Goal: Task Accomplishment & Management: Complete application form

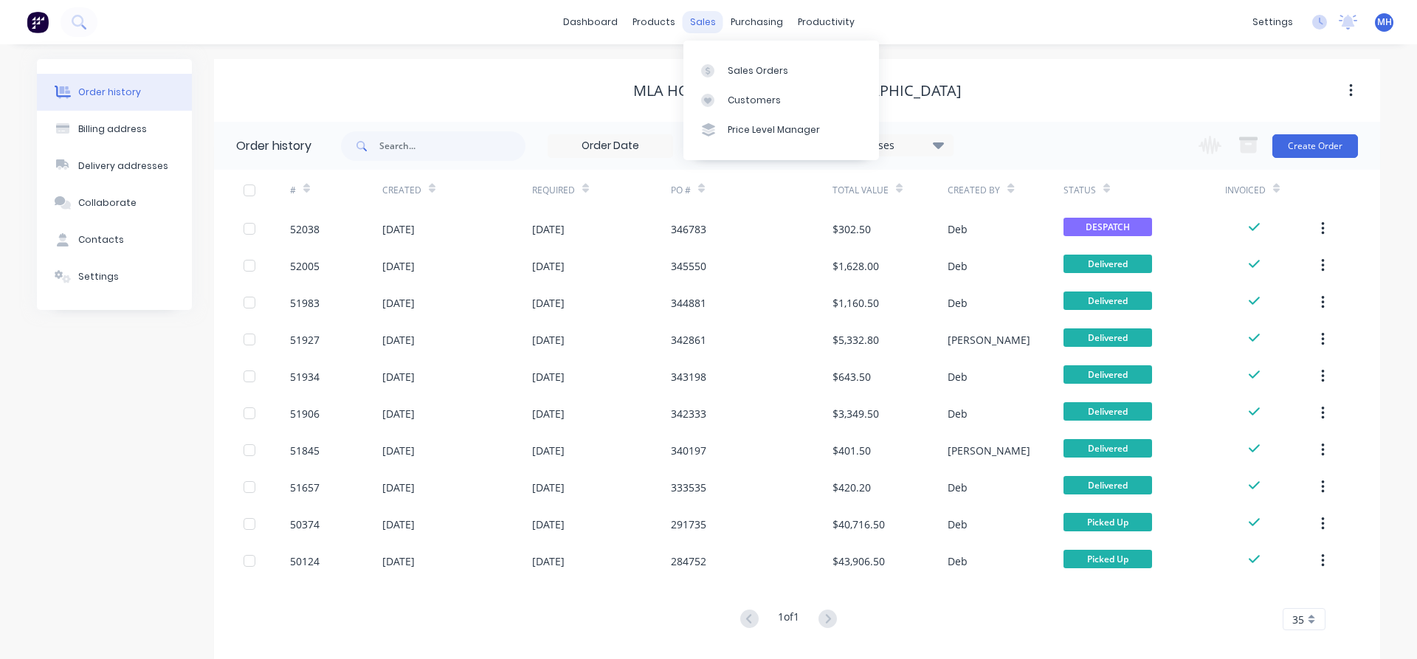
click at [696, 23] on div "sales" at bounding box center [703, 22] width 41 height 22
click at [749, 71] on div "Sales Orders" at bounding box center [758, 70] width 61 height 13
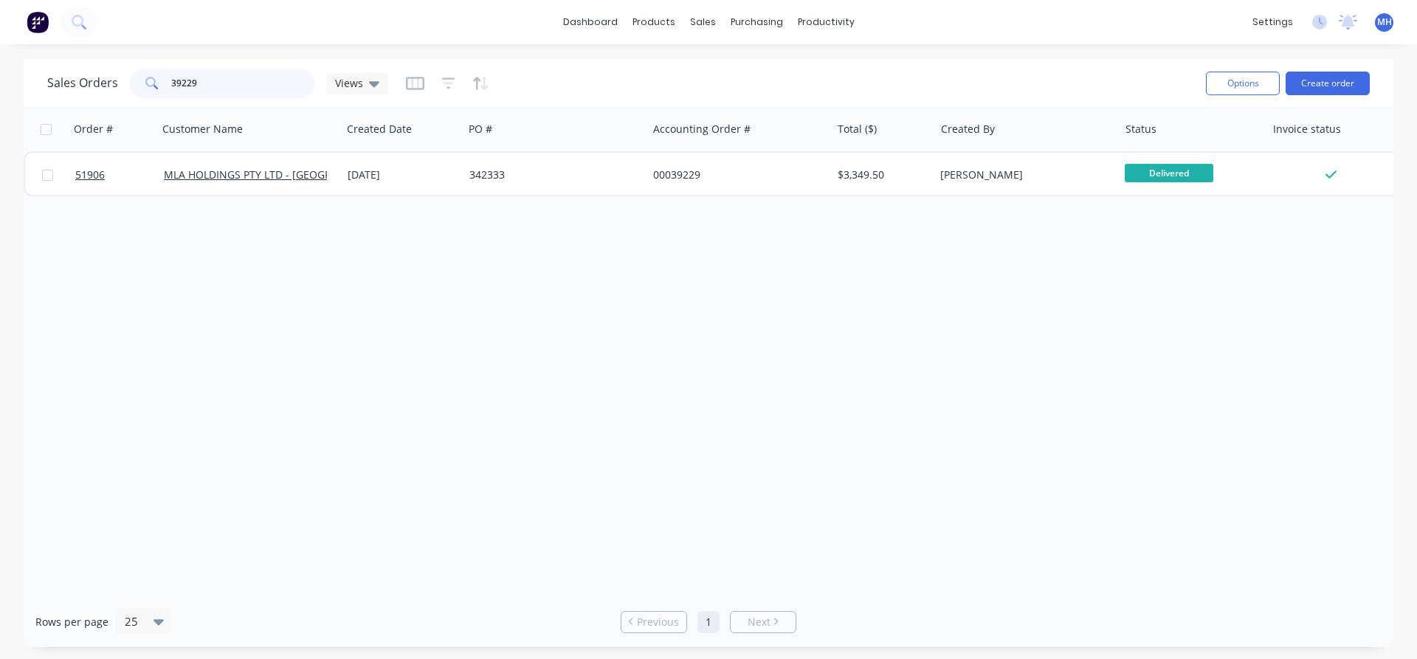
drag, startPoint x: 228, startPoint y: 80, endPoint x: 134, endPoint y: 62, distance: 96.1
click at [171, 69] on input "39229" at bounding box center [243, 84] width 144 height 30
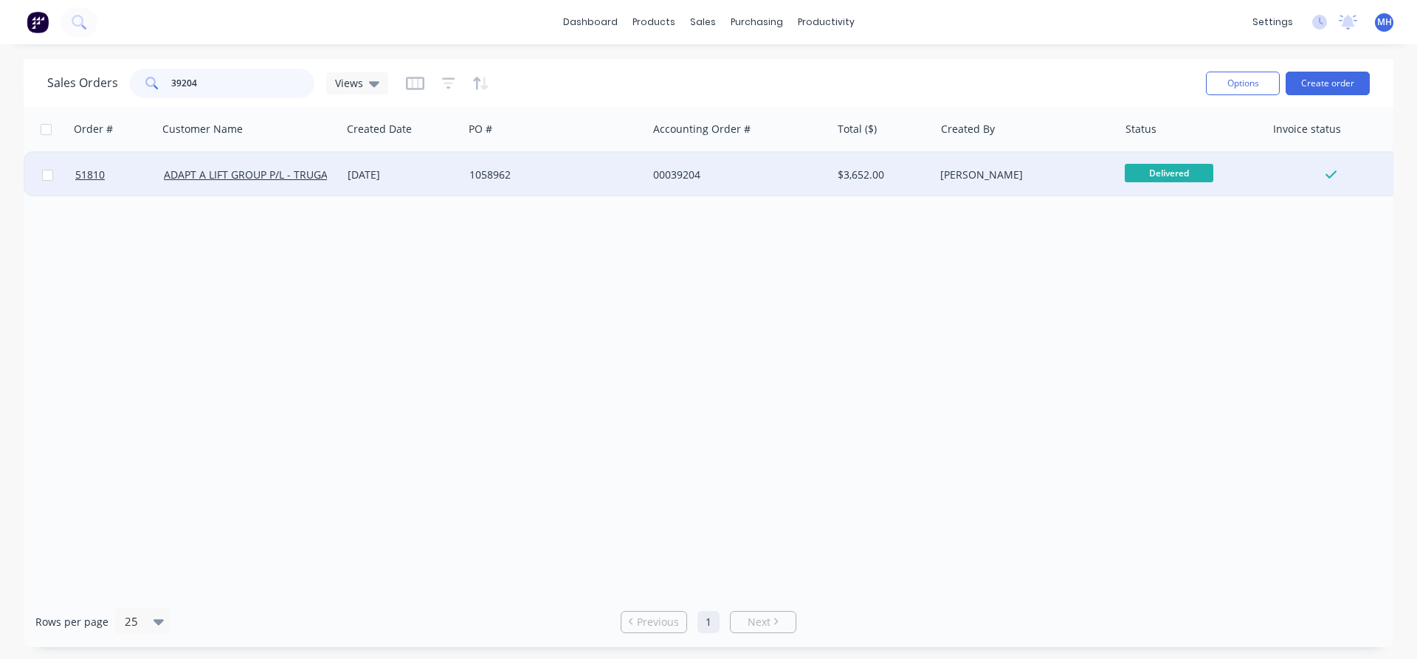
type input "39204"
click at [503, 184] on div "1058962" at bounding box center [556, 175] width 184 height 44
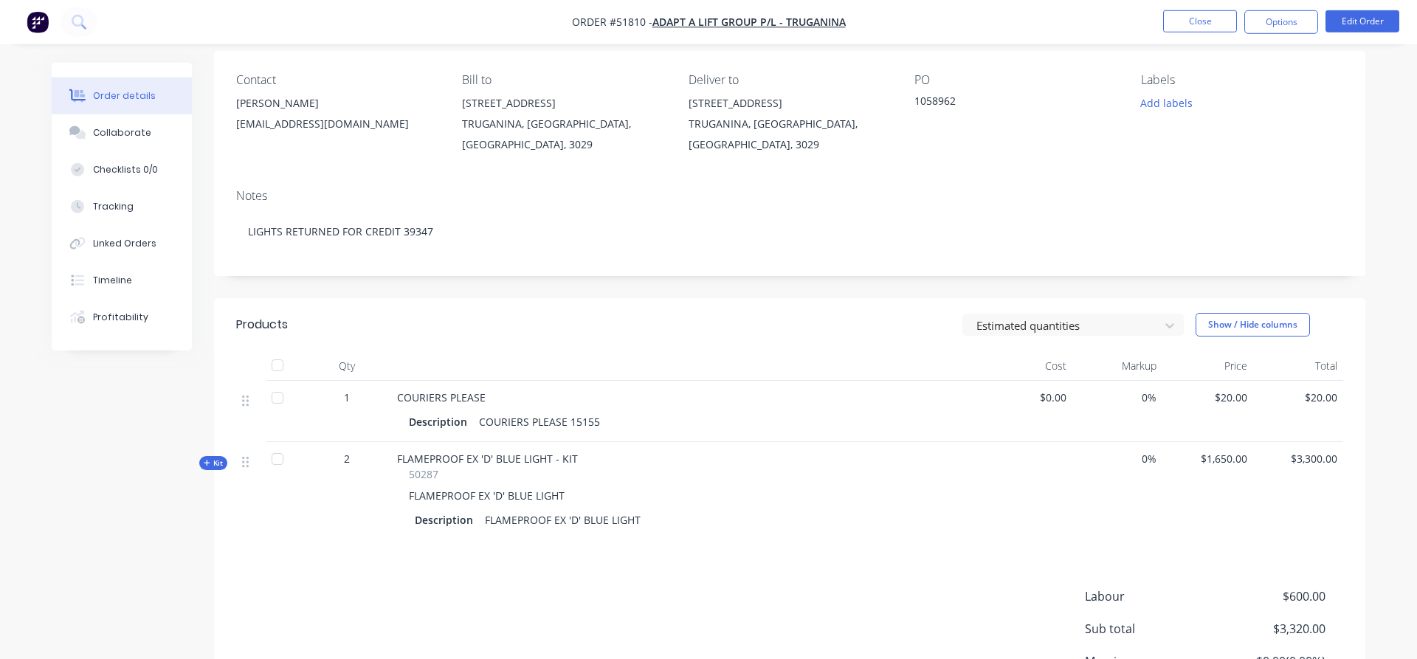
scroll to position [257, 0]
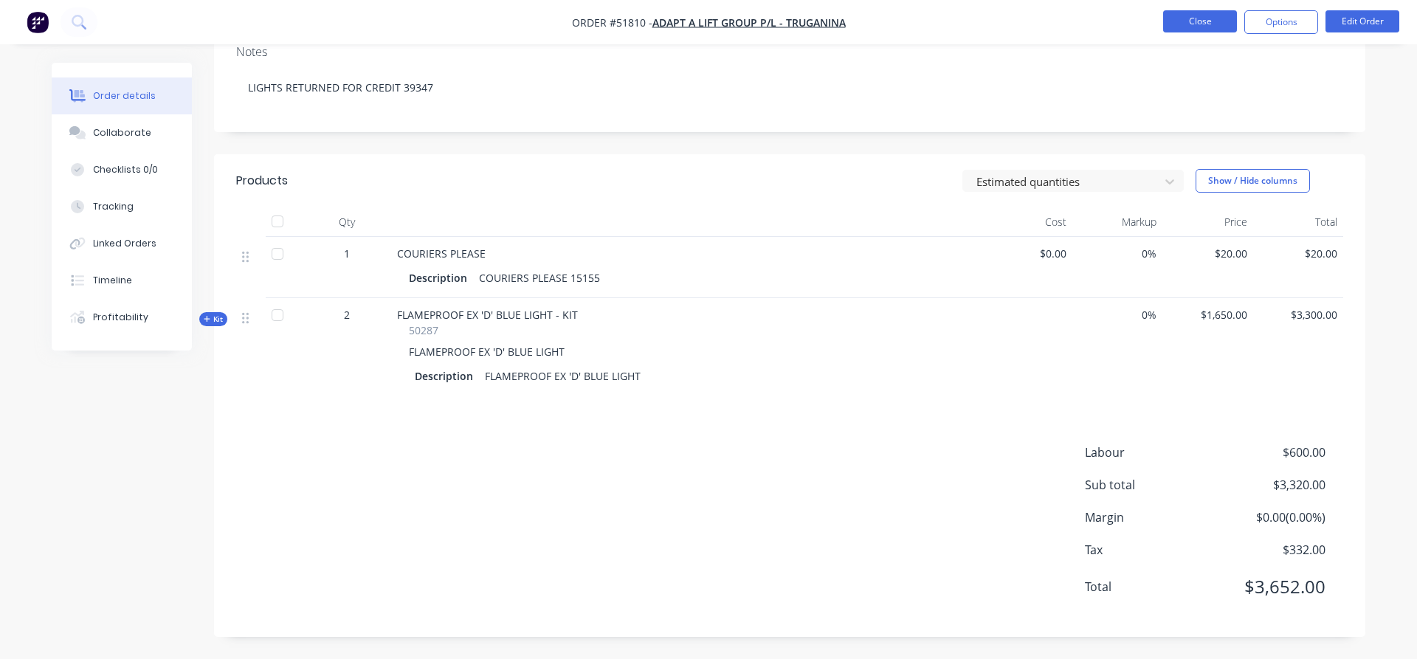
click at [1218, 23] on button "Close" at bounding box center [1200, 21] width 74 height 22
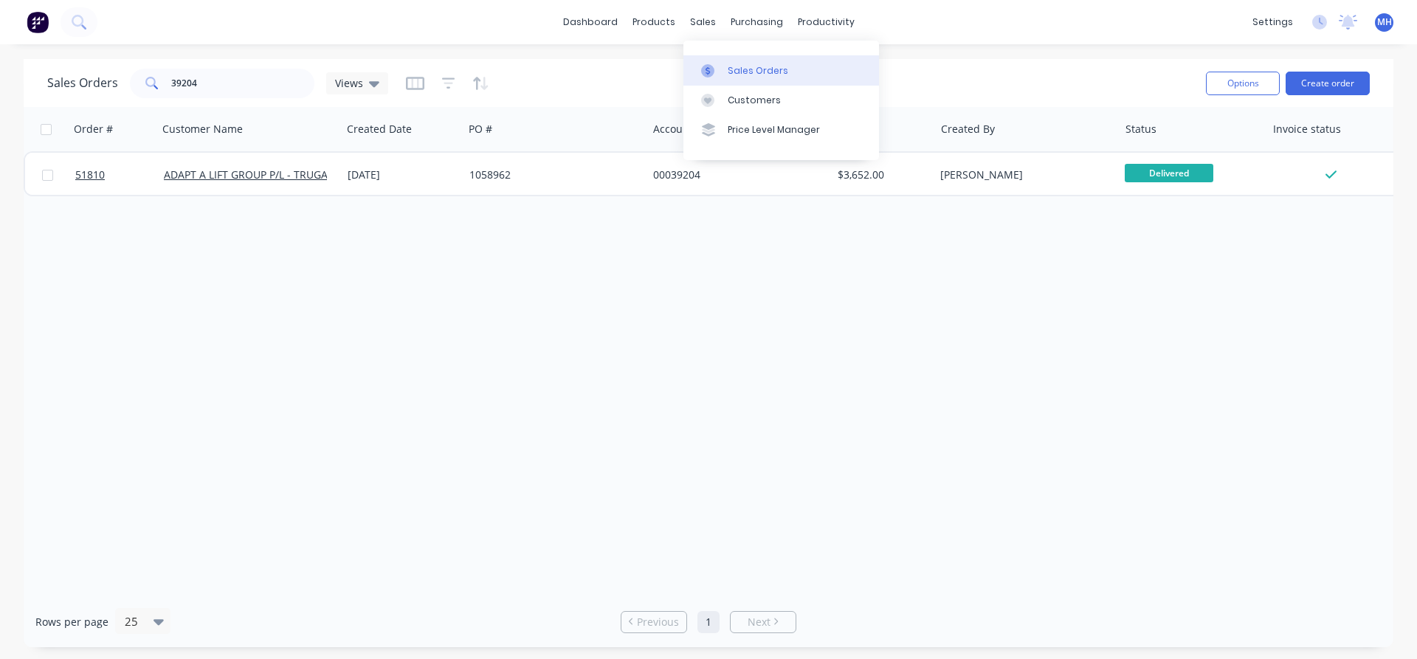
click at [739, 69] on div "Sales Orders" at bounding box center [758, 70] width 61 height 13
drag, startPoint x: 204, startPoint y: 84, endPoint x: 116, endPoint y: 82, distance: 87.9
click at [171, 82] on input "39204" at bounding box center [243, 84] width 144 height 30
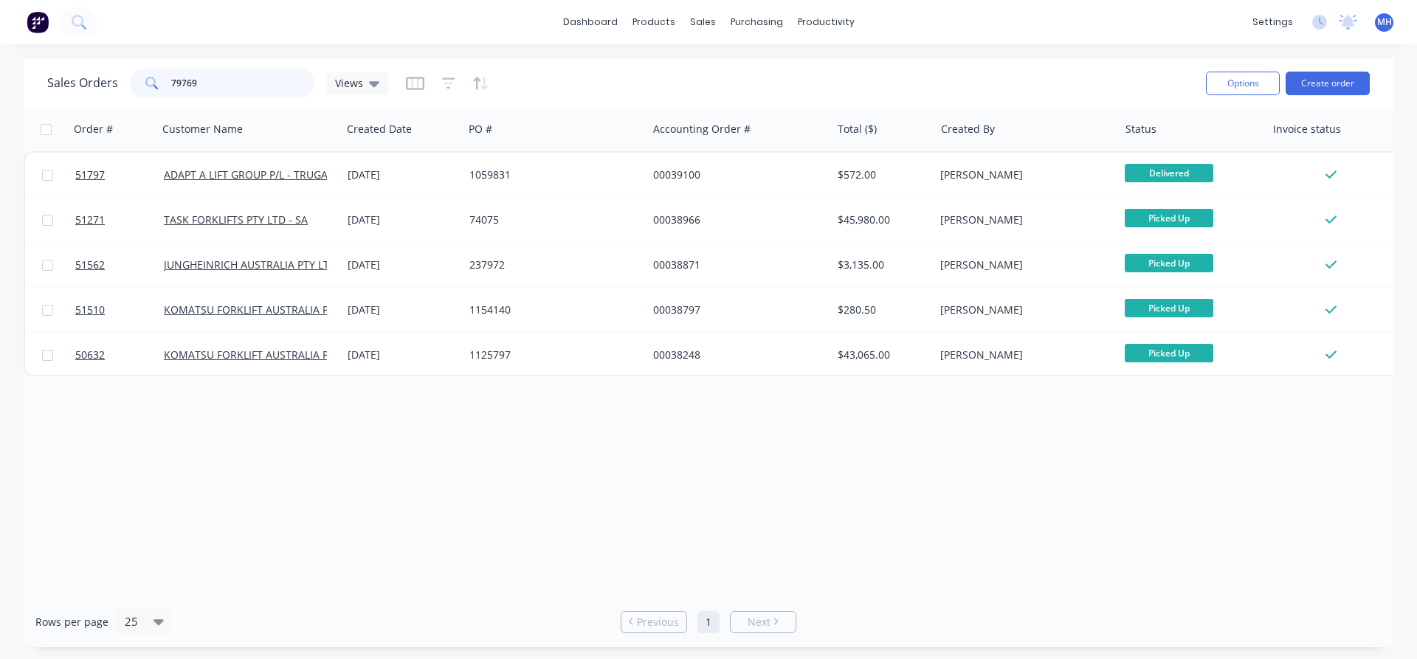
type input "797690"
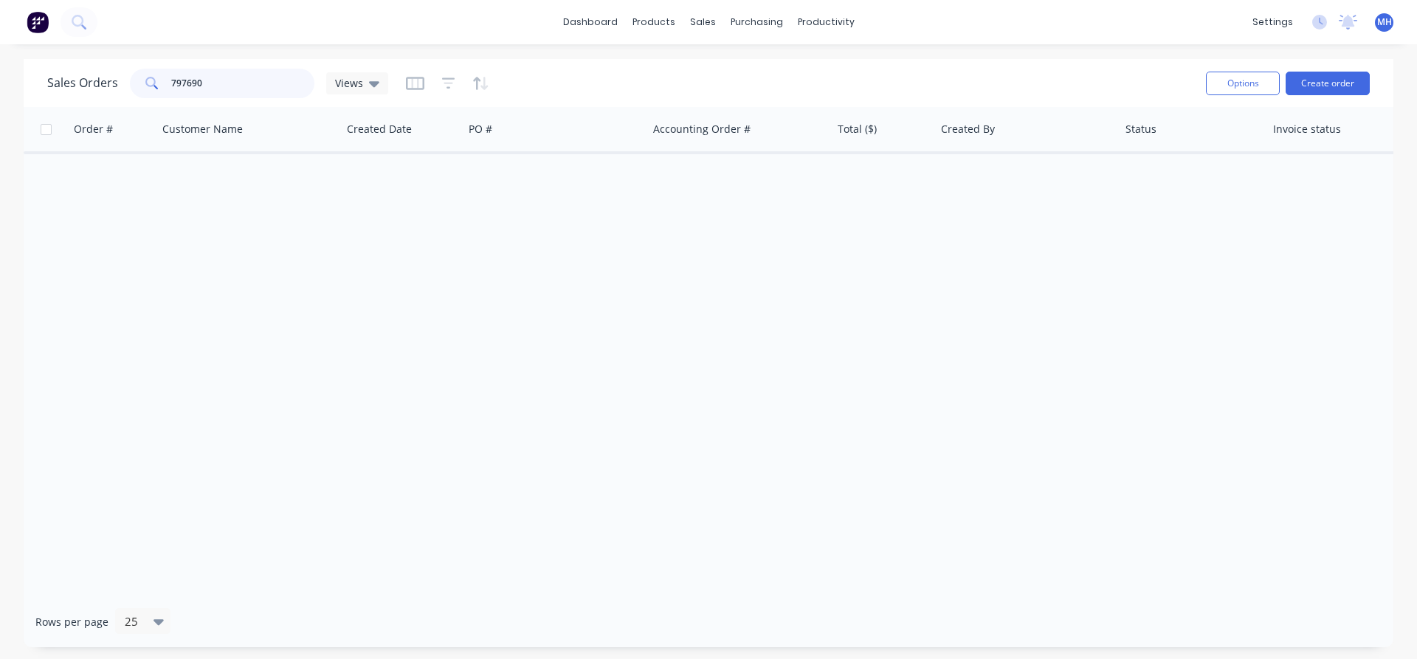
drag, startPoint x: 218, startPoint y: 75, endPoint x: 103, endPoint y: 74, distance: 114.4
click at [171, 76] on input "797690" at bounding box center [243, 84] width 144 height 30
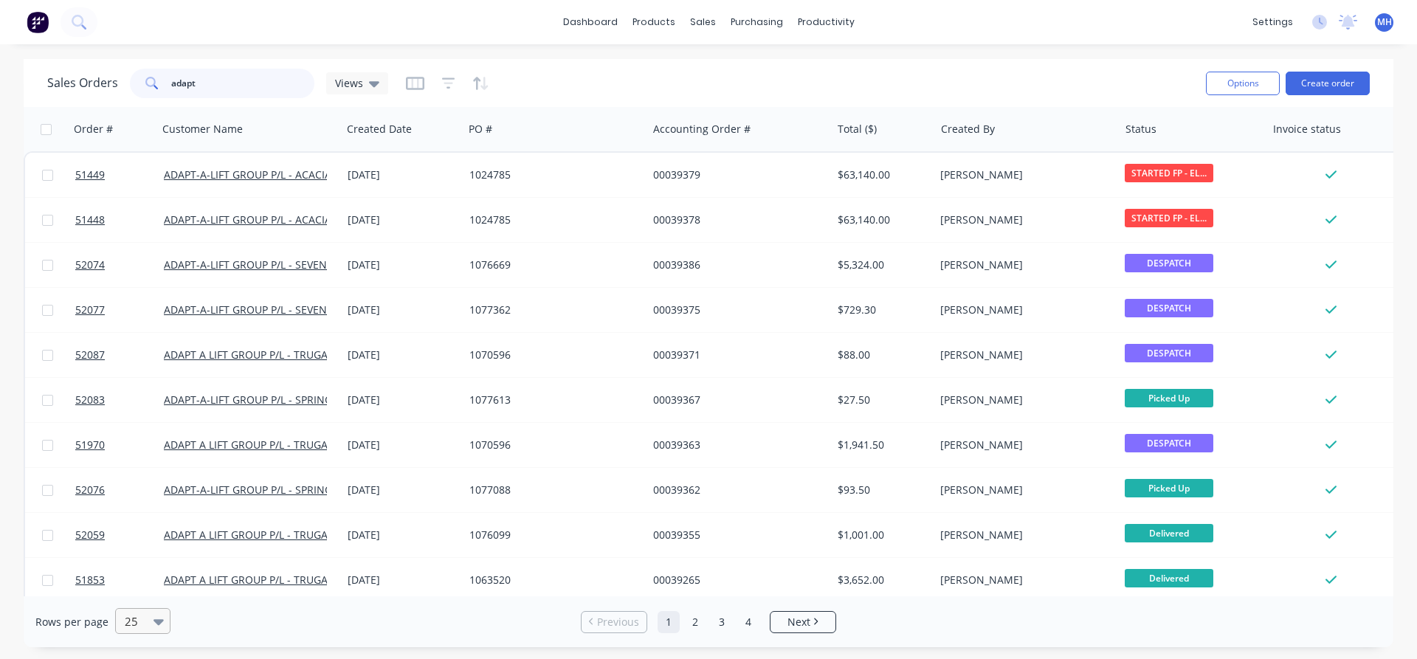
type input "adapt"
click at [160, 622] on icon at bounding box center [159, 621] width 10 height 16
click at [135, 583] on div "100" at bounding box center [140, 585] width 55 height 27
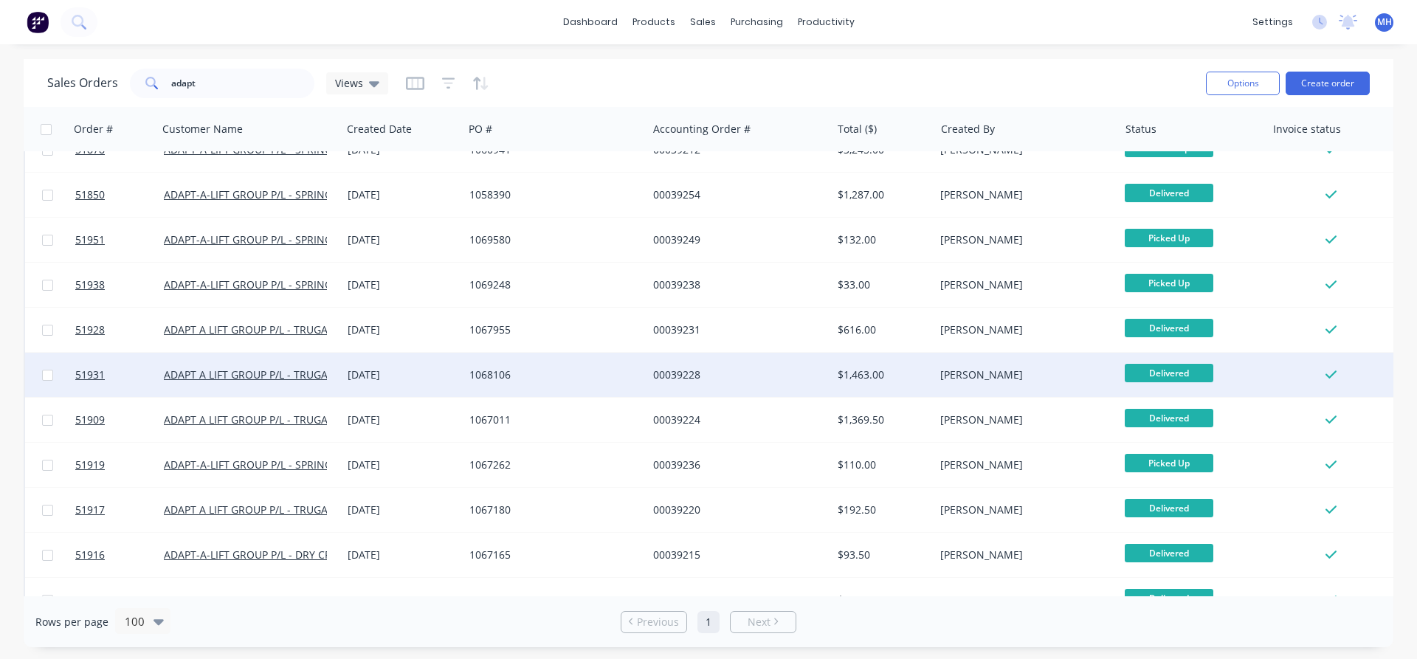
scroll to position [842, 0]
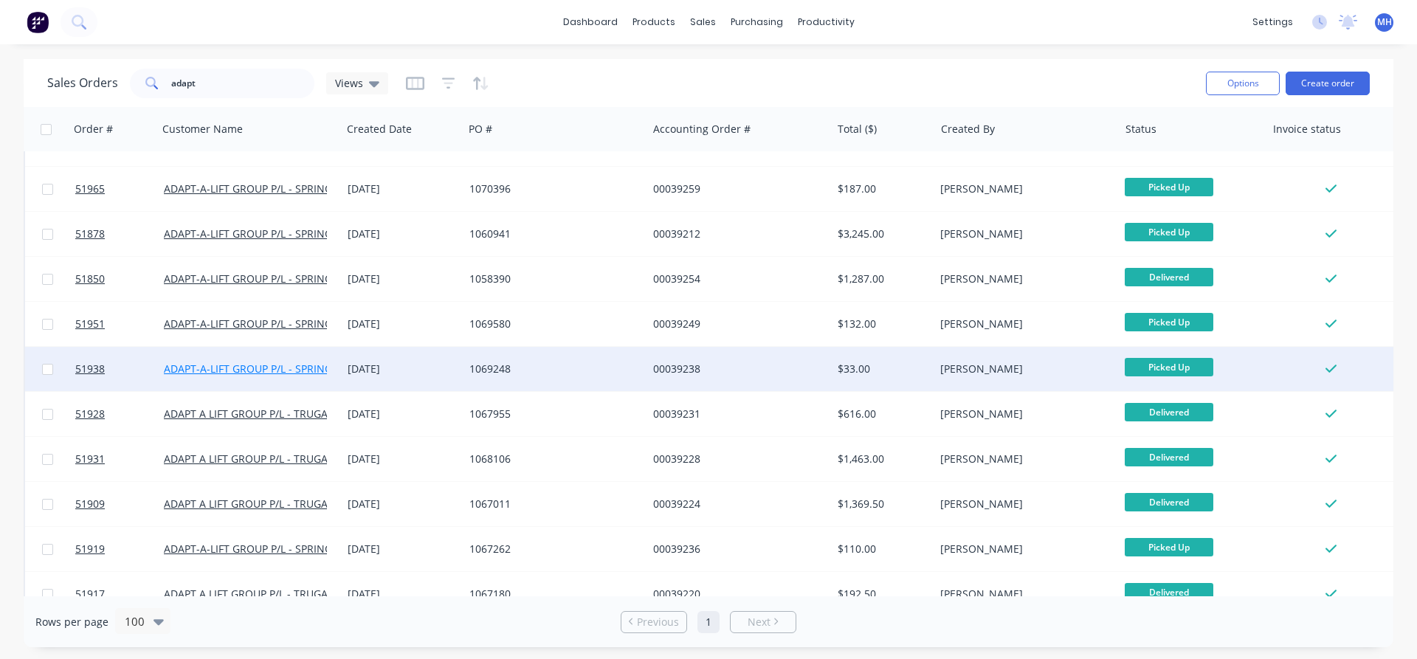
click at [252, 367] on link "ADAPT-A-LIFT GROUP P/L - SPRINGVALE" at bounding box center [260, 369] width 192 height 14
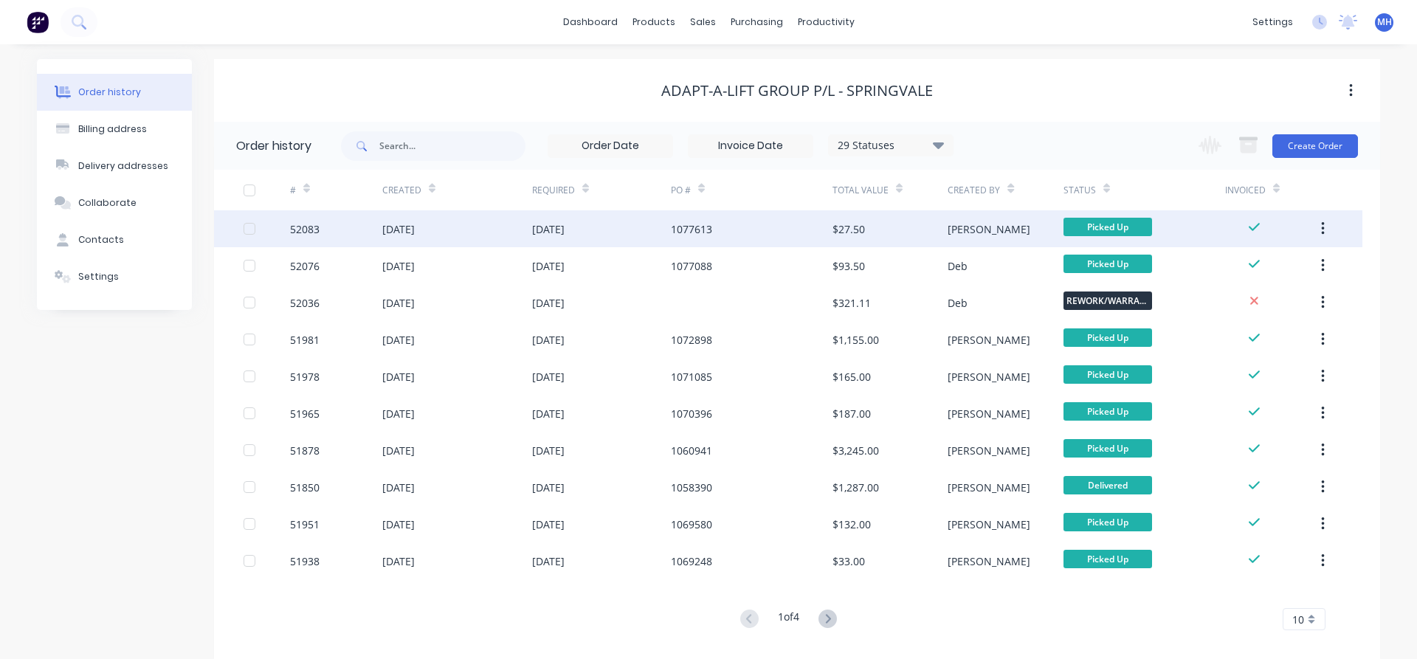
click at [396, 232] on div "[DATE]" at bounding box center [398, 229] width 32 height 16
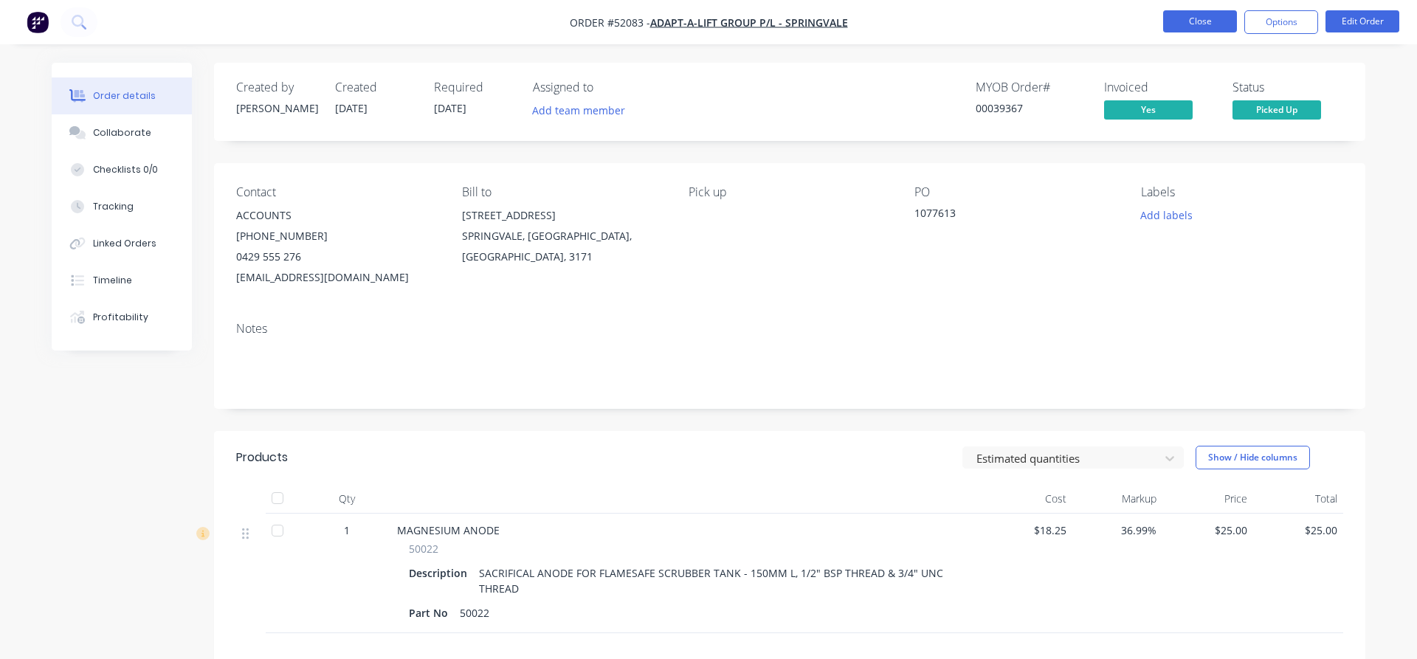
click at [1200, 21] on button "Close" at bounding box center [1200, 21] width 74 height 22
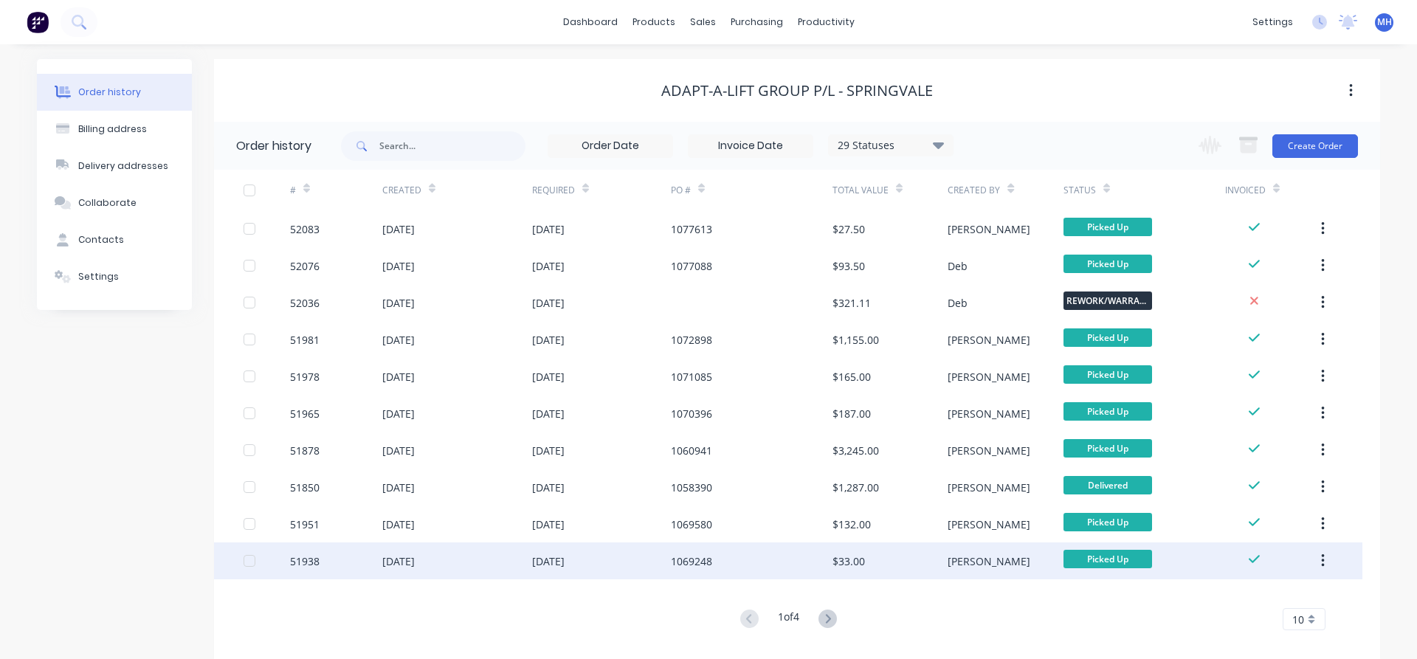
click at [400, 565] on div "[DATE]" at bounding box center [398, 562] width 32 height 16
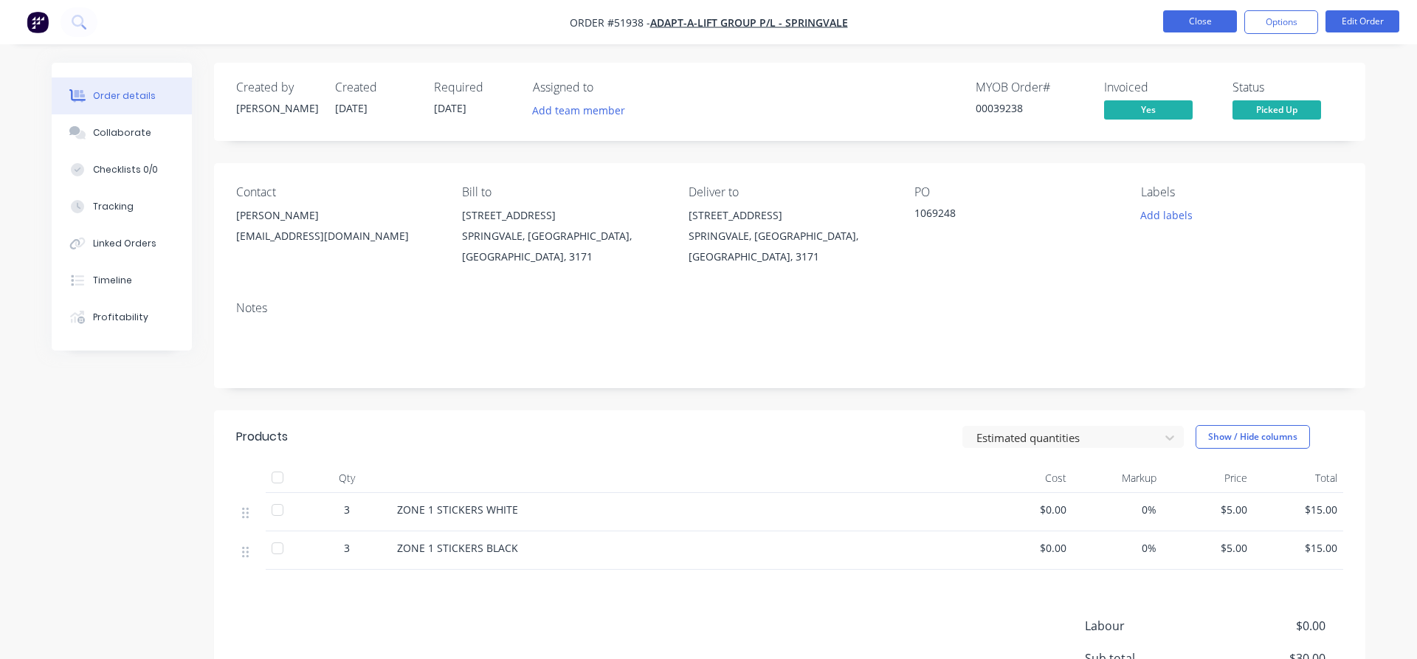
click at [1200, 27] on button "Close" at bounding box center [1200, 21] width 74 height 22
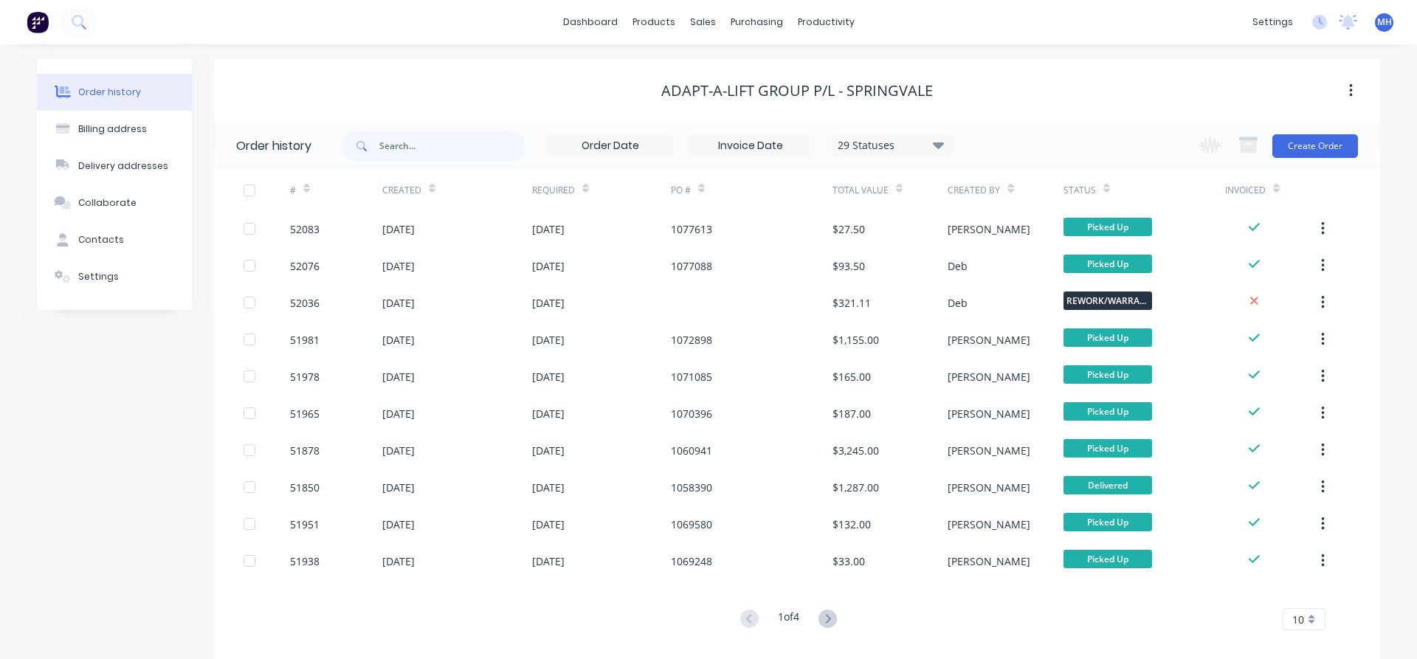
click at [1315, 621] on div "10" at bounding box center [1304, 619] width 43 height 22
click at [1307, 599] on div "35" at bounding box center [1304, 595] width 41 height 26
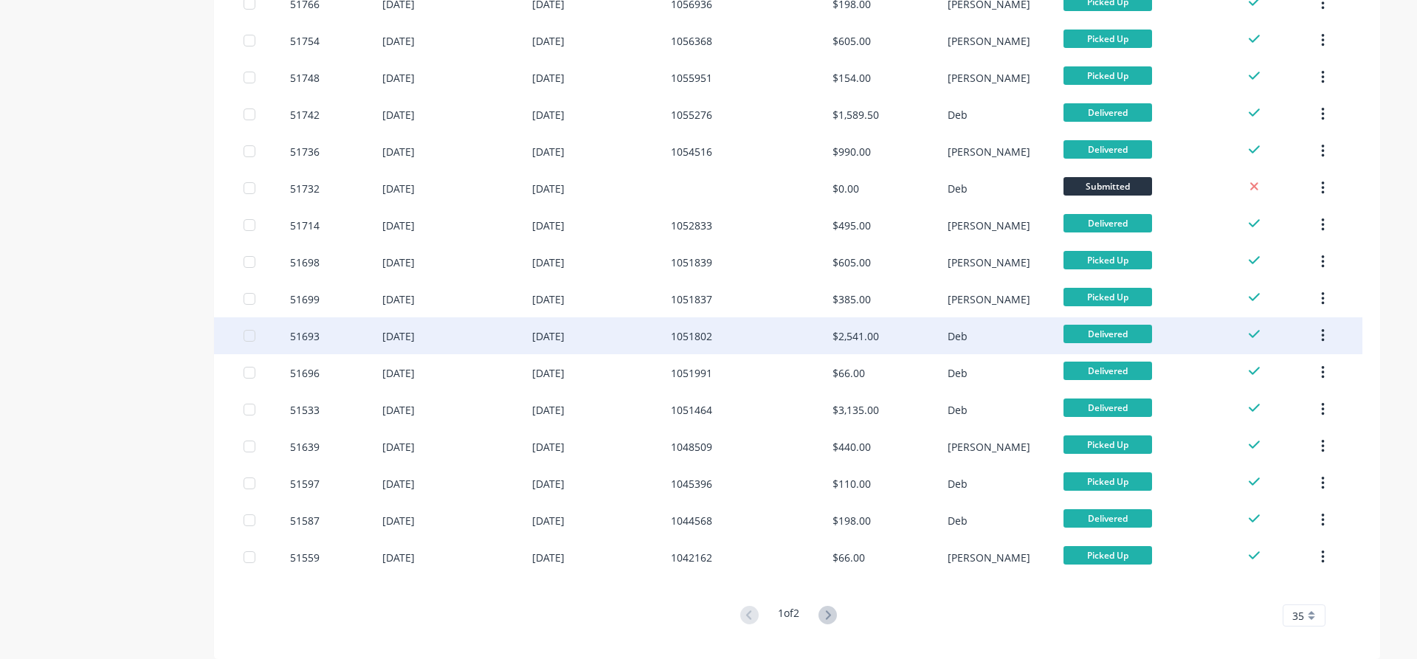
scroll to position [941, 0]
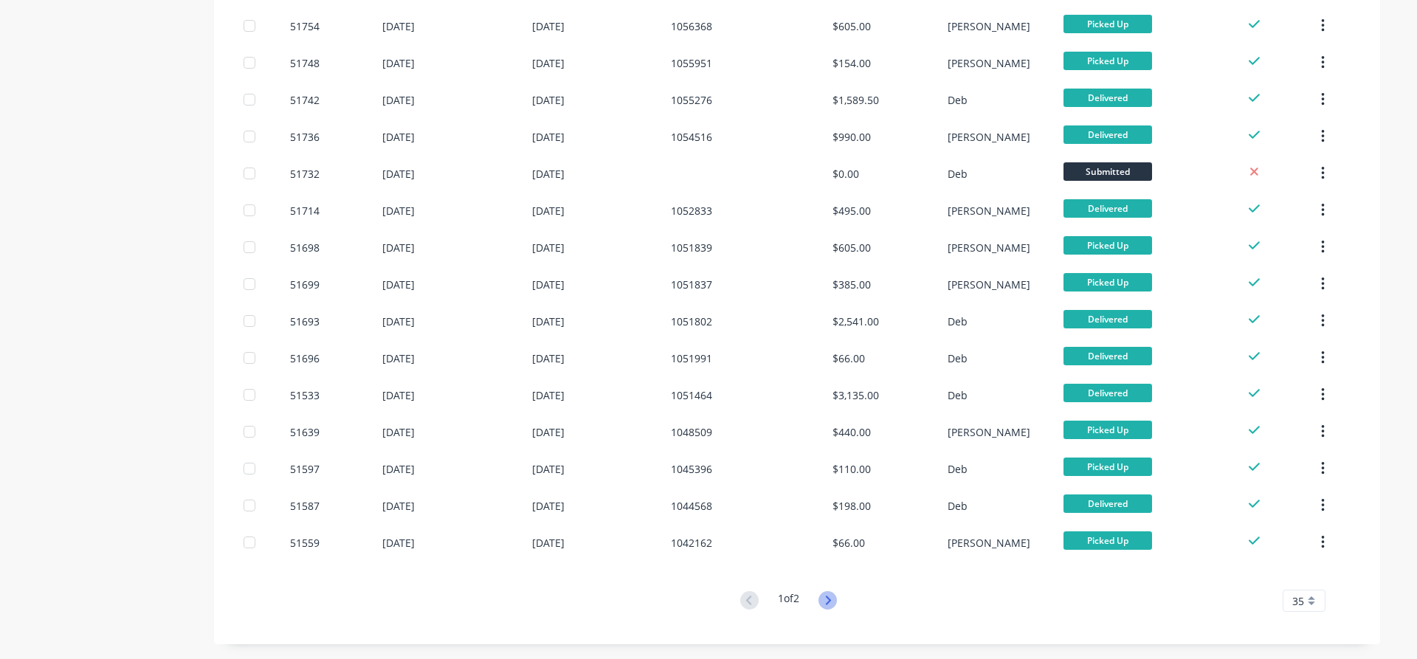
click at [832, 596] on icon at bounding box center [828, 600] width 18 height 18
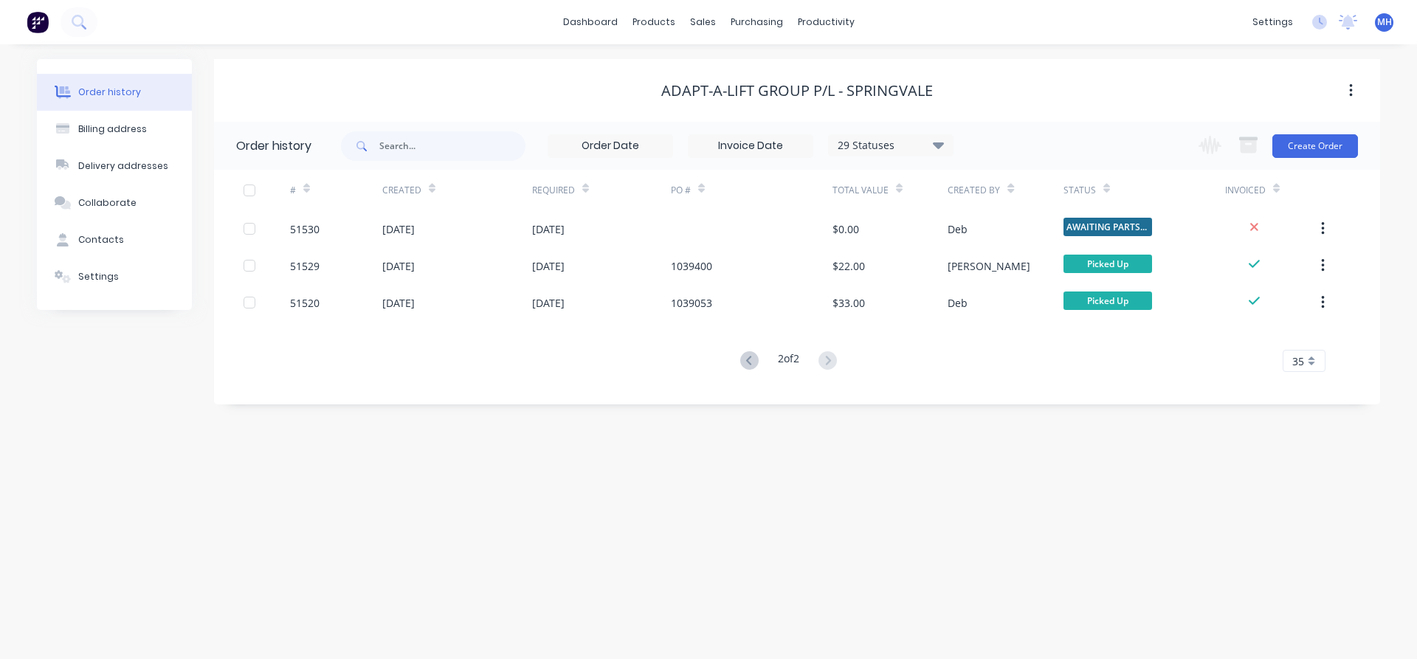
scroll to position [0, 0]
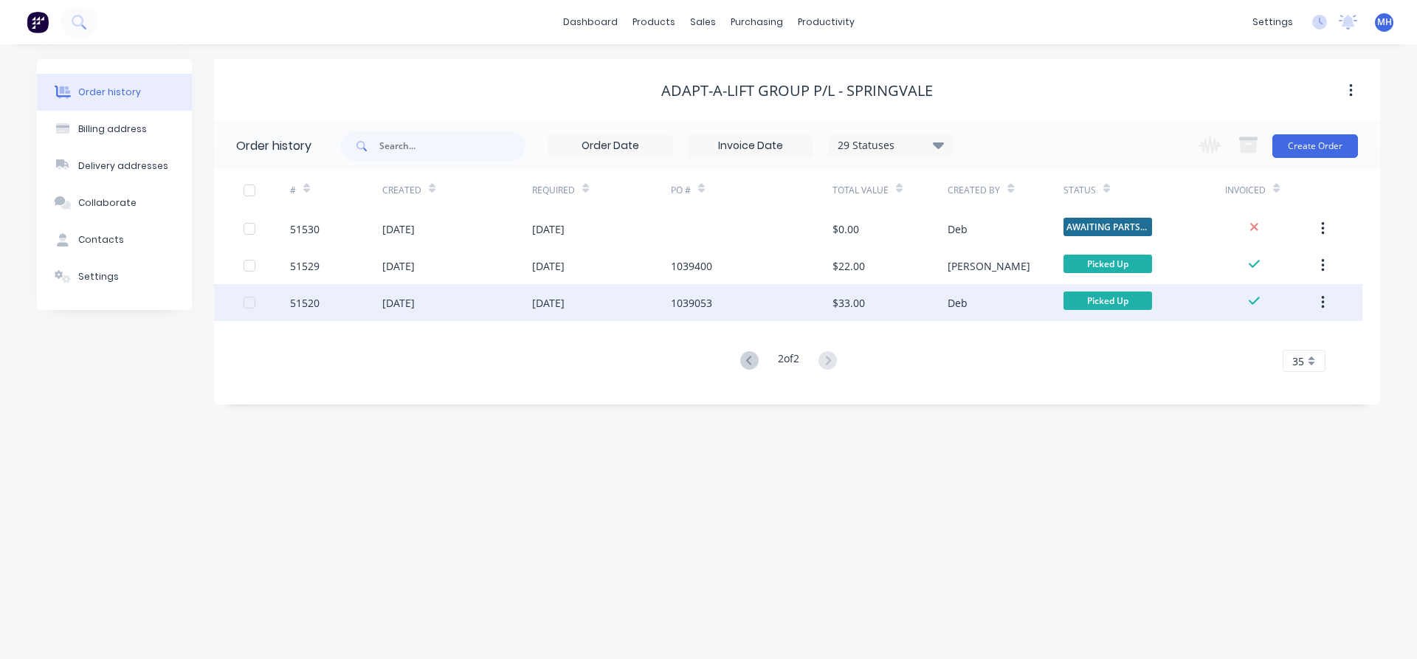
click at [644, 304] on div "[DATE]" at bounding box center [601, 302] width 139 height 37
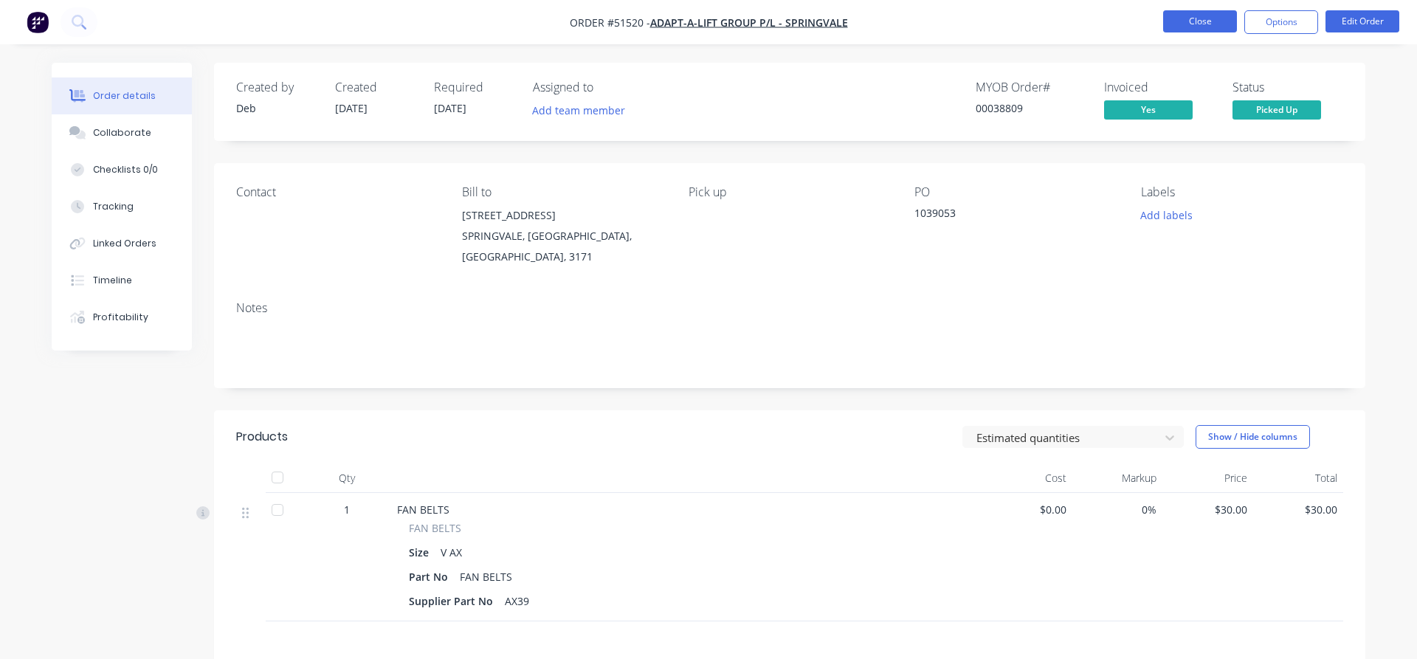
click at [1191, 21] on button "Close" at bounding box center [1200, 21] width 74 height 22
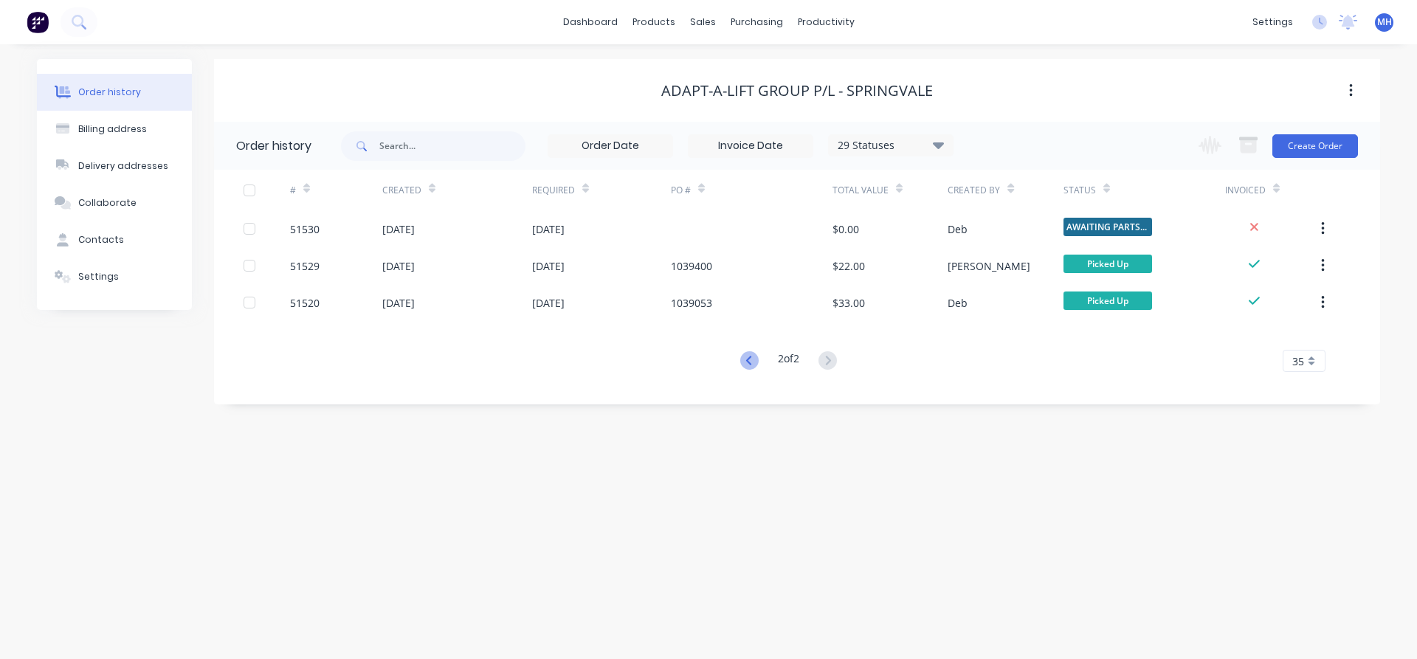
click at [746, 362] on icon at bounding box center [748, 360] width 5 height 9
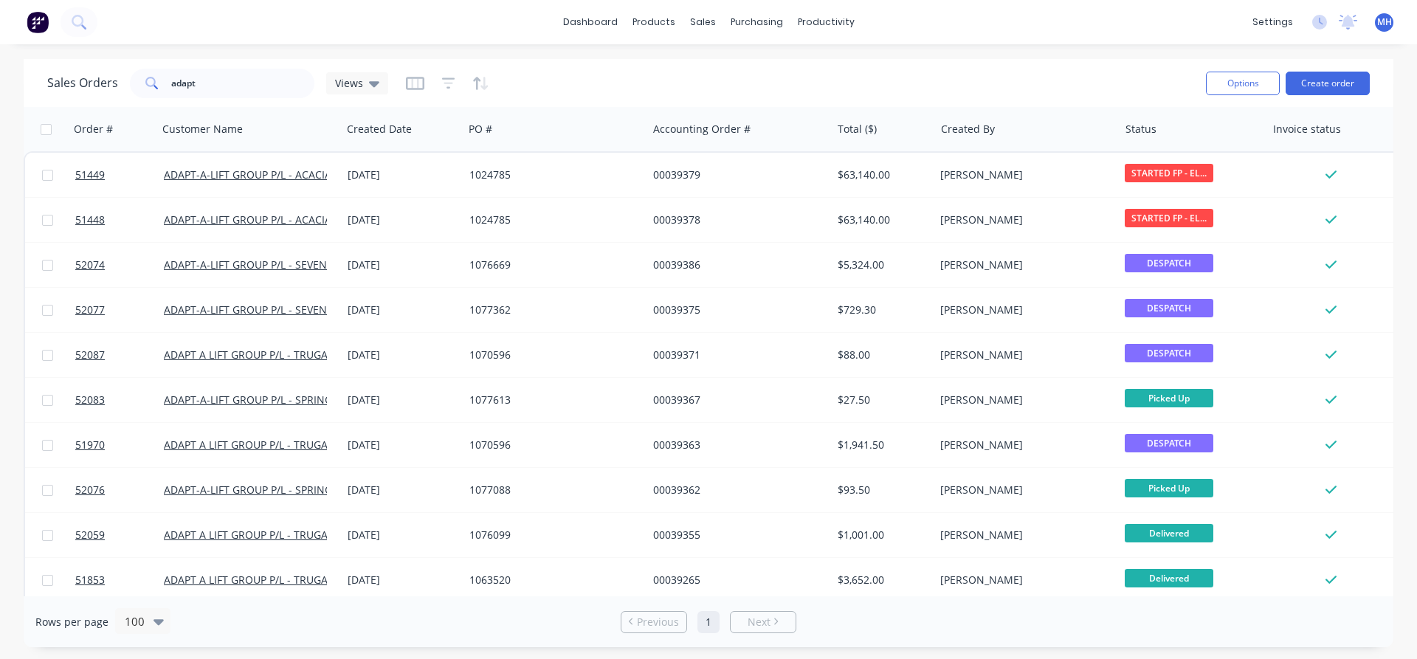
click at [582, 632] on div "Rows per page 100 Previous 1 Next" at bounding box center [709, 621] width 1370 height 51
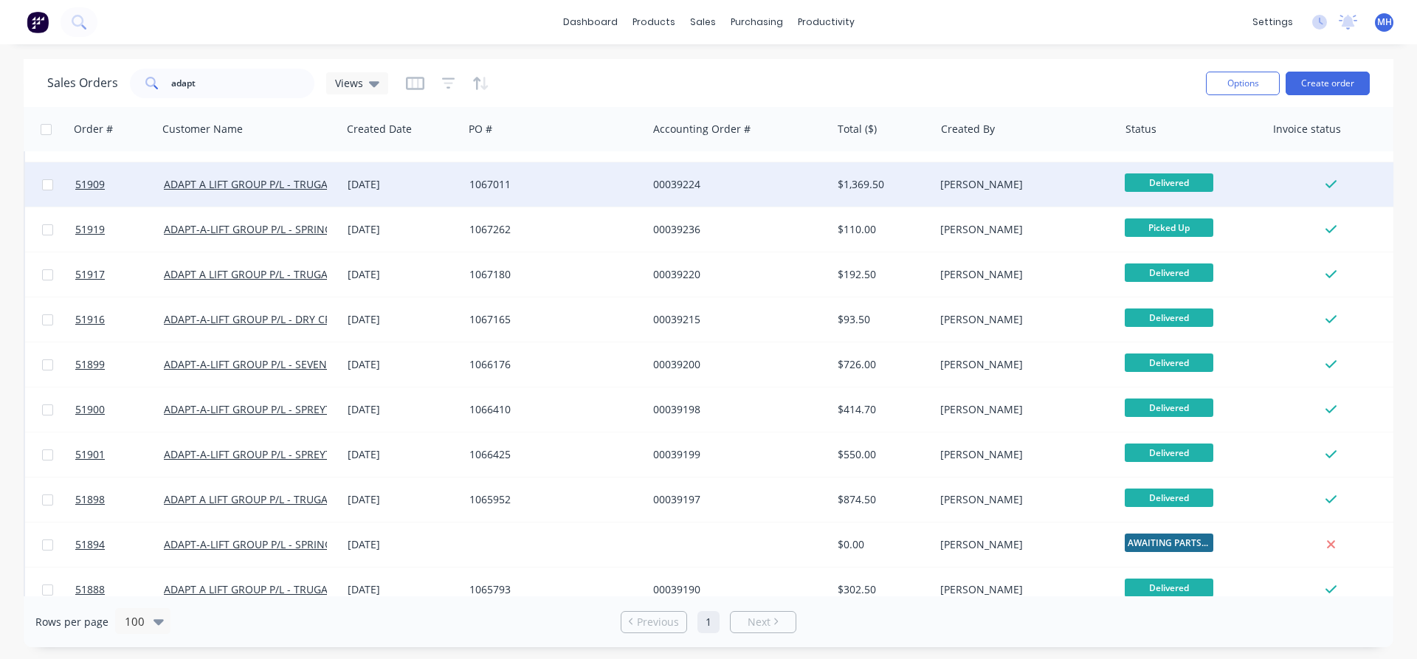
scroll to position [1178, 0]
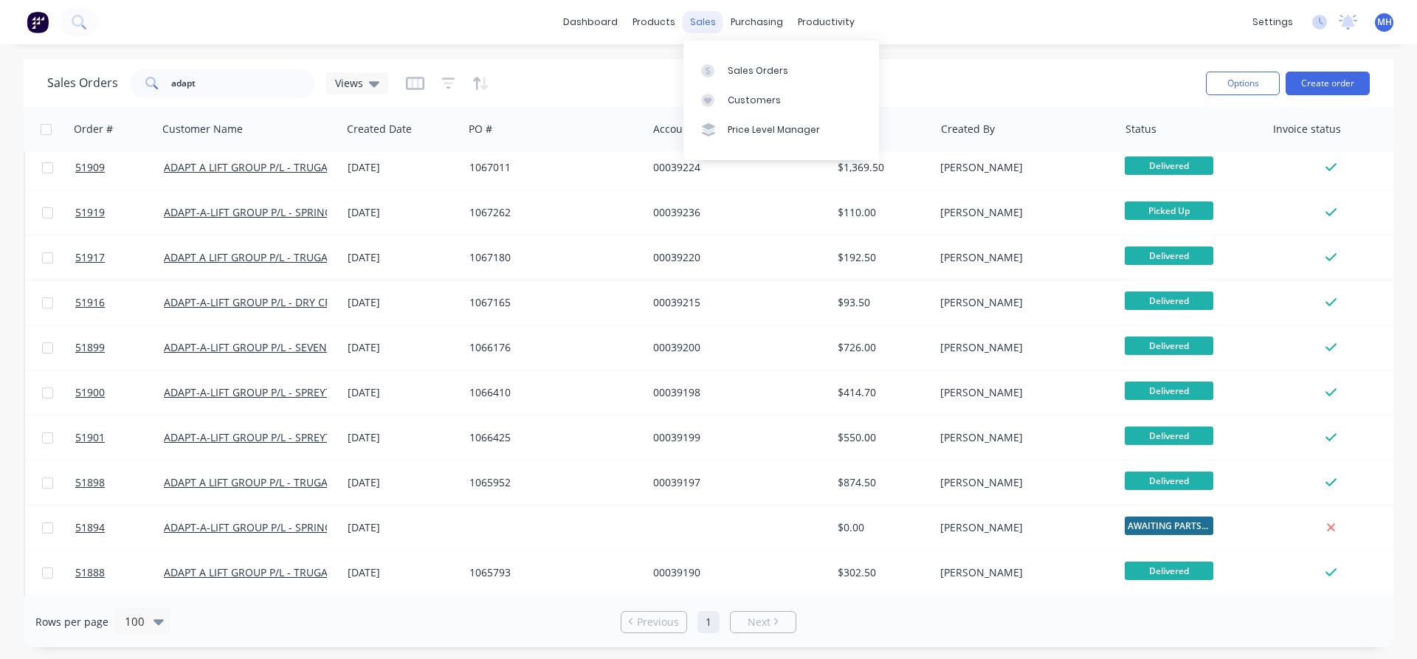
click at [696, 24] on div "sales" at bounding box center [703, 22] width 41 height 22
click at [759, 64] on div "Sales Orders" at bounding box center [758, 70] width 61 height 13
drag, startPoint x: 205, startPoint y: 94, endPoint x: 58, endPoint y: 86, distance: 147.1
click at [171, 88] on input "adapt" at bounding box center [243, 84] width 144 height 30
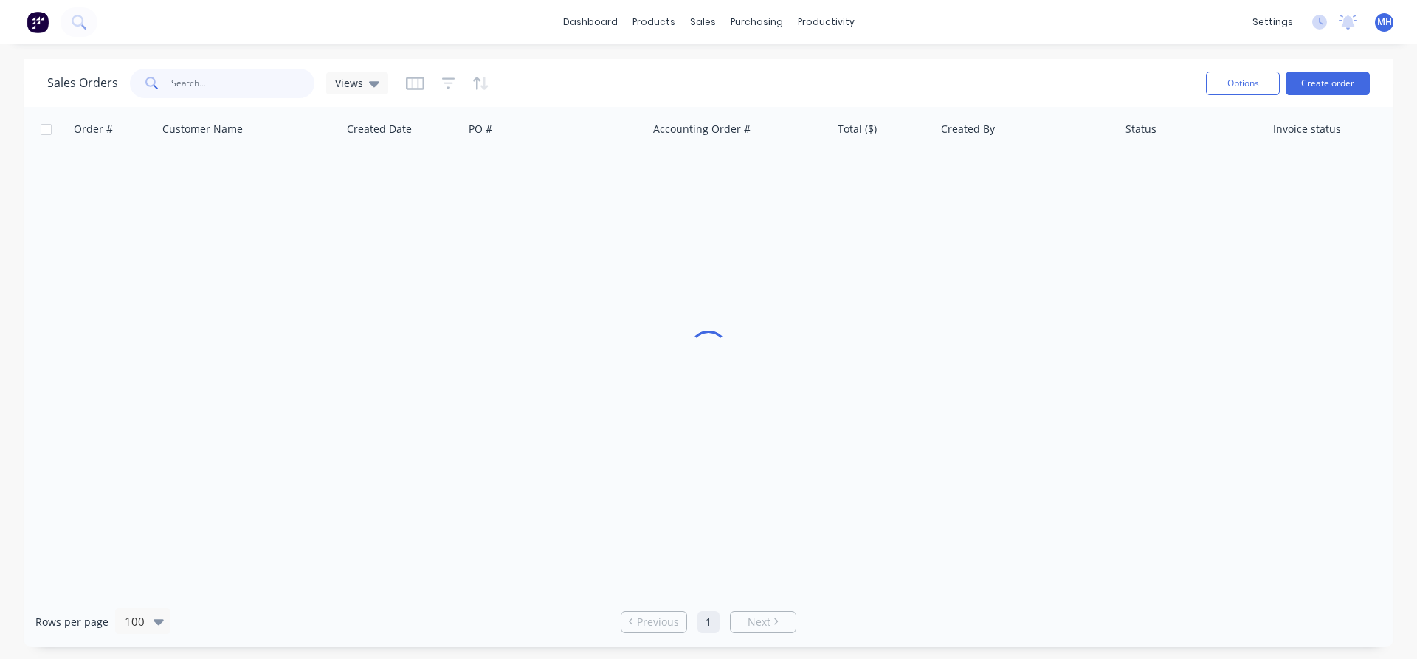
scroll to position [0, 0]
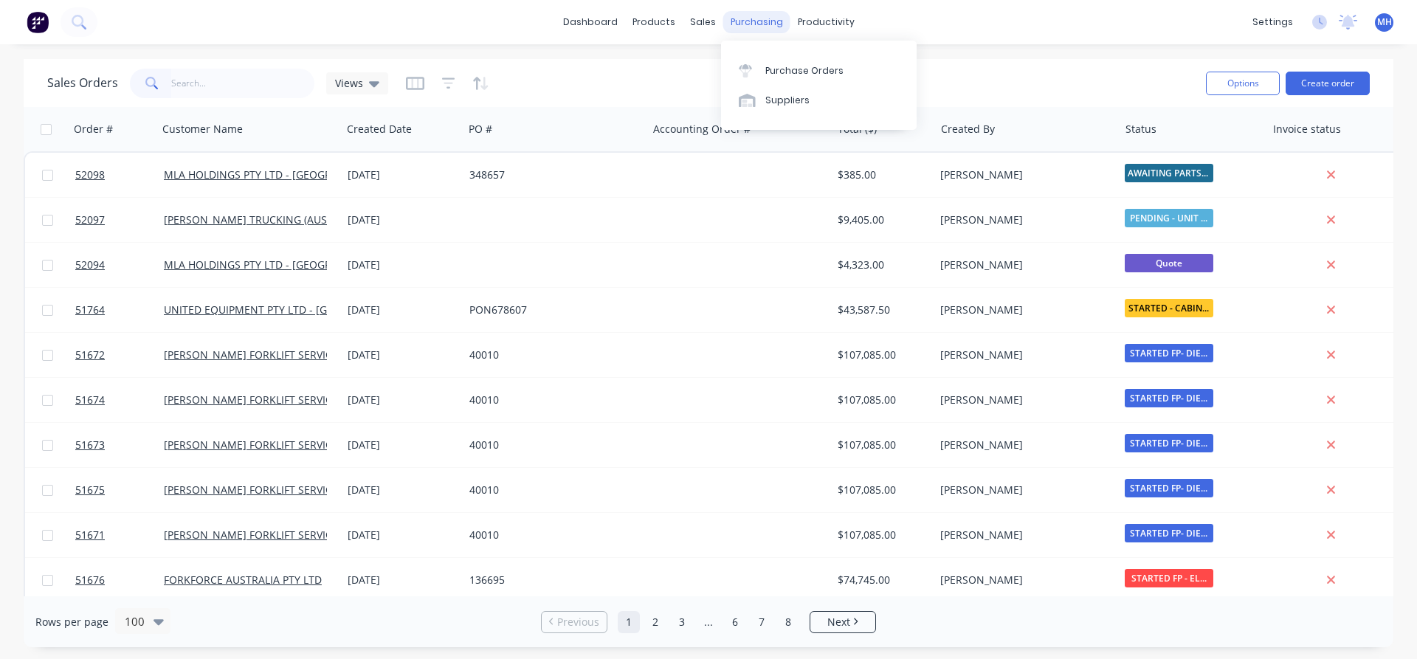
click at [750, 18] on div "purchasing" at bounding box center [756, 22] width 67 height 22
click at [802, 78] on link "Purchase Orders" at bounding box center [819, 70] width 196 height 30
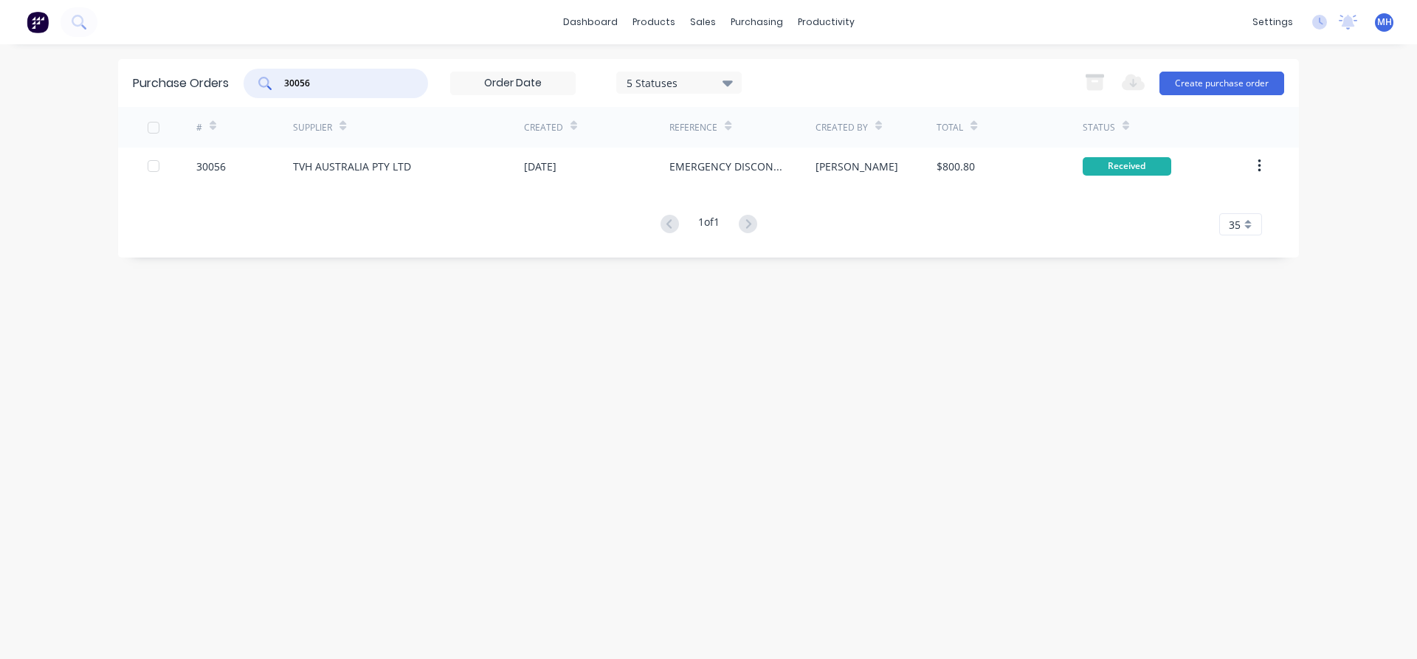
drag, startPoint x: 326, startPoint y: 79, endPoint x: 219, endPoint y: 72, distance: 108.0
click at [283, 76] on input "30056" at bounding box center [344, 83] width 123 height 15
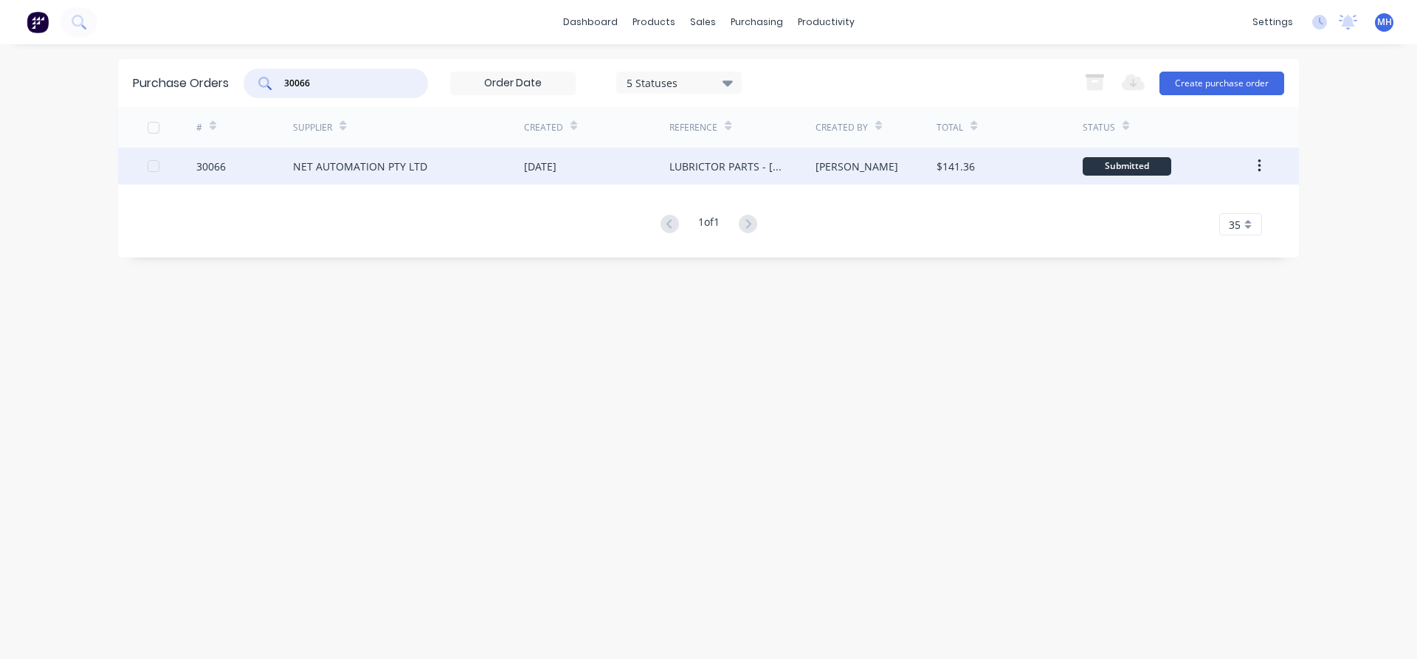
type input "30066"
click at [353, 168] on div "NET AUTOMATION PTY LTD" at bounding box center [360, 167] width 134 height 16
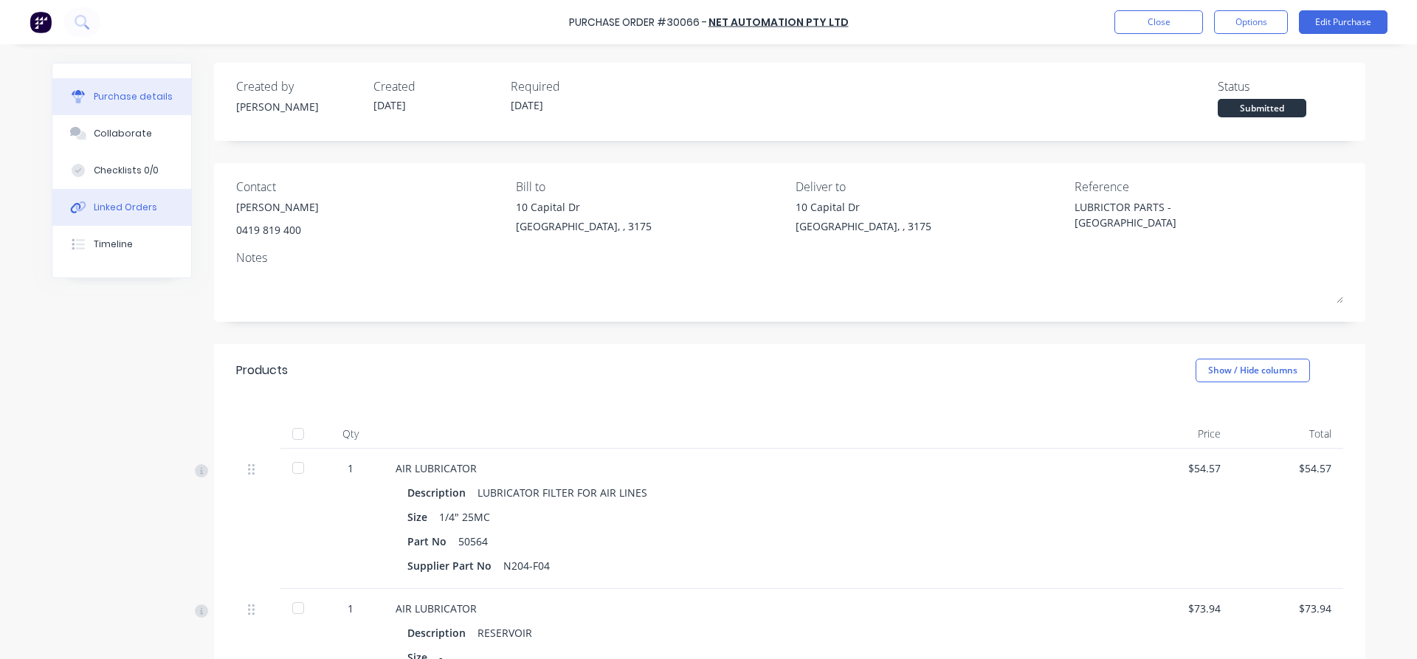
click at [109, 210] on div "Linked Orders" at bounding box center [125, 207] width 63 height 13
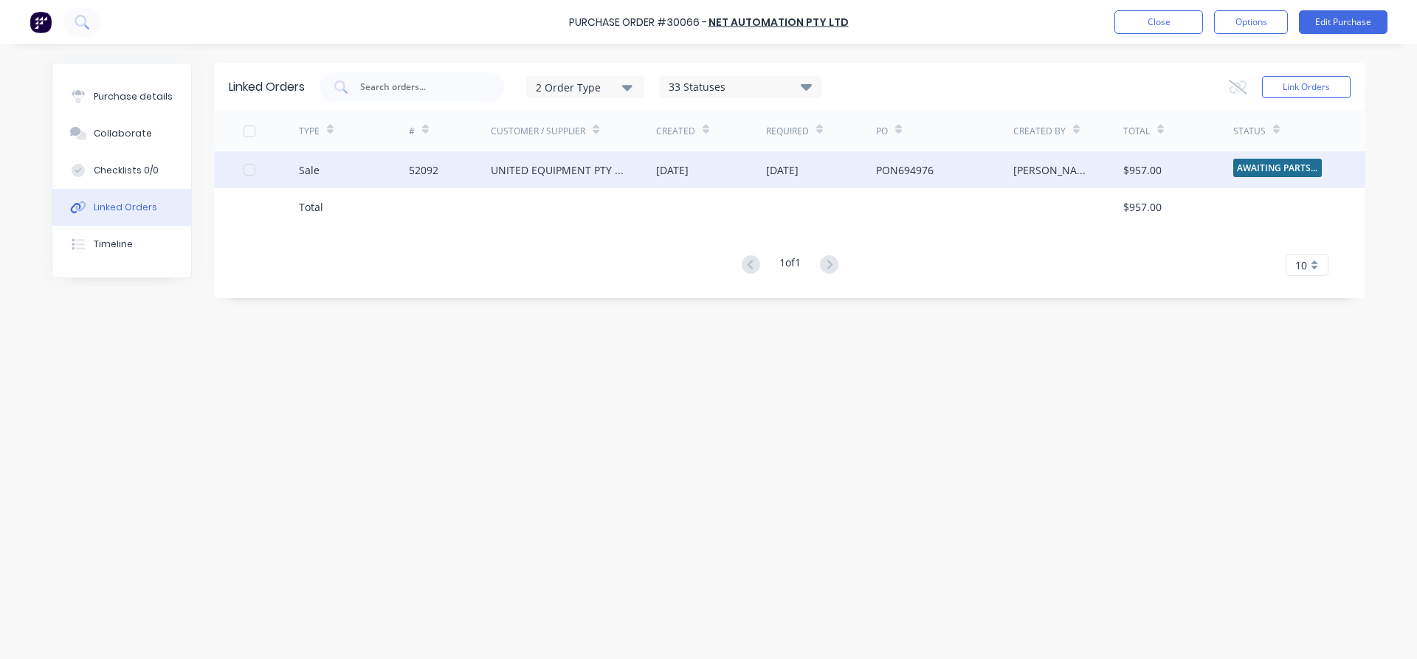
click at [536, 173] on div "UNITED EQUIPMENT PTY LTD - [GEOGRAPHIC_DATA]" at bounding box center [559, 170] width 136 height 16
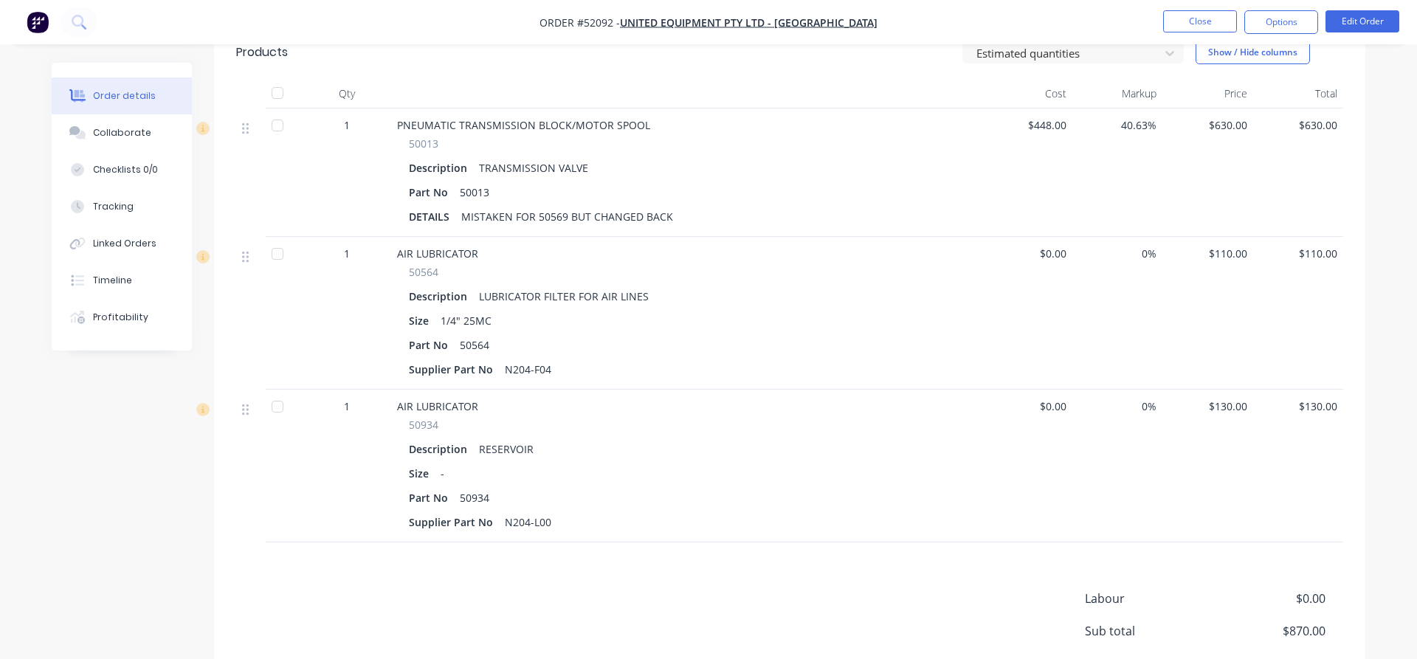
scroll to position [376, 0]
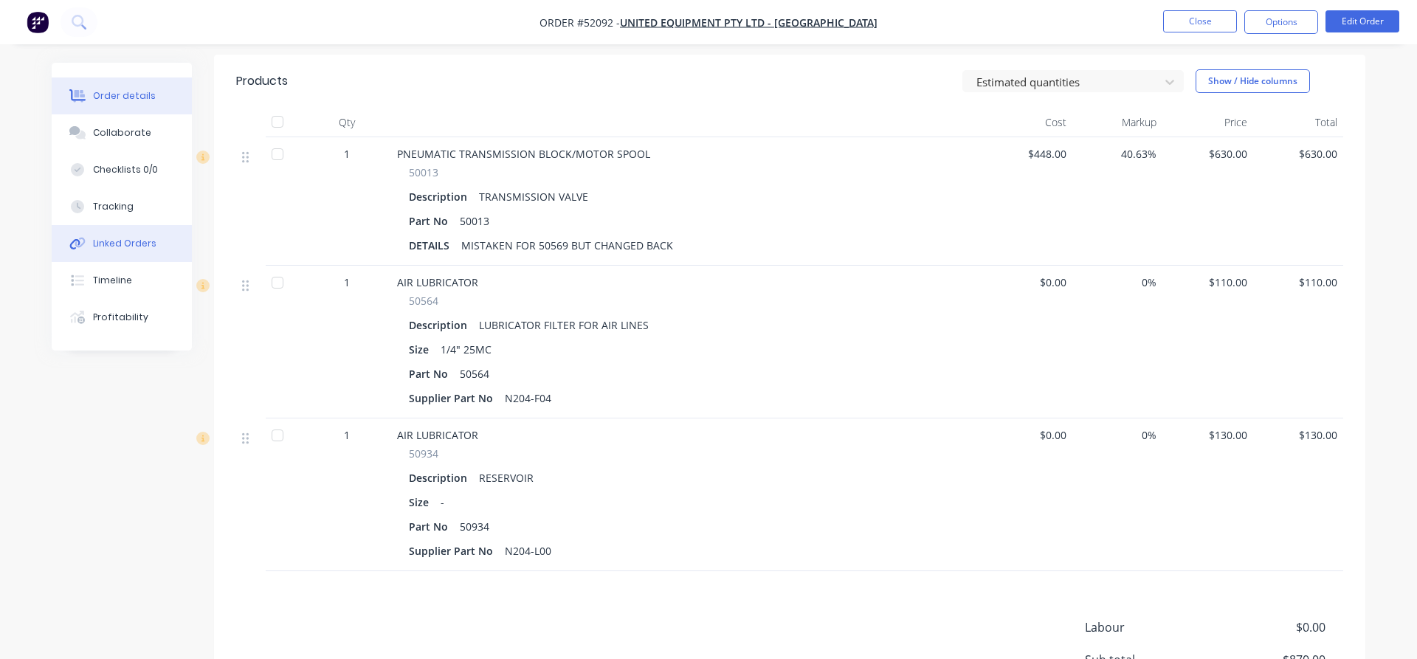
click at [111, 244] on div "Linked Orders" at bounding box center [124, 243] width 63 height 13
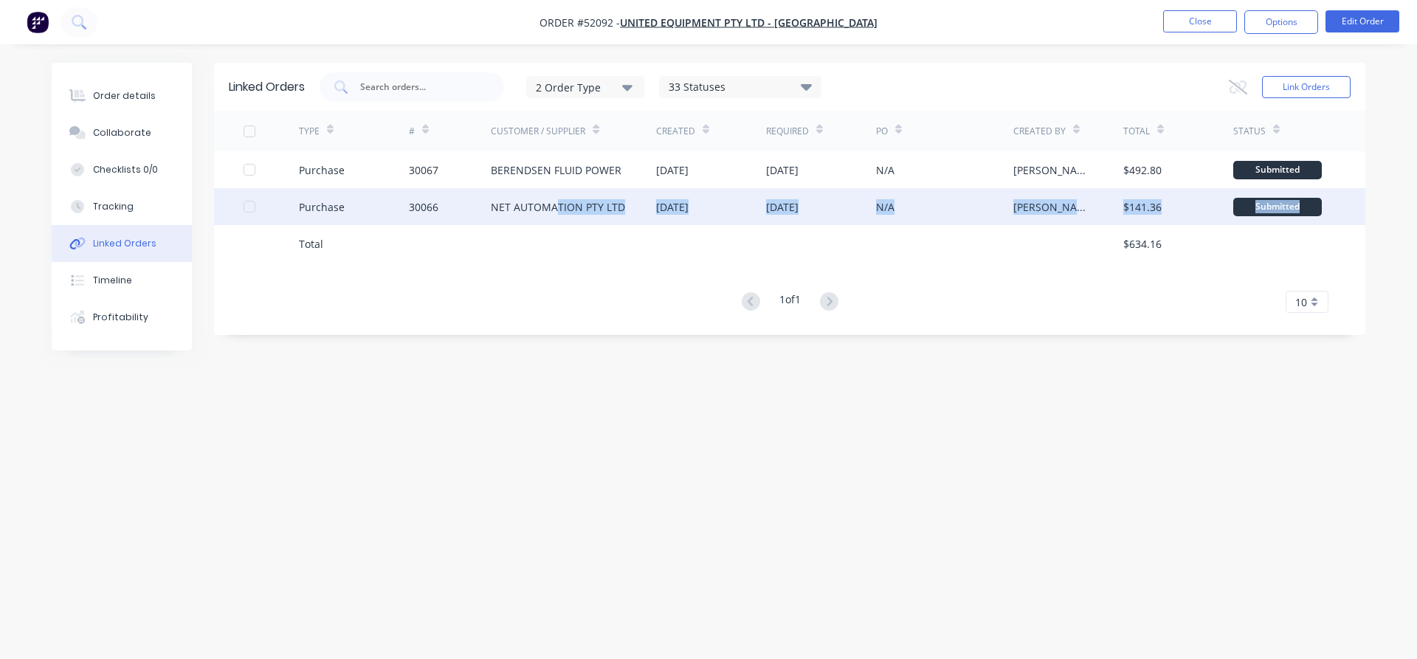
drag, startPoint x: 557, startPoint y: 208, endPoint x: 590, endPoint y: 275, distance: 74.0
click at [590, 215] on div "NET AUTOMATION PTY LTD" at bounding box center [558, 207] width 134 height 16
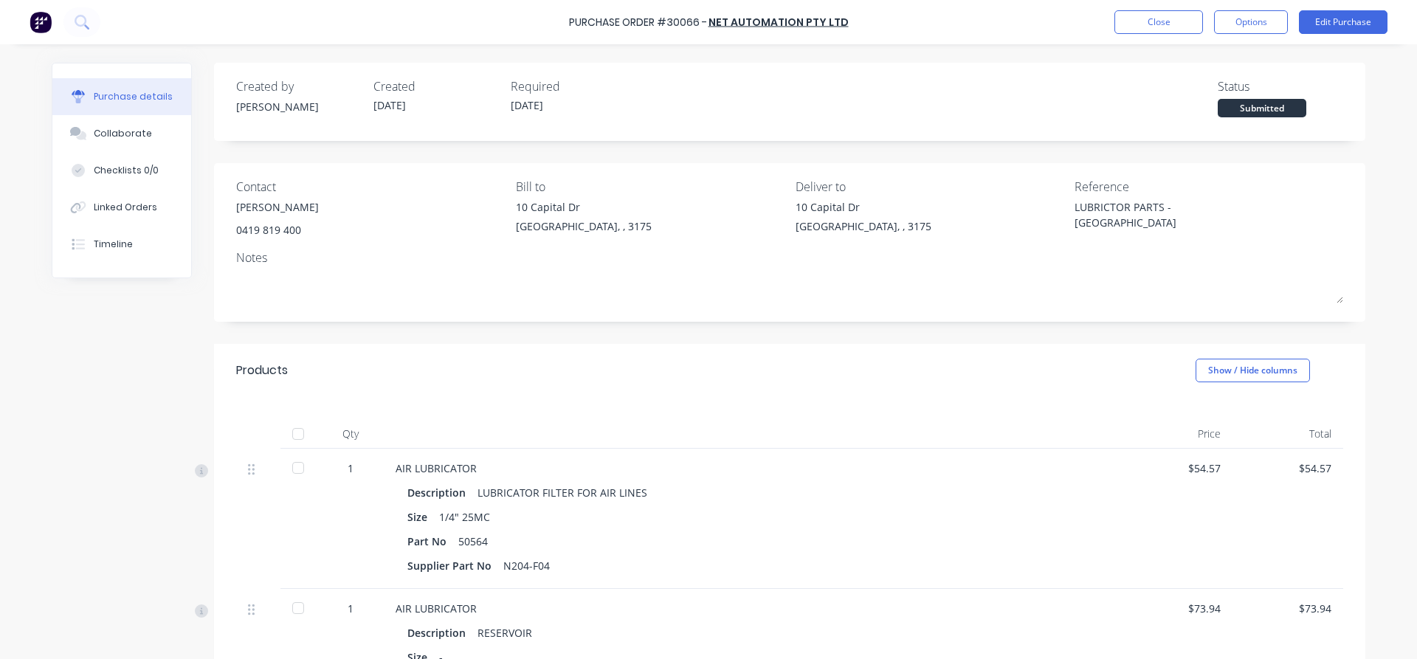
click at [296, 466] on div at bounding box center [298, 468] width 30 height 30
click at [300, 610] on div at bounding box center [298, 609] width 30 height 30
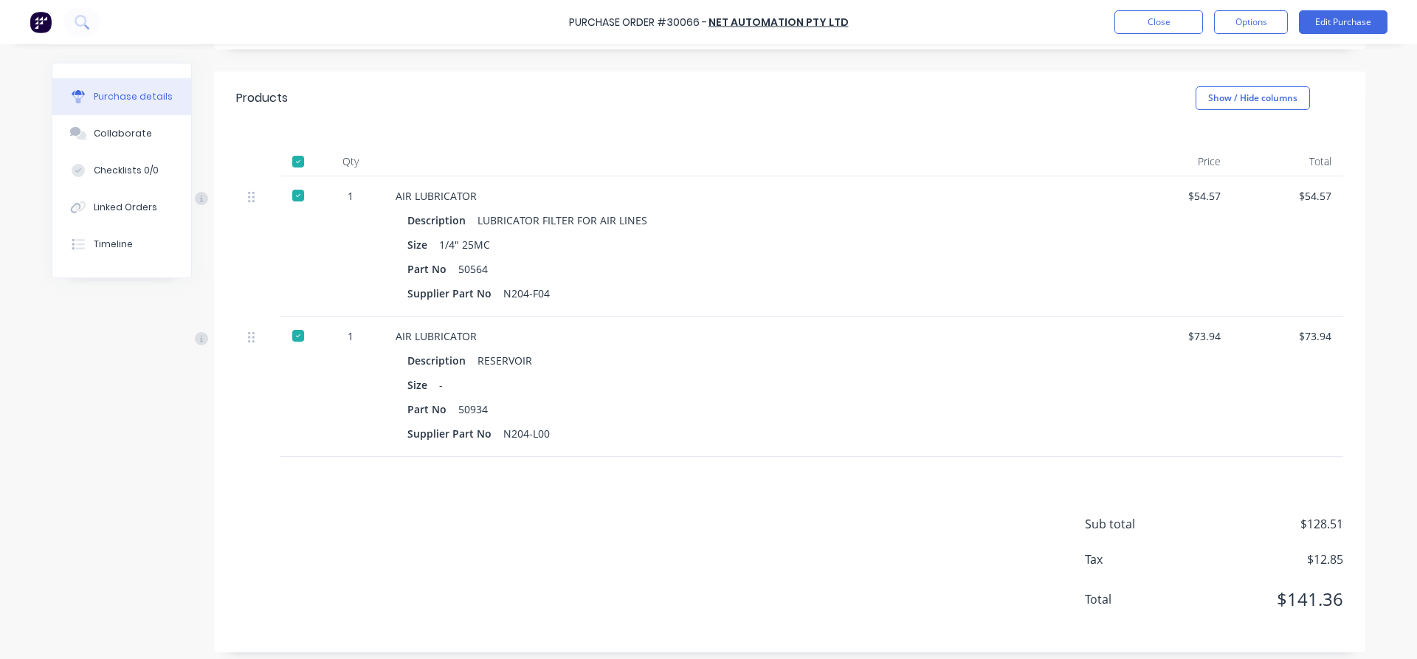
scroll to position [278, 0]
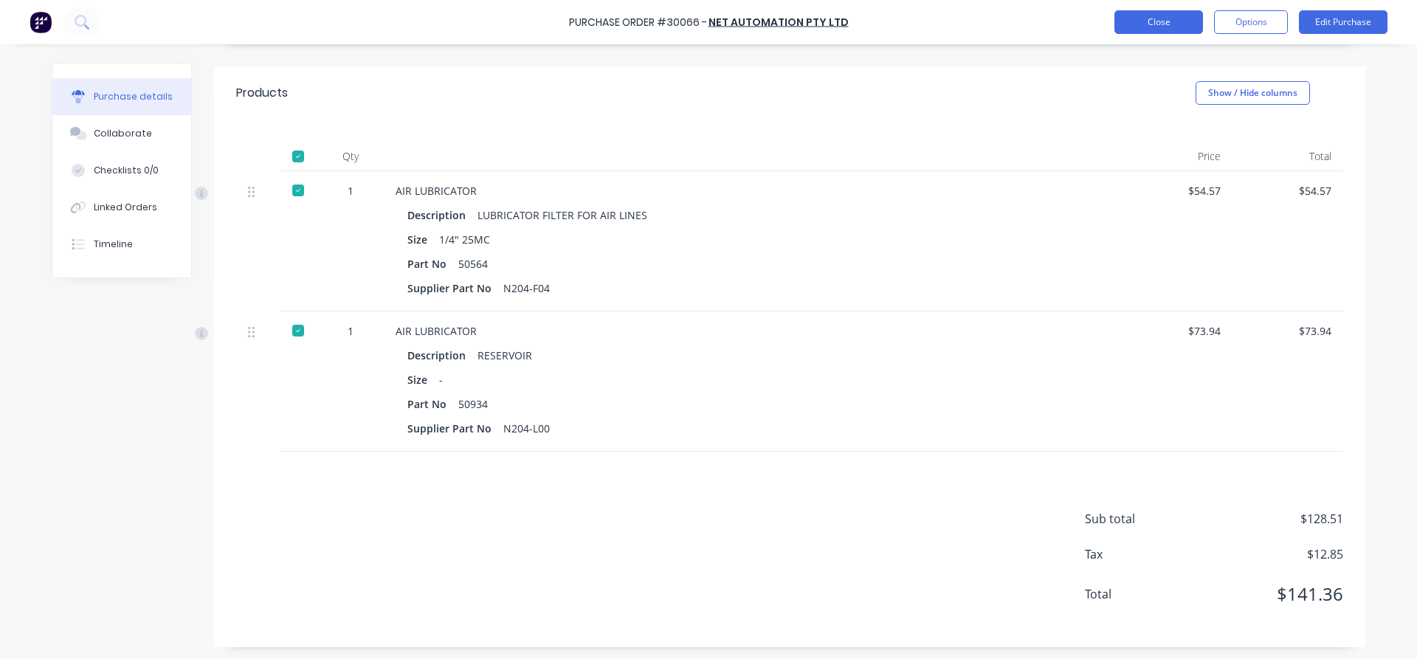
click at [1160, 25] on button "Close" at bounding box center [1159, 22] width 89 height 24
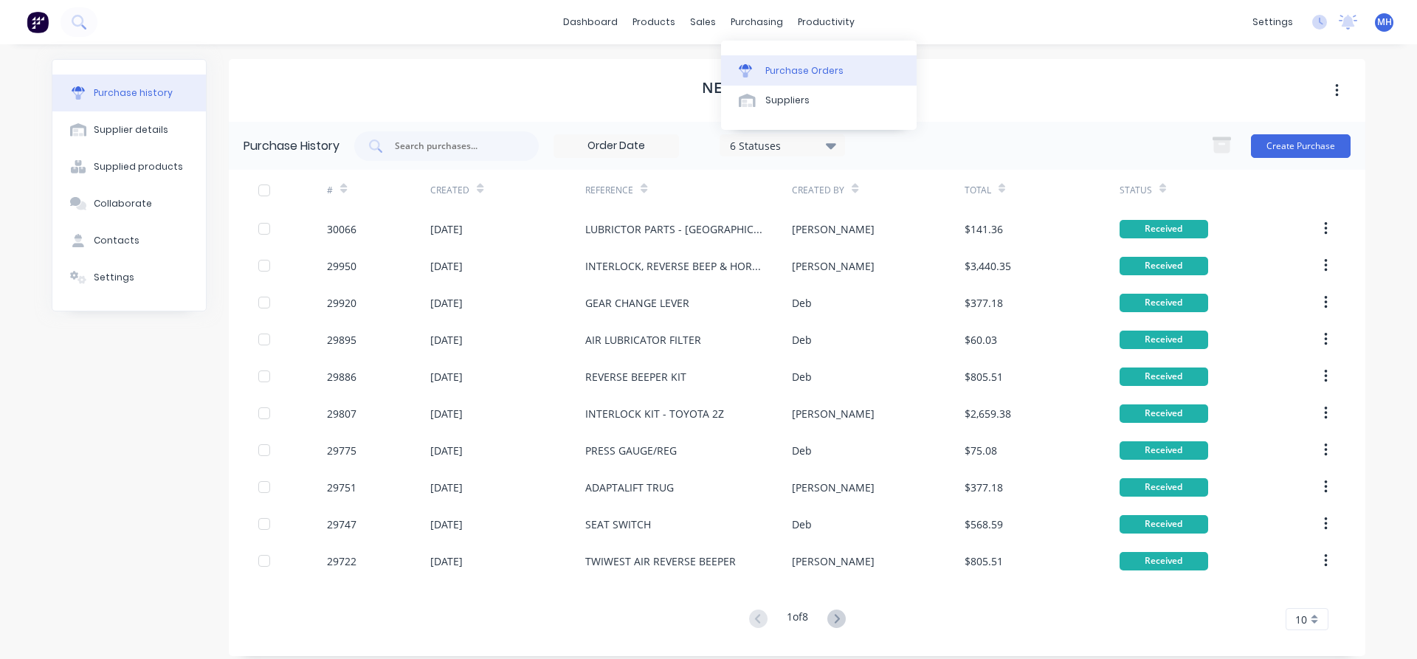
click at [791, 80] on link "Purchase Orders" at bounding box center [819, 70] width 196 height 30
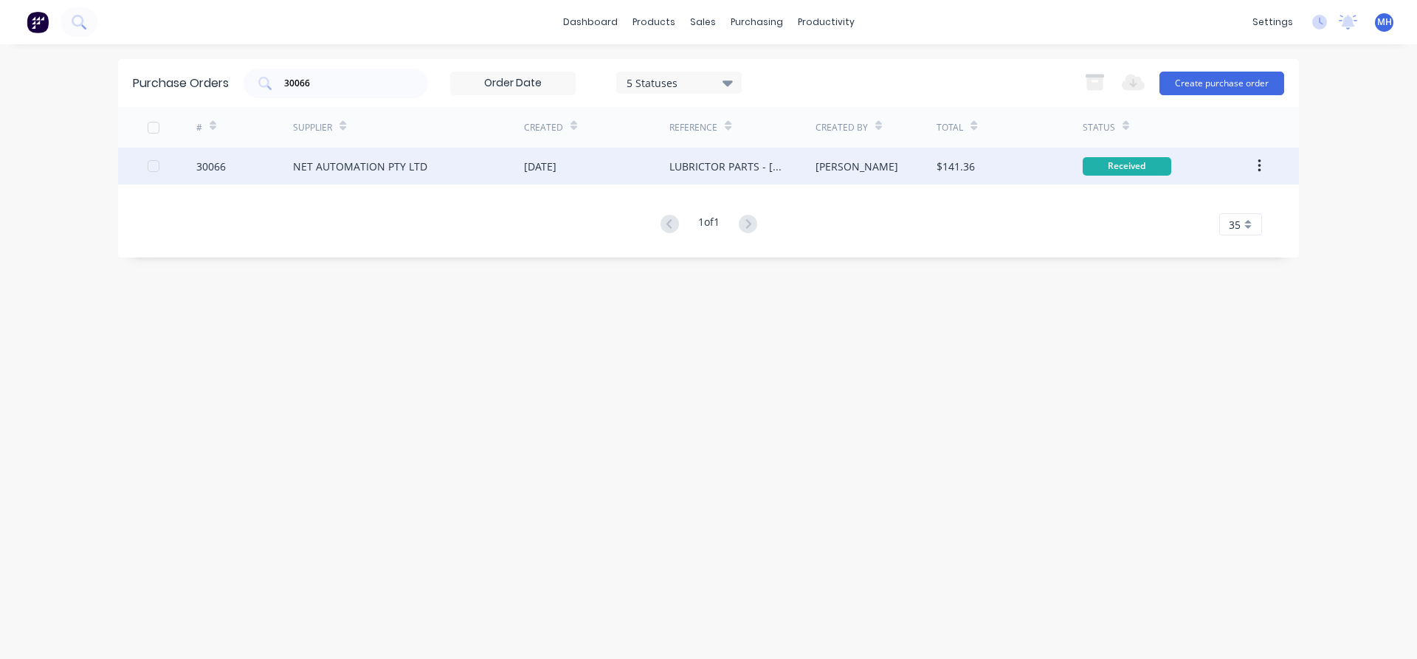
click at [353, 163] on div "NET AUTOMATION PTY LTD" at bounding box center [360, 167] width 134 height 16
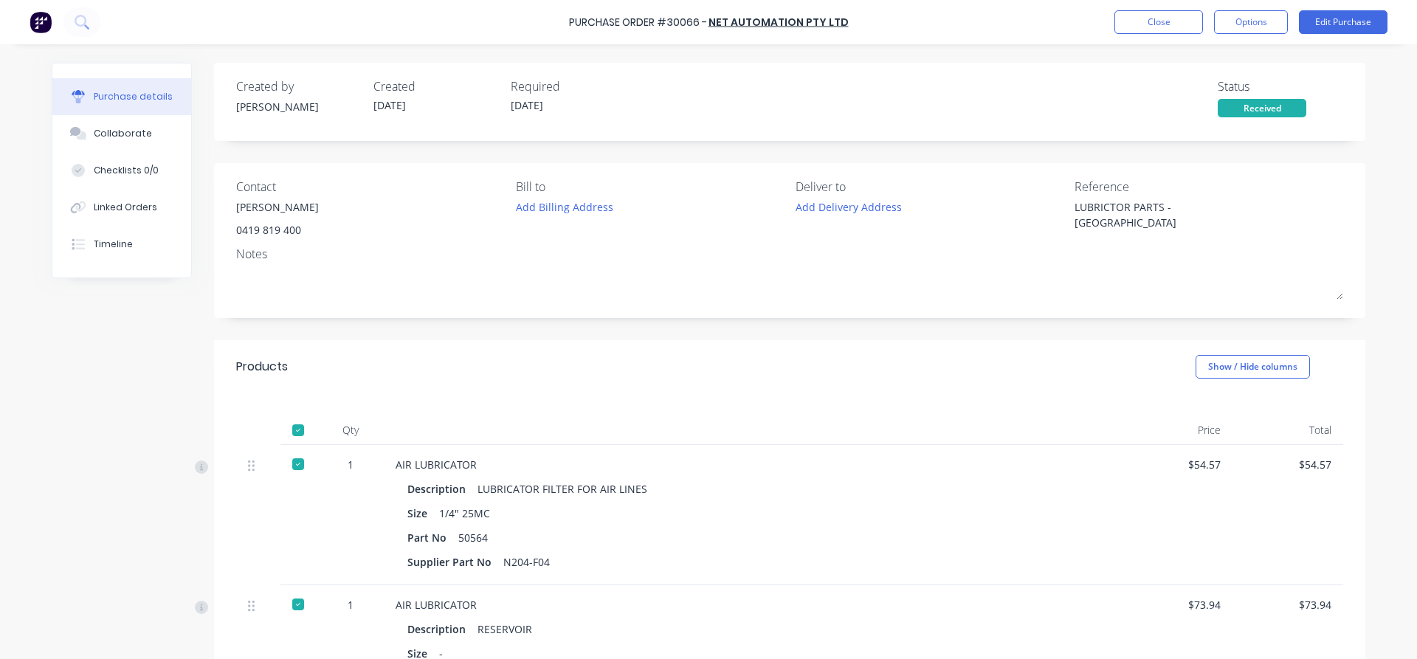
type textarea "x"
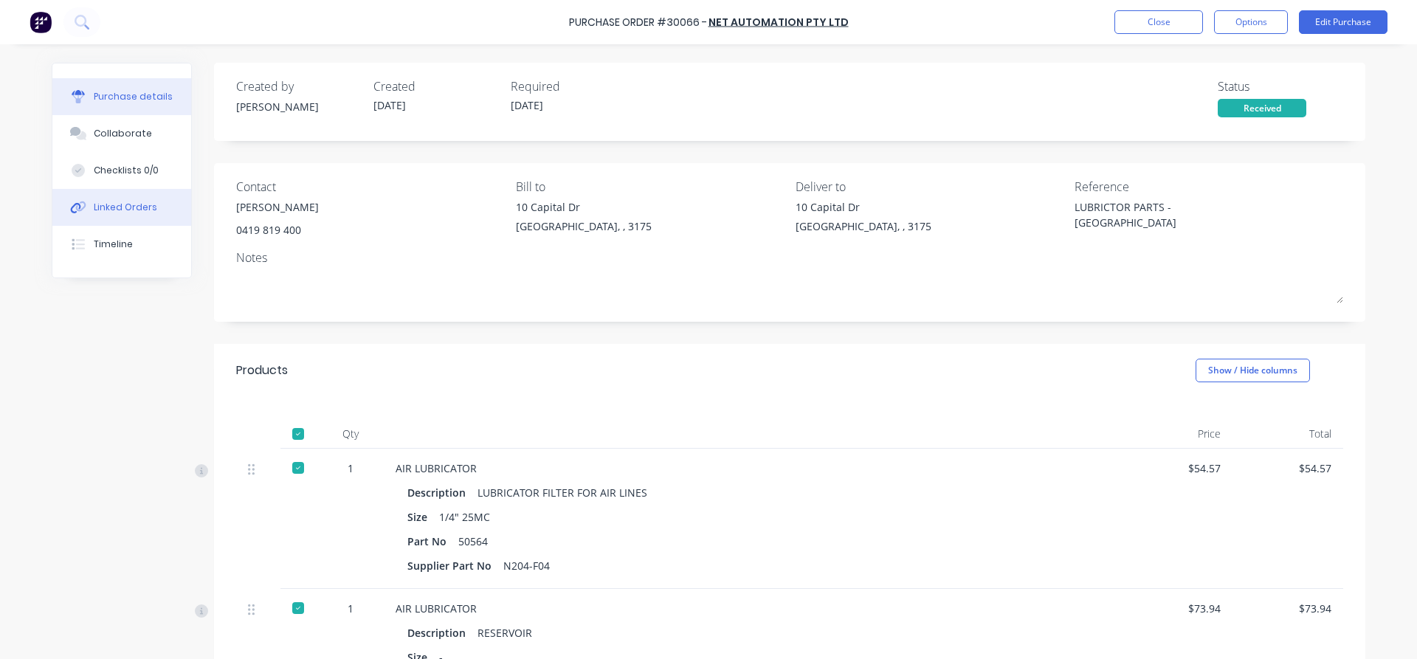
click at [102, 207] on div "Linked Orders" at bounding box center [125, 207] width 63 height 13
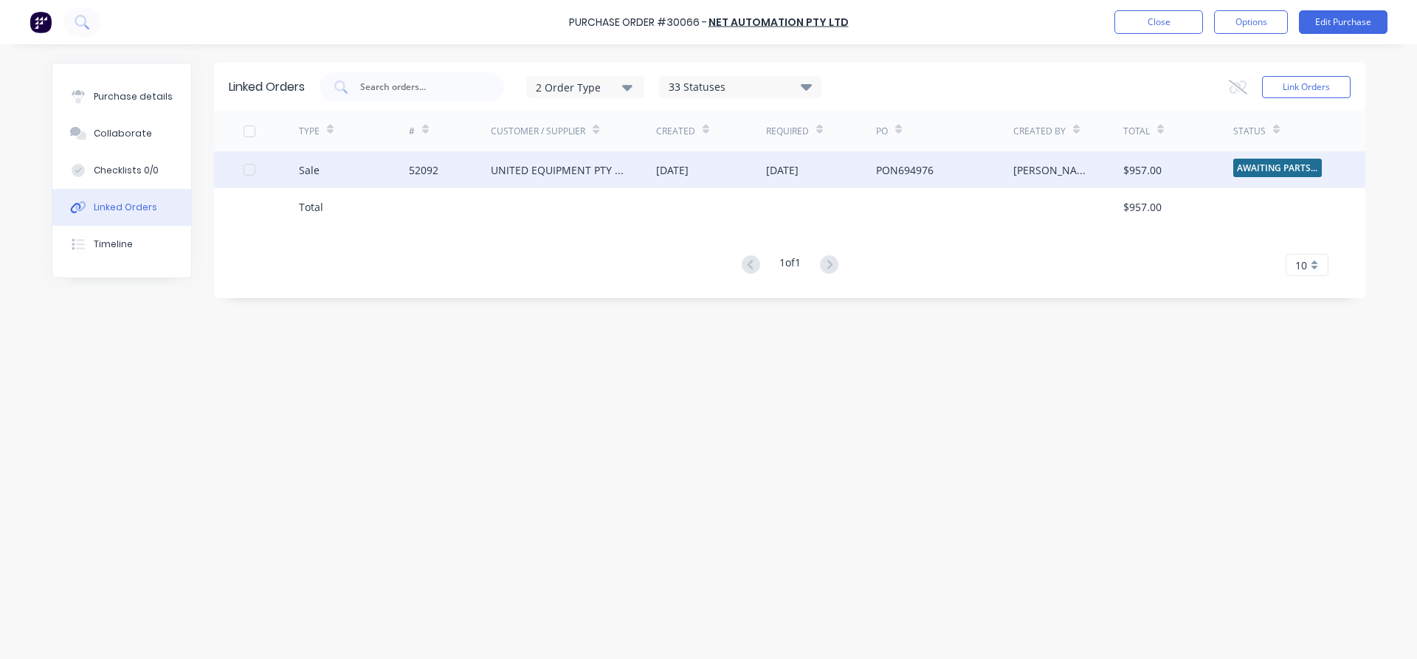
click at [565, 171] on div "UNITED EQUIPMENT PTY LTD - [GEOGRAPHIC_DATA]" at bounding box center [559, 170] width 136 height 16
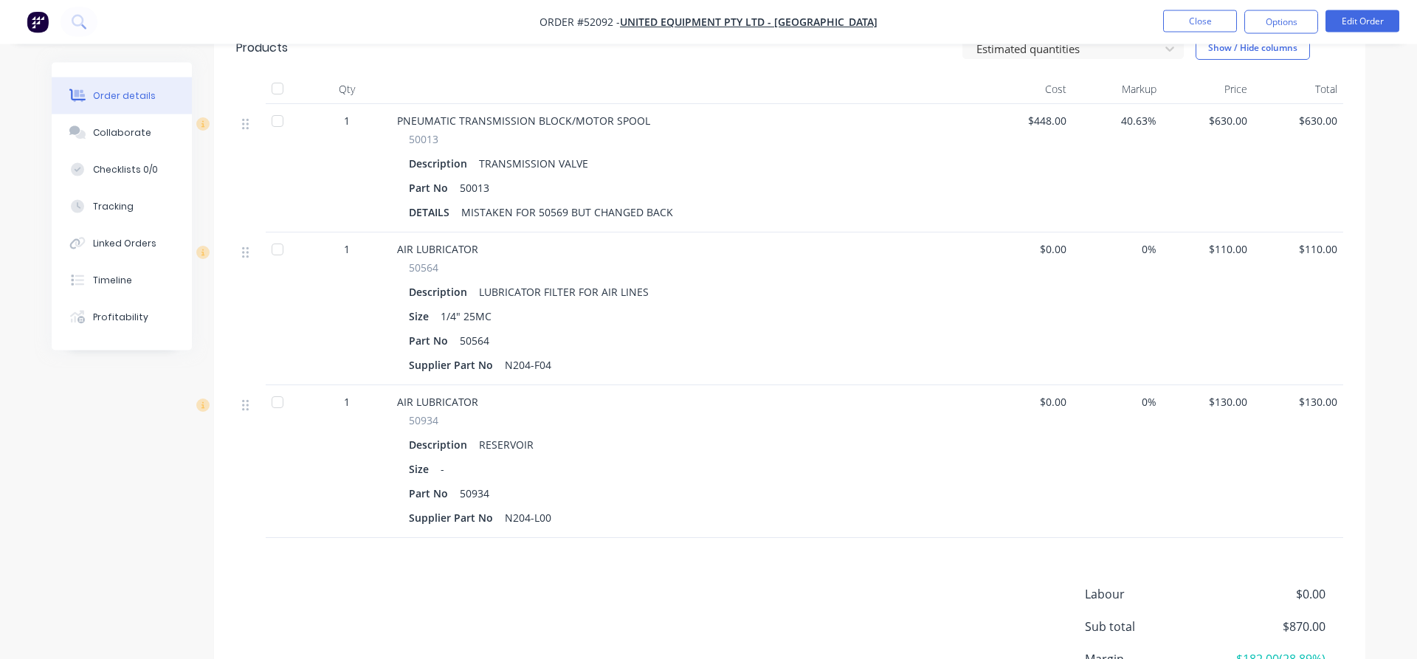
scroll to position [380, 0]
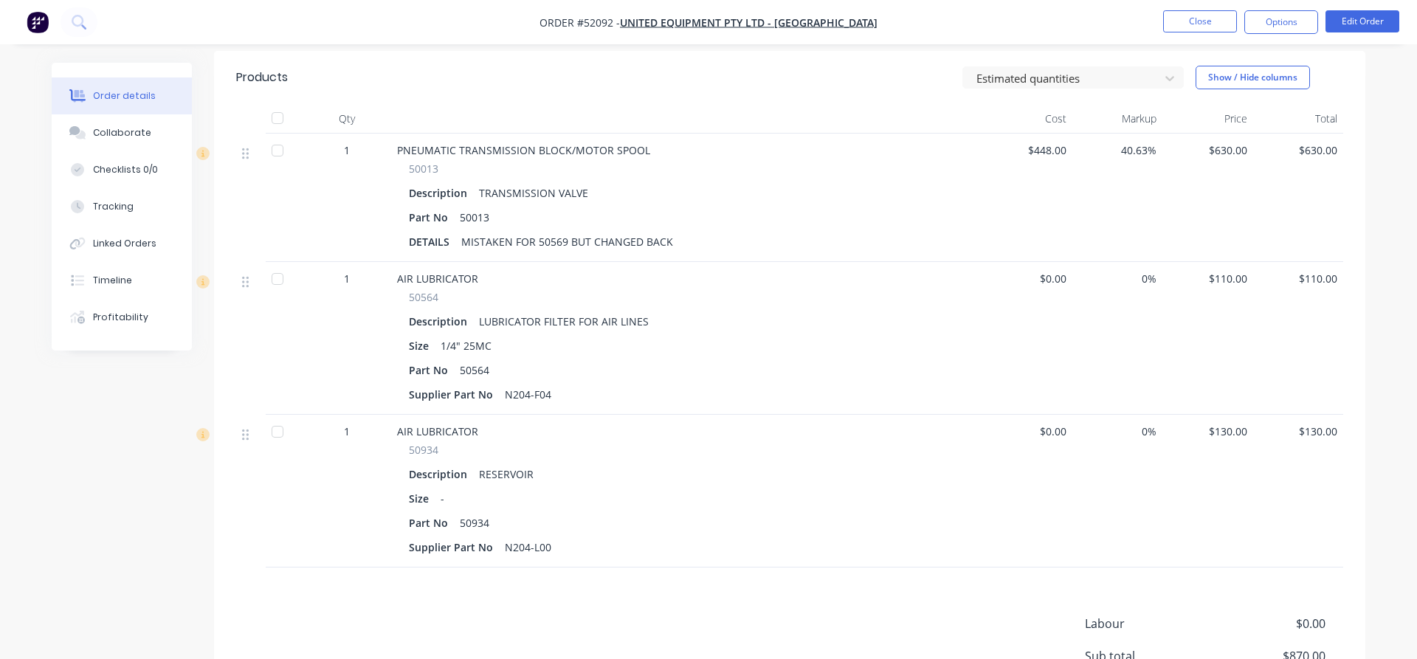
click at [275, 264] on div at bounding box center [278, 279] width 30 height 30
click at [279, 417] on div at bounding box center [278, 432] width 30 height 30
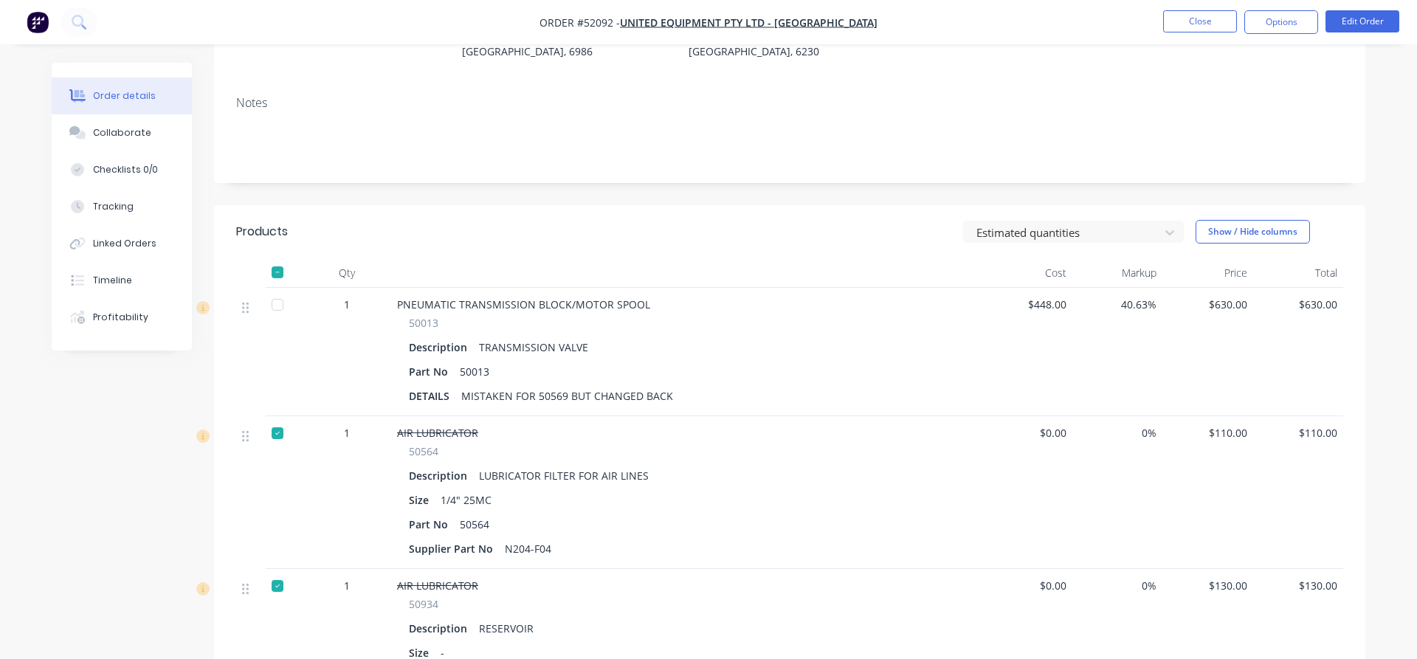
scroll to position [0, 0]
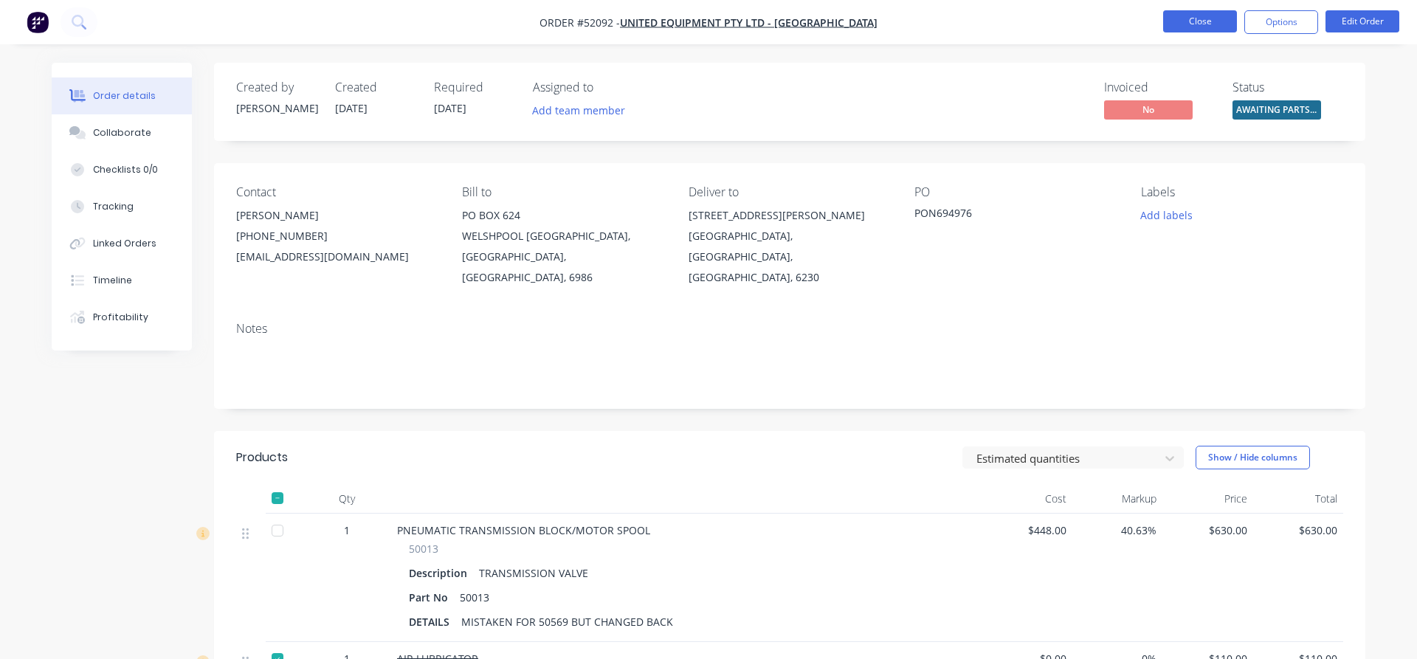
click at [1188, 24] on button "Close" at bounding box center [1200, 21] width 74 height 22
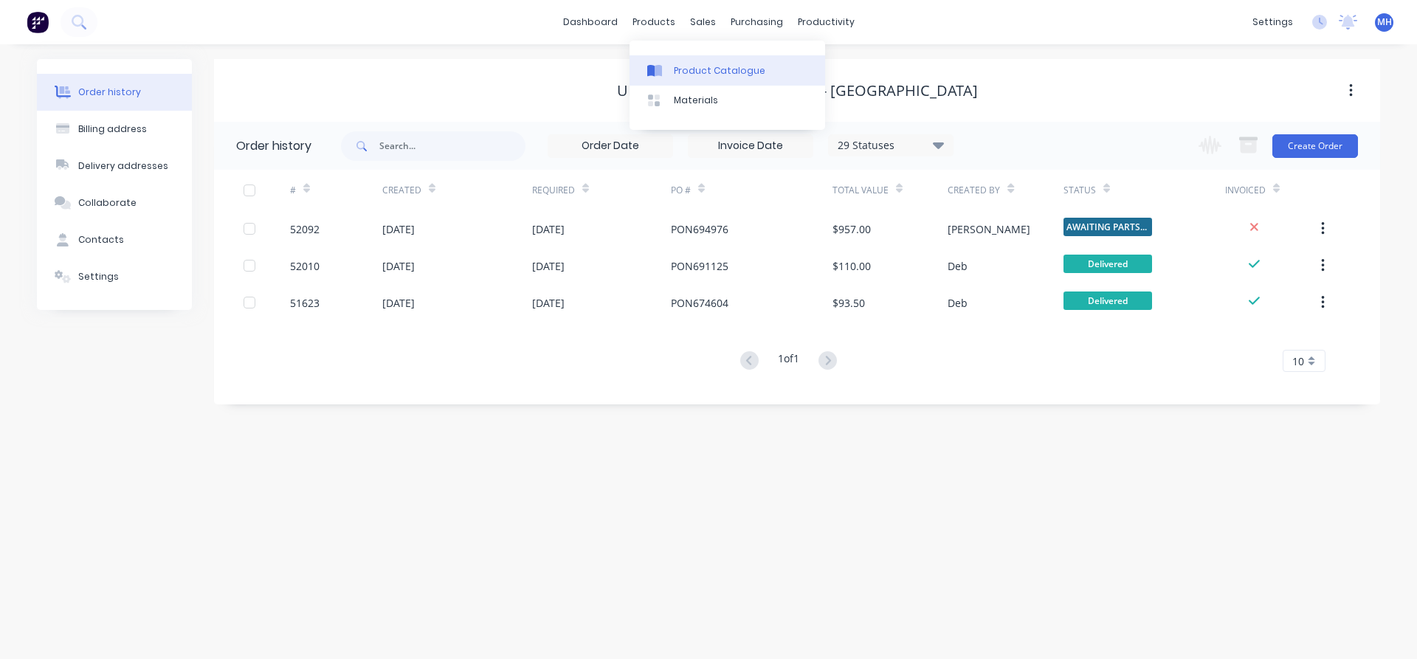
click at [699, 75] on div "Product Catalogue" at bounding box center [720, 70] width 92 height 13
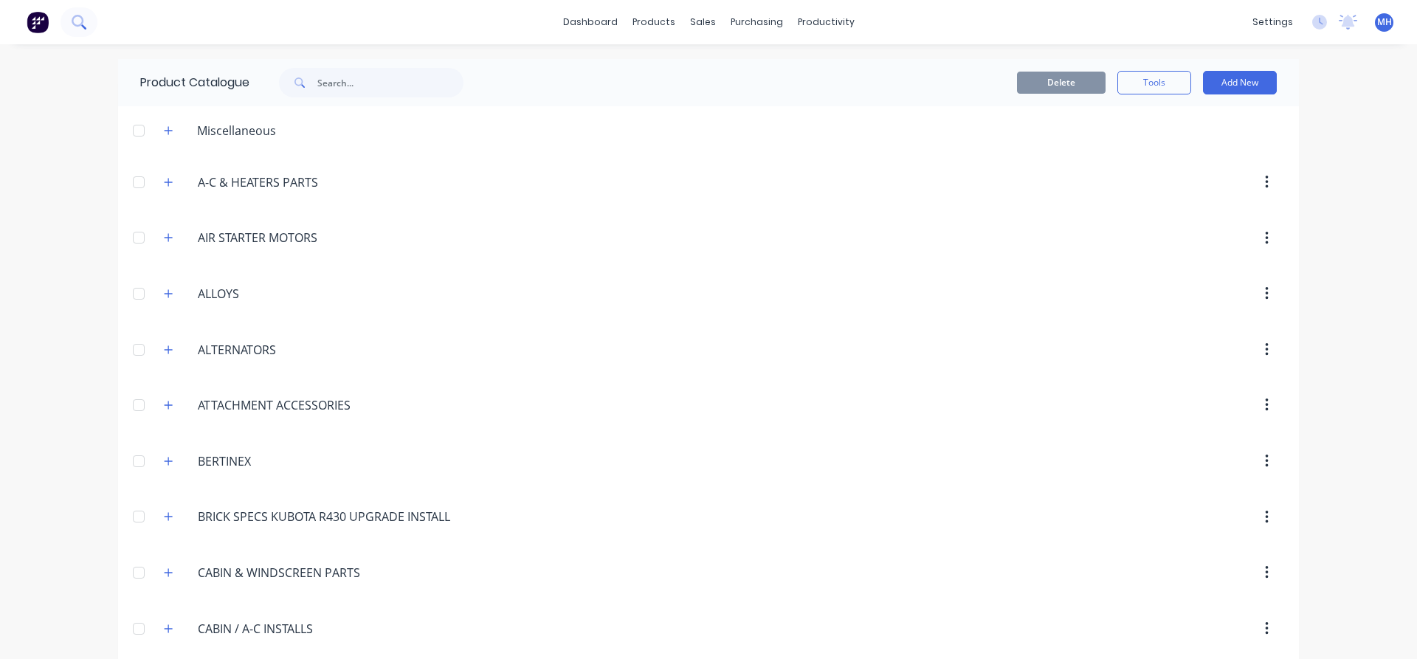
click at [72, 22] on icon at bounding box center [79, 22] width 14 height 14
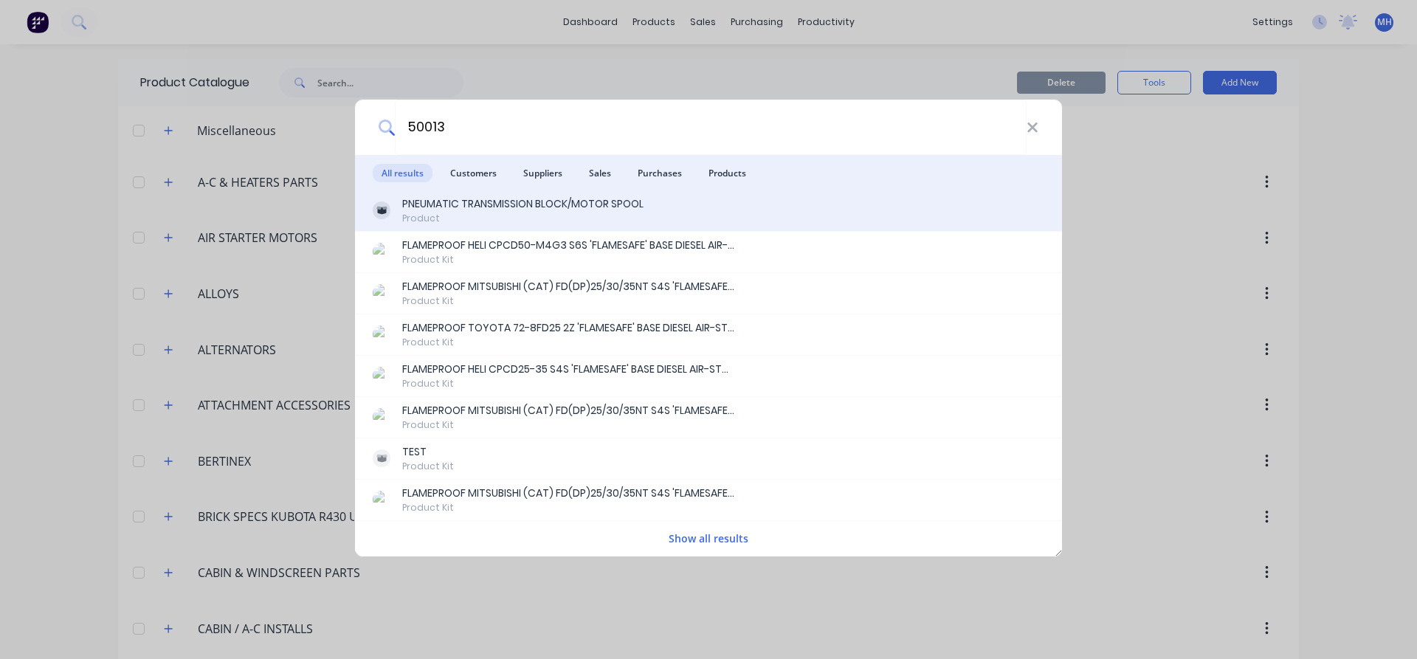
type input "50013"
click at [495, 207] on div "PNEUMATIC TRANSMISSION BLOCK/MOTOR SPOOL" at bounding box center [522, 204] width 241 height 16
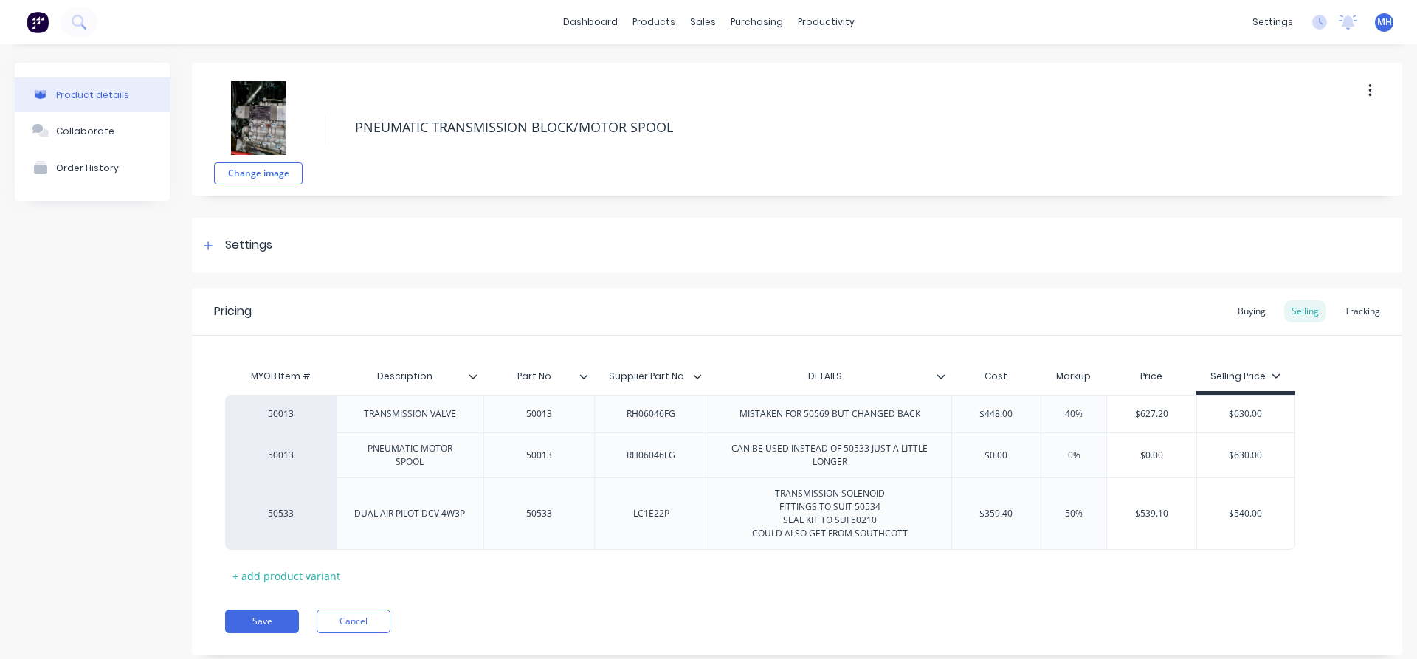
click at [255, 124] on img at bounding box center [258, 118] width 74 height 74
click at [281, 113] on img at bounding box center [258, 118] width 74 height 74
click at [58, 284] on div "Product details Collaborate Order History" at bounding box center [92, 370] width 155 height 615
click at [761, 72] on div "Sales Orders" at bounding box center [758, 70] width 61 height 13
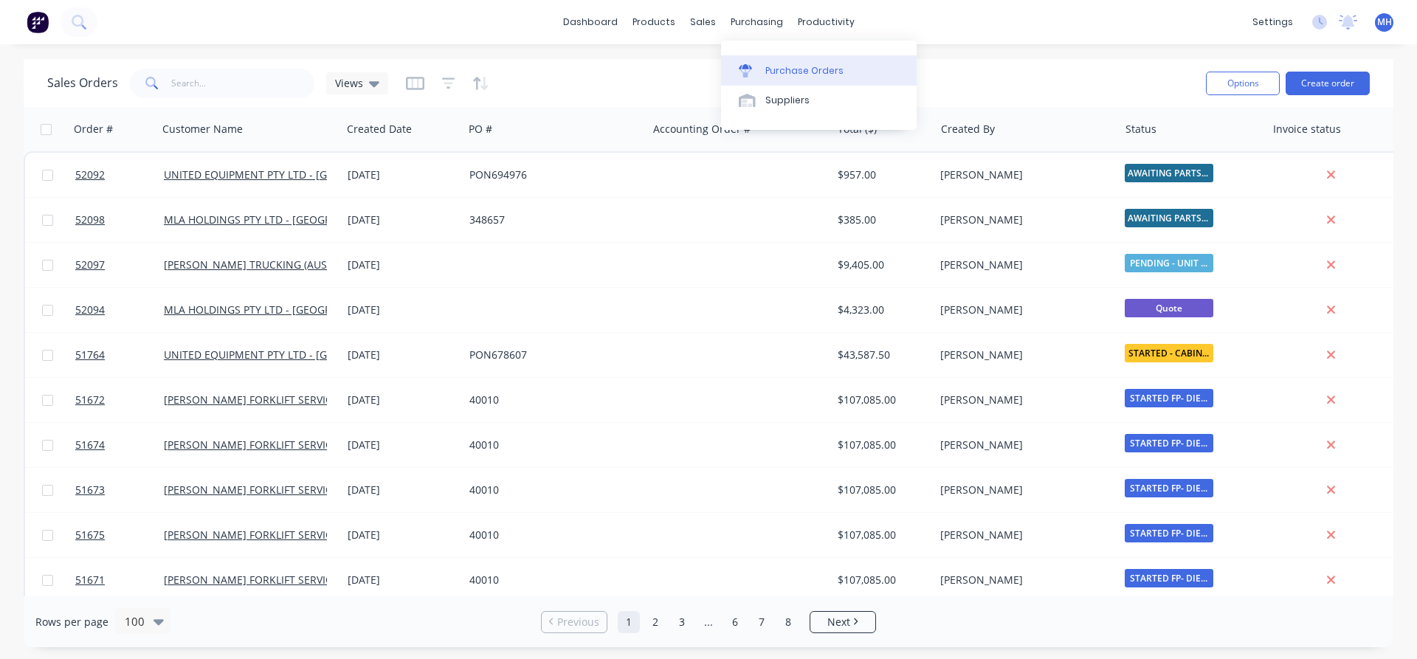
click at [787, 69] on div "Purchase Orders" at bounding box center [805, 70] width 78 height 13
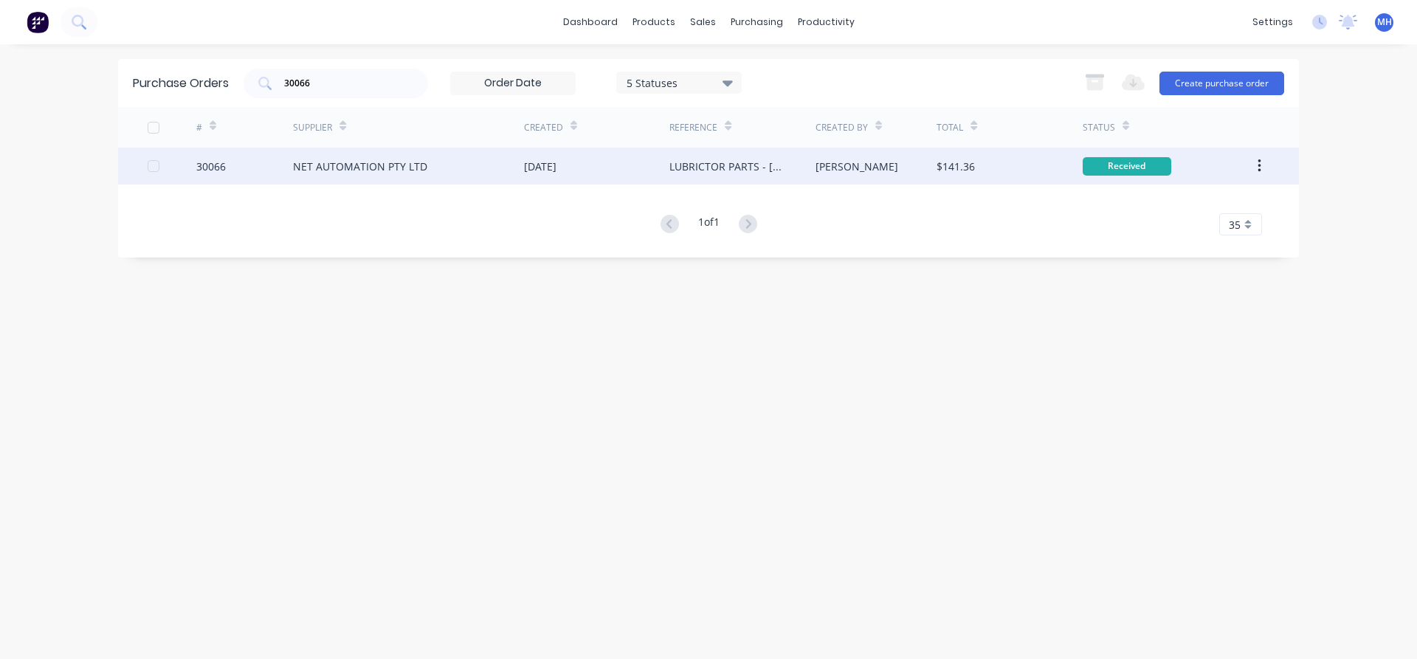
click at [357, 167] on div "NET AUTOMATION PTY LTD" at bounding box center [360, 167] width 134 height 16
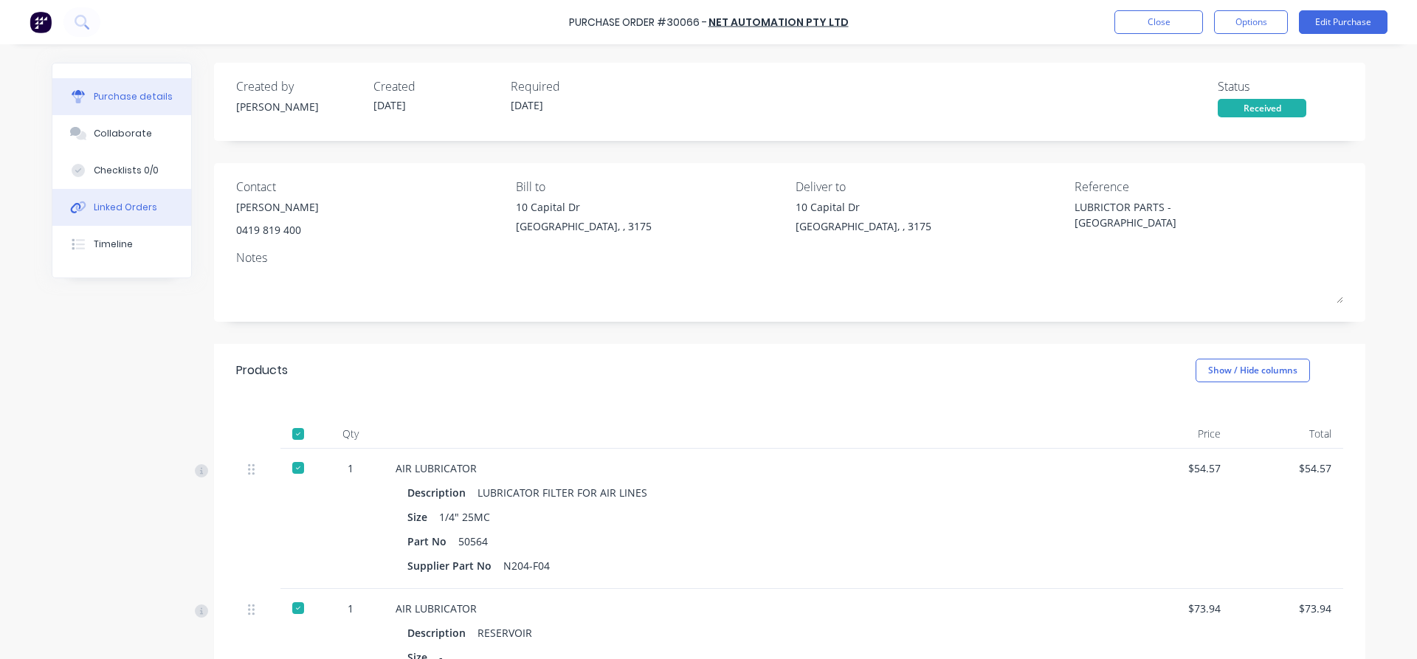
click at [118, 209] on div "Linked Orders" at bounding box center [125, 207] width 63 height 13
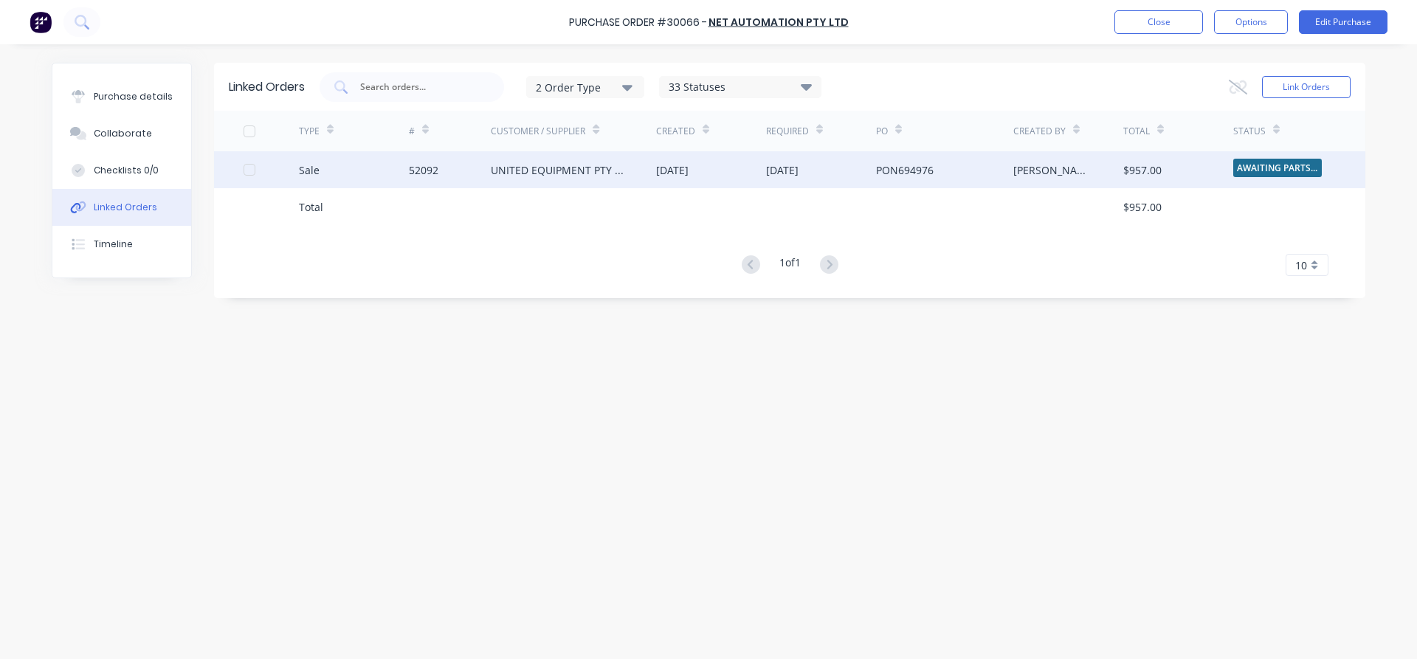
click at [548, 183] on div "UNITED EQUIPMENT PTY LTD - [GEOGRAPHIC_DATA]" at bounding box center [573, 169] width 165 height 37
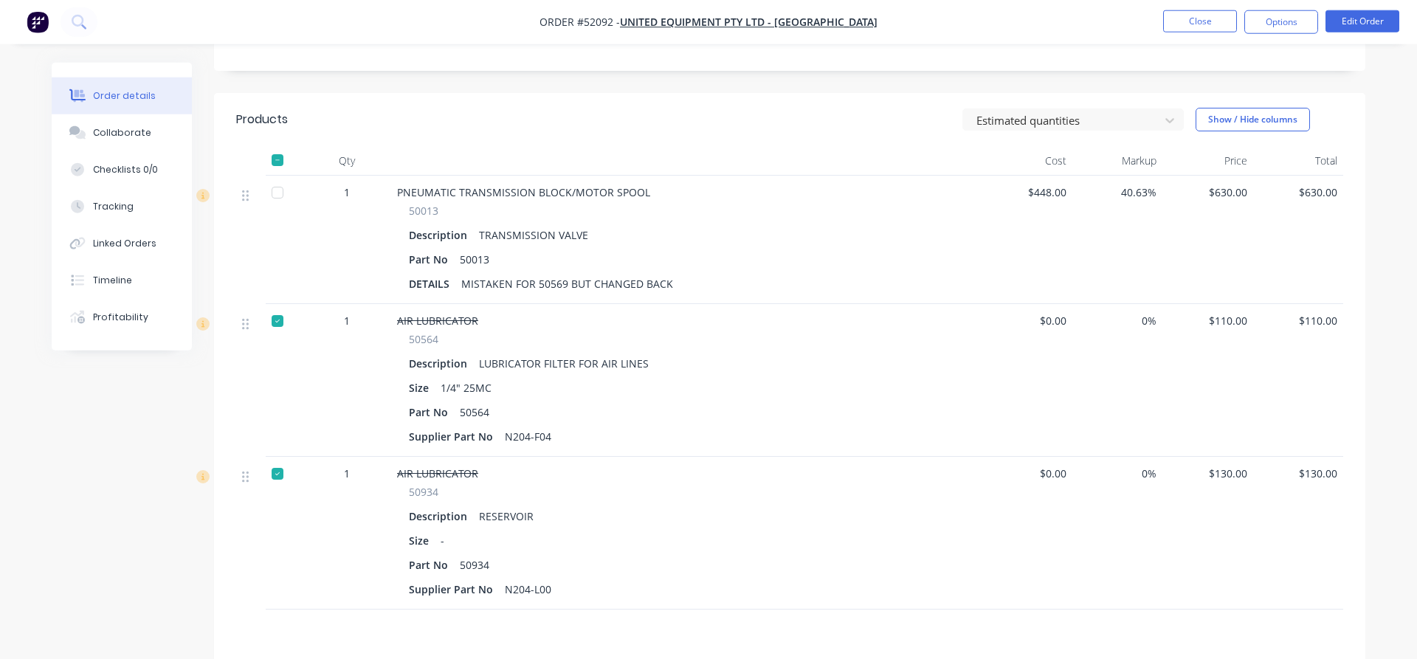
scroll to position [305, 0]
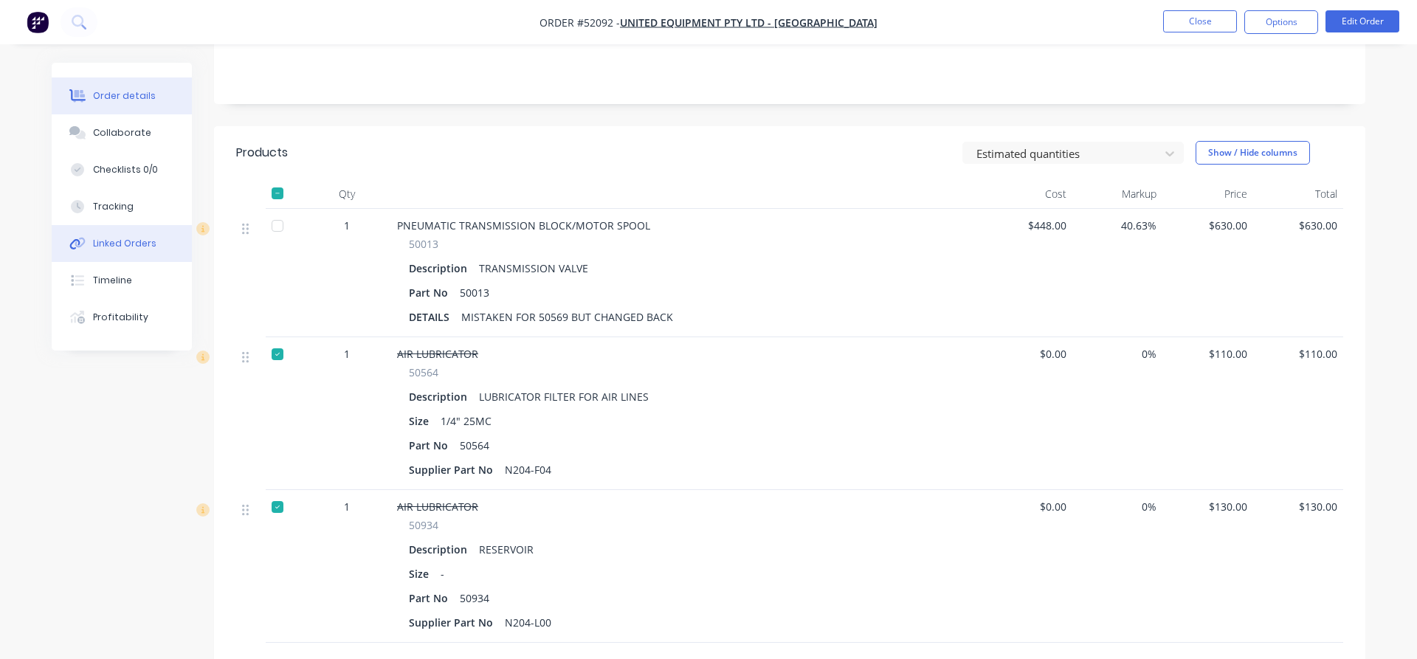
click at [113, 247] on div "Linked Orders" at bounding box center [124, 243] width 63 height 13
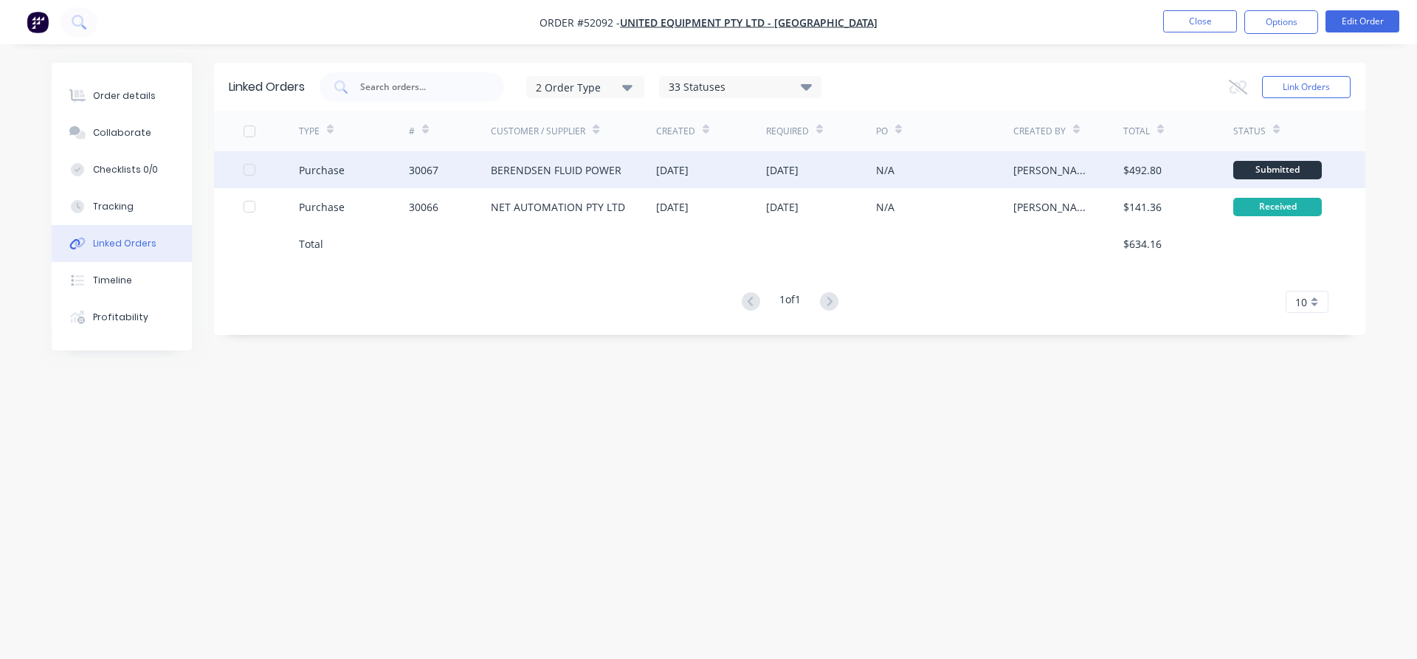
click at [543, 173] on div "BERENDSEN FLUID POWER" at bounding box center [556, 170] width 131 height 16
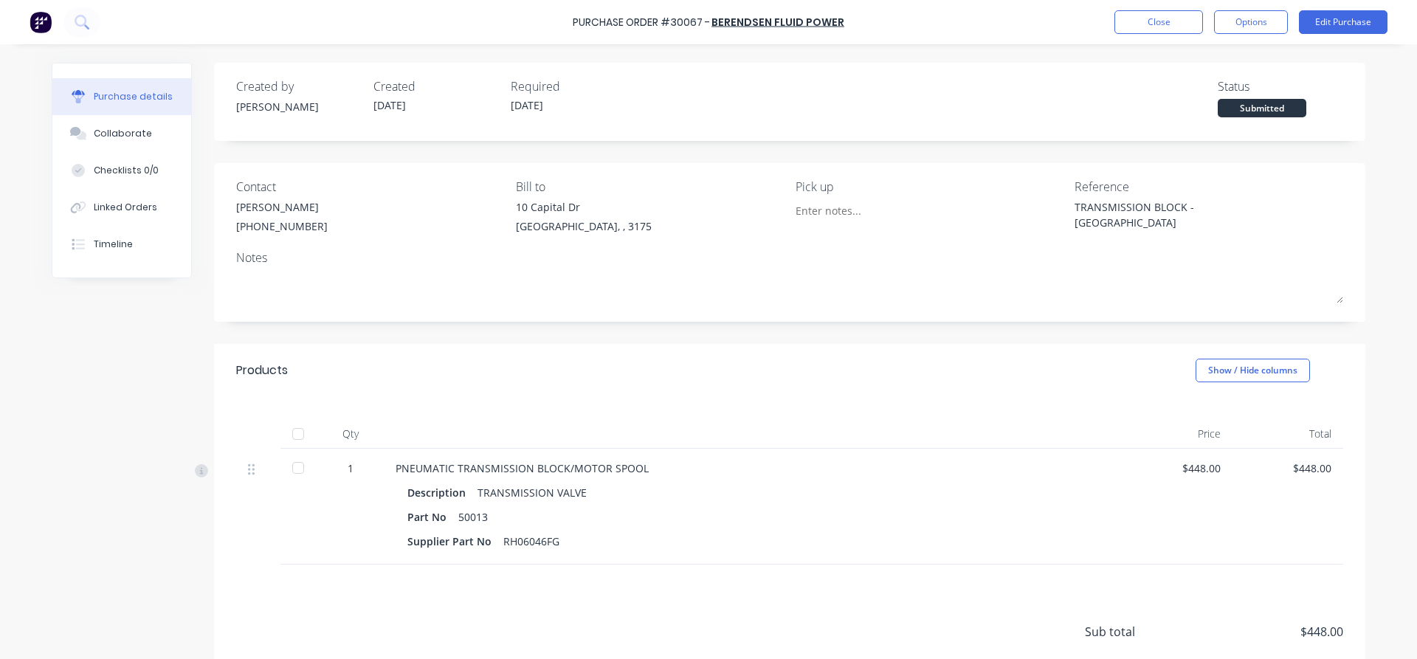
type textarea "x"
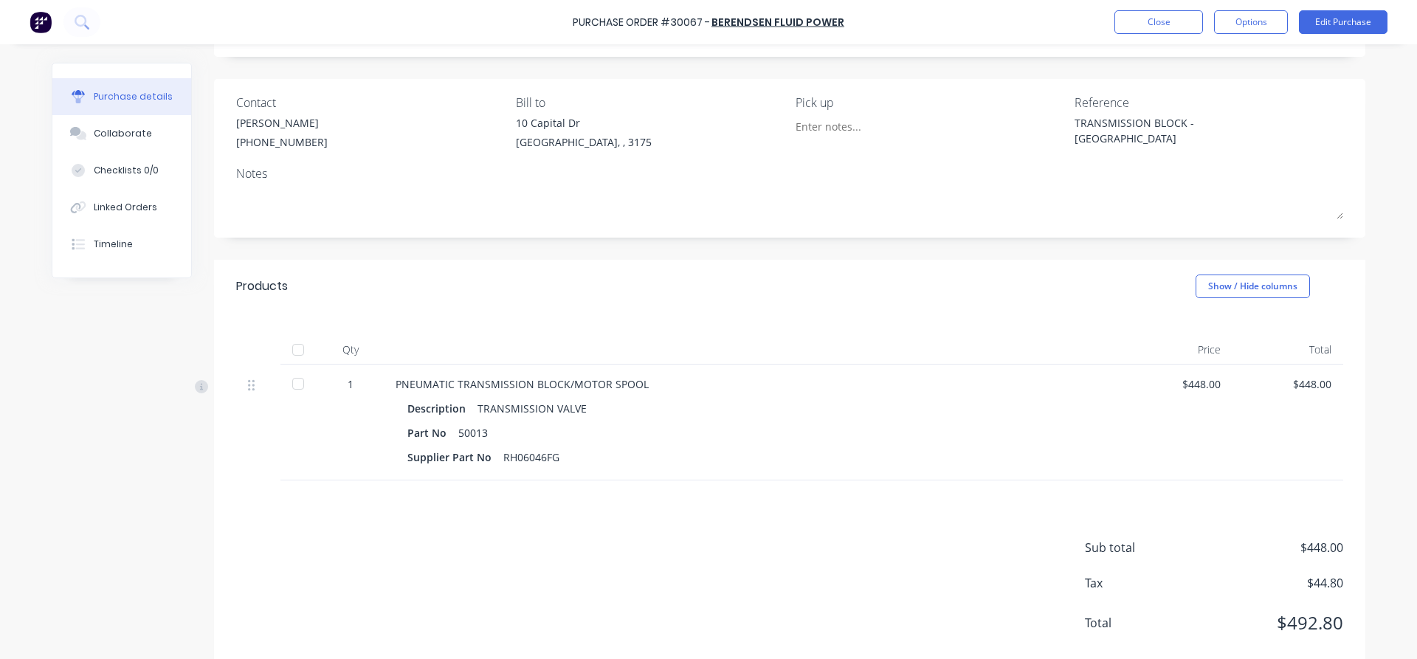
scroll to position [113, 0]
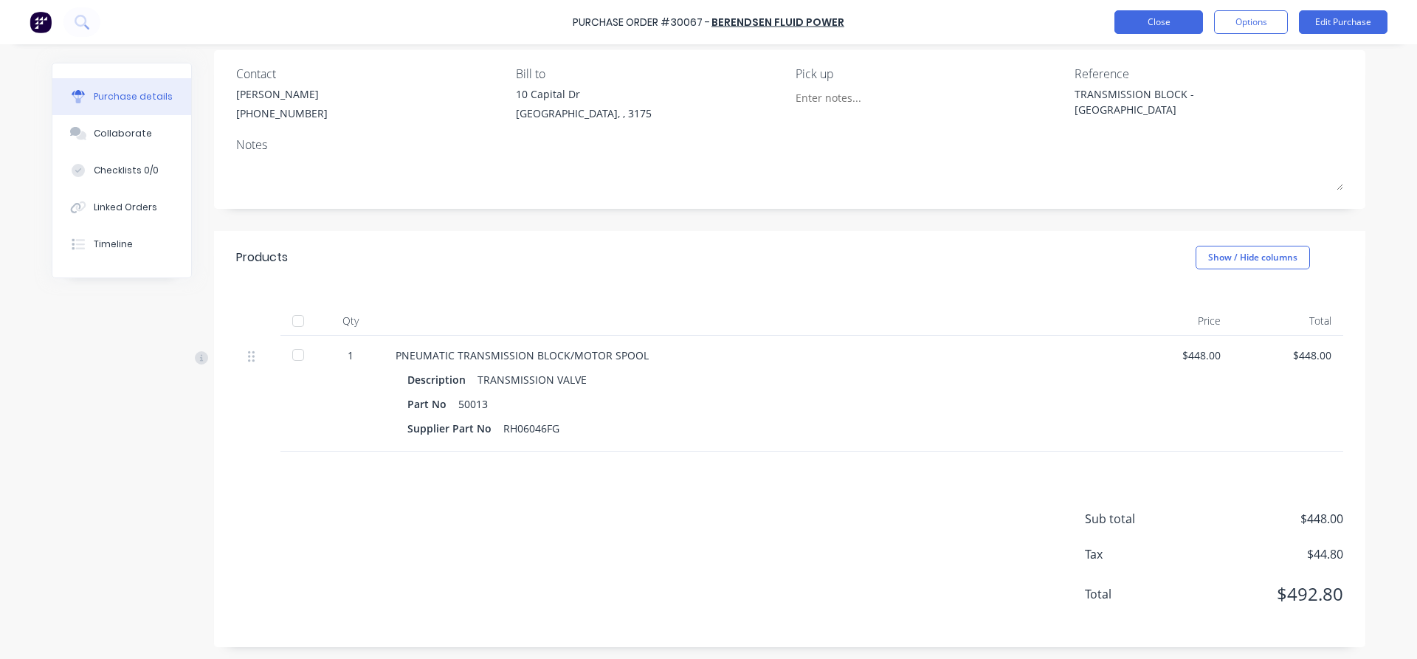
click at [1177, 21] on button "Close" at bounding box center [1159, 22] width 89 height 24
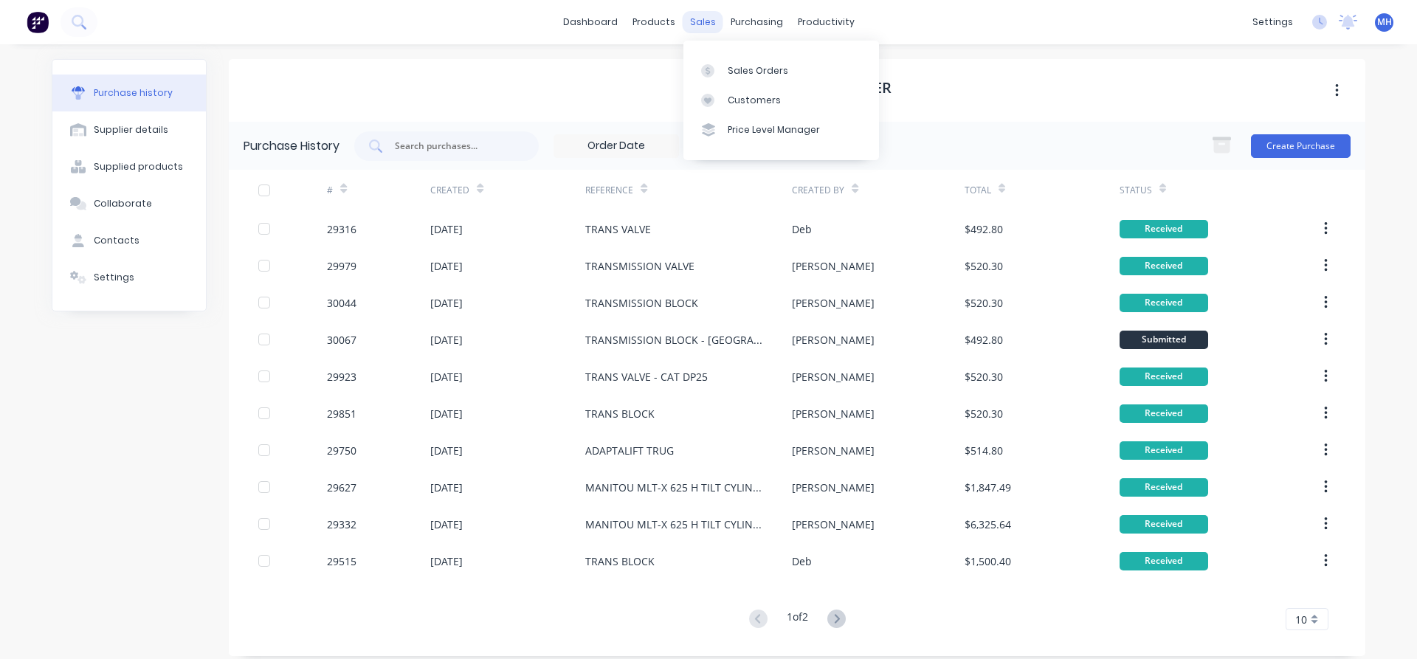
click at [710, 21] on div "sales" at bounding box center [703, 22] width 41 height 22
click at [733, 70] on div "Sales Orders" at bounding box center [758, 70] width 61 height 13
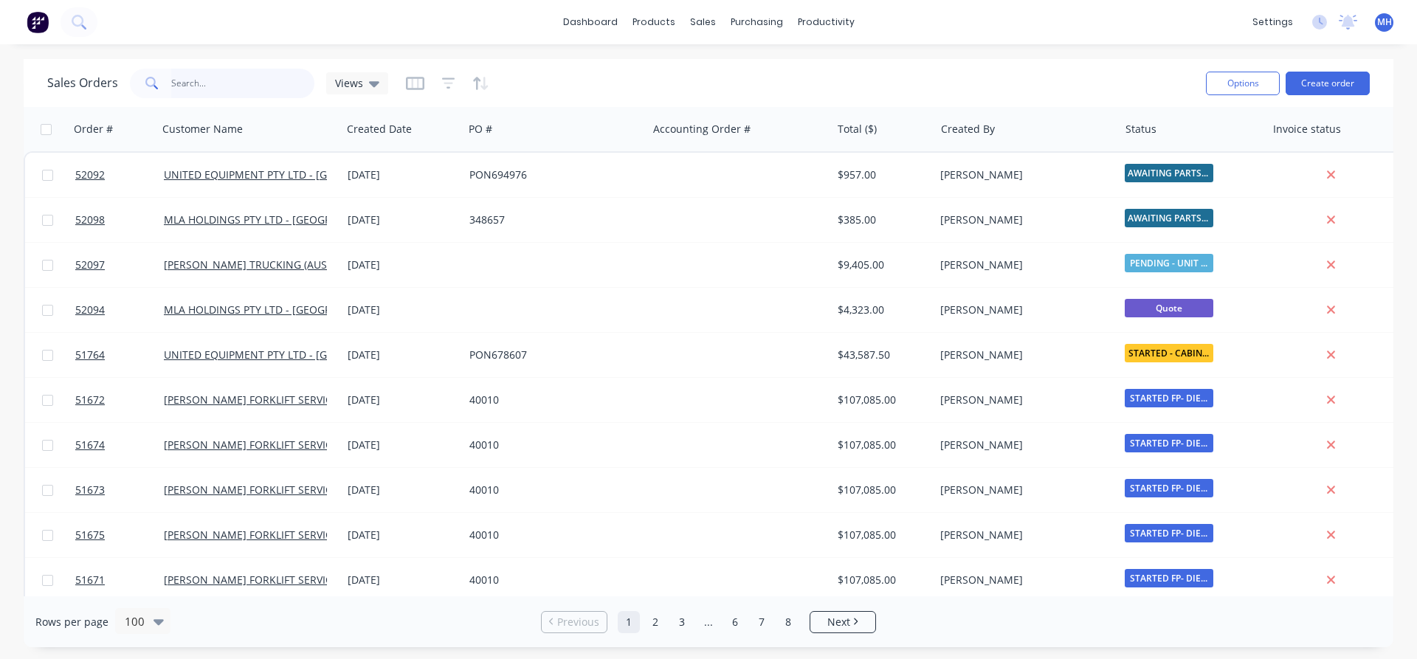
click at [197, 78] on input "text" at bounding box center [243, 84] width 144 height 30
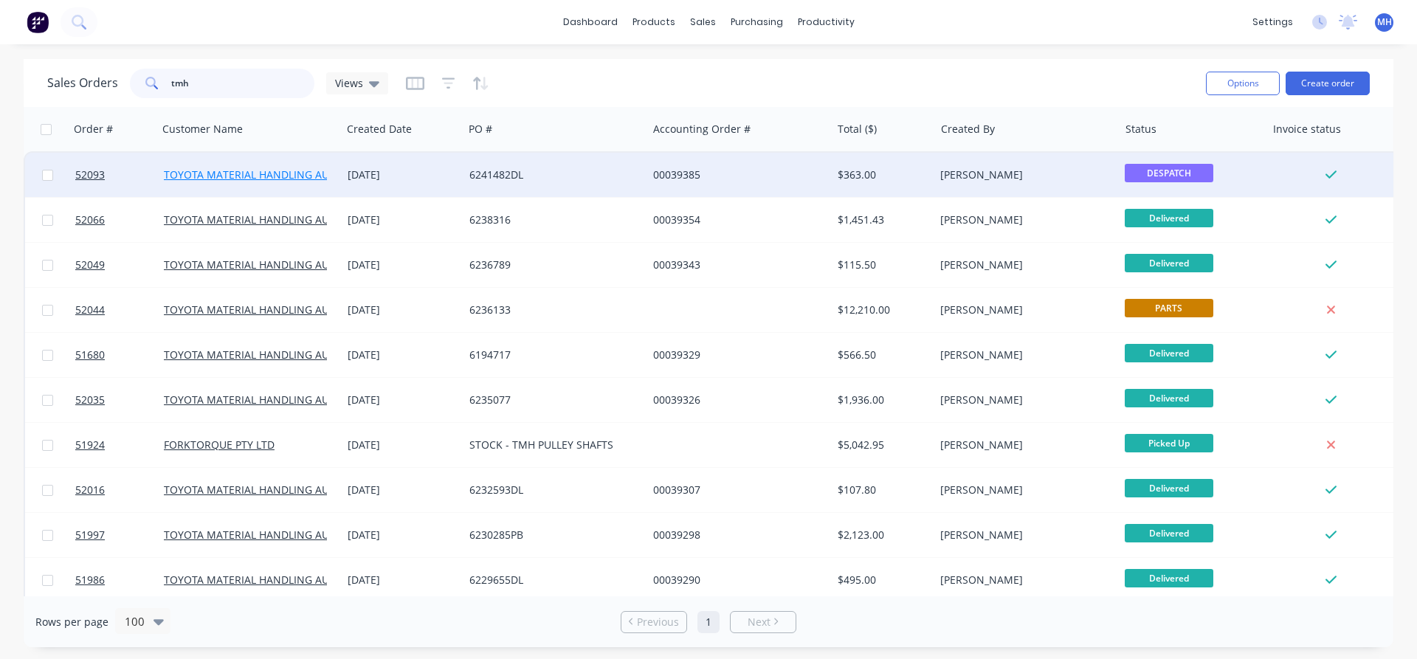
type input "tmh"
click at [270, 179] on link "TOYOTA MATERIAL HANDLING AUST P/L-DANDENONG STH" at bounding box center [308, 175] width 288 height 14
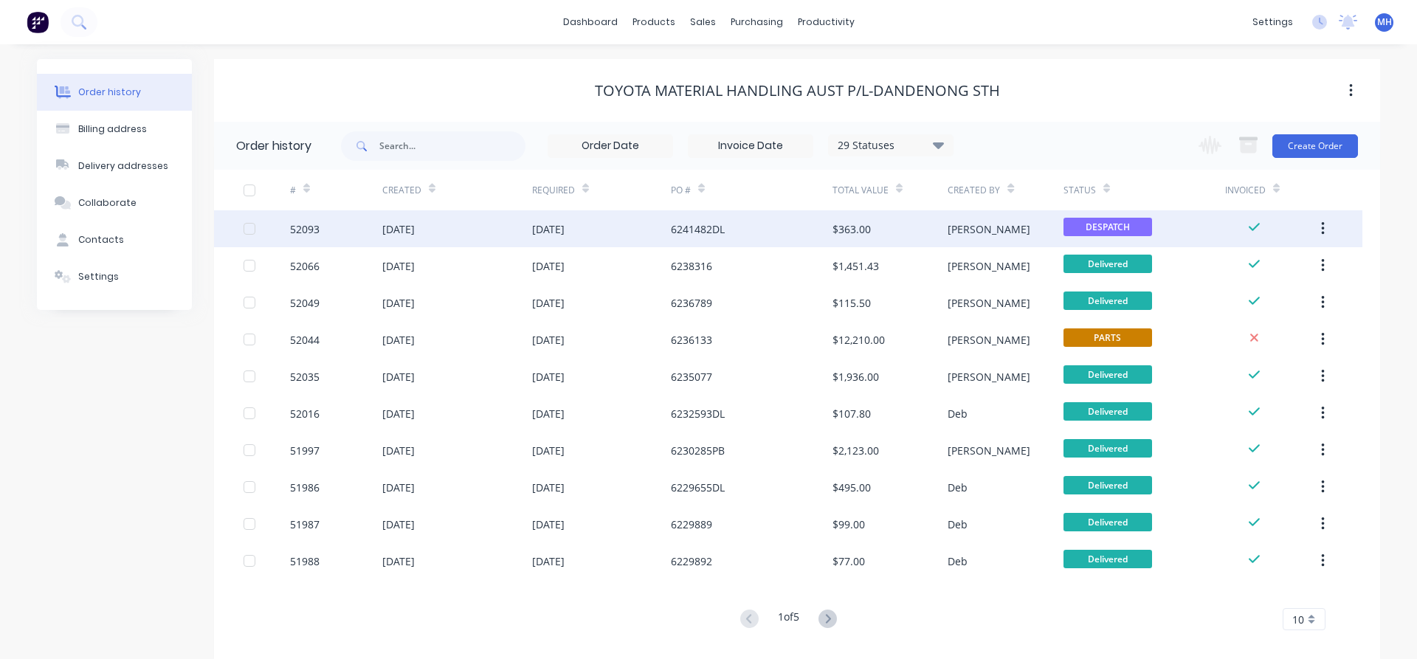
click at [627, 233] on div "[DATE]" at bounding box center [601, 228] width 139 height 37
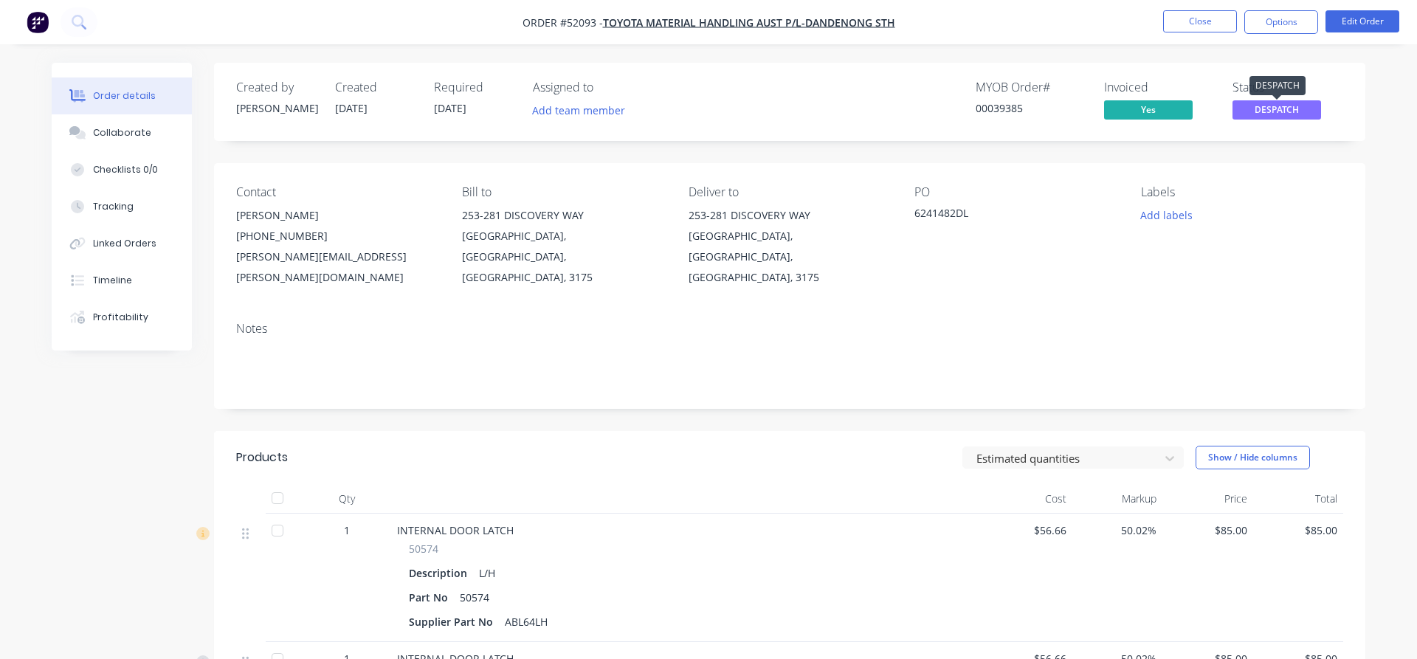
click at [1268, 106] on span "DESPATCH" at bounding box center [1277, 109] width 89 height 18
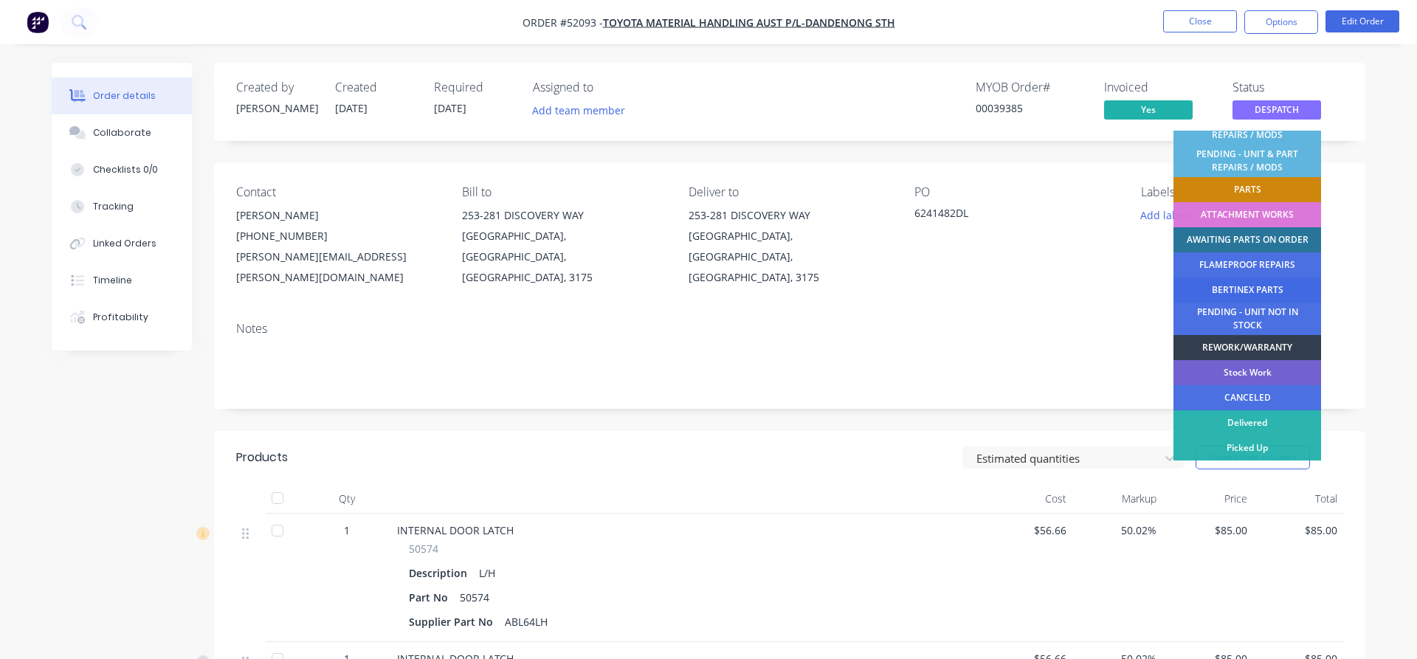
scroll to position [301, 0]
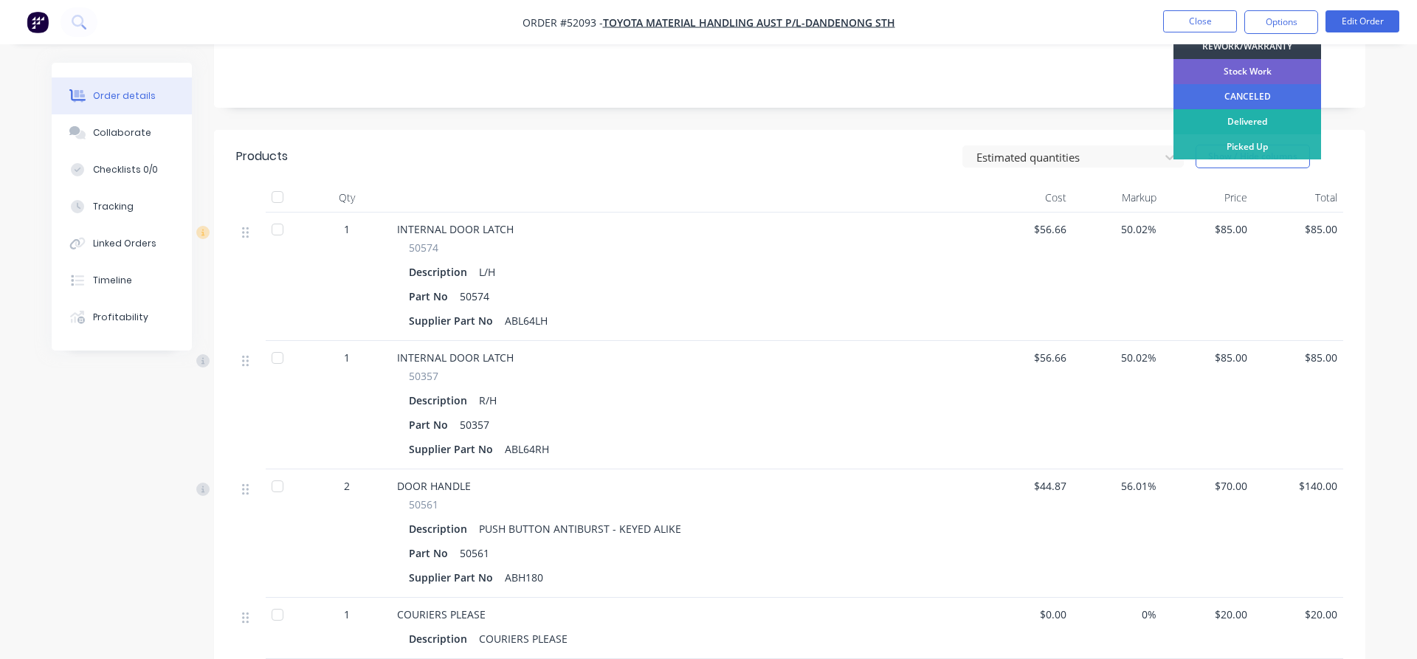
click at [1201, 117] on div "Delivered" at bounding box center [1248, 121] width 148 height 25
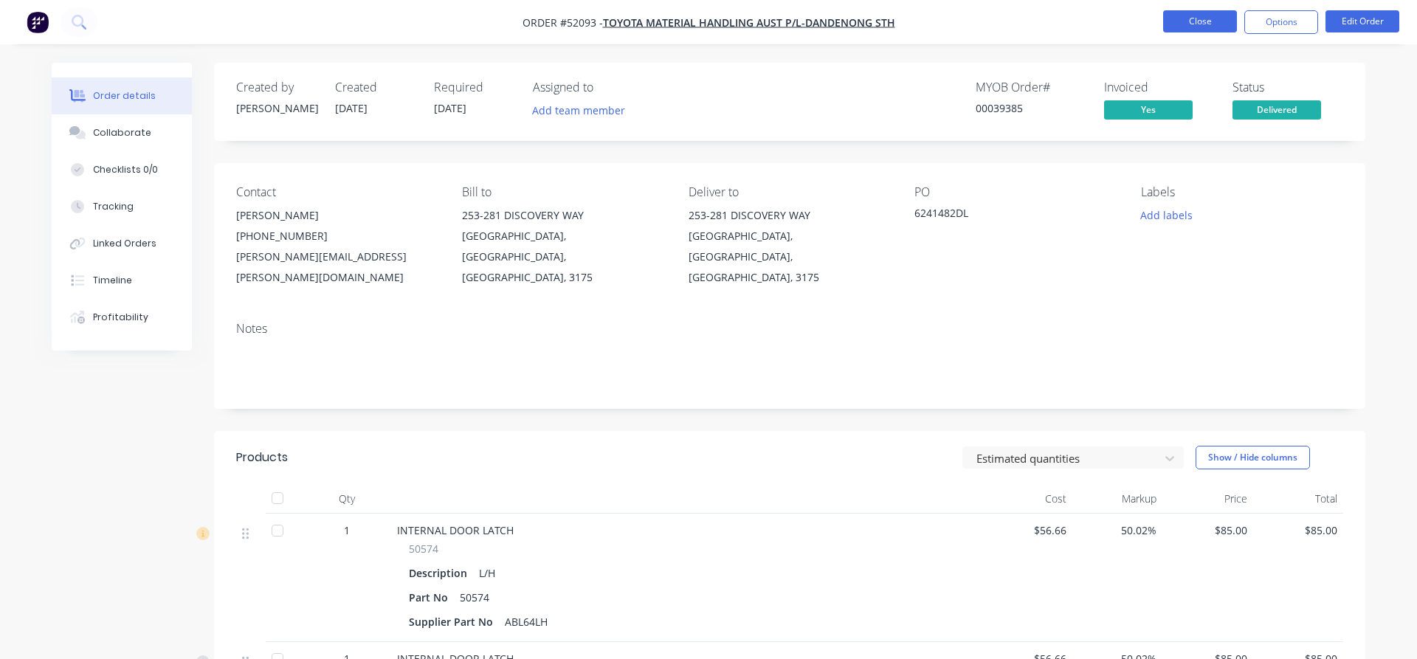
click at [1209, 24] on button "Close" at bounding box center [1200, 21] width 74 height 22
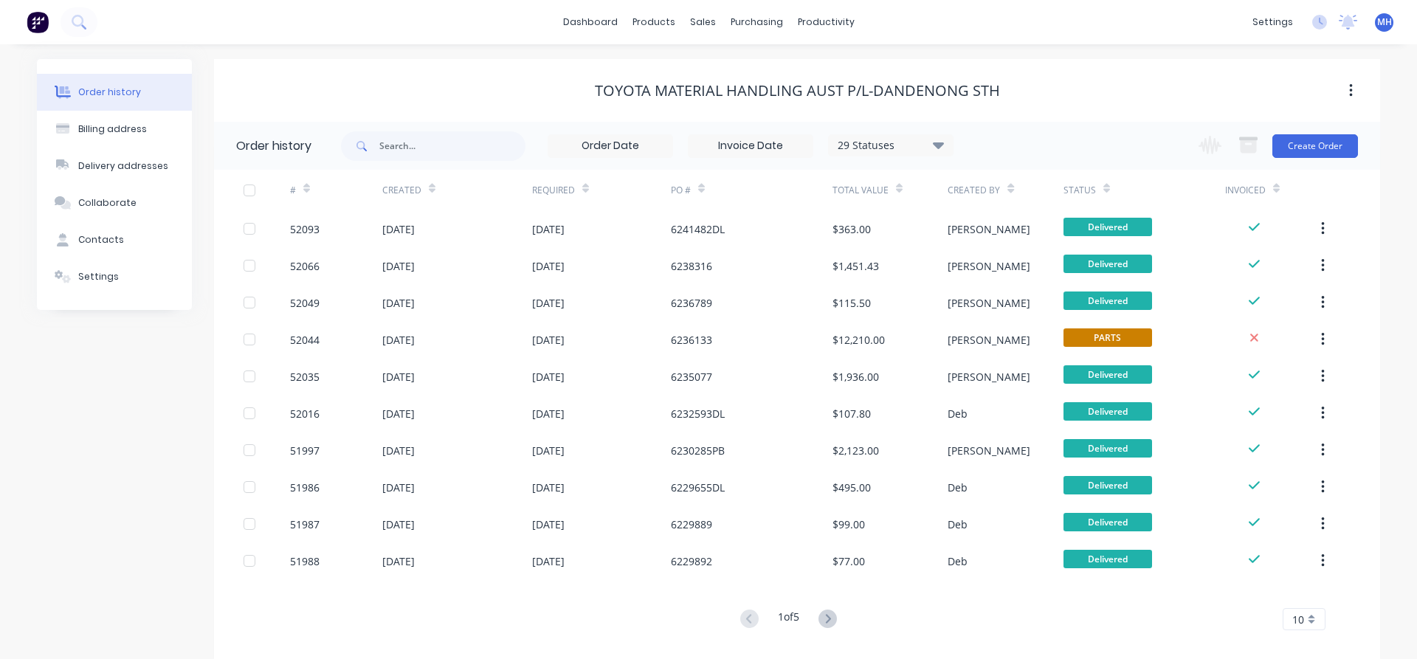
click at [374, 152] on span at bounding box center [360, 146] width 38 height 30
click at [707, 25] on div "sales" at bounding box center [703, 22] width 41 height 22
click at [747, 74] on div "Sales Orders" at bounding box center [758, 70] width 61 height 13
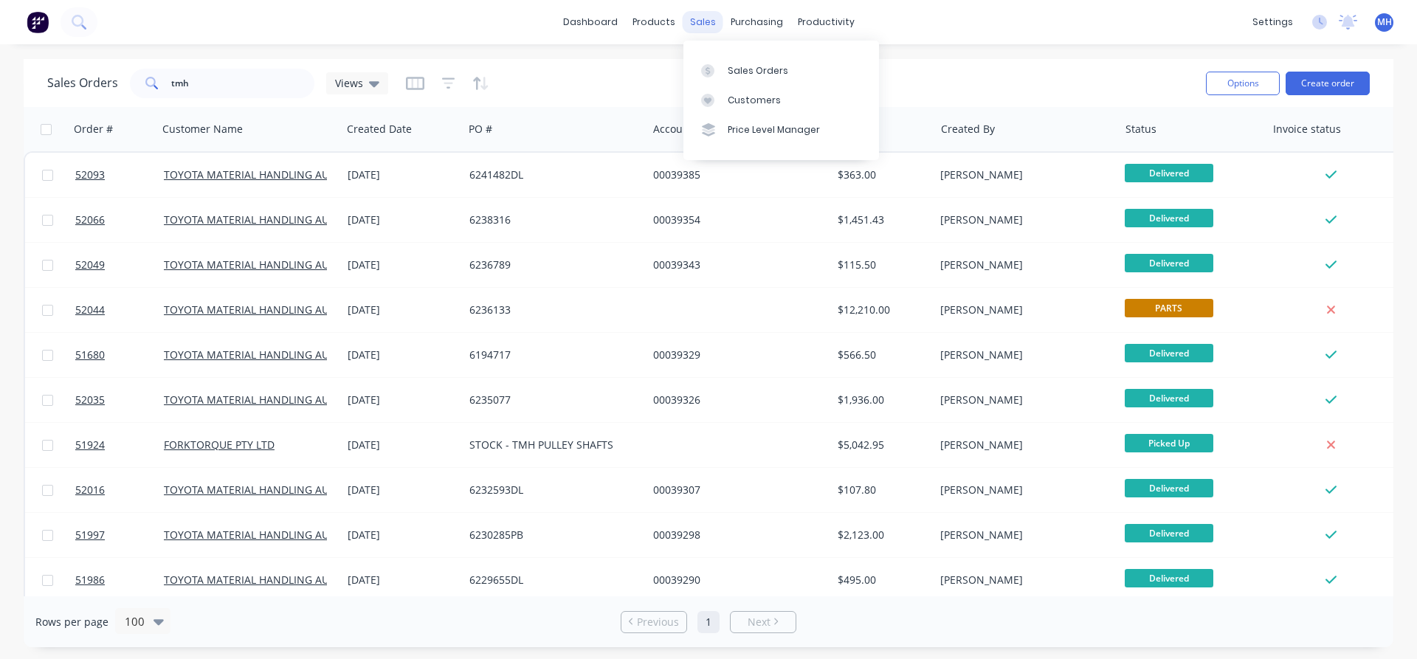
click at [709, 24] on div "sales" at bounding box center [703, 22] width 41 height 22
click at [728, 66] on div "Sales Orders" at bounding box center [758, 70] width 61 height 13
click at [1324, 91] on button "Create order" at bounding box center [1328, 84] width 84 height 24
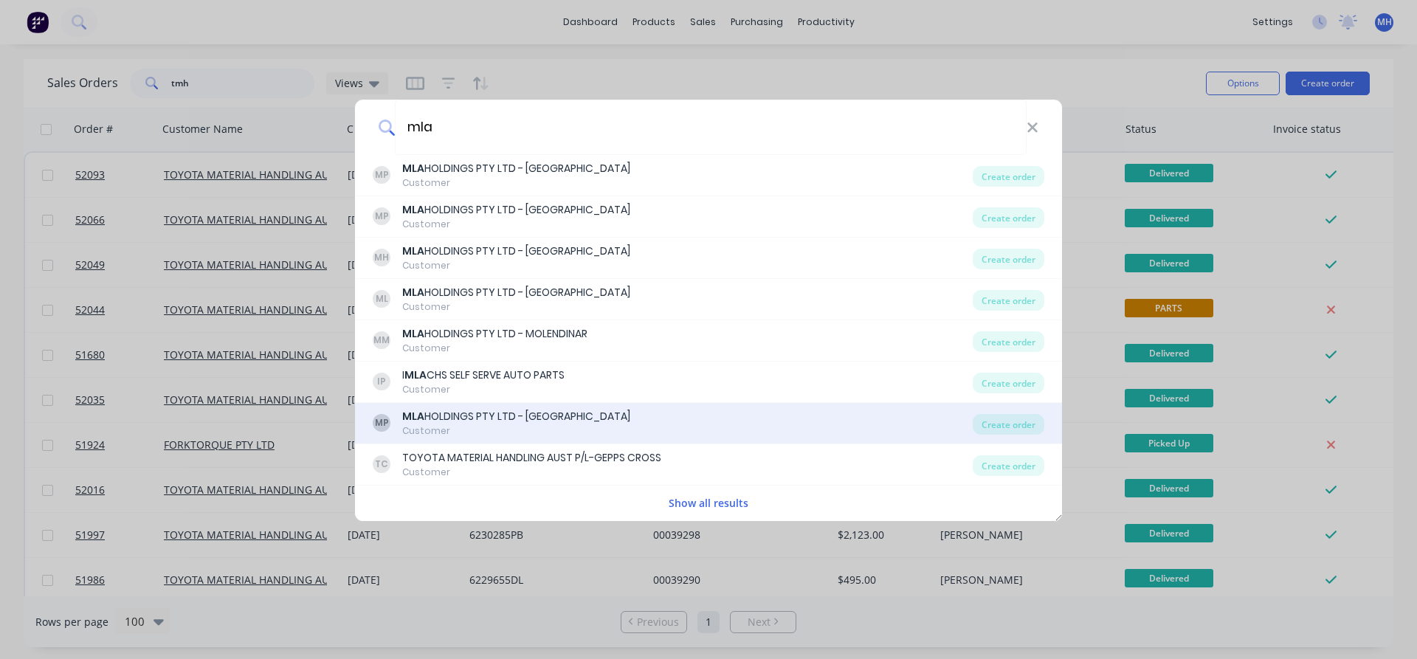
type input "mla"
click at [473, 412] on div "MLA HOLDINGS PTY LTD - [GEOGRAPHIC_DATA]" at bounding box center [516, 417] width 228 height 16
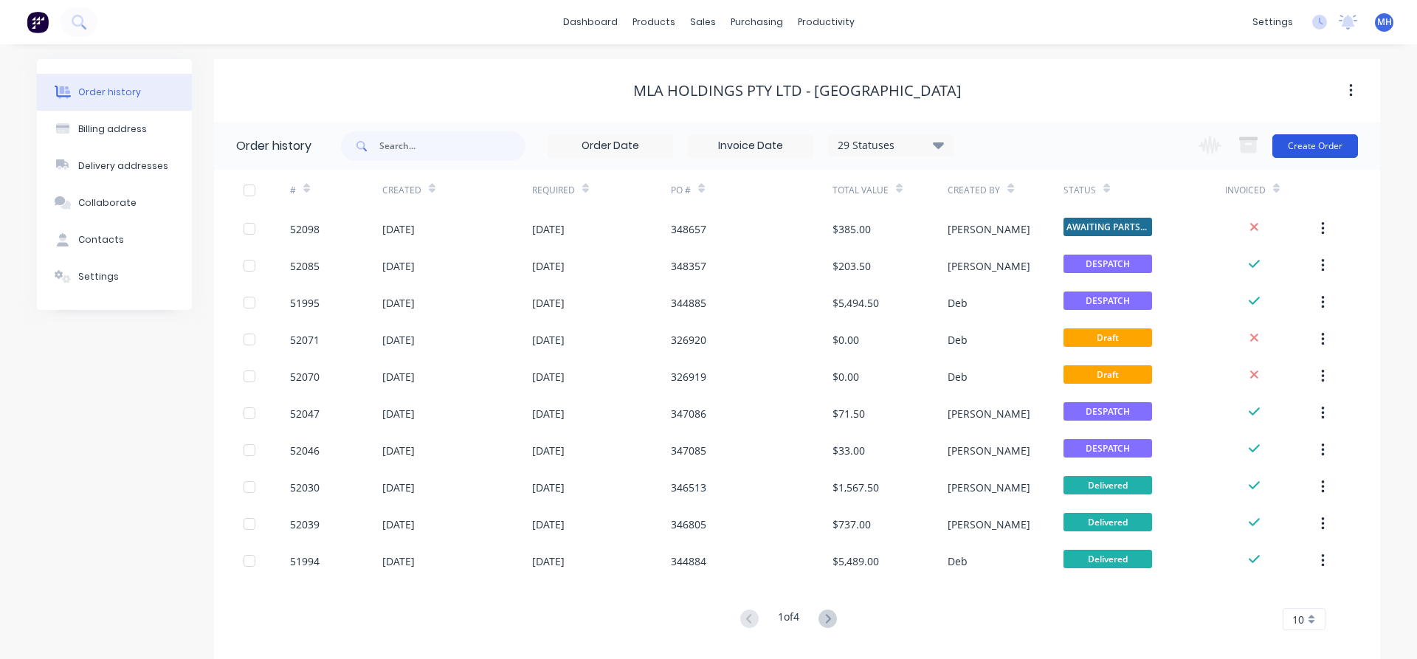
click at [1309, 141] on button "Create Order" at bounding box center [1316, 146] width 86 height 24
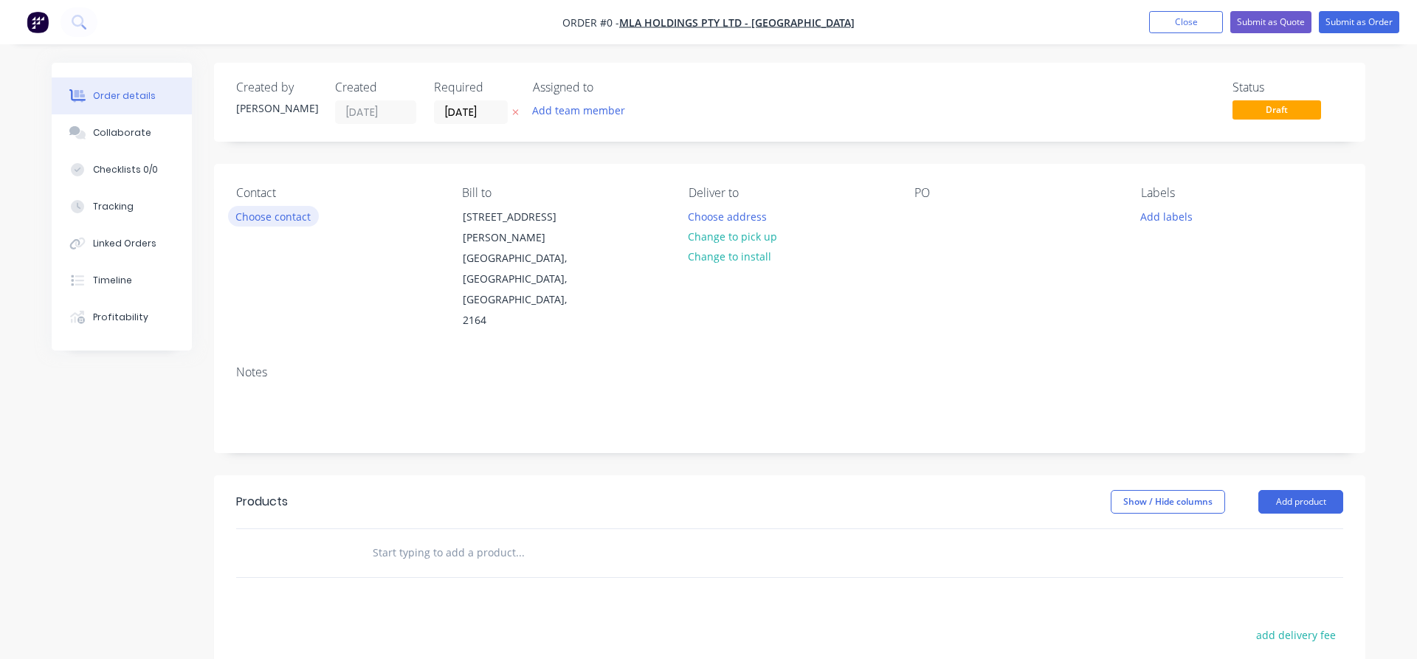
click at [263, 216] on button "Choose contact" at bounding box center [273, 216] width 91 height 20
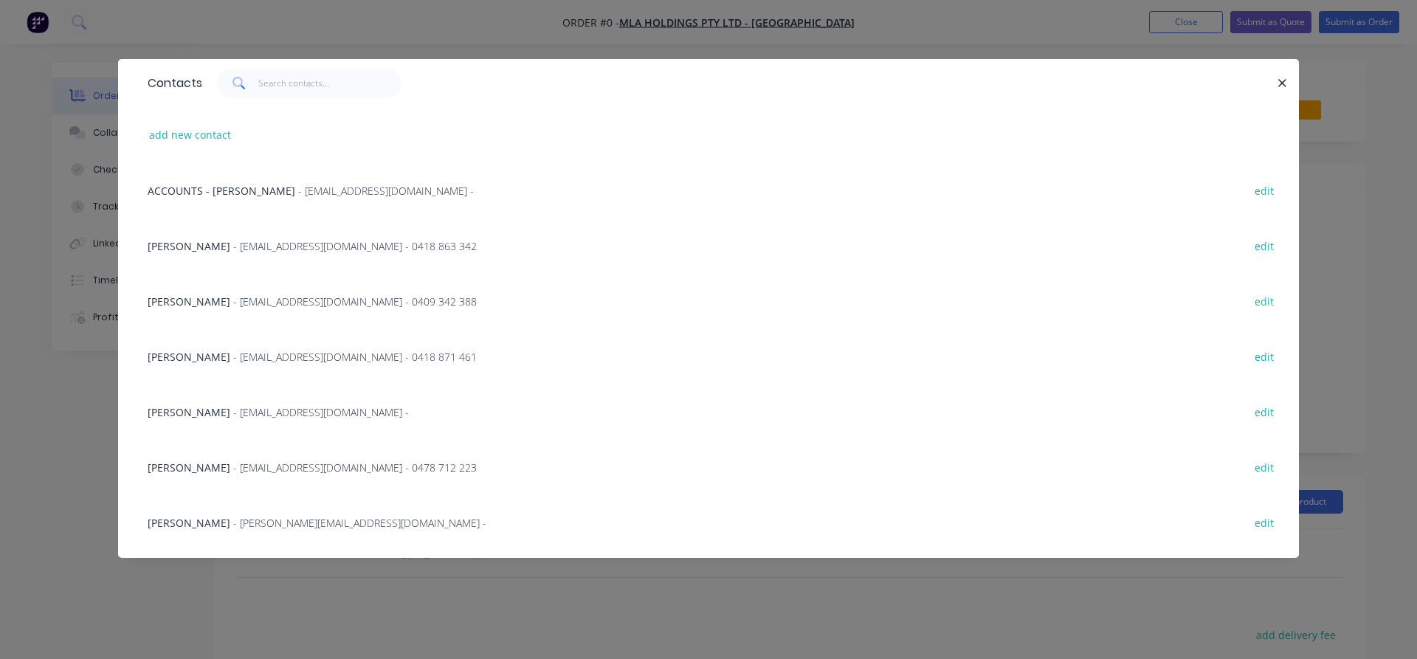
click at [160, 304] on span "[PERSON_NAME]" at bounding box center [189, 302] width 83 height 14
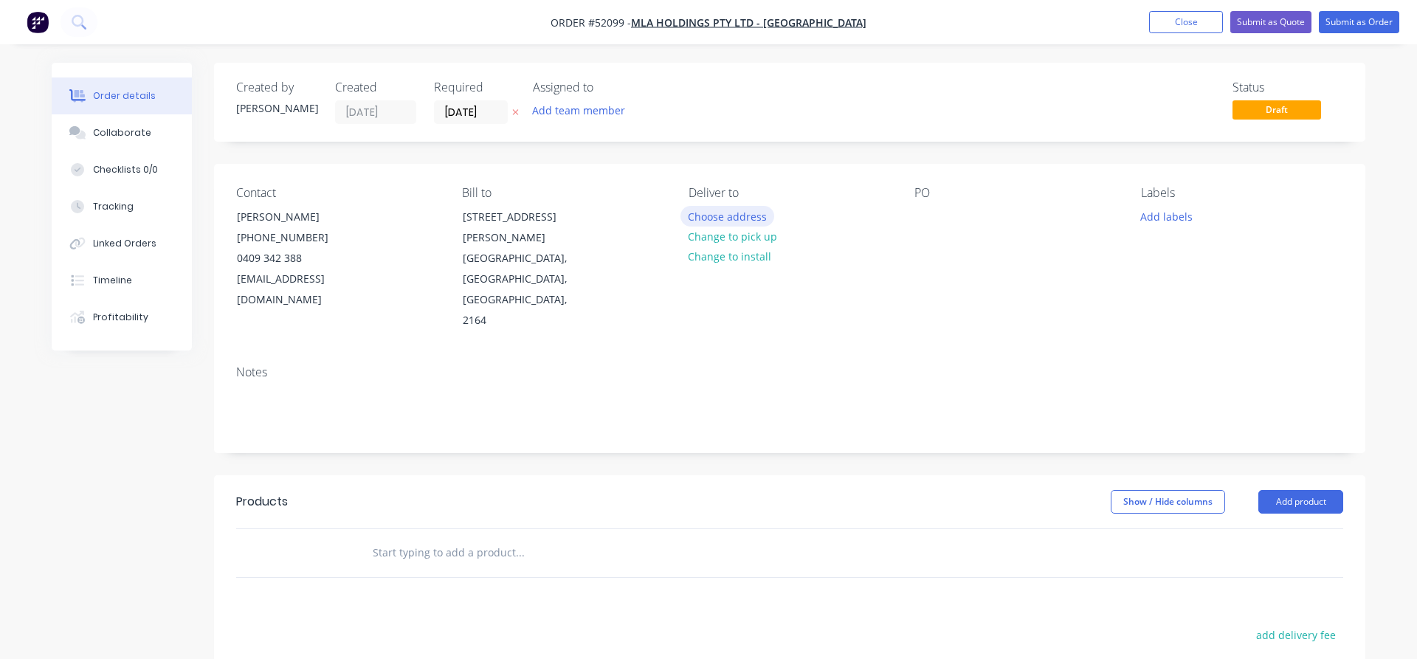
click at [731, 216] on button "Choose address" at bounding box center [728, 216] width 94 height 20
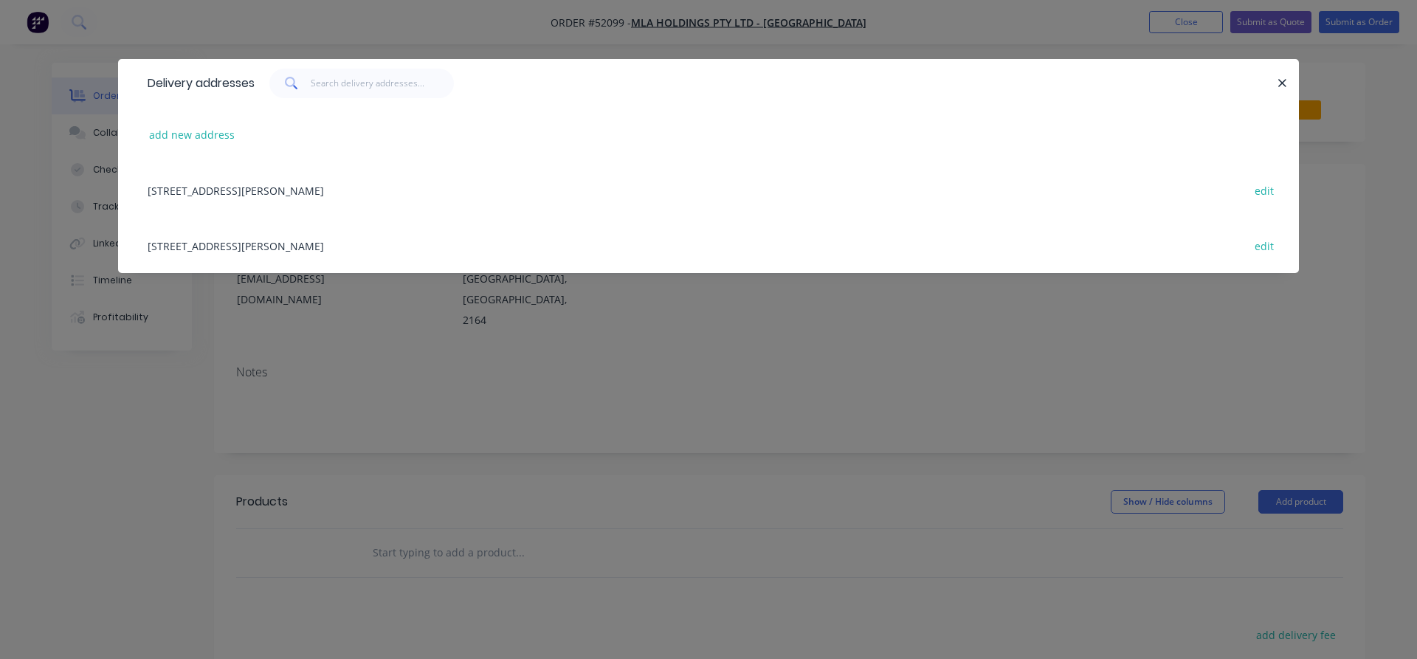
click at [314, 190] on div "[STREET_ADDRESS][PERSON_NAME] edit" at bounding box center [708, 189] width 1137 height 55
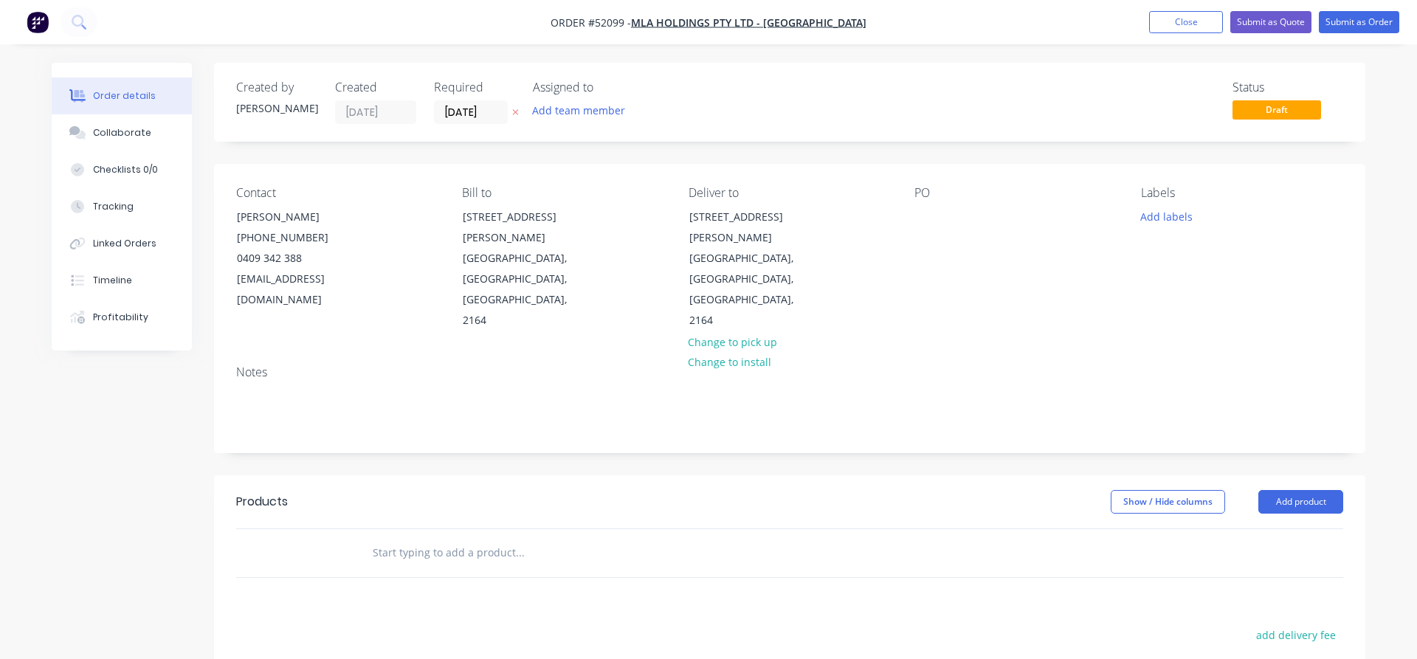
click at [926, 203] on div "PO" at bounding box center [1016, 258] width 202 height 145
click at [919, 217] on div at bounding box center [927, 216] width 24 height 21
click at [381, 538] on input "text" at bounding box center [519, 553] width 295 height 30
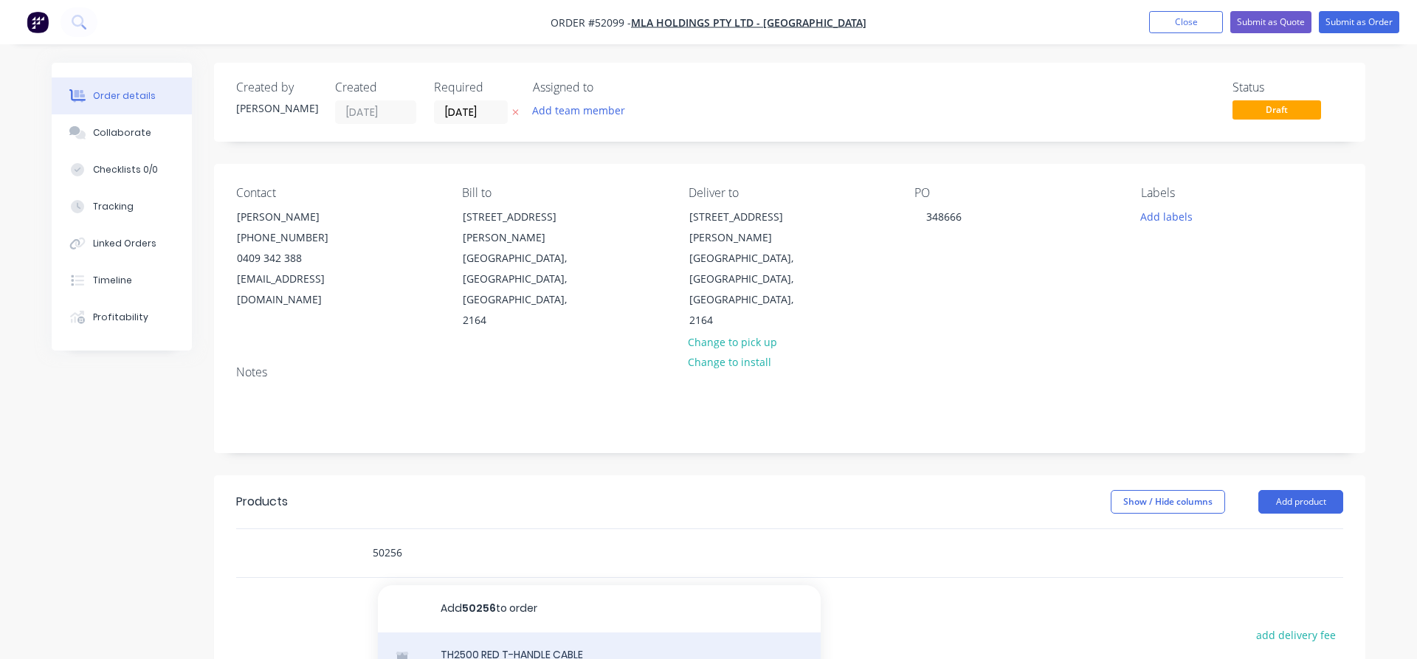
type input "50256"
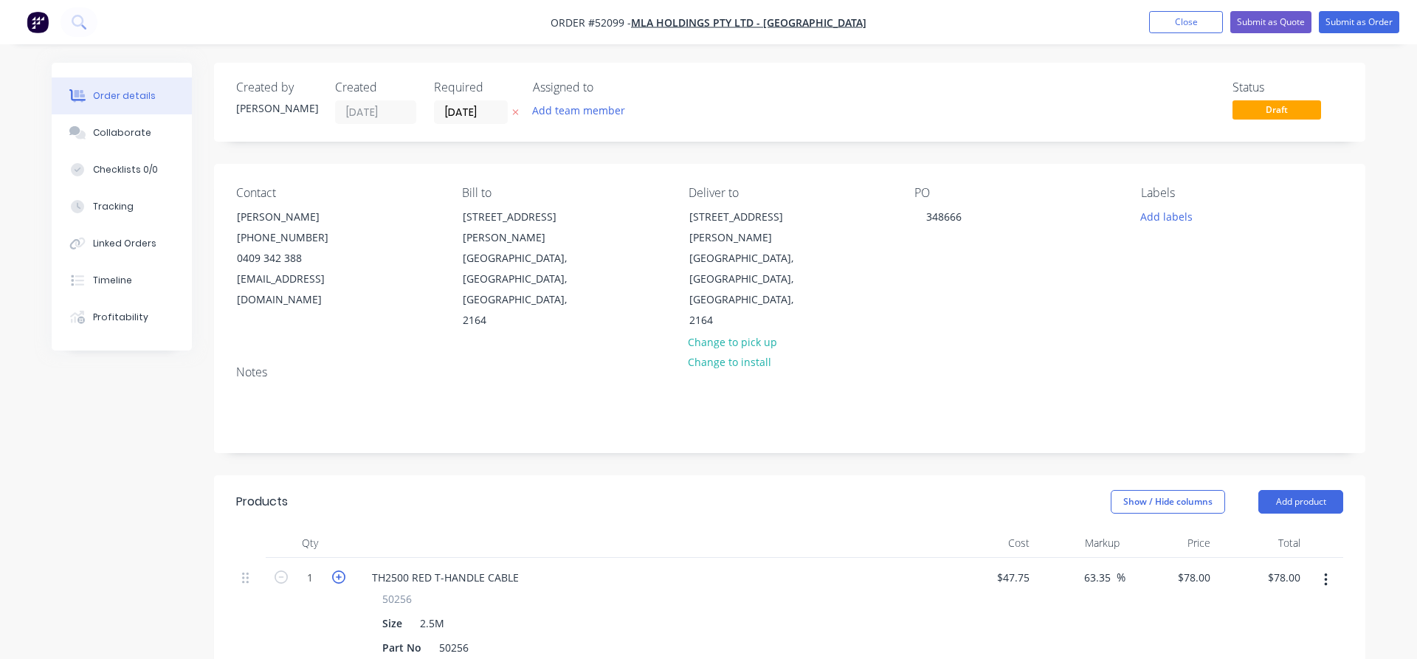
click at [340, 571] on icon "button" at bounding box center [338, 577] width 13 height 13
type input "2"
type input "$156.00"
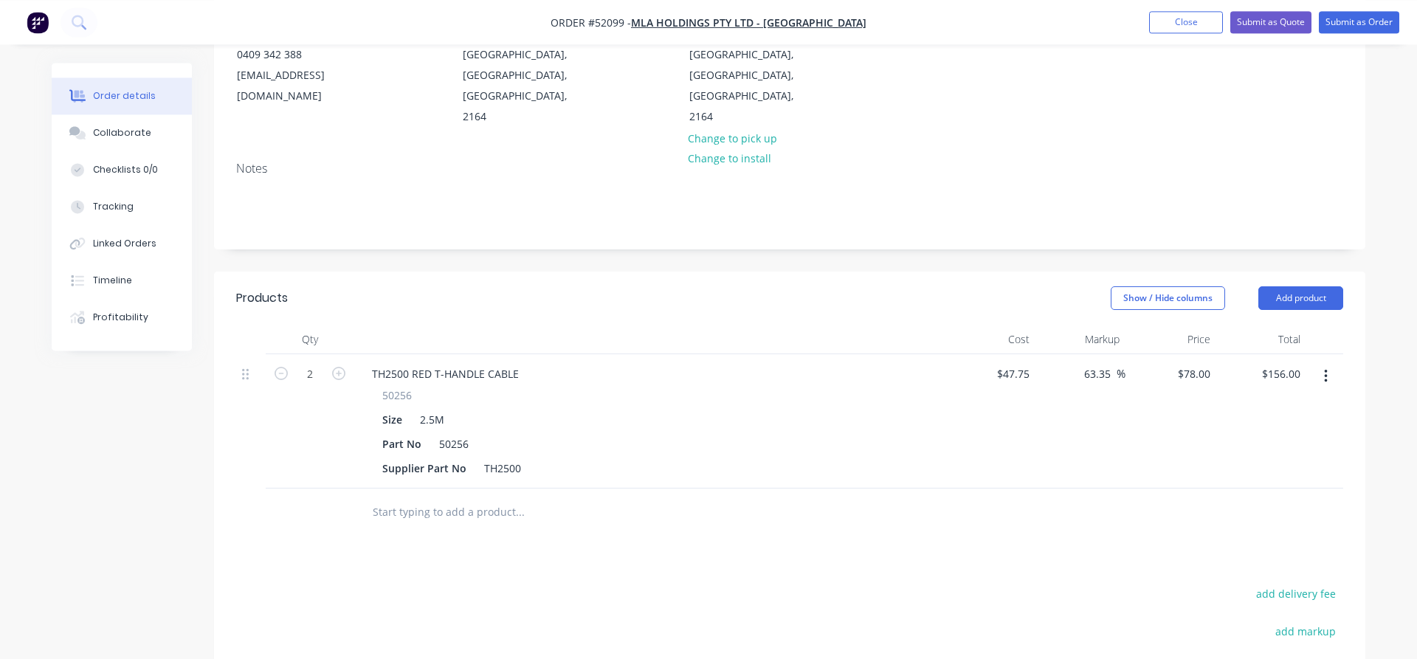
scroll to position [226, 0]
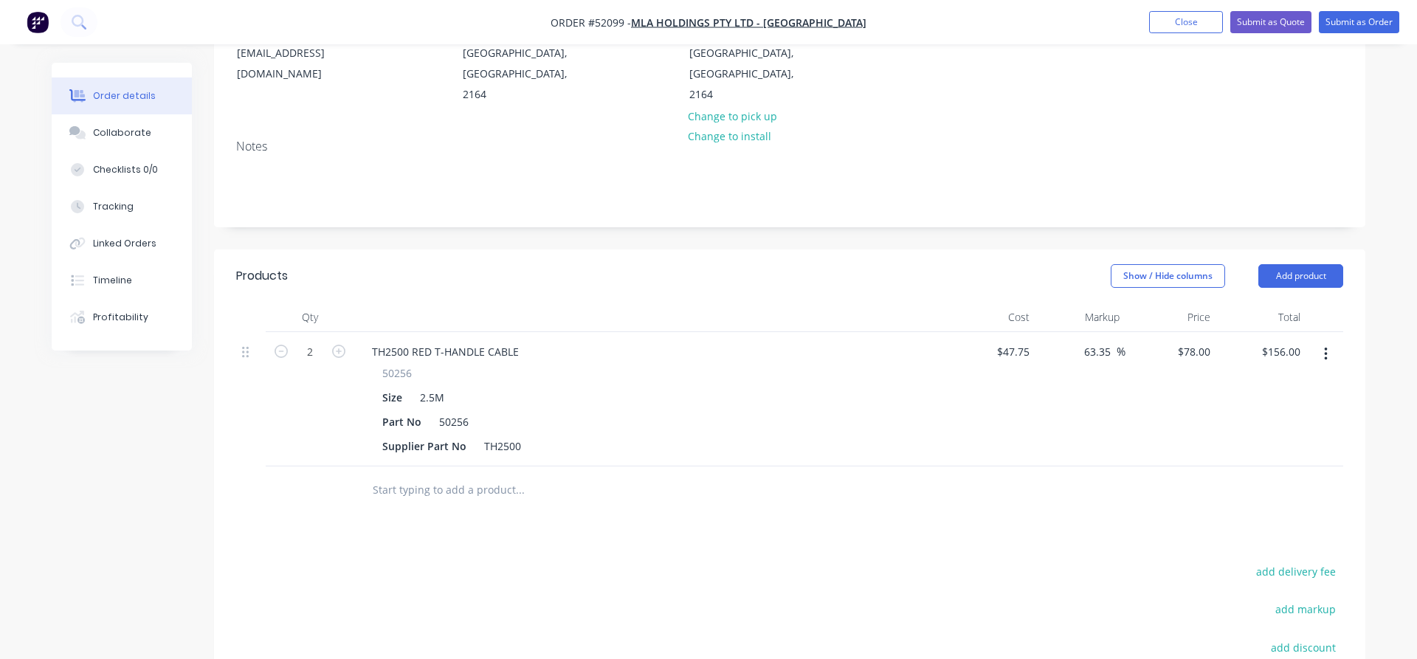
click at [374, 475] on input "text" at bounding box center [519, 490] width 295 height 30
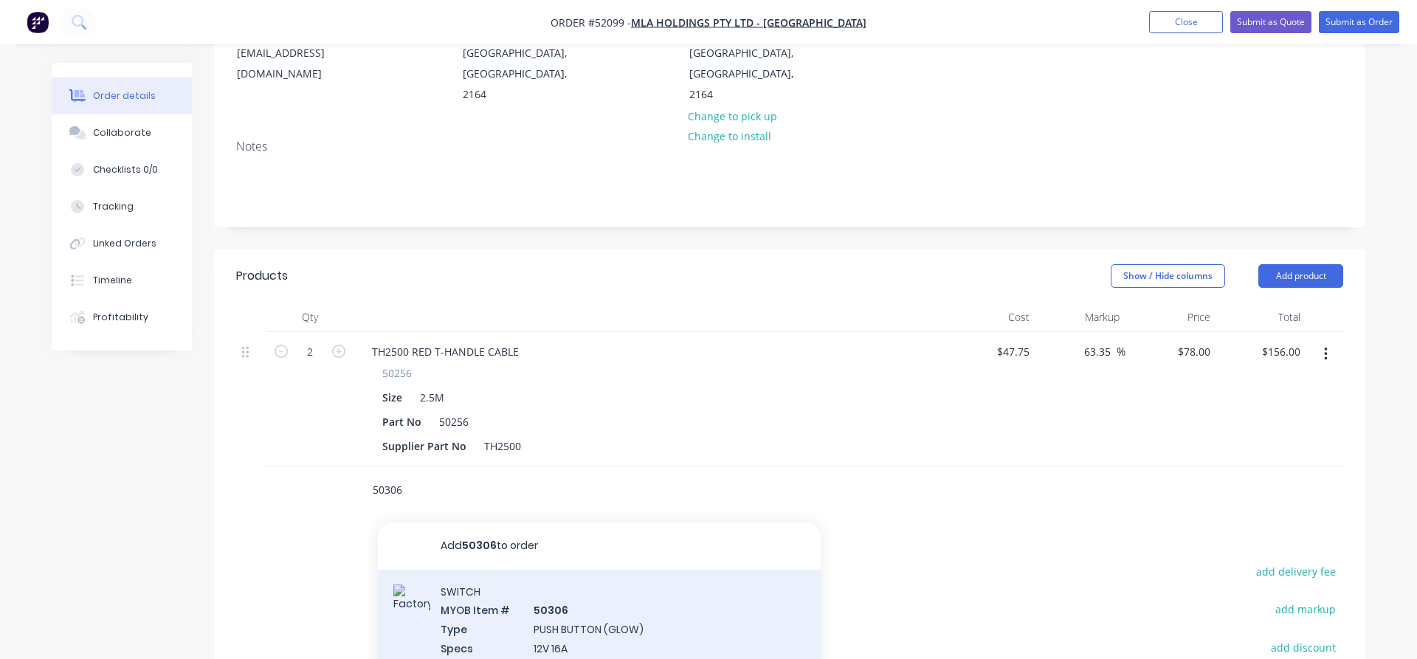
type input "50306"
click at [551, 586] on div "SWITCH MYOB Item # 50306 Type PUSH BUTTON (GLOW) Specs 12V 16A Part No 50306 Su…" at bounding box center [599, 656] width 443 height 173
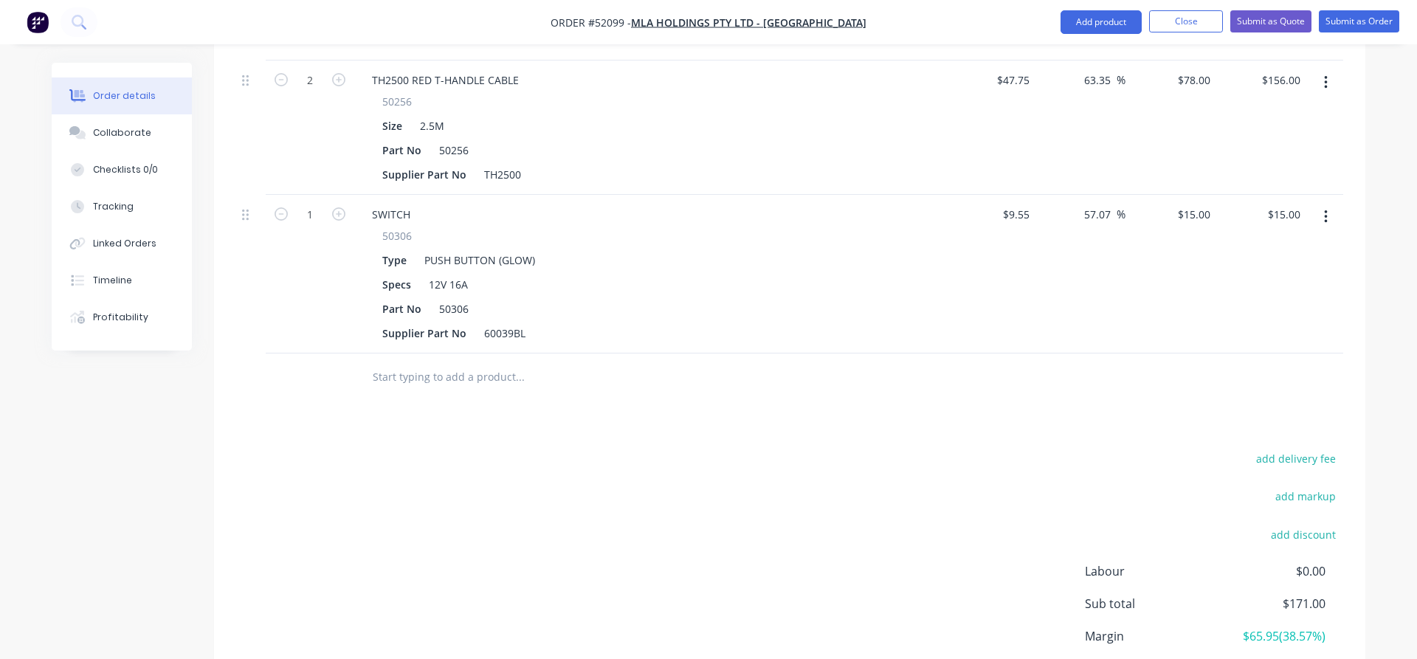
scroll to position [527, 0]
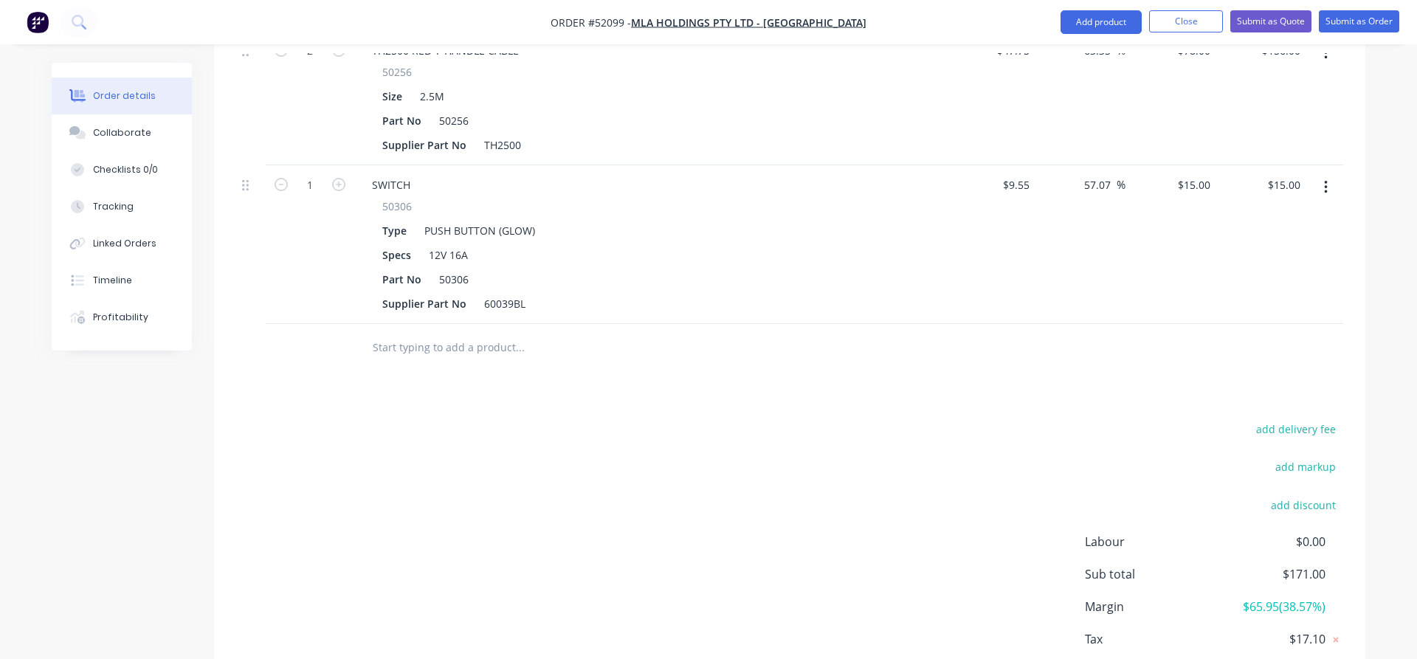
click at [374, 333] on input "text" at bounding box center [519, 348] width 295 height 30
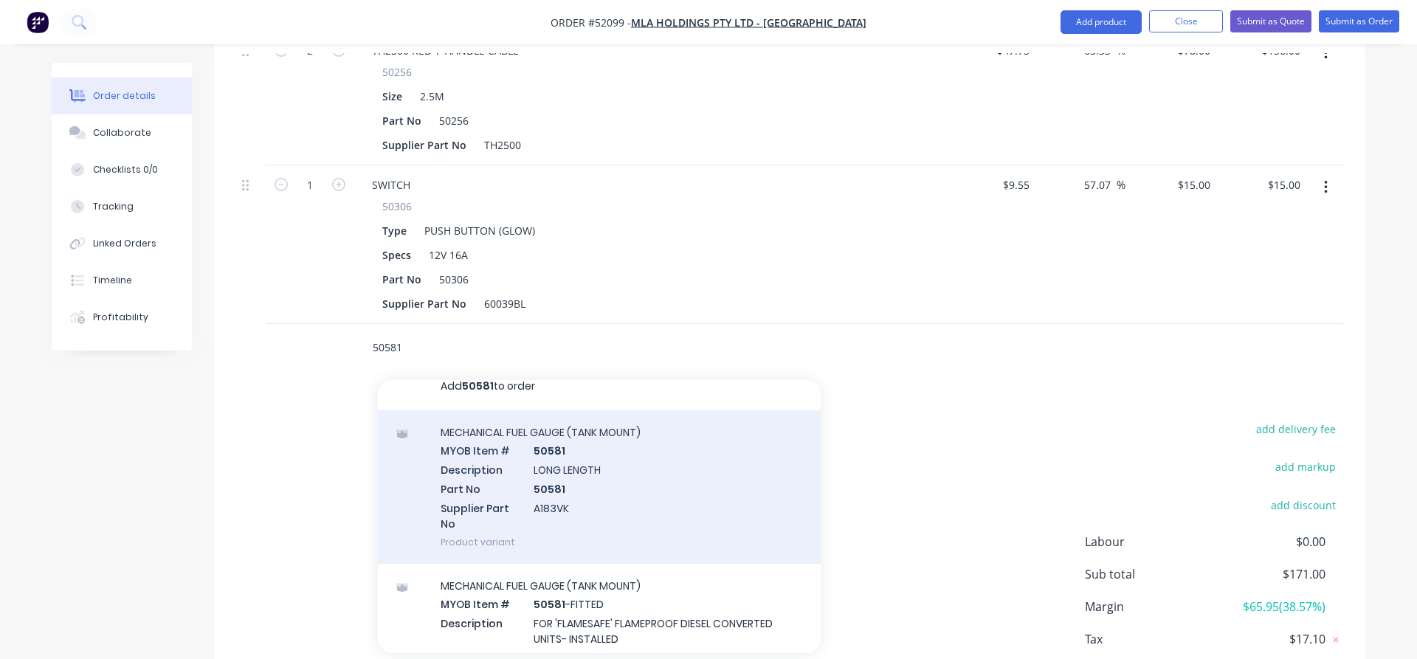
scroll to position [0, 0]
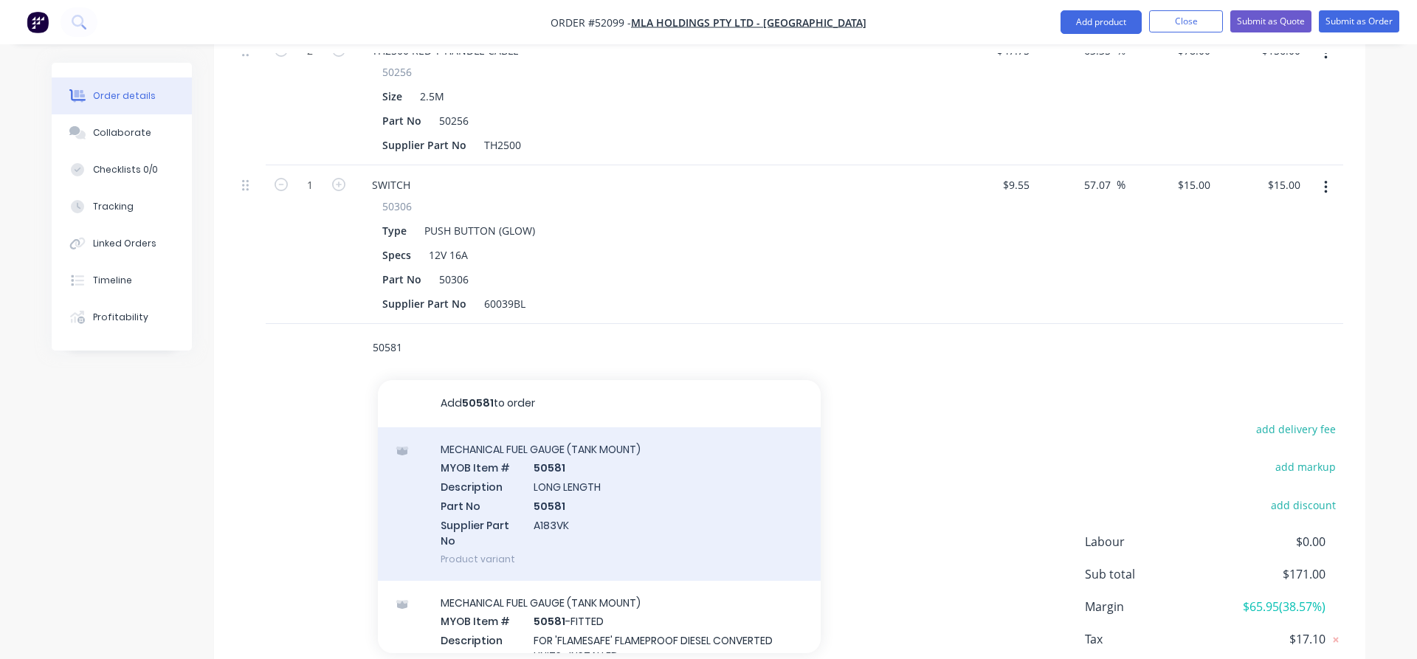
type input "50581"
click at [548, 480] on div "MECHANICAL FUEL GAUGE (TANK MOUNT) MYOB Item # 50581 Description LONG LENGTH Pa…" at bounding box center [599, 504] width 443 height 154
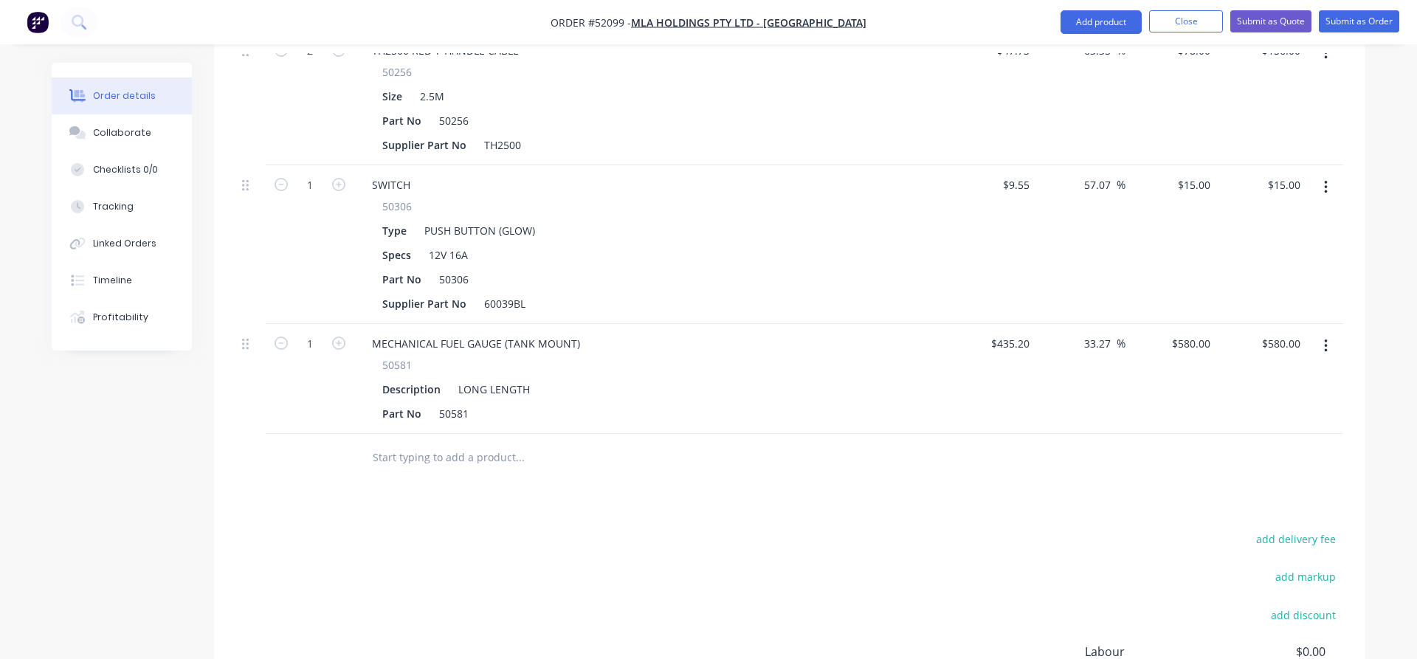
click at [373, 443] on input "text" at bounding box center [519, 458] width 295 height 30
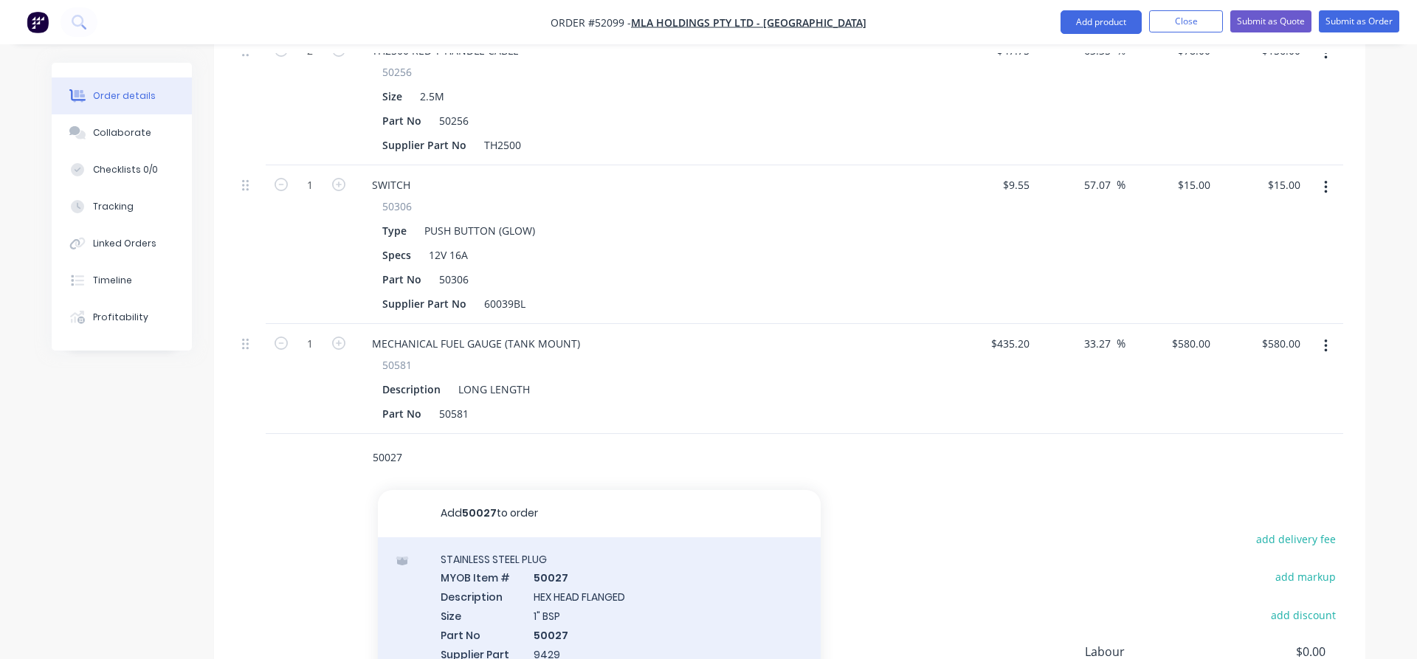
type input "50027"
click at [492, 537] on div "STAINLESS STEEL PLUG MYOB Item # 50027 Description HEX HEAD FLANGED Size 1" BSP…" at bounding box center [599, 623] width 443 height 173
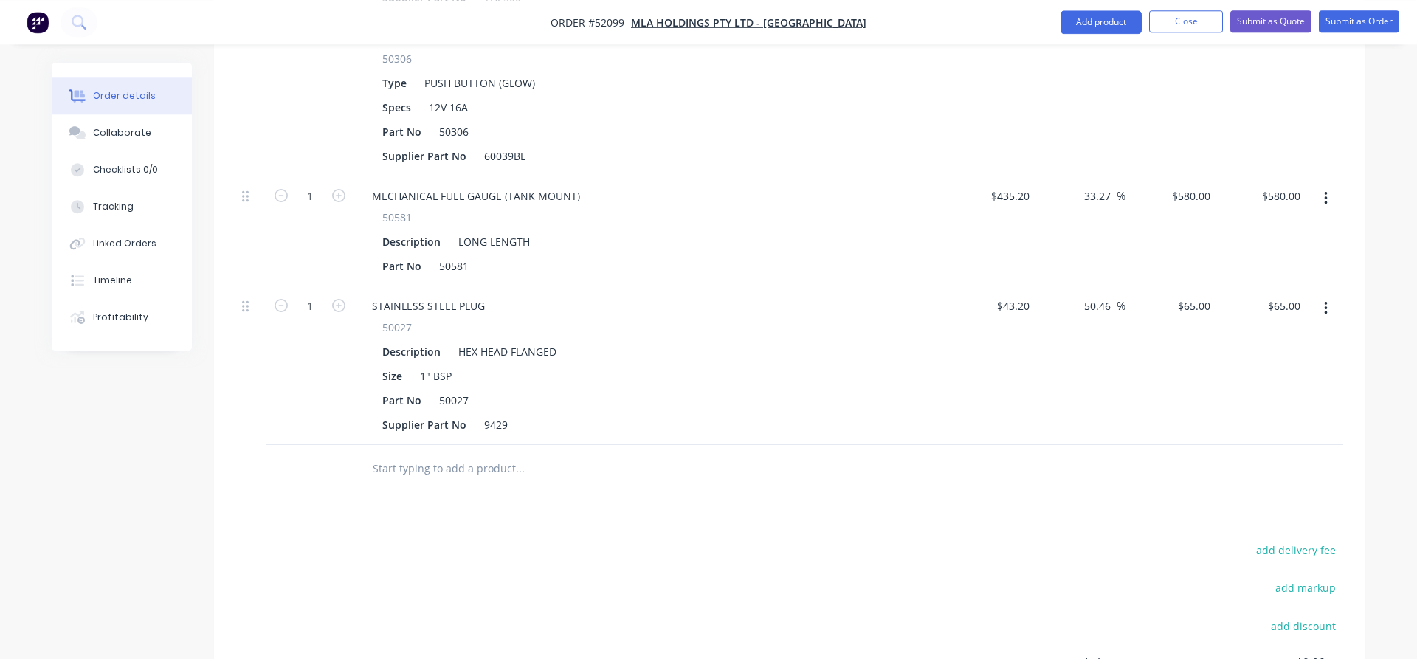
scroll to position [678, 0]
click at [1010, 317] on div "$43.20 $43.20" at bounding box center [990, 362] width 91 height 159
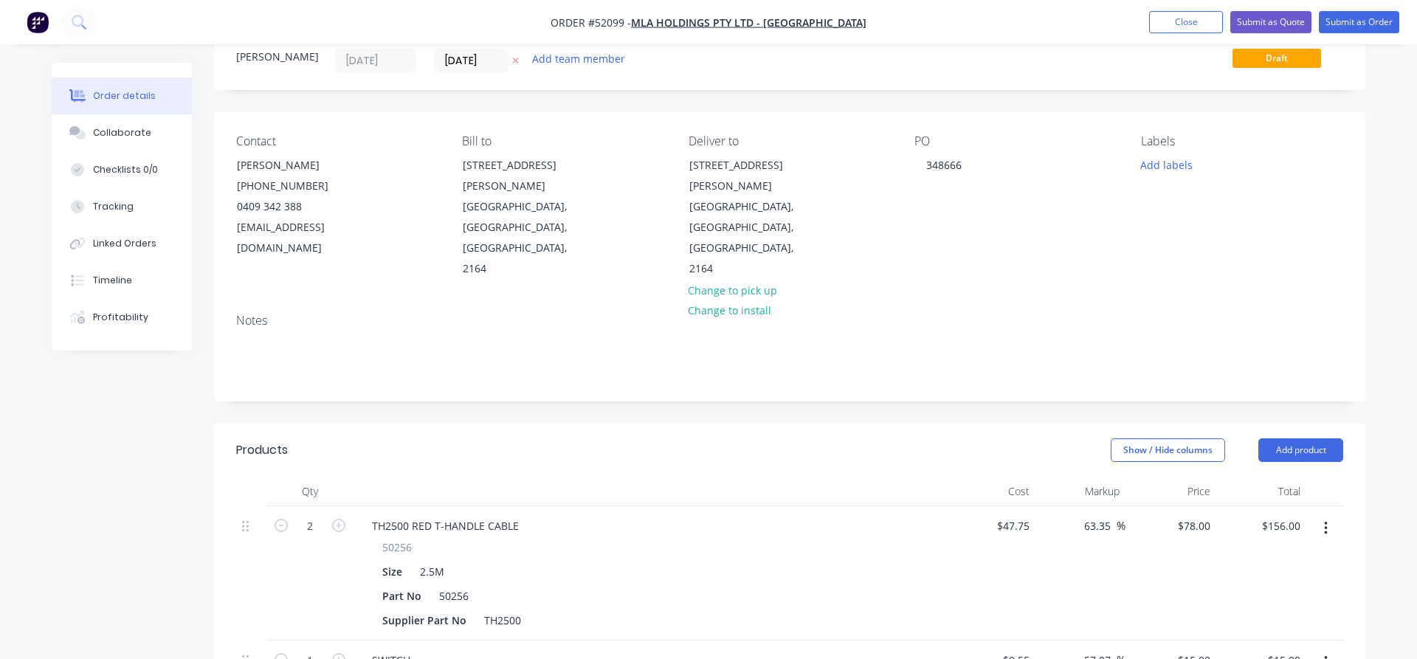
scroll to position [0, 0]
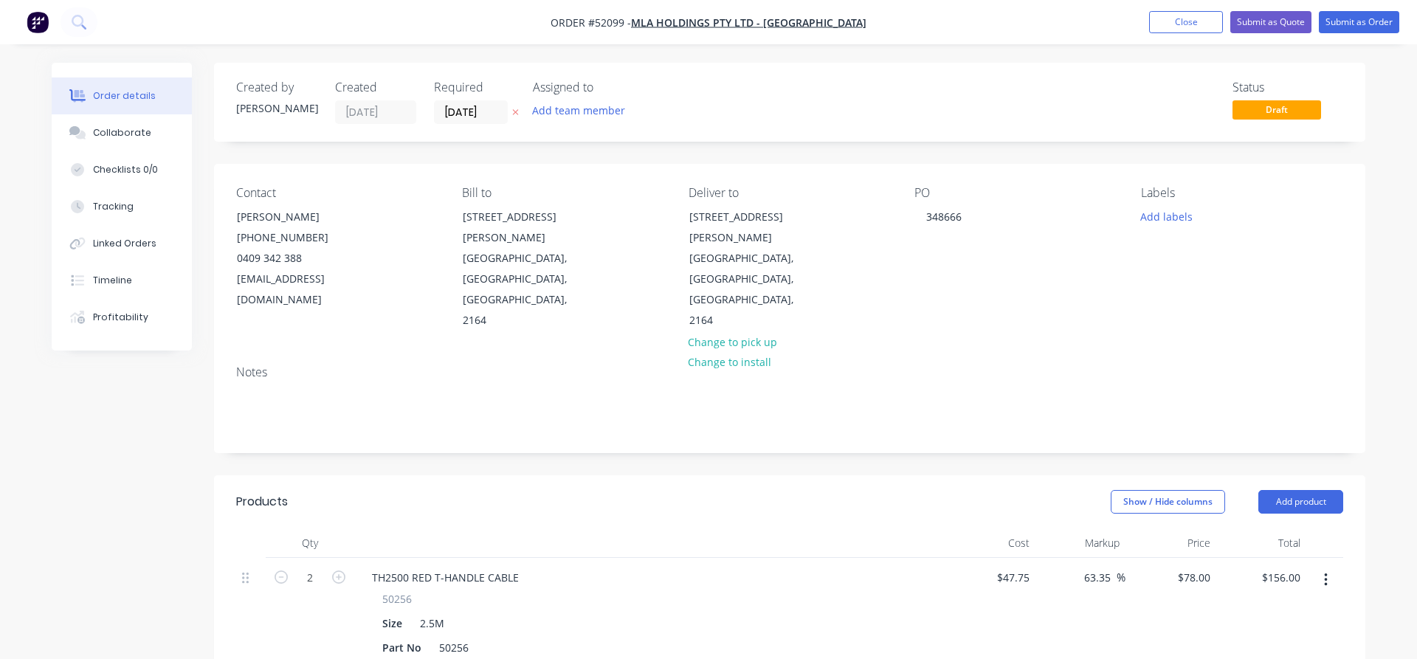
click at [318, 354] on div "Notes" at bounding box center [790, 403] width 1152 height 99
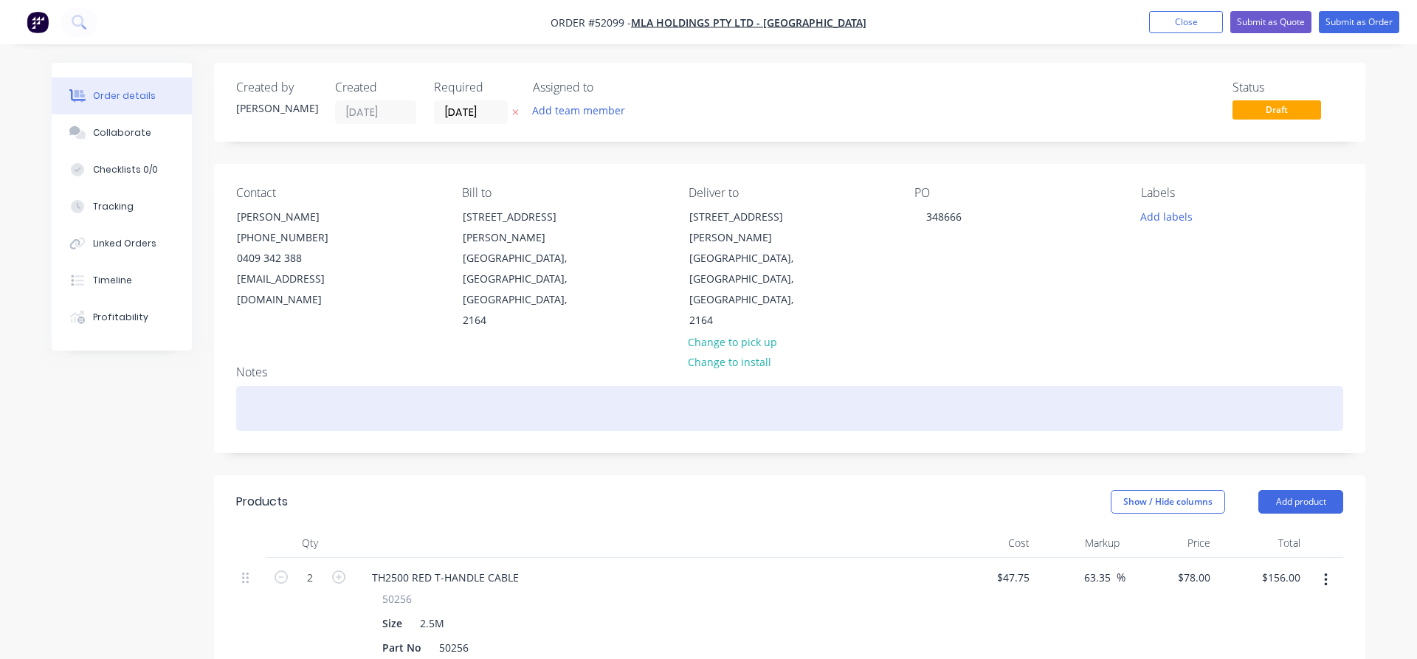
click at [318, 386] on div at bounding box center [789, 408] width 1107 height 45
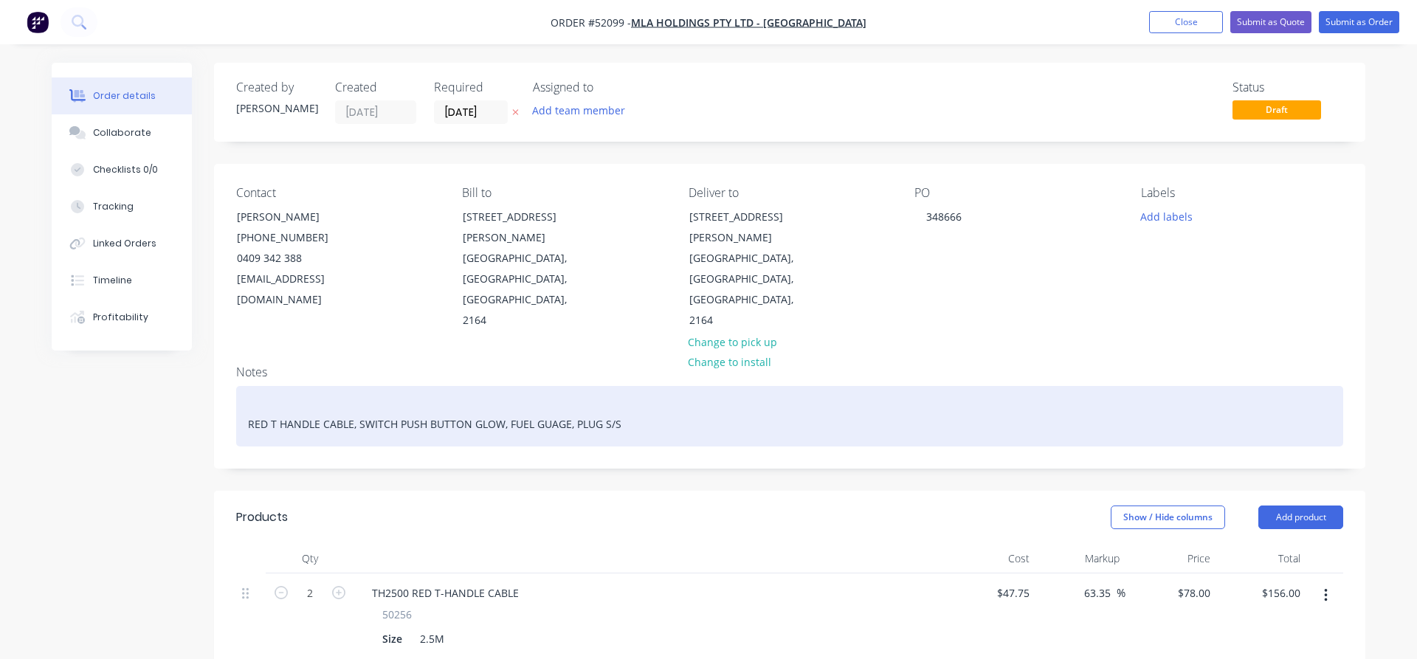
click at [548, 386] on div "RED T HANDLE CABLE, SWITCH PUSH BUTTON GLOW, FUEL GUAGE, PLUG S/S" at bounding box center [789, 416] width 1107 height 61
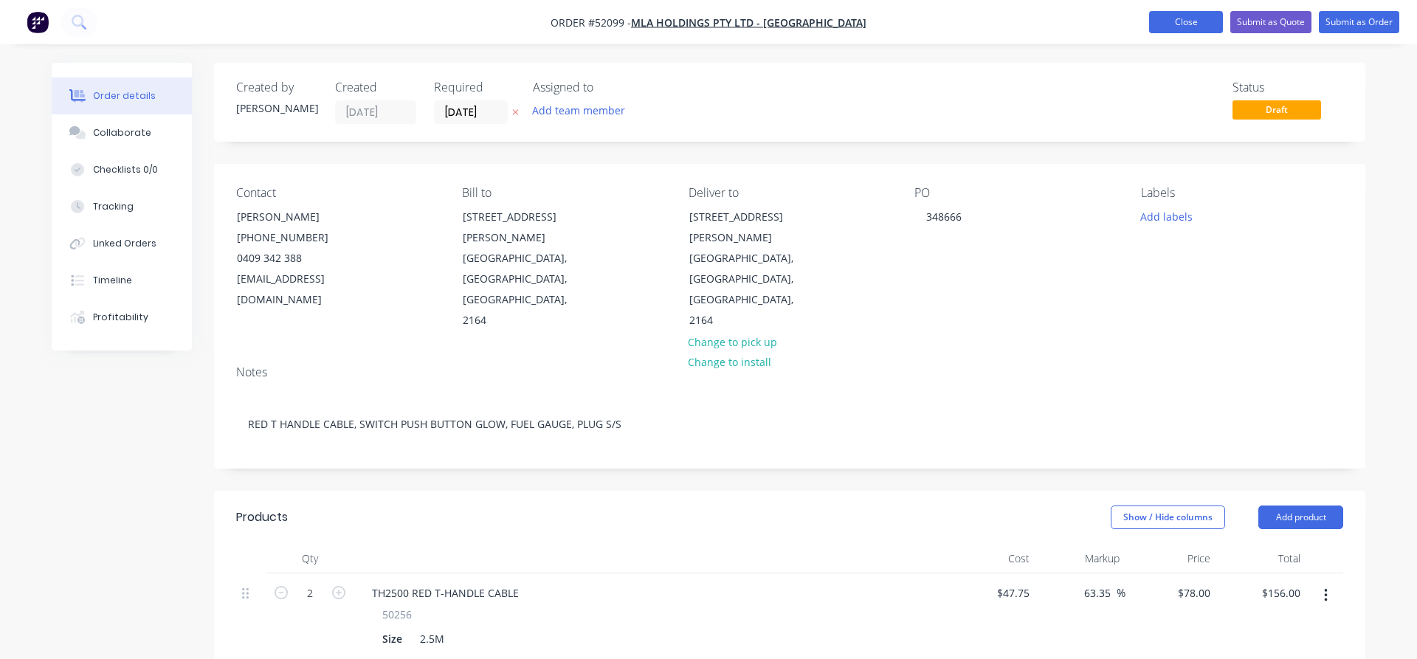
click at [1197, 25] on button "Close" at bounding box center [1186, 22] width 74 height 22
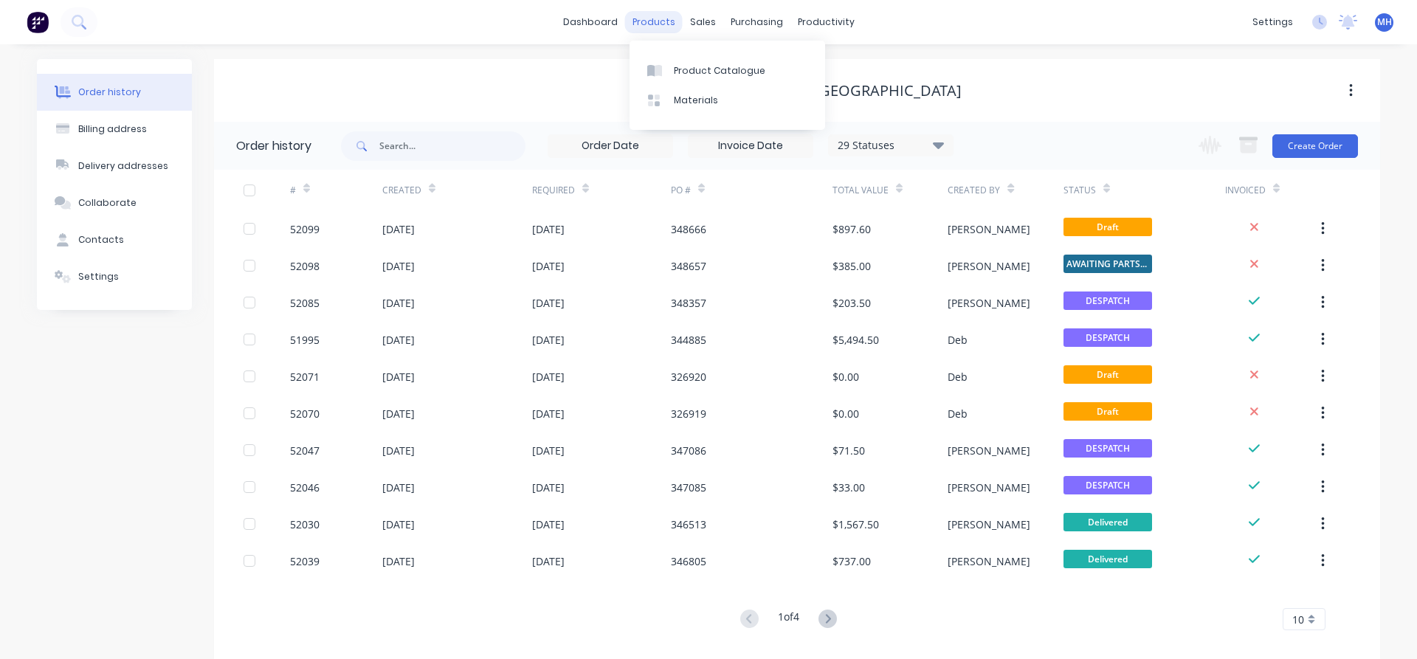
click at [637, 24] on div "products" at bounding box center [654, 22] width 58 height 22
click at [703, 74] on div "Product Catalogue" at bounding box center [720, 70] width 92 height 13
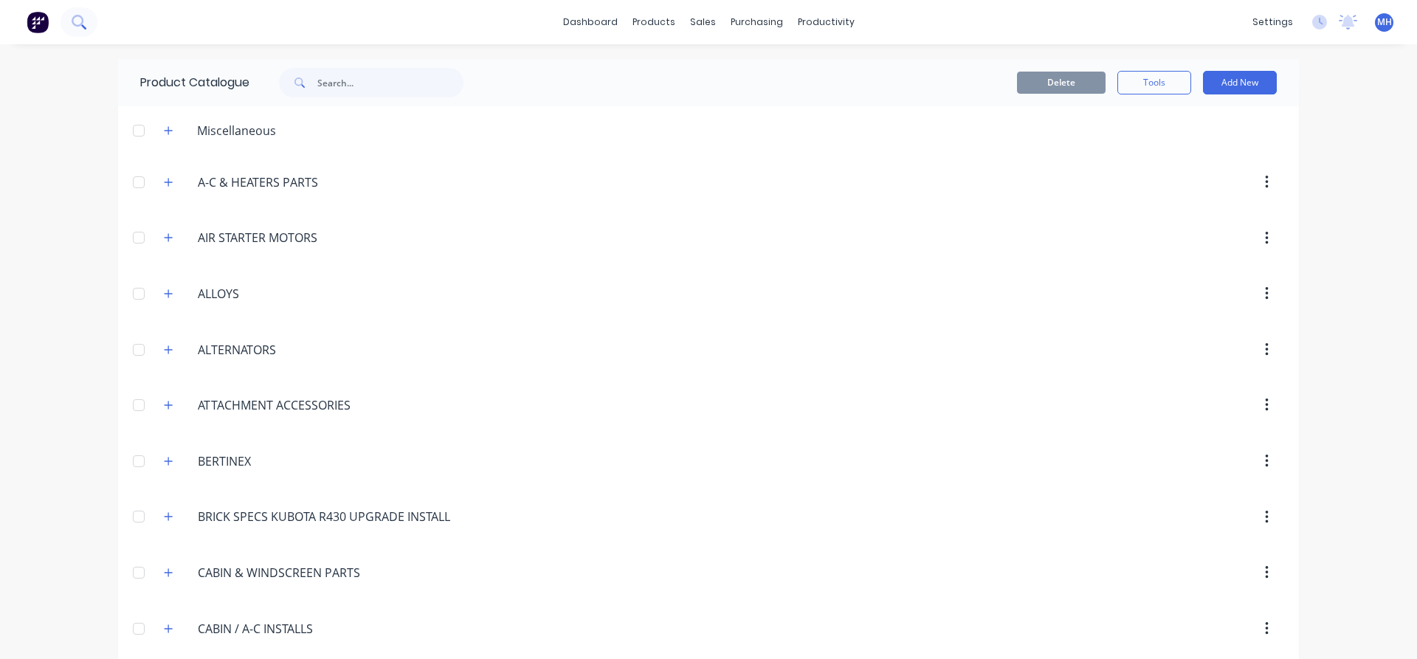
click at [79, 17] on icon at bounding box center [79, 22] width 14 height 14
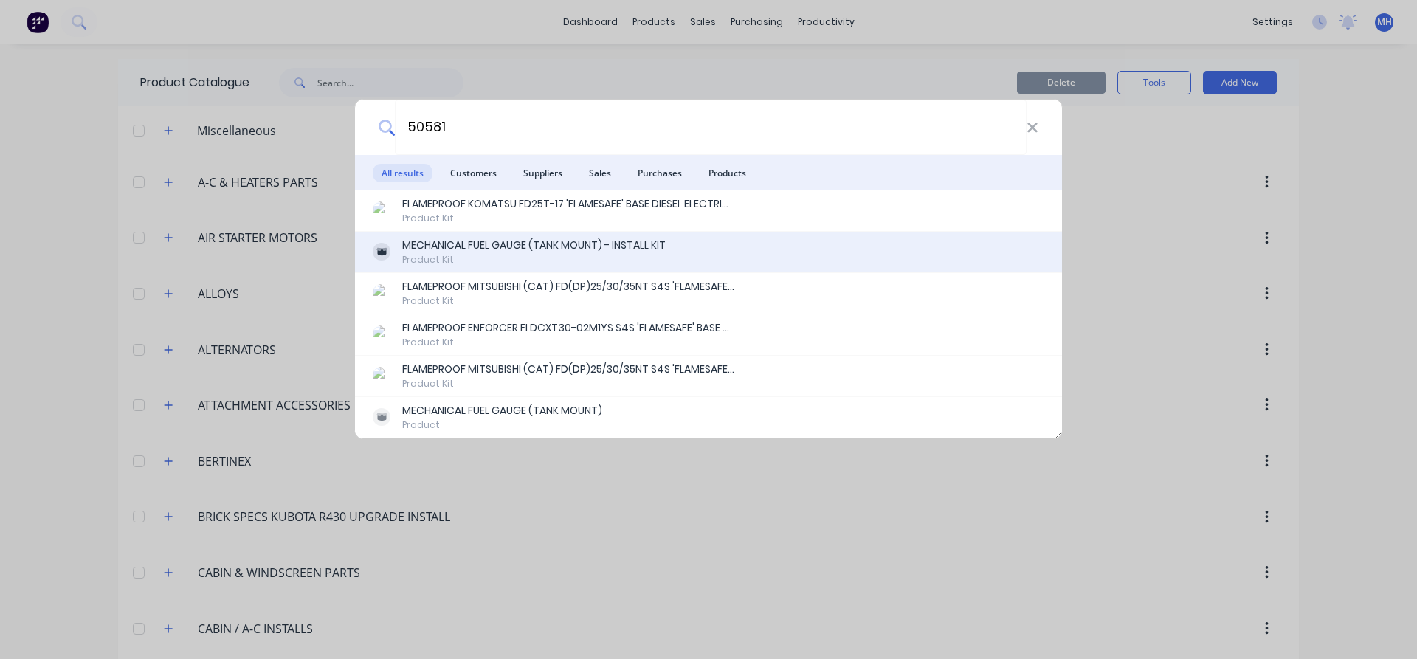
type input "50581"
click at [441, 250] on div "MECHANICAL FUEL GAUGE (TANK MOUNT) - INSTALL KIT" at bounding box center [534, 246] width 264 height 16
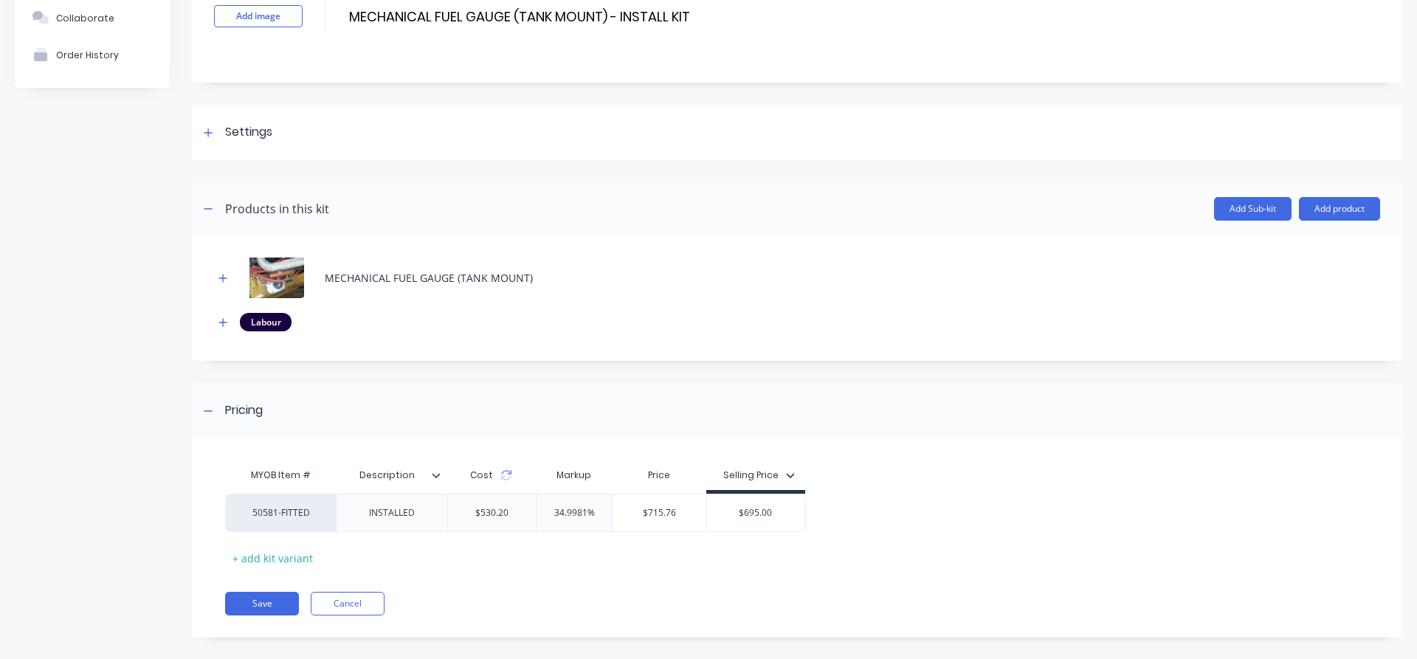
scroll to position [125, 0]
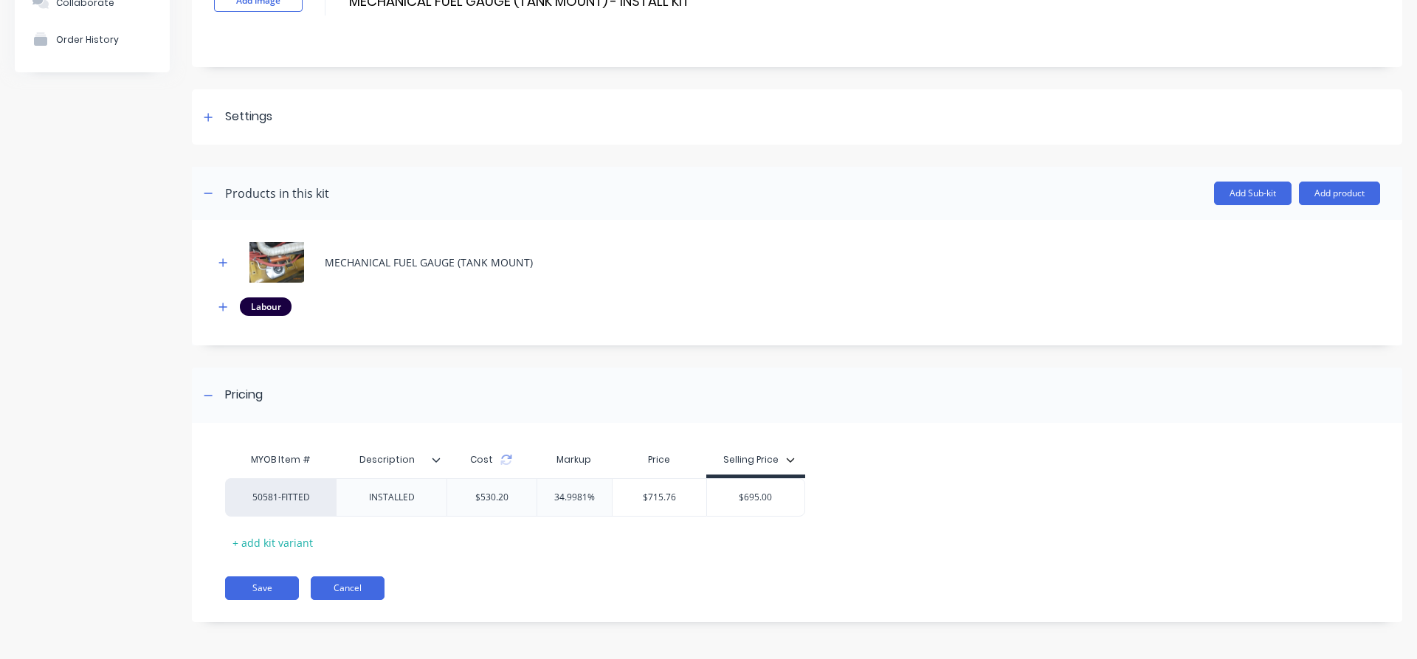
click at [350, 594] on button "Cancel" at bounding box center [348, 589] width 74 height 24
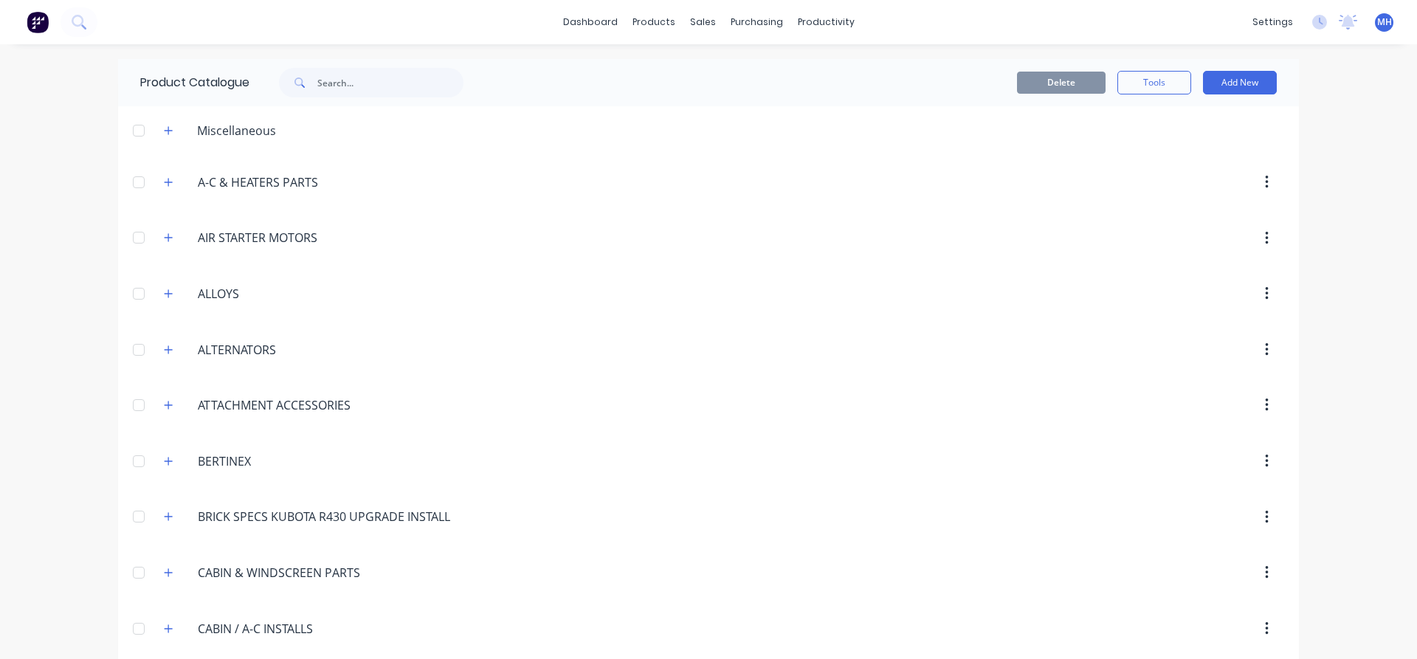
click at [118, 25] on div "dashboard products sales purchasing productivity dashboard products Product Cat…" at bounding box center [708, 22] width 1417 height 44
click at [83, 22] on button at bounding box center [79, 22] width 37 height 30
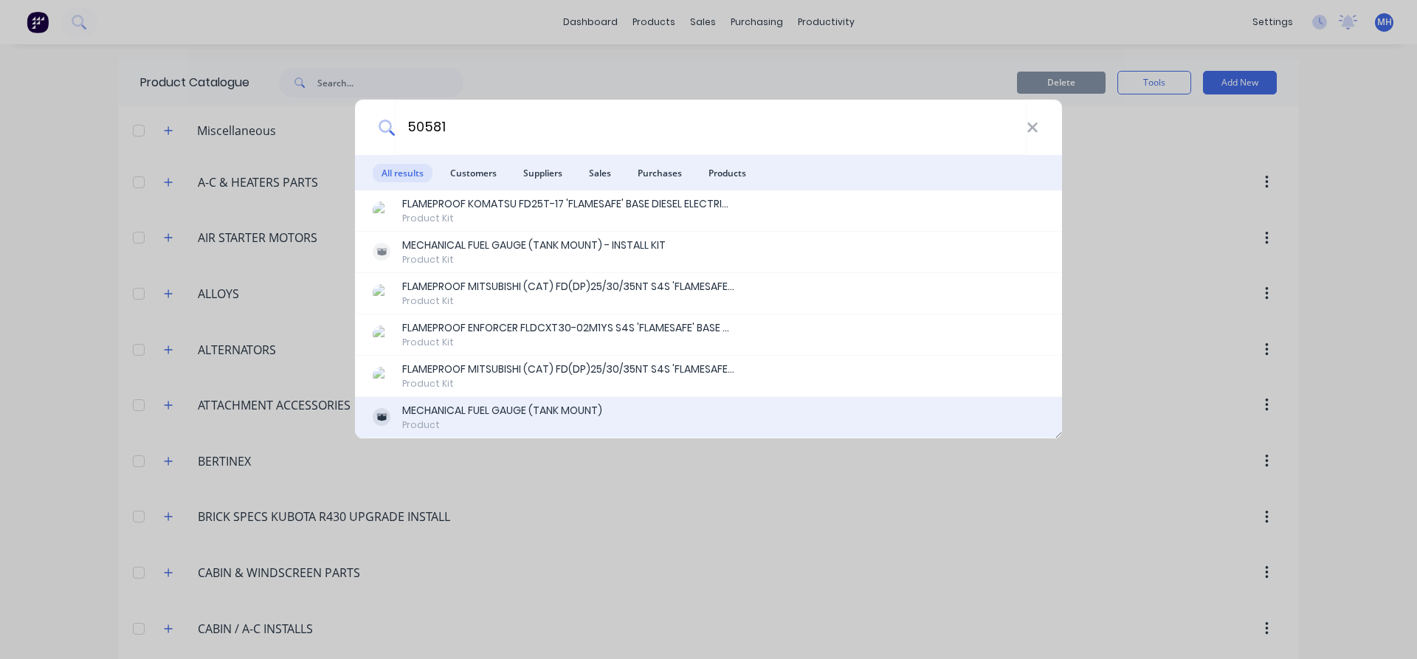
type input "50581"
click at [465, 407] on div "MECHANICAL FUEL GAUGE (TANK MOUNT)" at bounding box center [502, 411] width 200 height 16
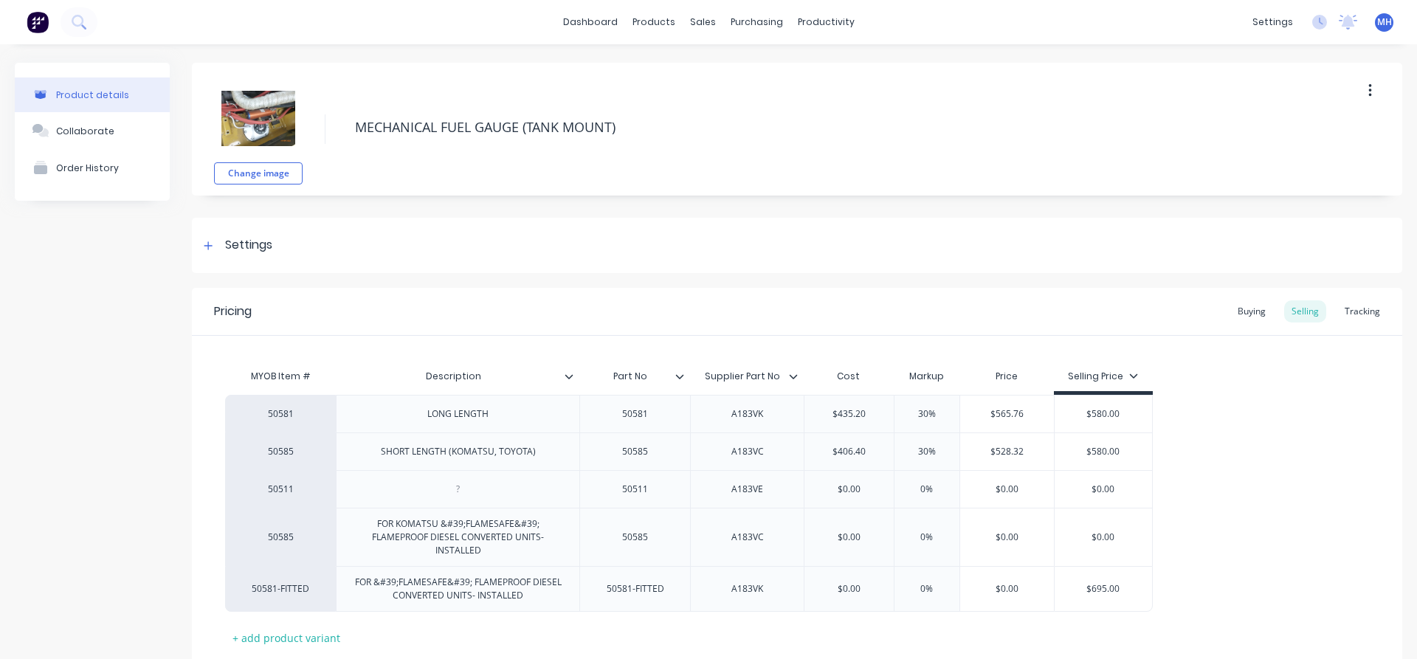
type textarea "x"
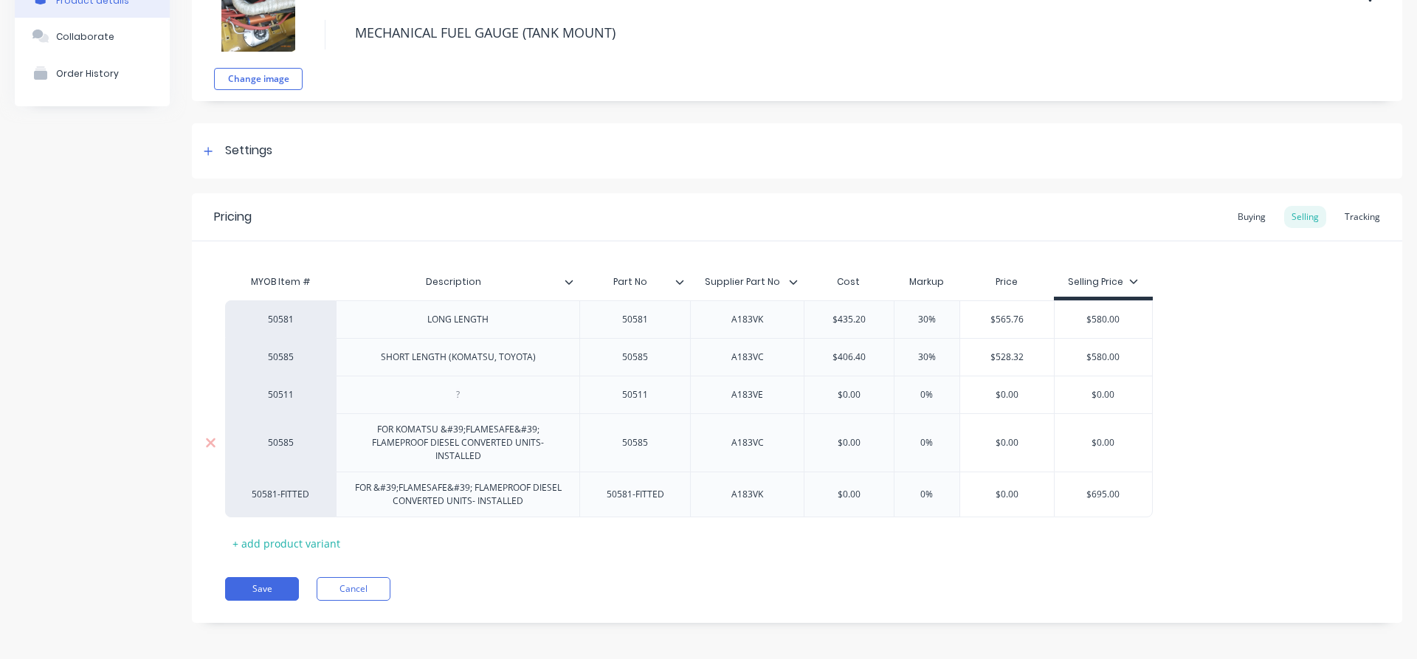
scroll to position [99, 0]
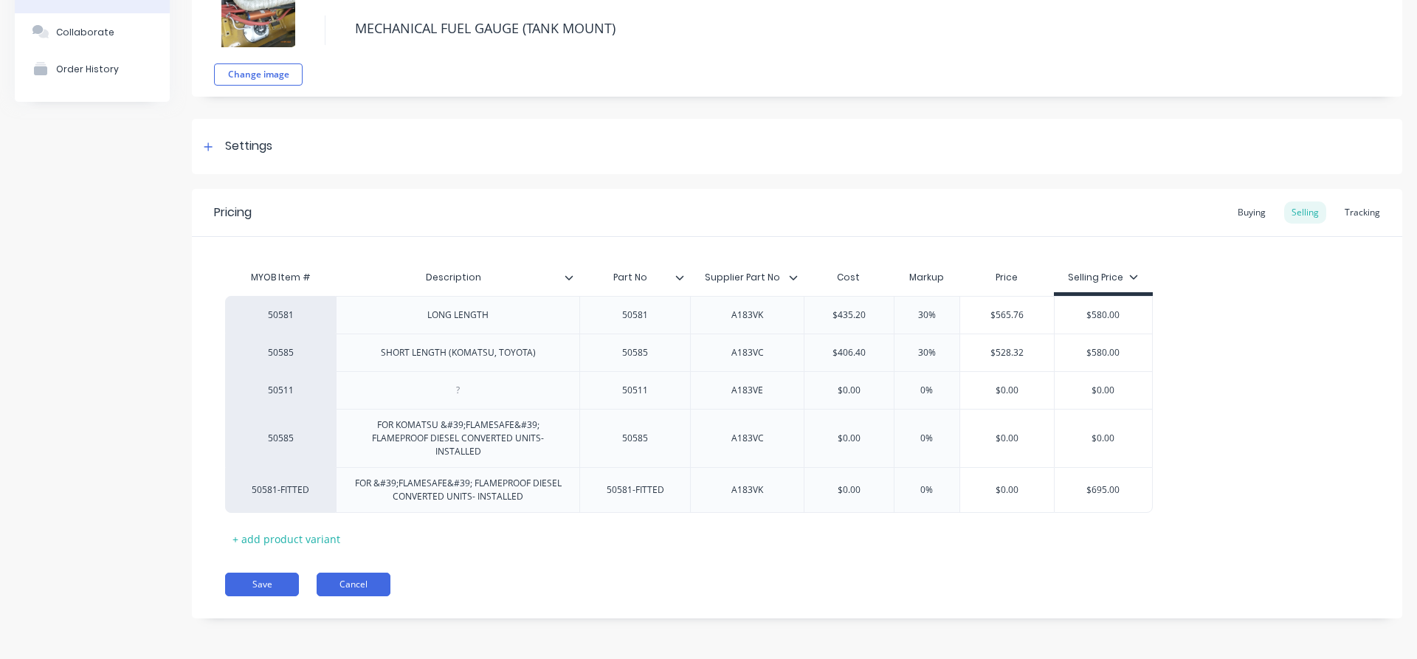
click at [357, 585] on button "Cancel" at bounding box center [354, 585] width 74 height 24
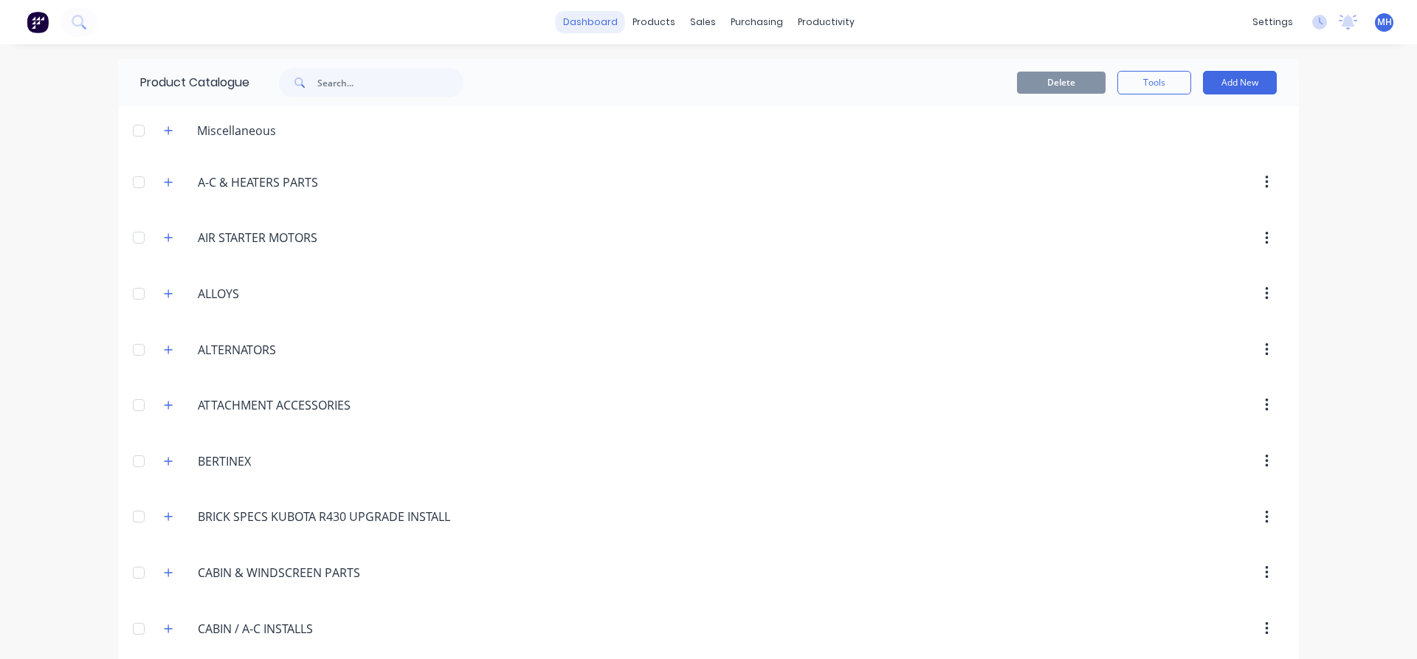
click at [611, 23] on link "dashboard" at bounding box center [590, 22] width 69 height 22
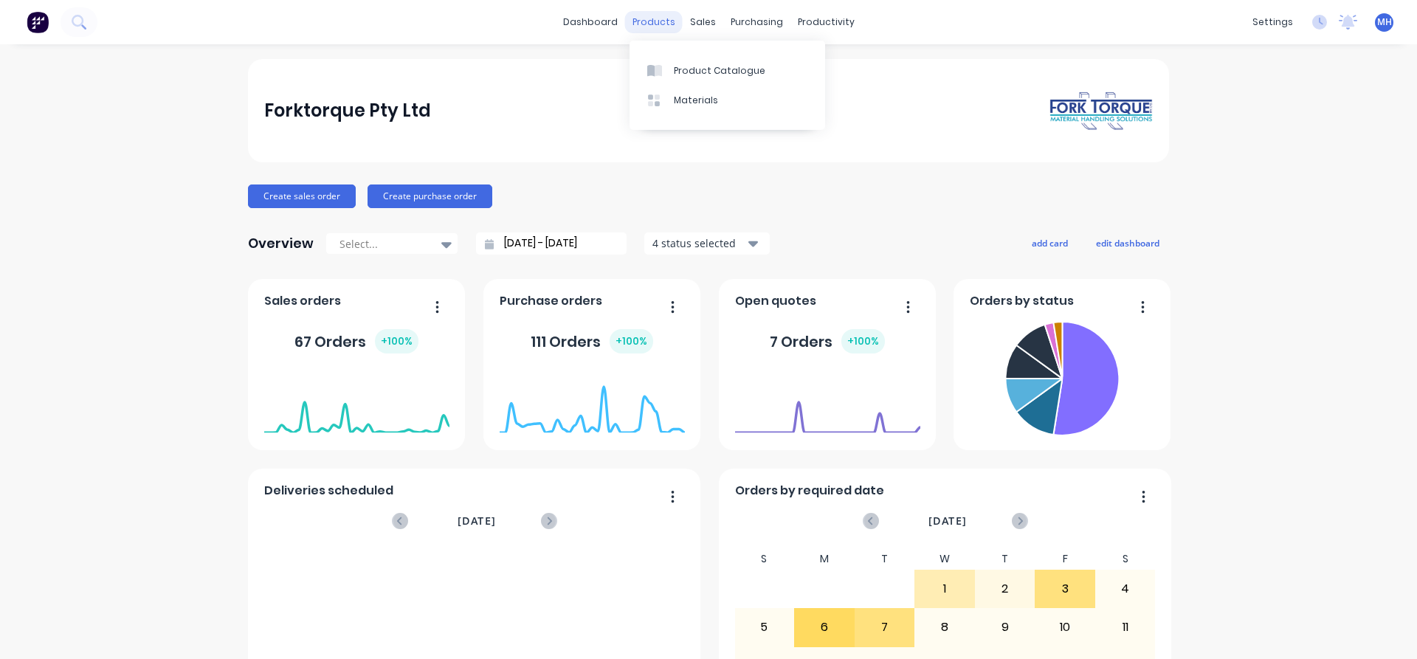
click at [646, 30] on div "products" at bounding box center [654, 22] width 58 height 22
click at [689, 75] on div "Product Catalogue" at bounding box center [720, 70] width 92 height 13
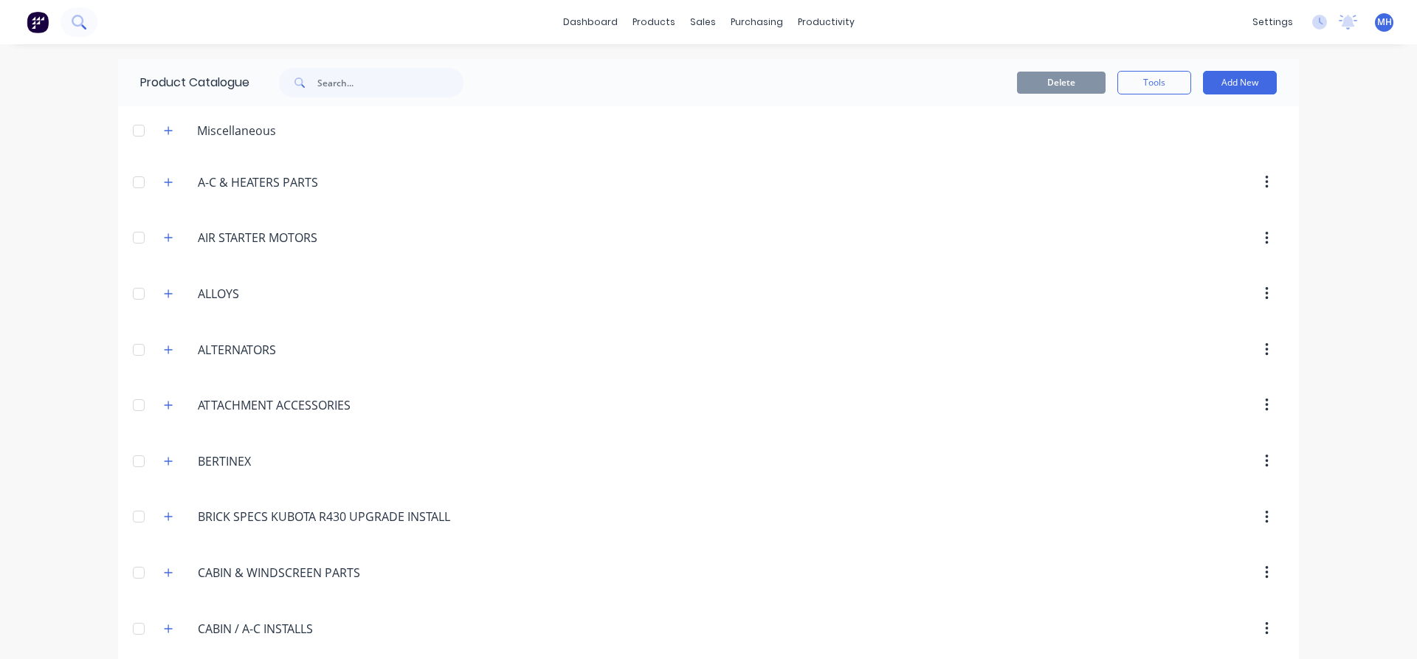
click at [80, 18] on icon at bounding box center [79, 22] width 14 height 14
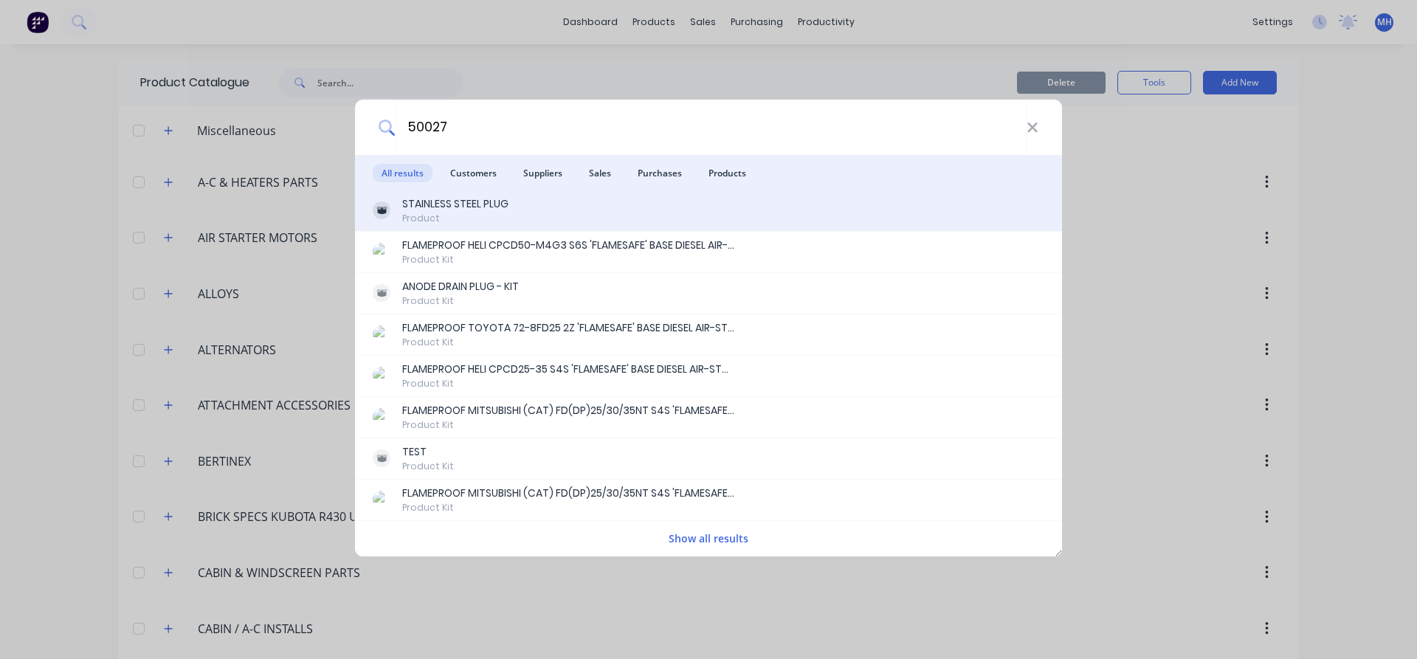
type input "50027"
click at [430, 208] on div "STAINLESS STEEL PLUG" at bounding box center [455, 204] width 106 height 16
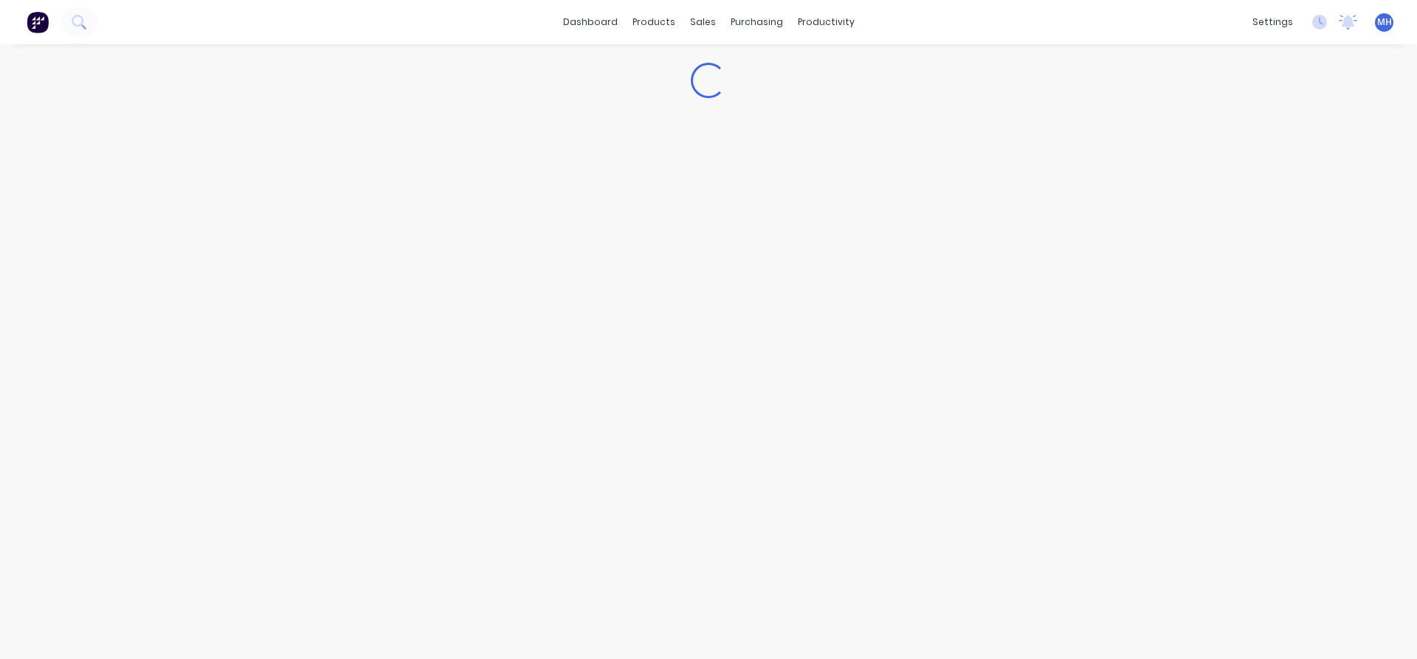
type textarea "x"
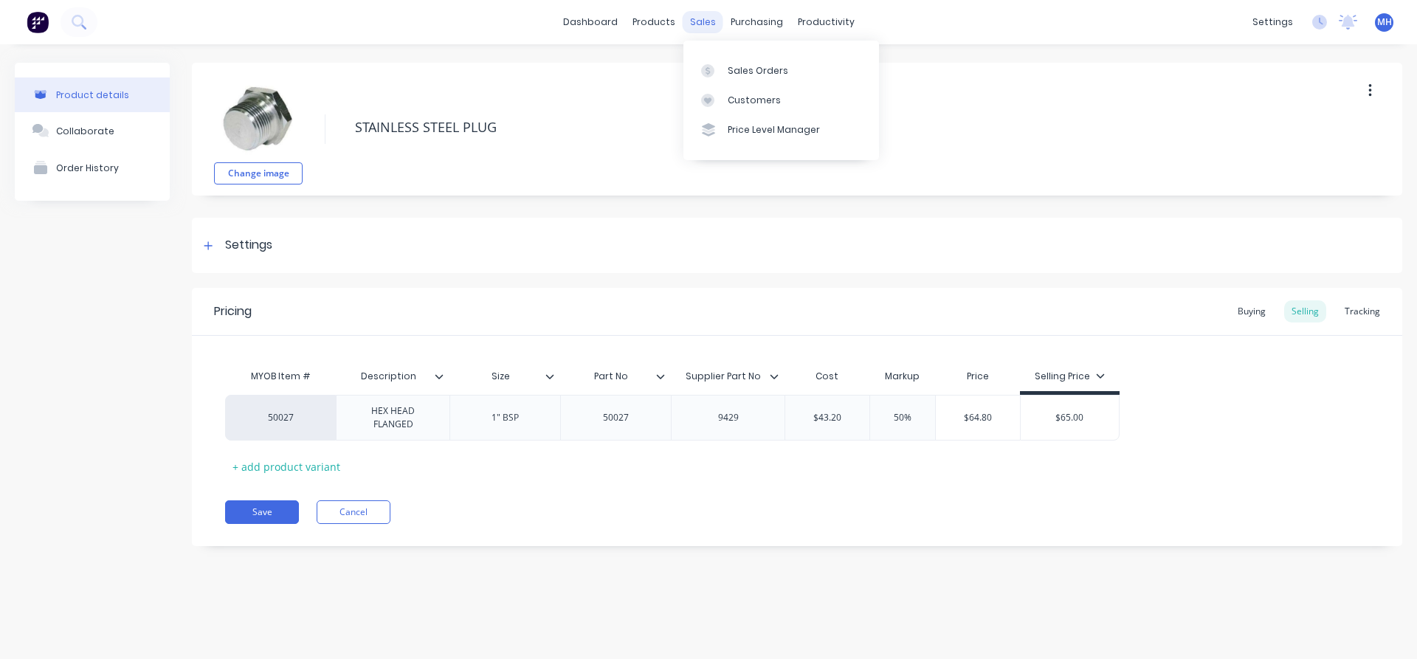
click at [697, 29] on div "sales" at bounding box center [703, 22] width 41 height 22
click at [738, 68] on div "Sales Orders" at bounding box center [758, 70] width 61 height 13
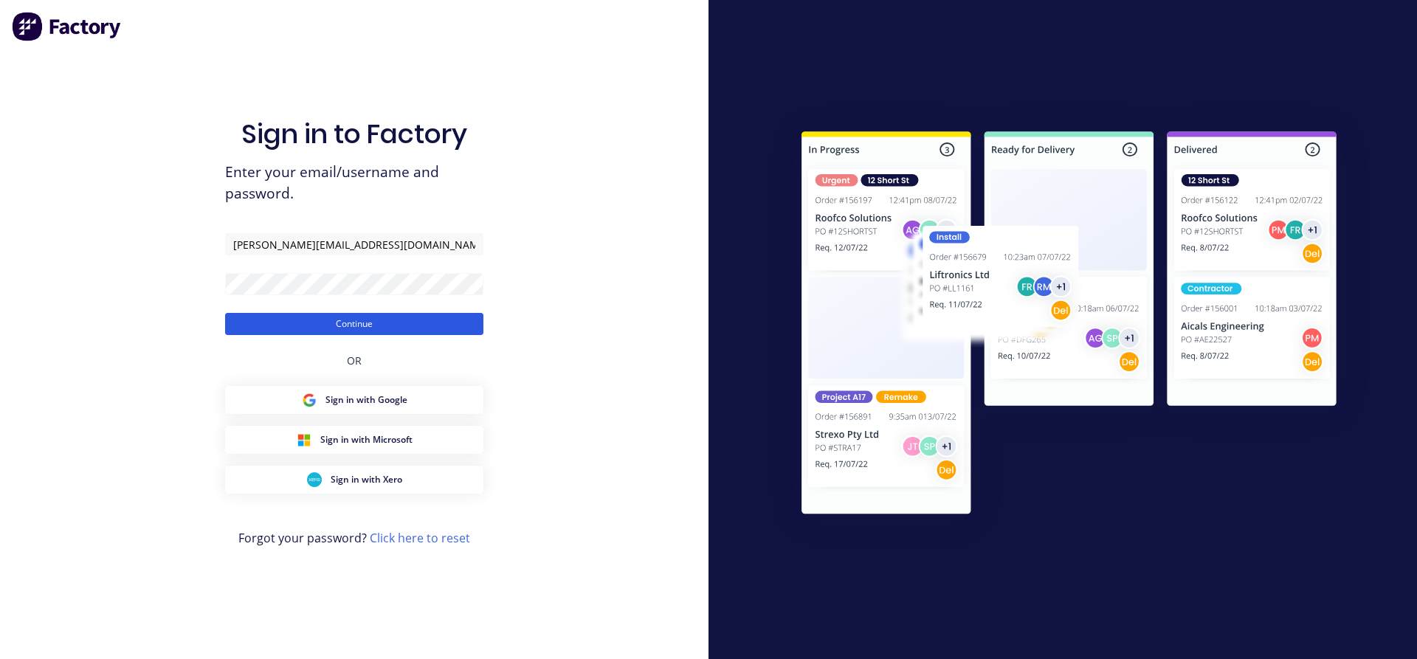
click at [354, 317] on button "Continue" at bounding box center [354, 324] width 258 height 22
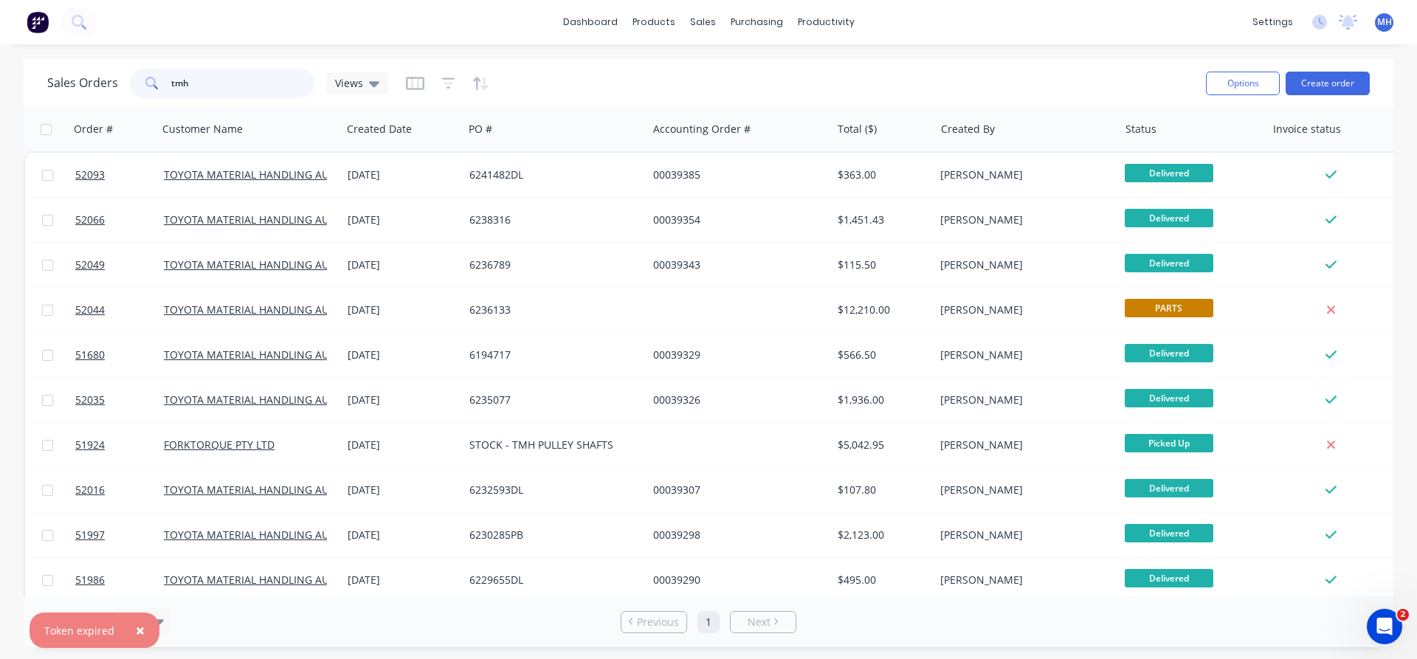
drag, startPoint x: 206, startPoint y: 89, endPoint x: 101, endPoint y: 84, distance: 105.0
click at [171, 84] on input "tmh" at bounding box center [243, 84] width 144 height 30
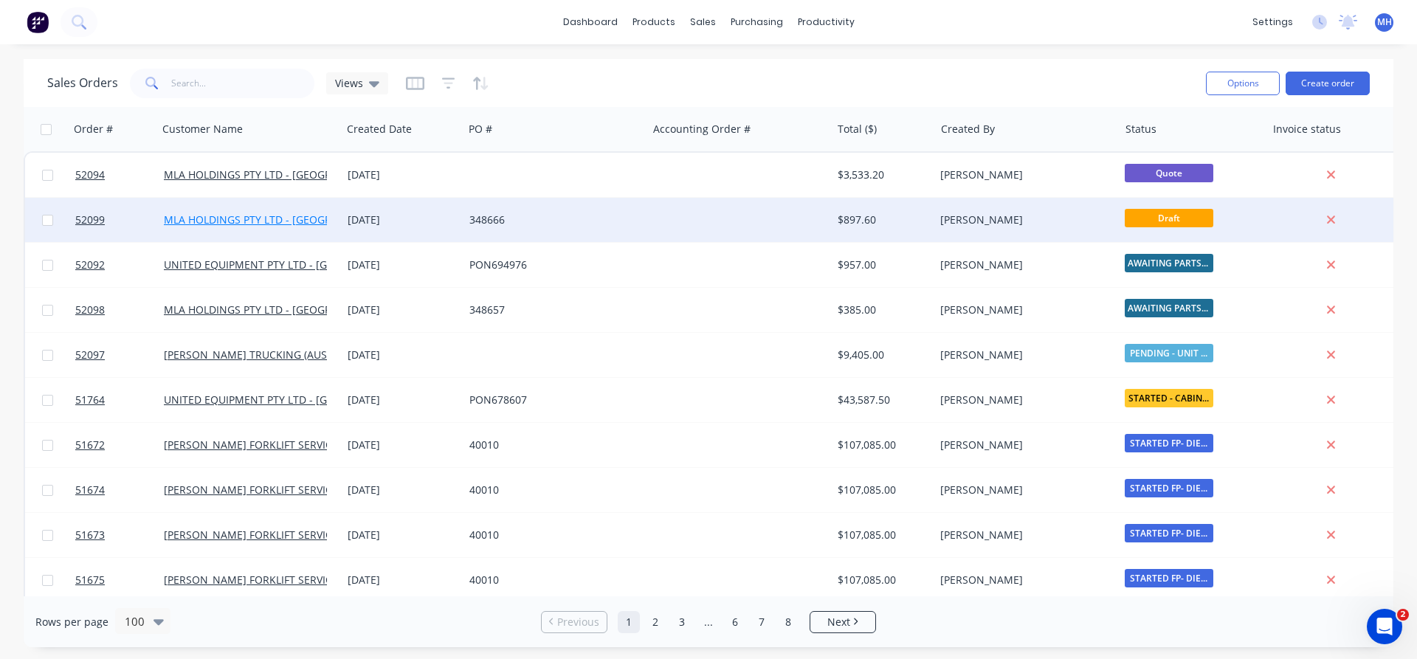
click at [229, 223] on link "MLA HOLDINGS PTY LTD - [GEOGRAPHIC_DATA]" at bounding box center [279, 220] width 230 height 14
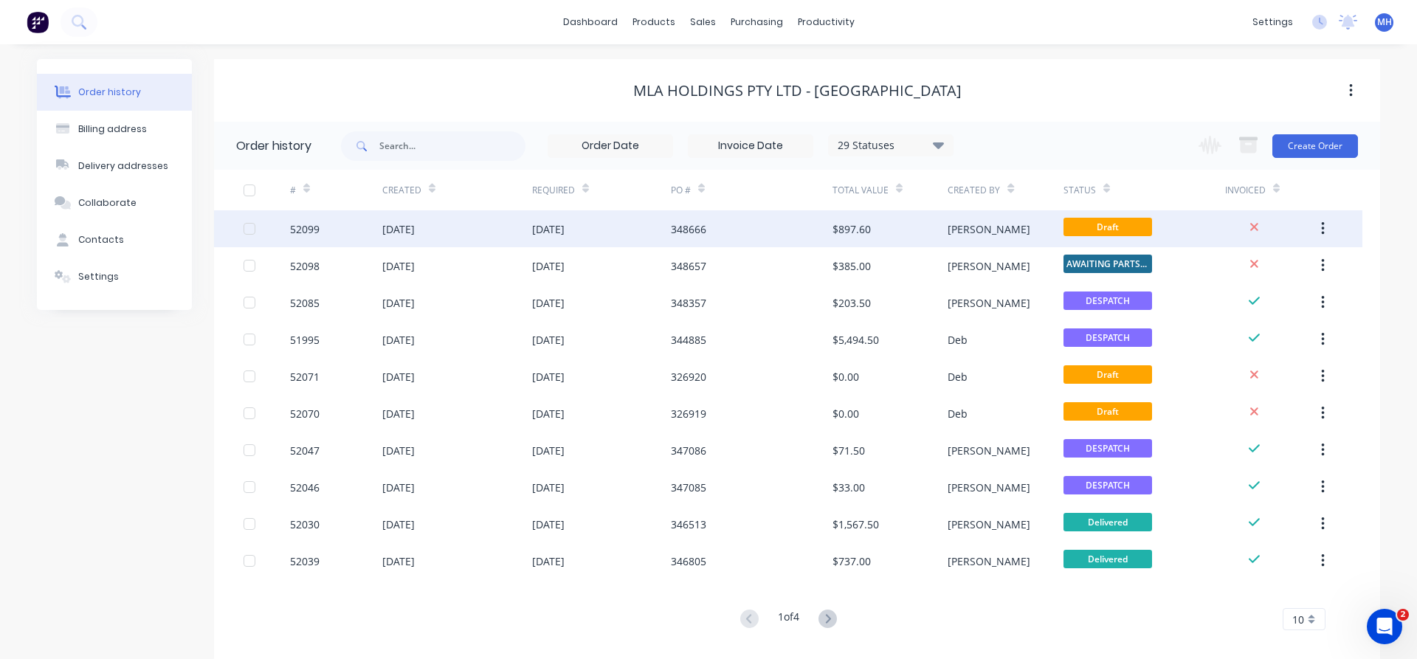
click at [415, 233] on div "[DATE]" at bounding box center [398, 229] width 32 height 16
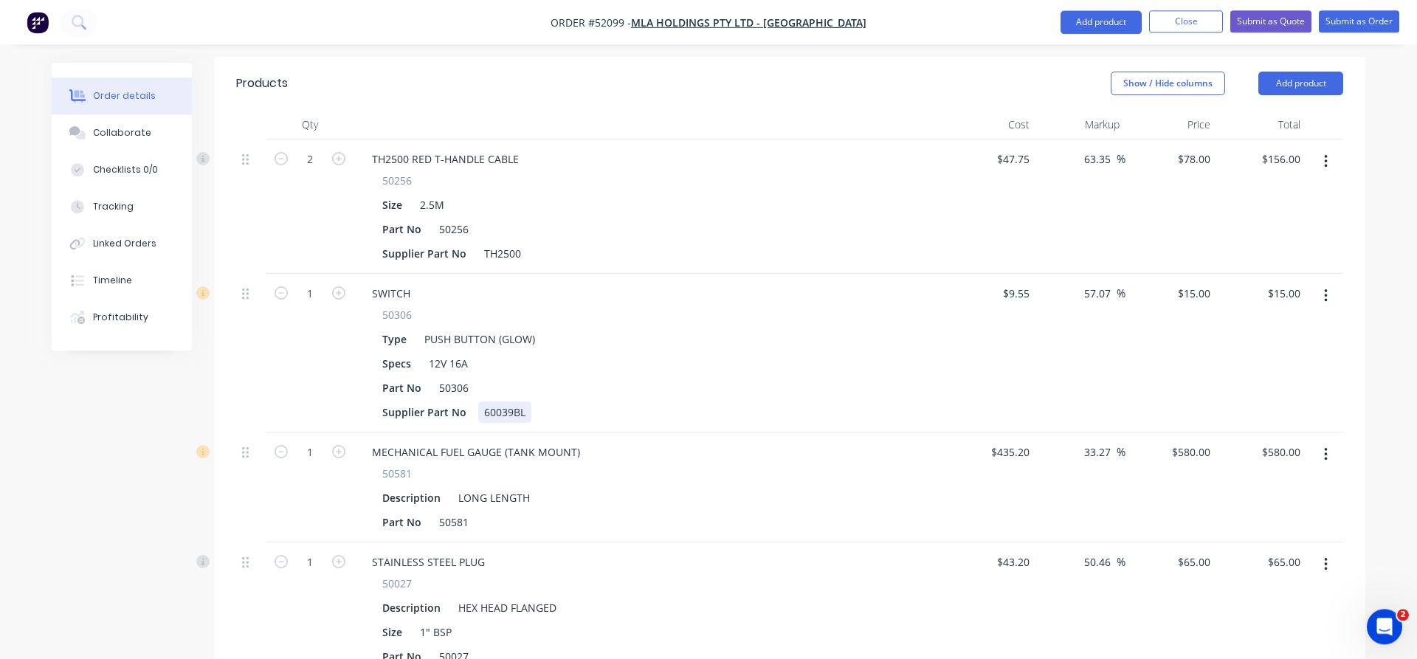
scroll to position [527, 0]
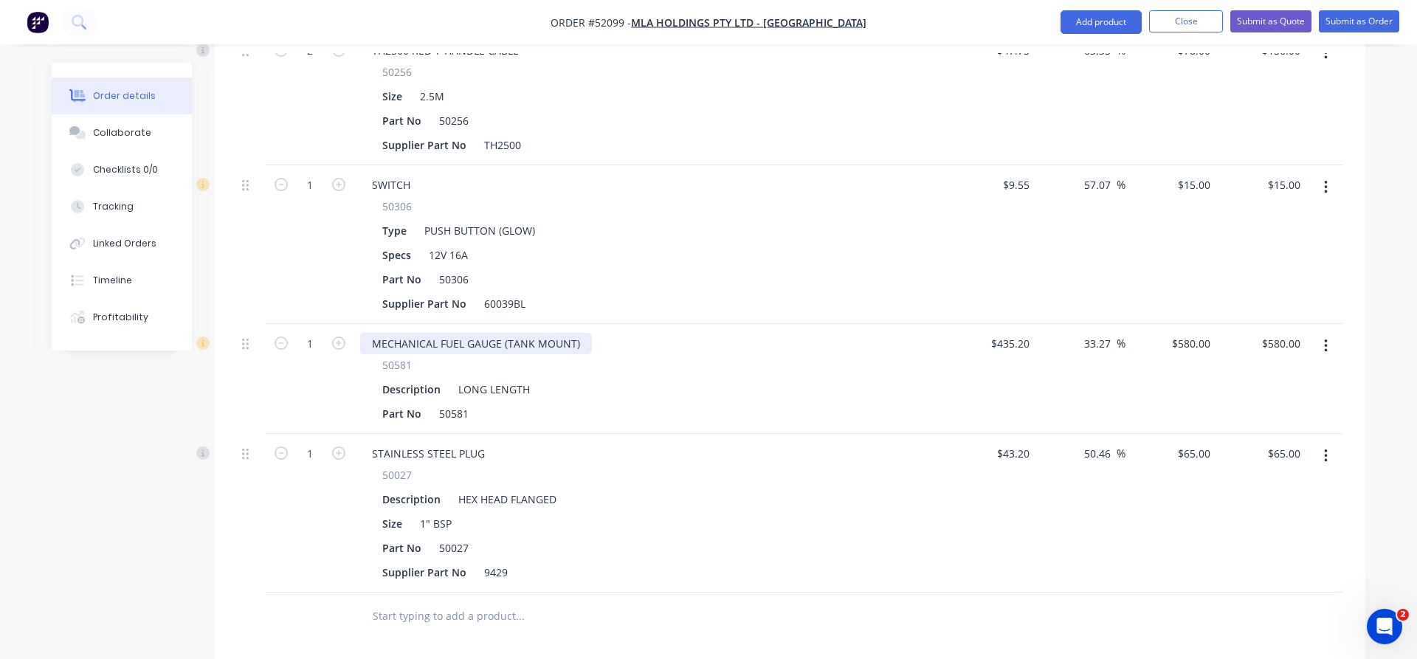
click at [496, 333] on div "MECHANICAL FUEL GAUGE (TANK MOUNT)" at bounding box center [476, 343] width 232 height 21
click at [1364, 26] on button "Submit as Order" at bounding box center [1359, 21] width 80 height 22
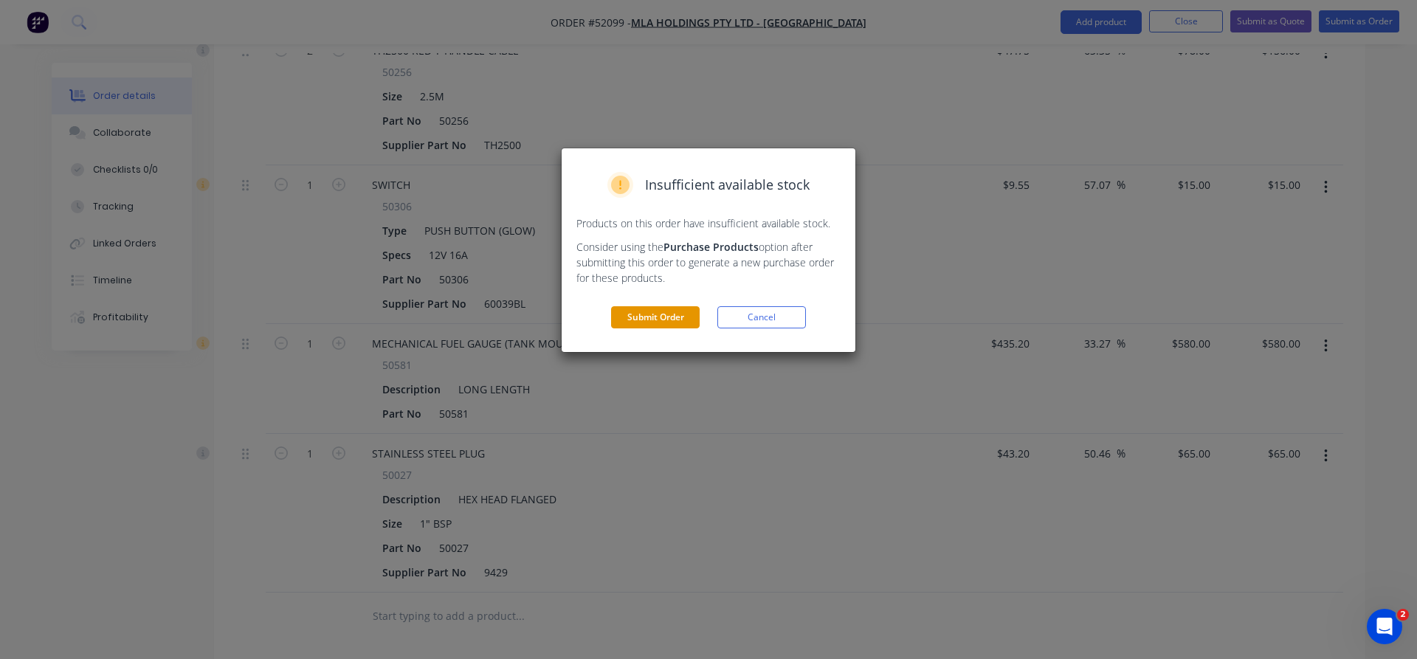
click at [670, 314] on button "Submit Order" at bounding box center [655, 317] width 89 height 22
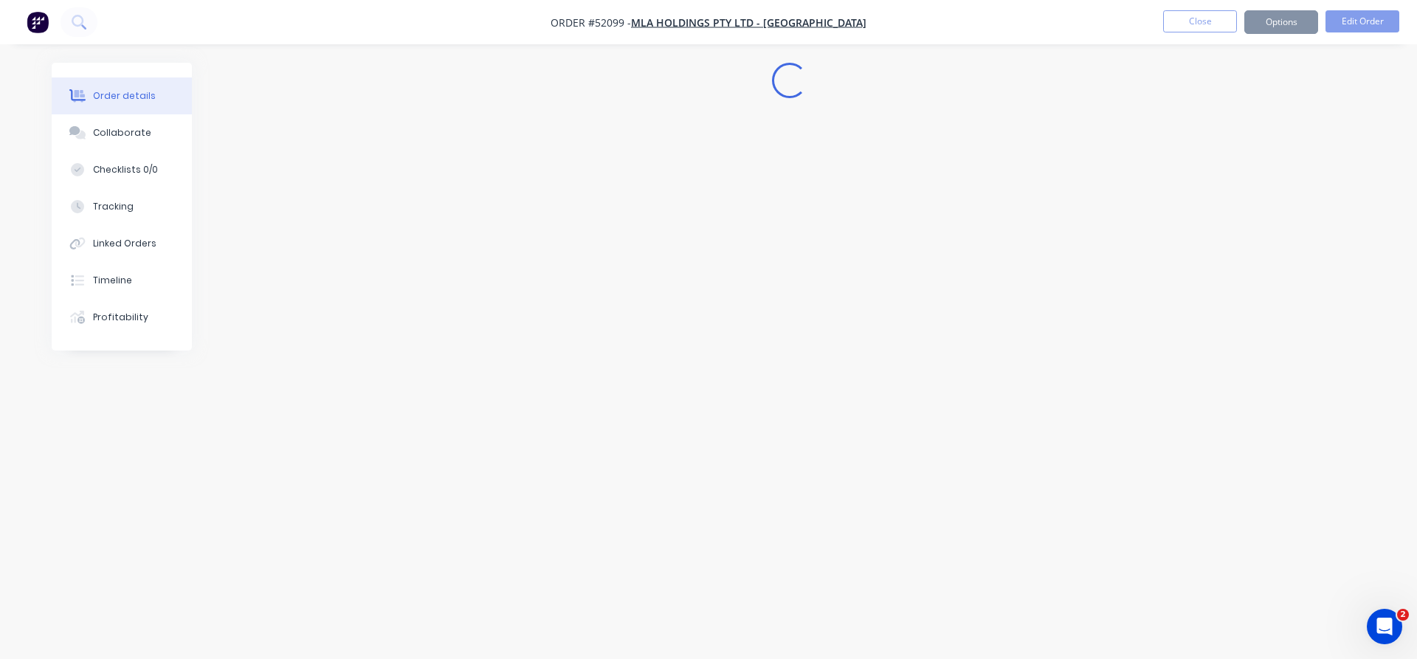
scroll to position [0, 0]
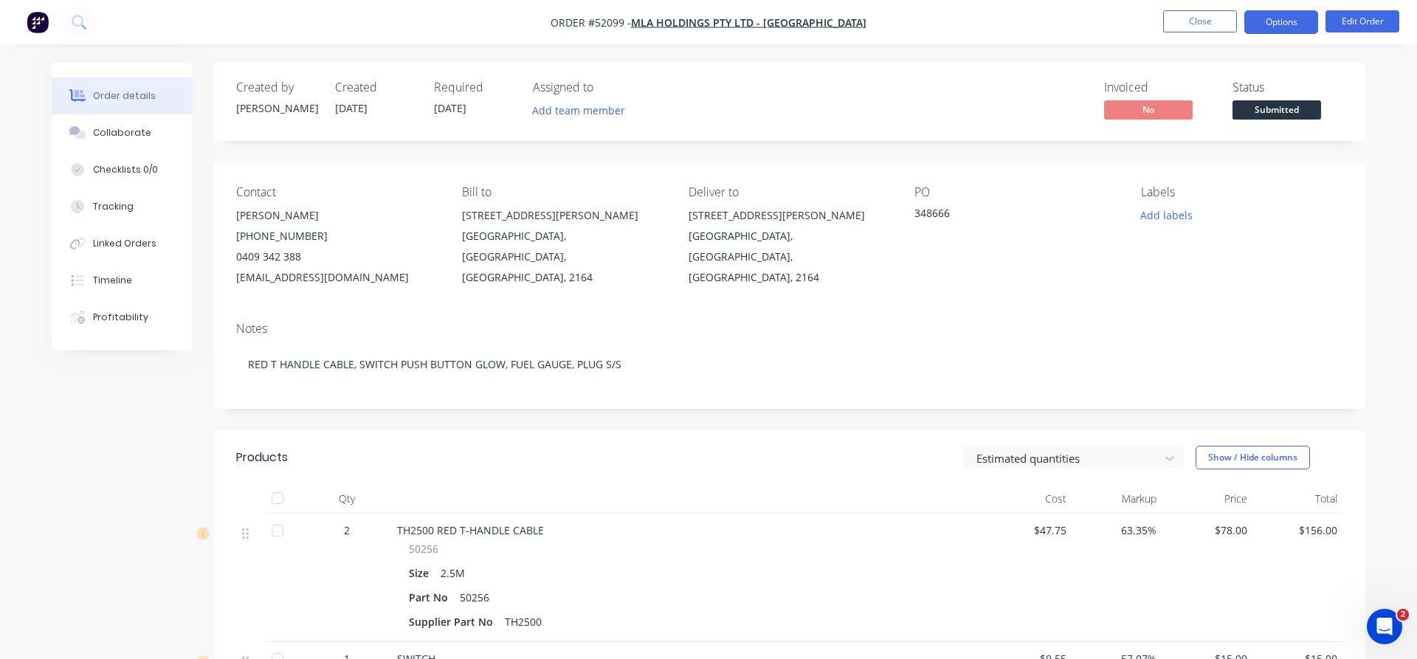
click at [1279, 25] on button "Options" at bounding box center [1282, 22] width 74 height 24
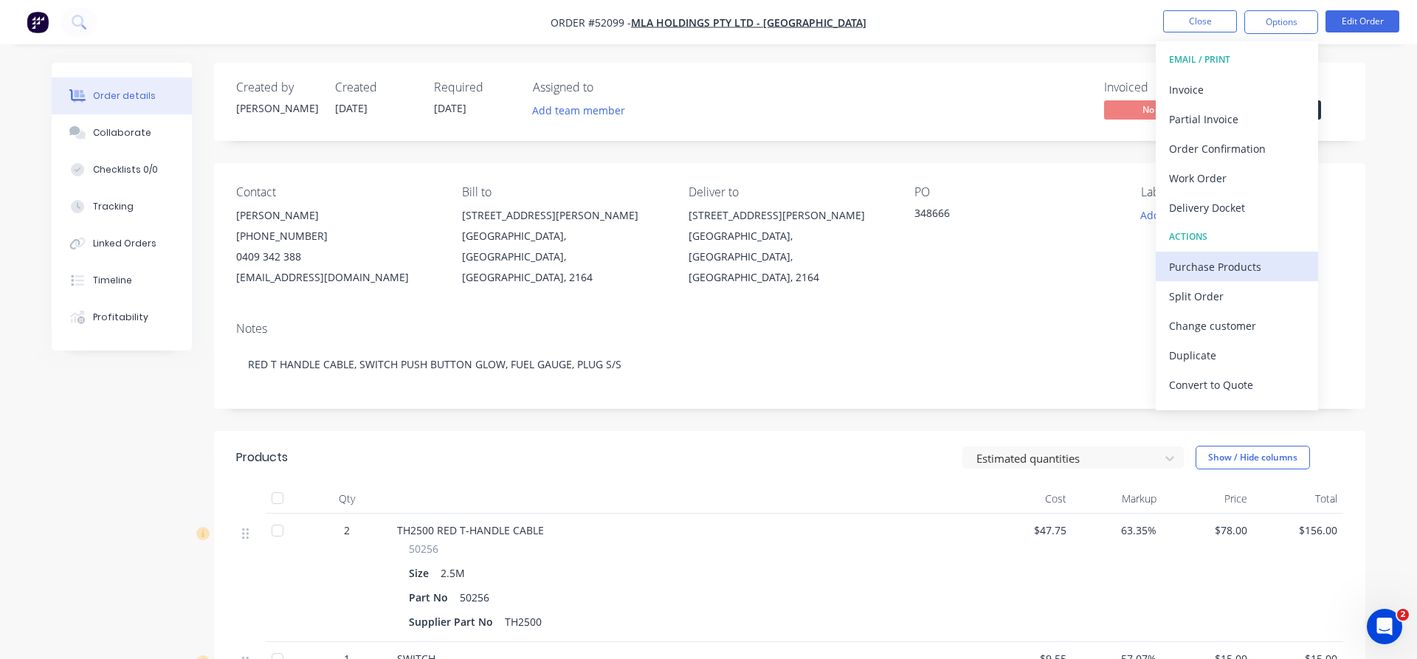
click at [1234, 266] on div "Purchase Products" at bounding box center [1237, 266] width 136 height 21
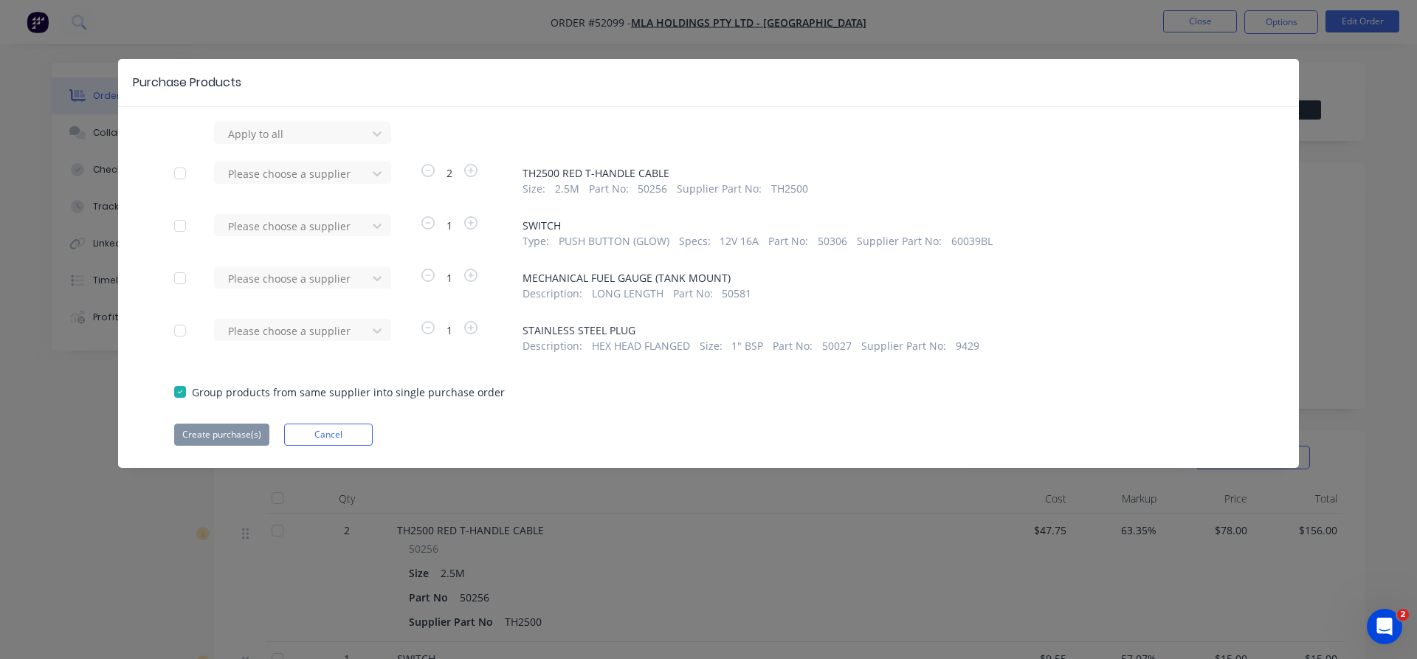
click at [577, 279] on span "MECHANICAL FUEL GAUGE (TANK MOUNT)" at bounding box center [883, 278] width 720 height 16
click at [375, 277] on icon at bounding box center [377, 278] width 15 height 15
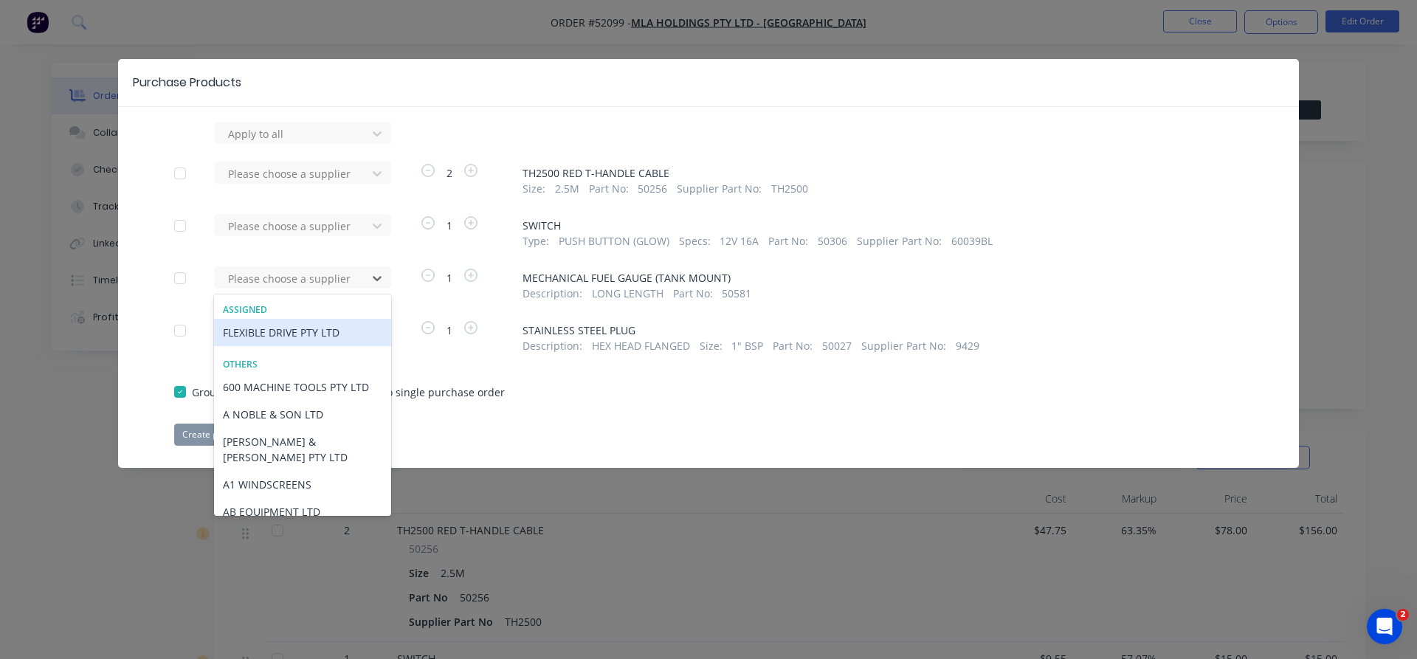
click at [297, 330] on div "FLEXIBLE DRIVE PTY LTD" at bounding box center [302, 332] width 177 height 27
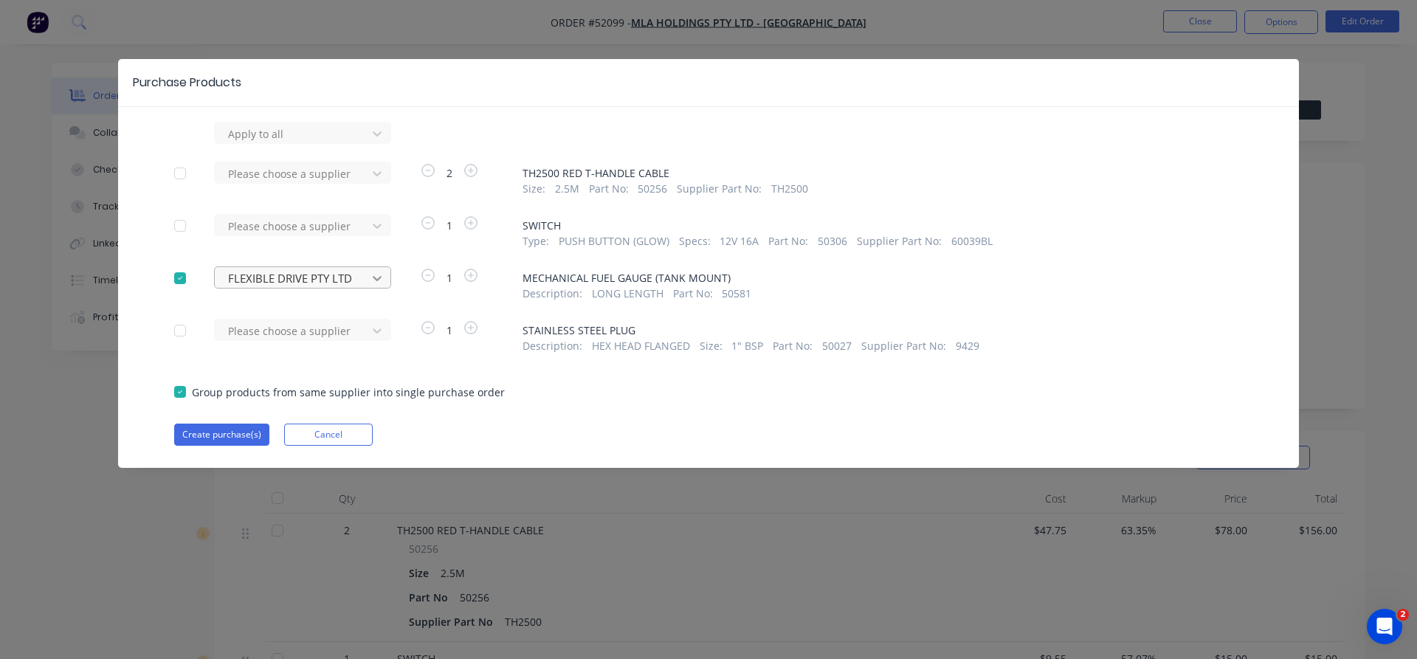
click at [381, 279] on icon at bounding box center [377, 278] width 15 height 15
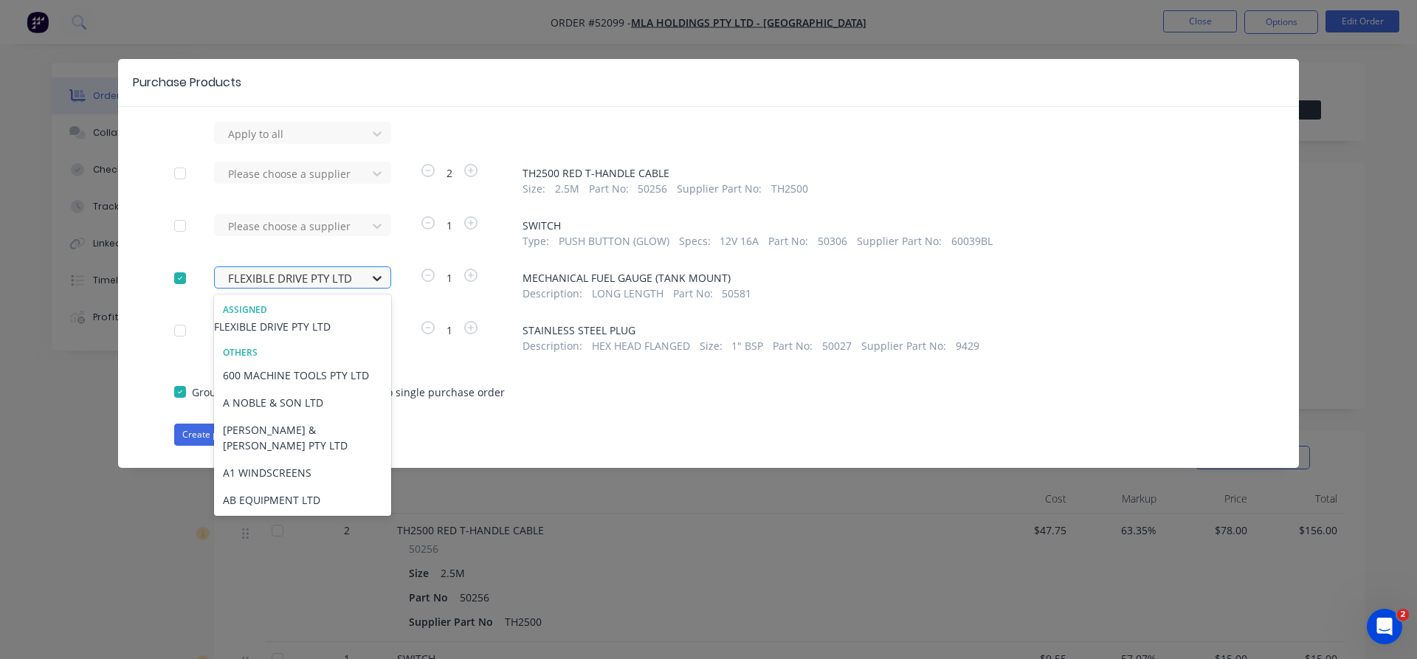
click at [381, 279] on icon at bounding box center [377, 278] width 15 height 15
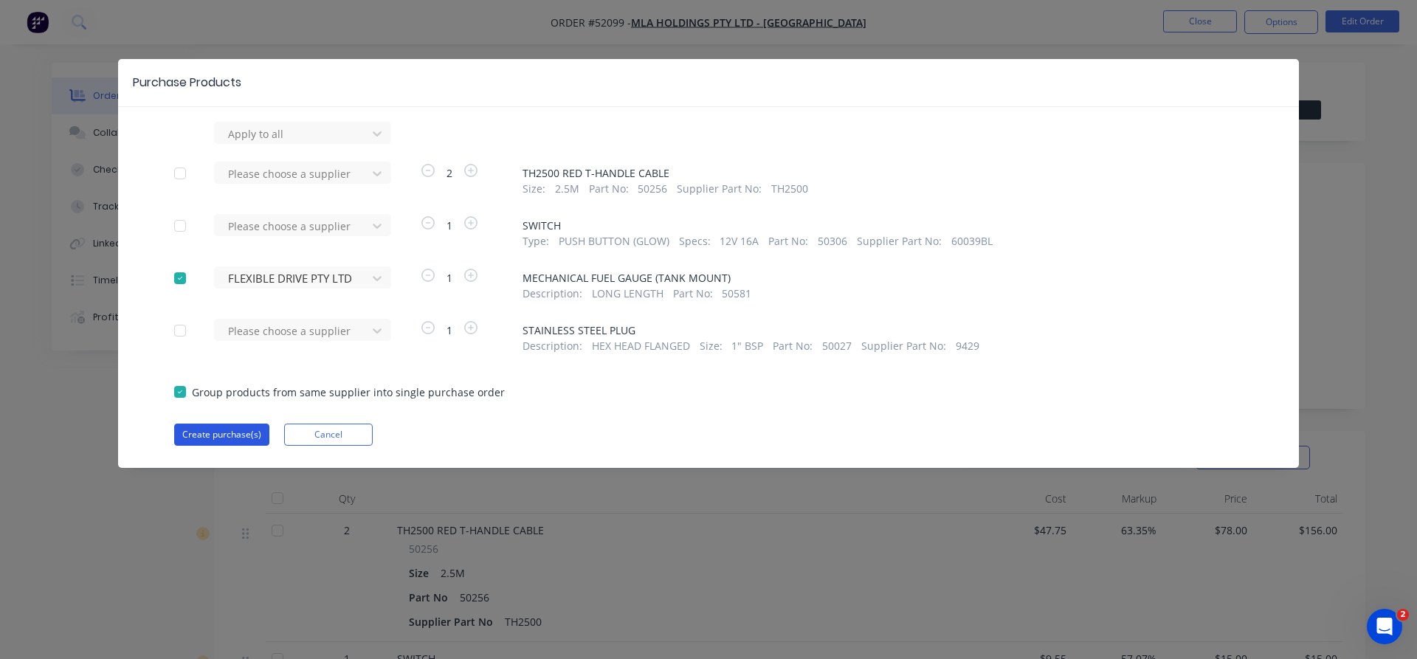
click at [220, 431] on button "Create purchase(s)" at bounding box center [221, 435] width 95 height 22
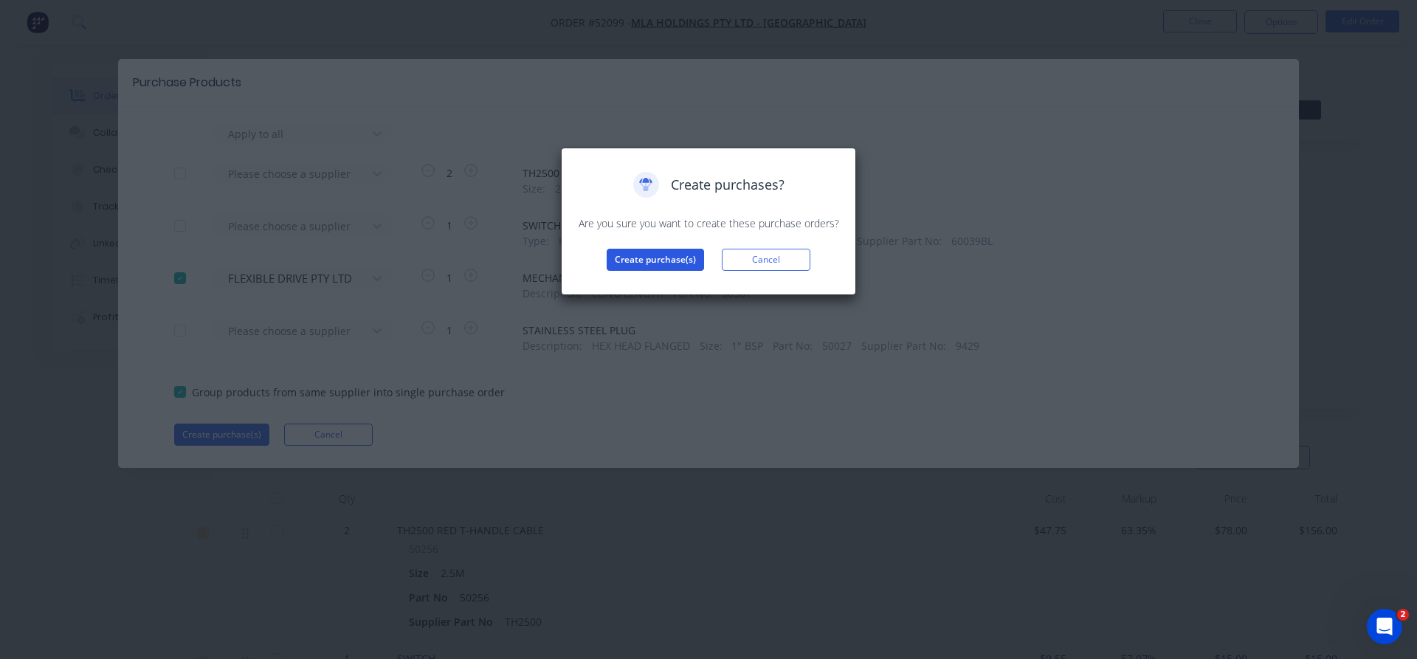
click at [688, 258] on button "Create purchase(s)" at bounding box center [655, 260] width 97 height 22
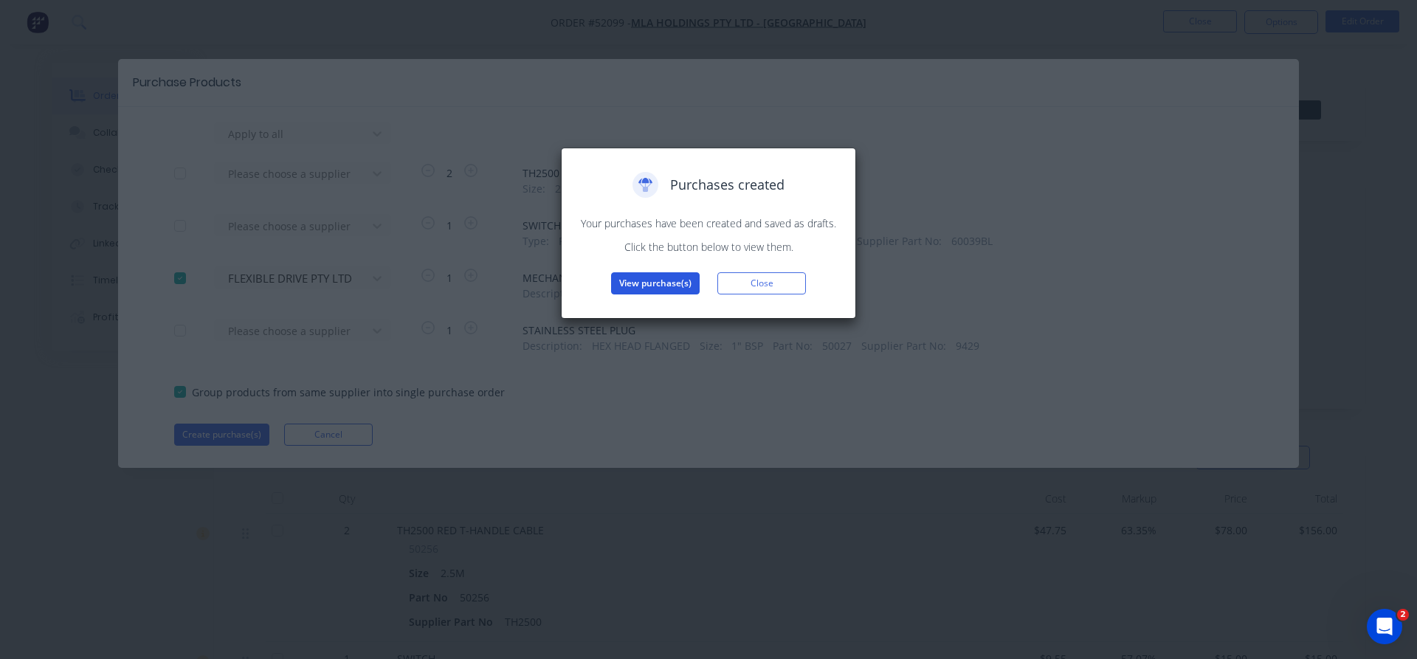
click at [651, 289] on button "View purchase(s)" at bounding box center [655, 283] width 89 height 22
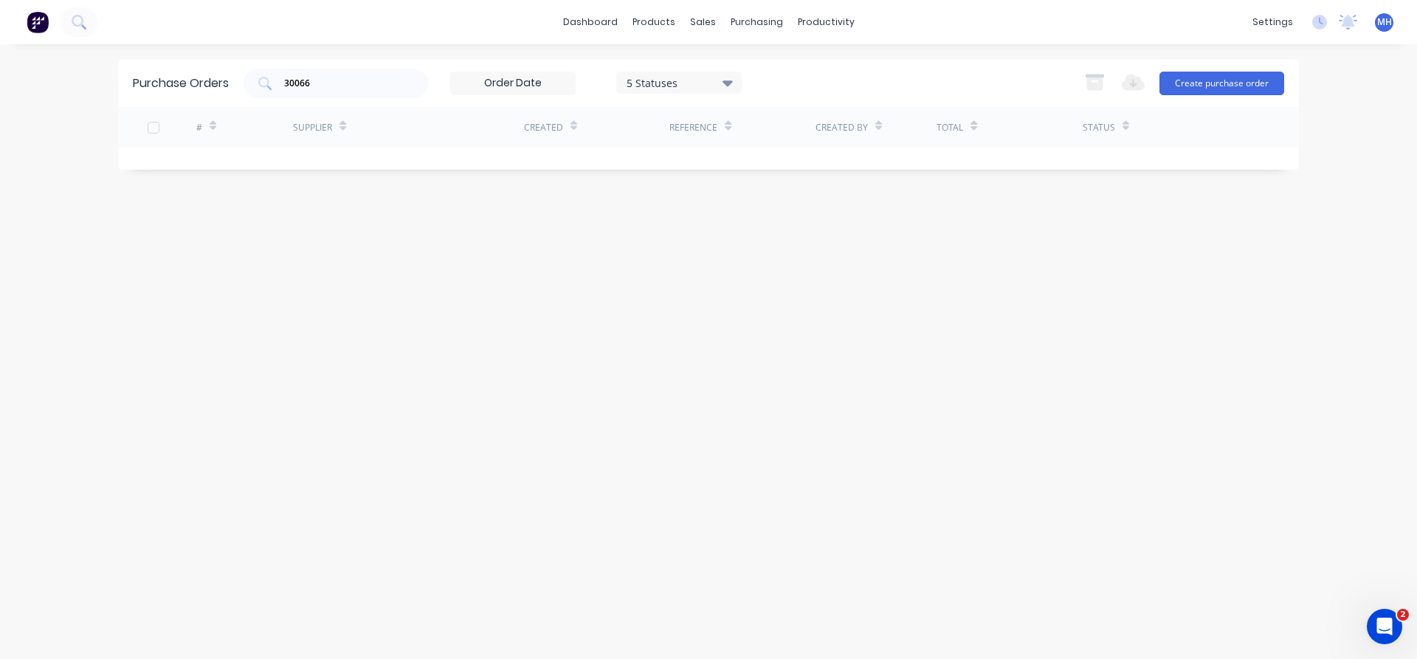
click at [552, 131] on div "Created" at bounding box center [543, 127] width 39 height 13
drag, startPoint x: 354, startPoint y: 89, endPoint x: 232, endPoint y: 70, distance: 123.3
click at [283, 76] on input "30066" at bounding box center [344, 83] width 123 height 15
click at [778, 266] on div "Purchase Orders 30066 5 Statuses 5 Statuses Export to Excel (XLSX) Create purch…" at bounding box center [708, 351] width 1181 height 585
click at [622, 125] on div "Created" at bounding box center [596, 127] width 145 height 41
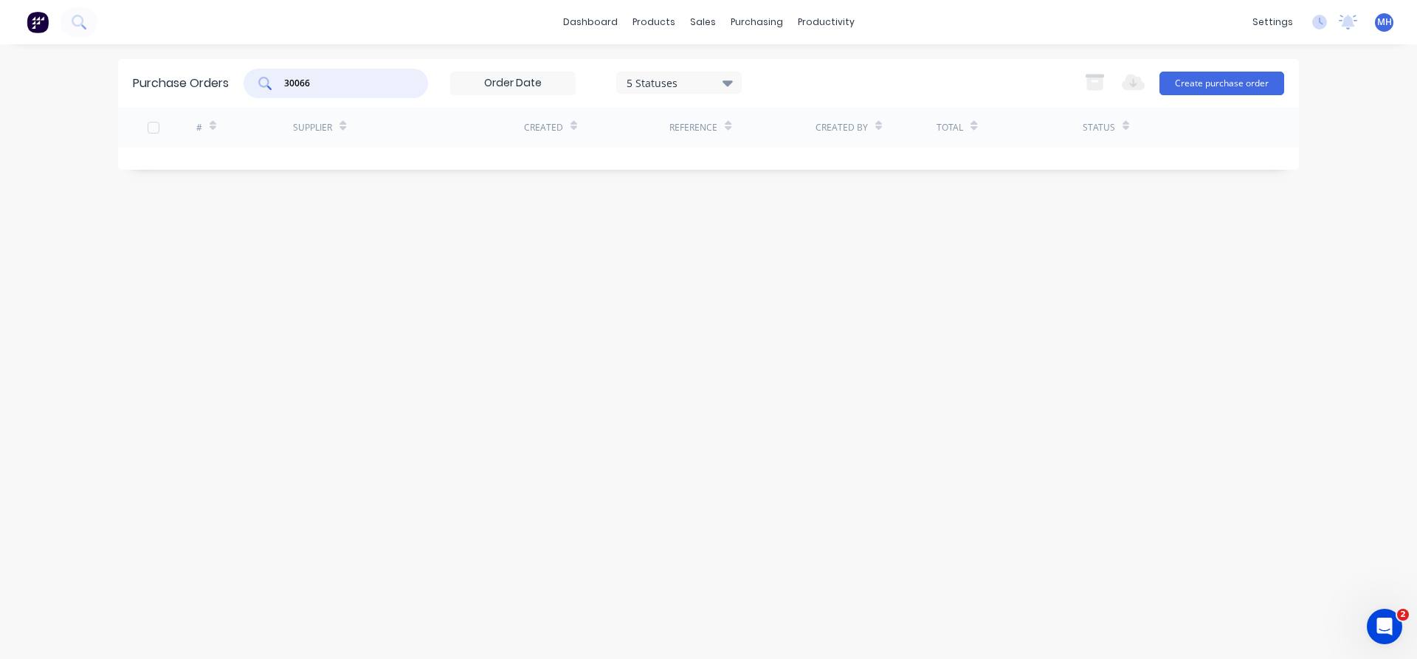
drag, startPoint x: 313, startPoint y: 86, endPoint x: 266, endPoint y: 83, distance: 46.6
click at [283, 83] on input "30066" at bounding box center [344, 83] width 123 height 15
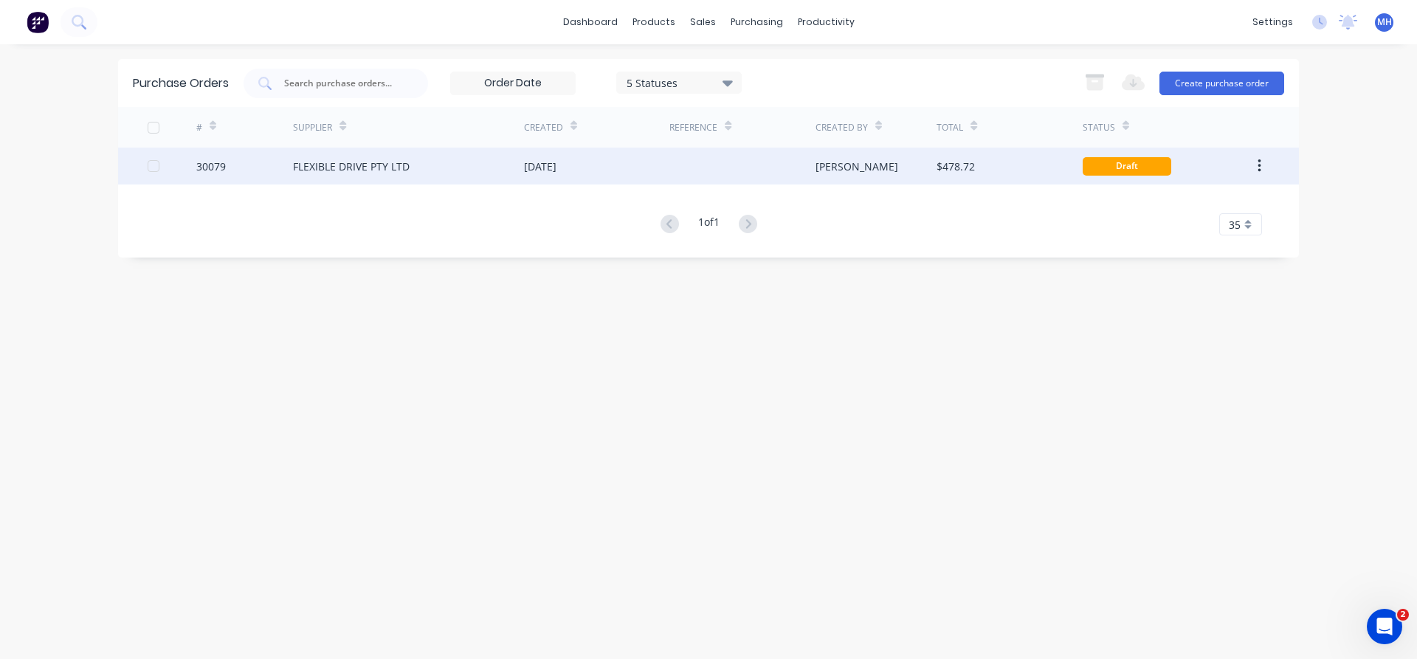
click at [347, 171] on div "FLEXIBLE DRIVE PTY LTD" at bounding box center [351, 167] width 117 height 16
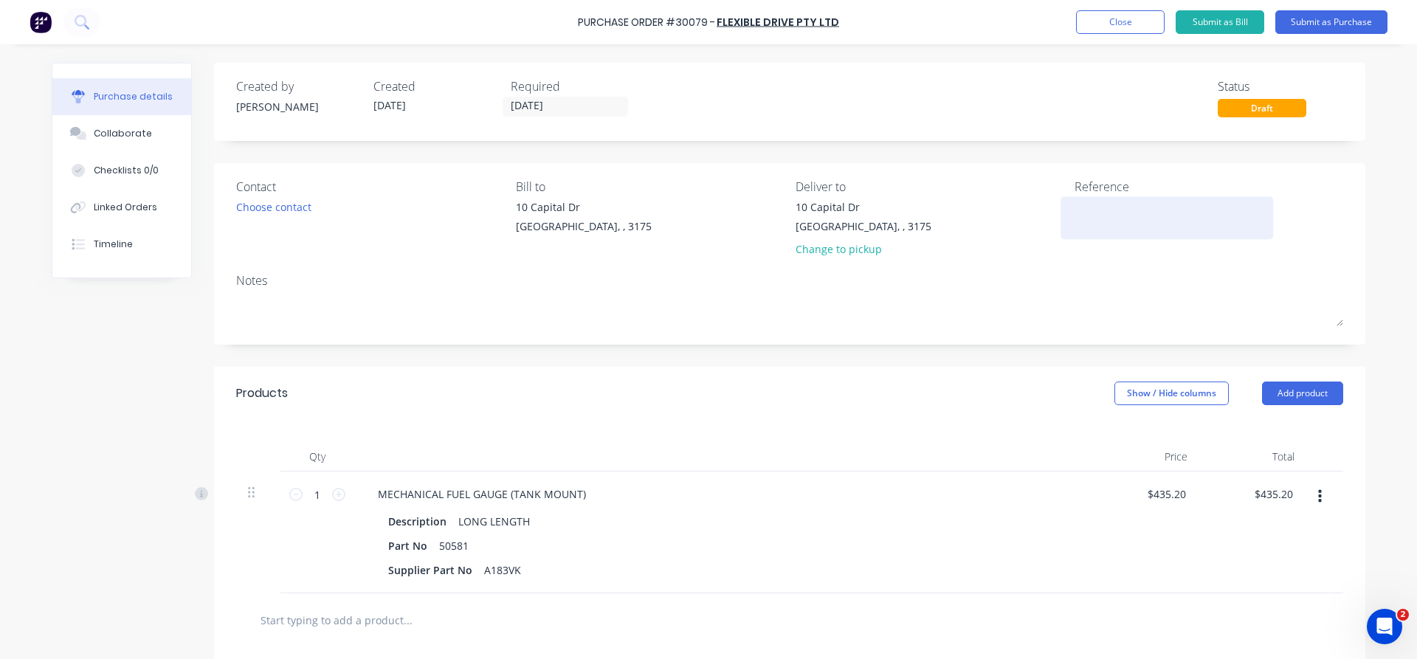
click at [1098, 203] on textarea at bounding box center [1167, 215] width 185 height 33
click at [1118, 41] on div "Purchase Order #30079 - FLEXIBLE DRIVE PTY LTD Add product Close Submit as Bill…" at bounding box center [708, 22] width 1417 height 44
click at [1119, 30] on button "Close" at bounding box center [1120, 22] width 89 height 24
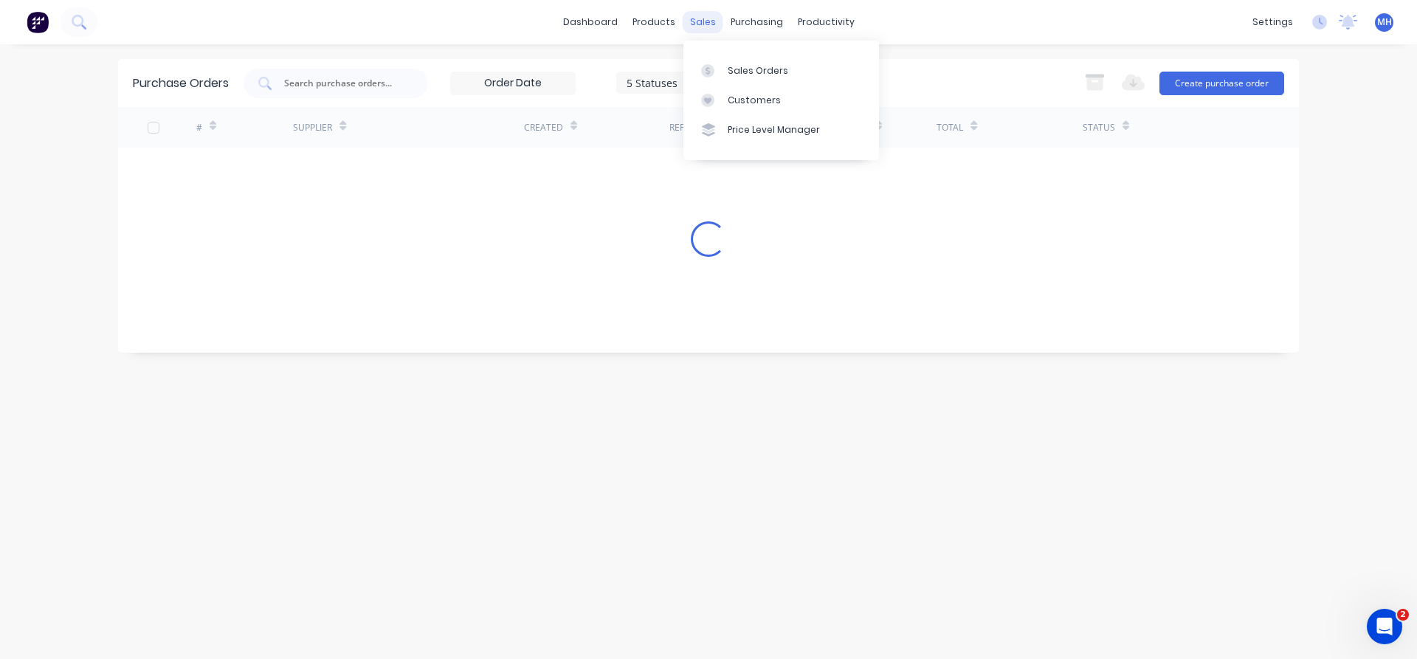
click at [703, 26] on div "sales" at bounding box center [703, 22] width 41 height 22
click at [734, 69] on div "Sales Orders" at bounding box center [758, 70] width 61 height 13
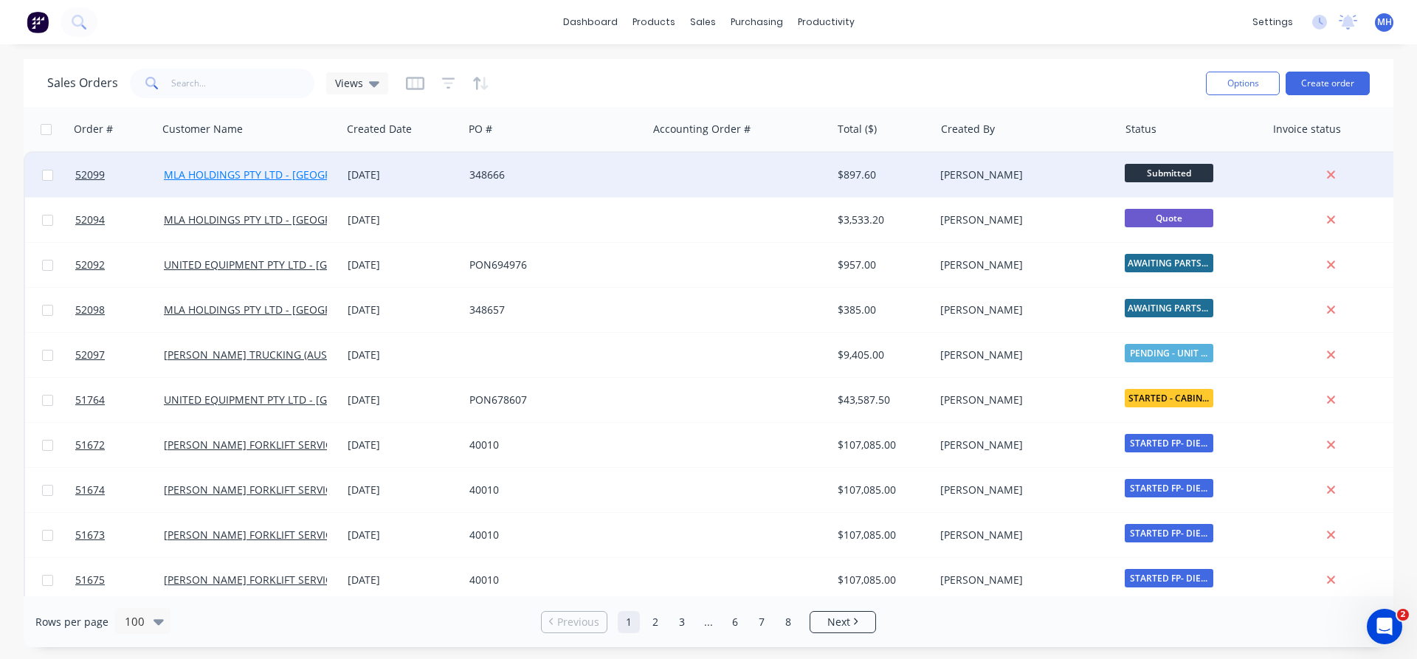
click at [310, 179] on link "MLA HOLDINGS PTY LTD - [GEOGRAPHIC_DATA]" at bounding box center [279, 175] width 230 height 14
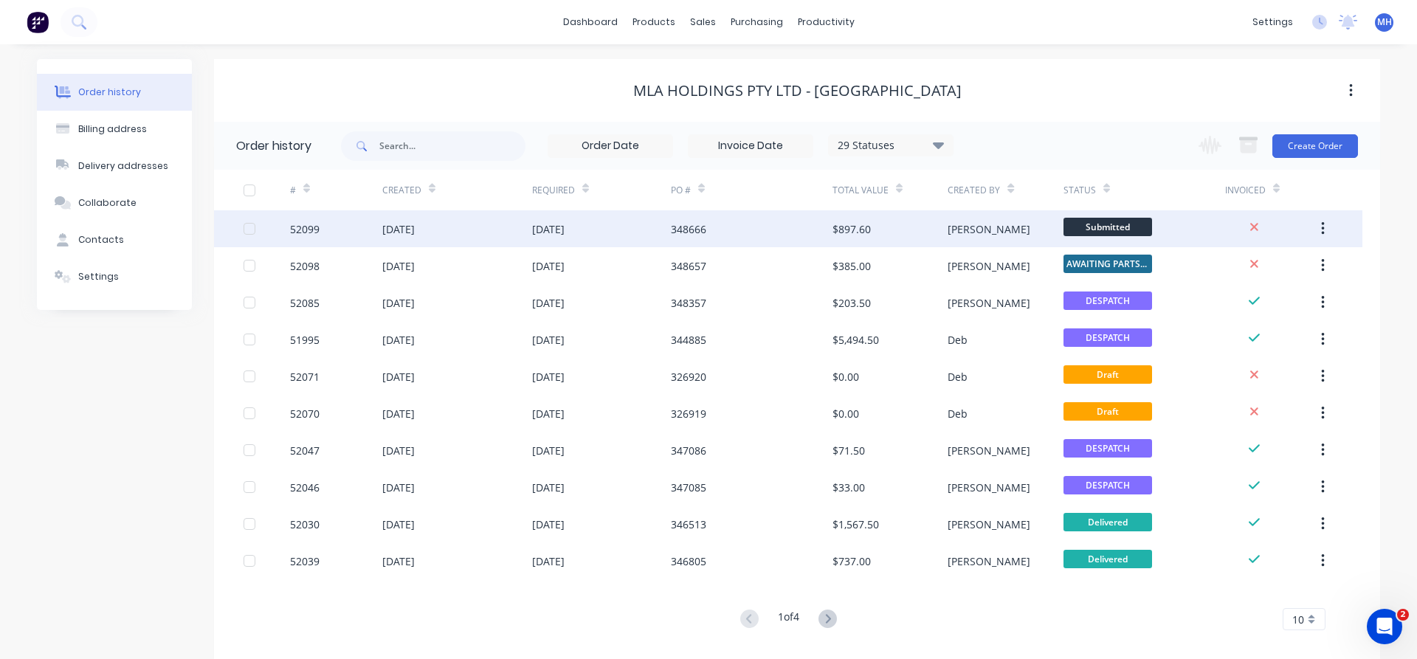
click at [409, 226] on div "[DATE]" at bounding box center [398, 229] width 32 height 16
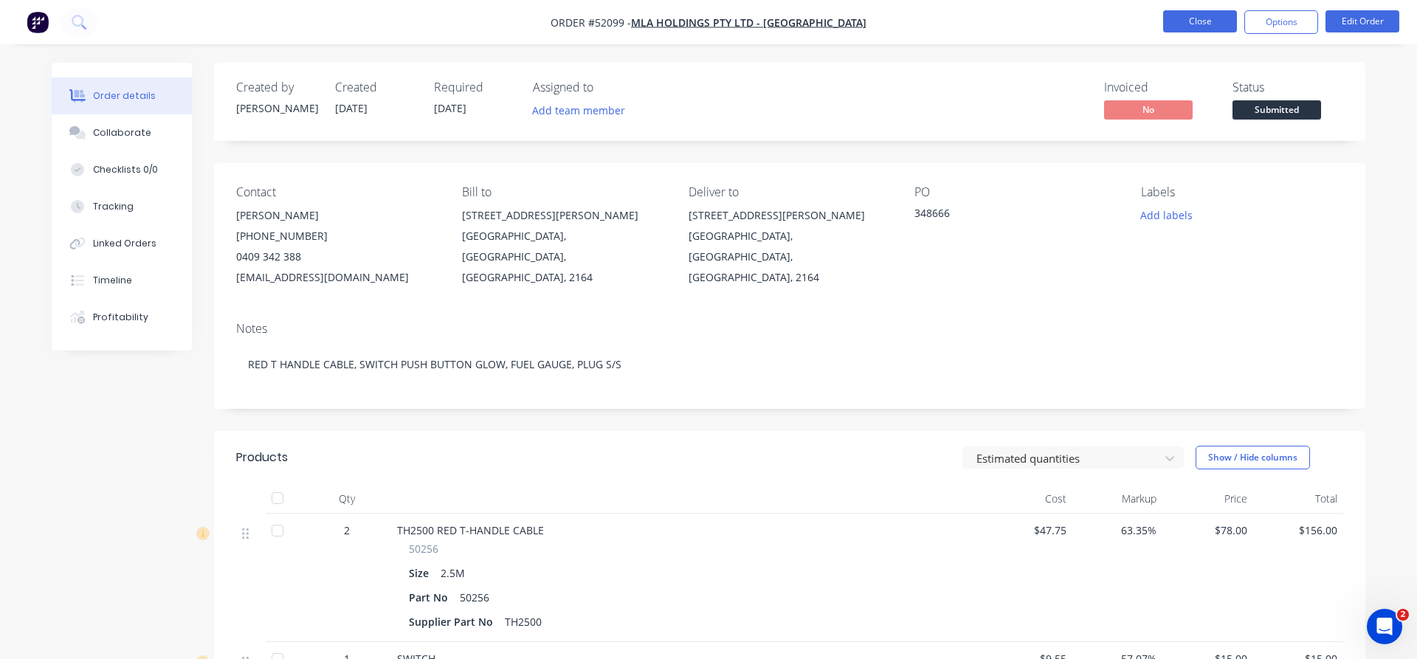
click at [1199, 30] on button "Close" at bounding box center [1200, 21] width 74 height 22
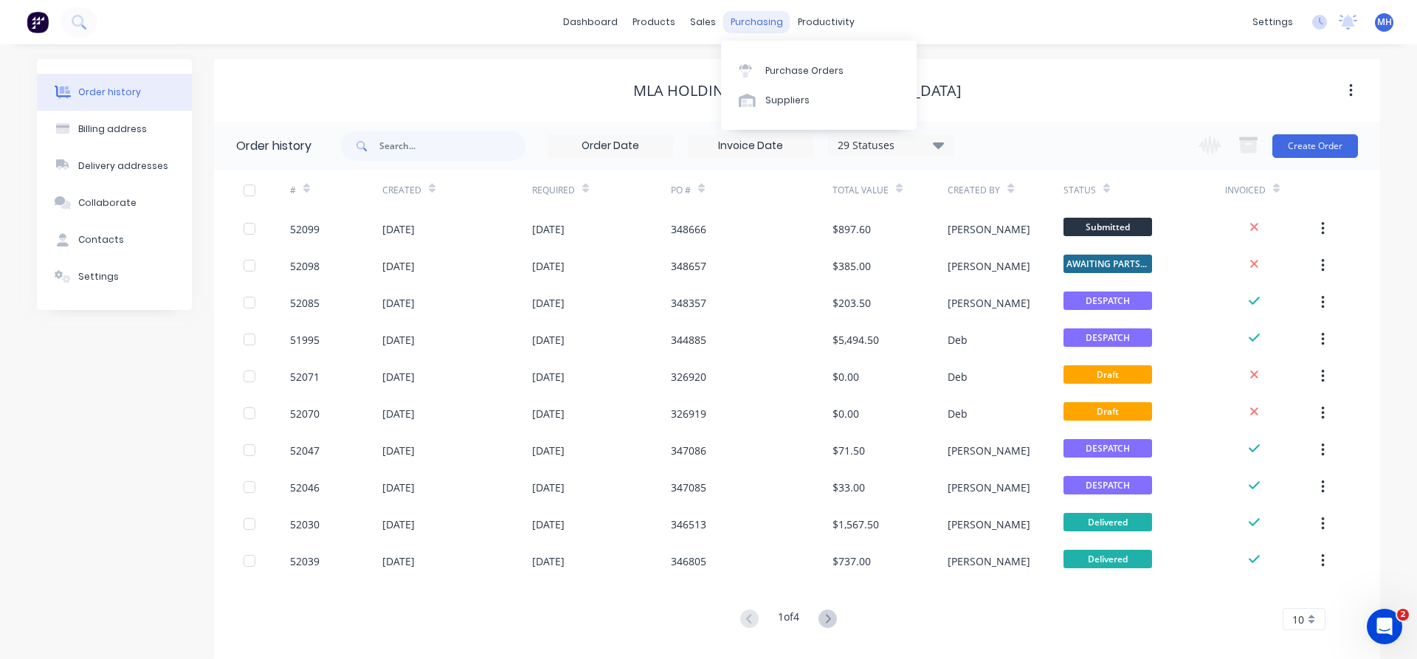
click at [750, 21] on div "purchasing" at bounding box center [756, 22] width 67 height 22
click at [786, 67] on div "Purchase Orders" at bounding box center [805, 70] width 78 height 13
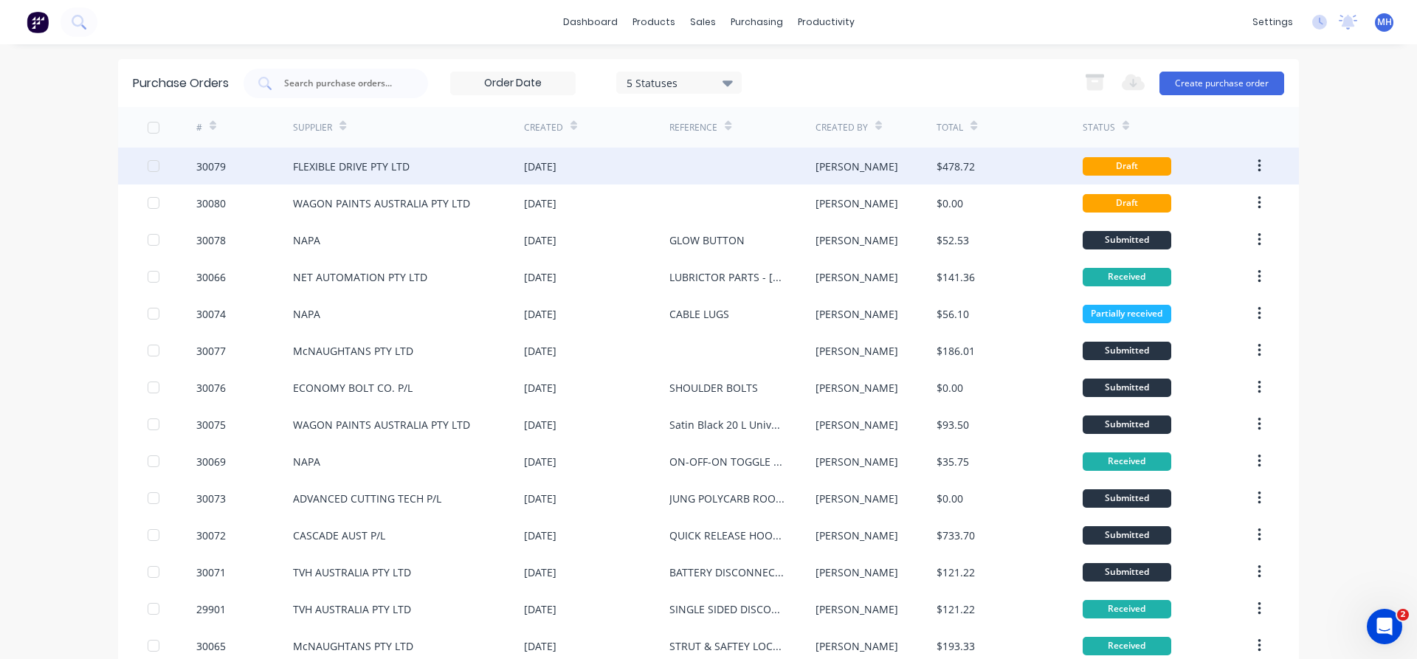
click at [357, 171] on div "FLEXIBLE DRIVE PTY LTD" at bounding box center [351, 167] width 117 height 16
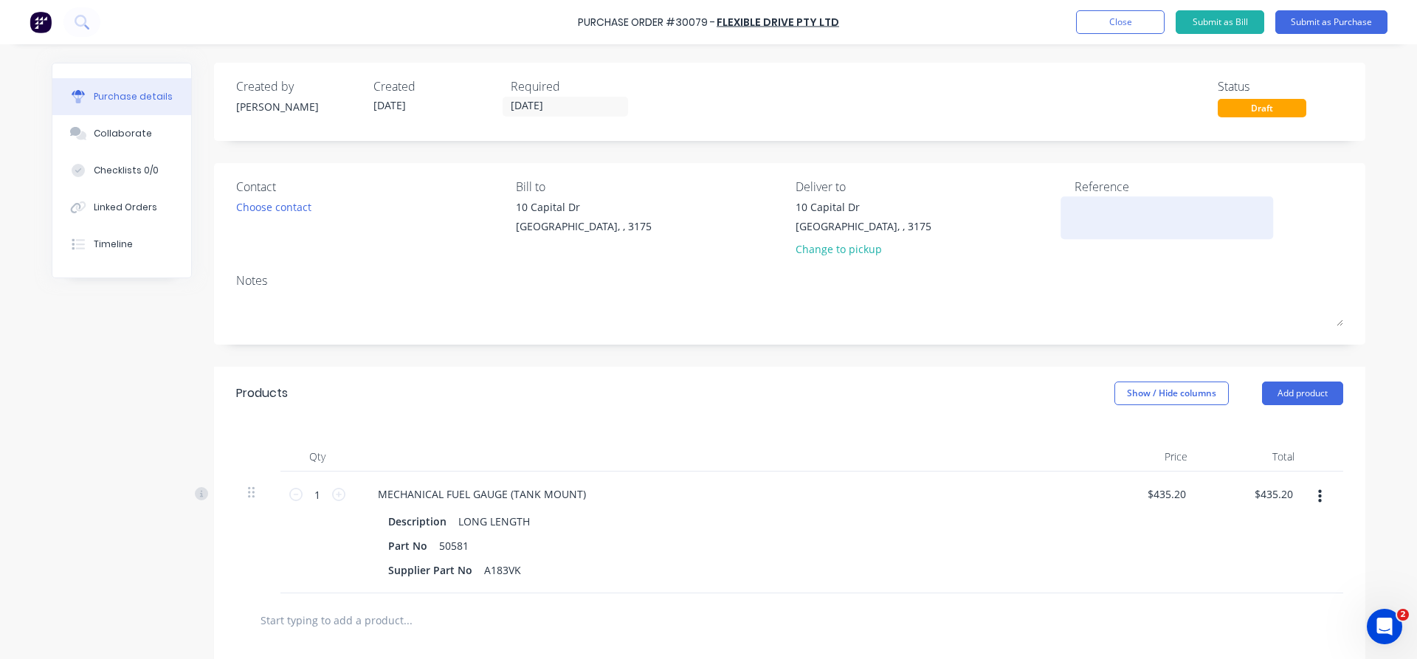
click at [1109, 203] on textarea at bounding box center [1167, 215] width 185 height 33
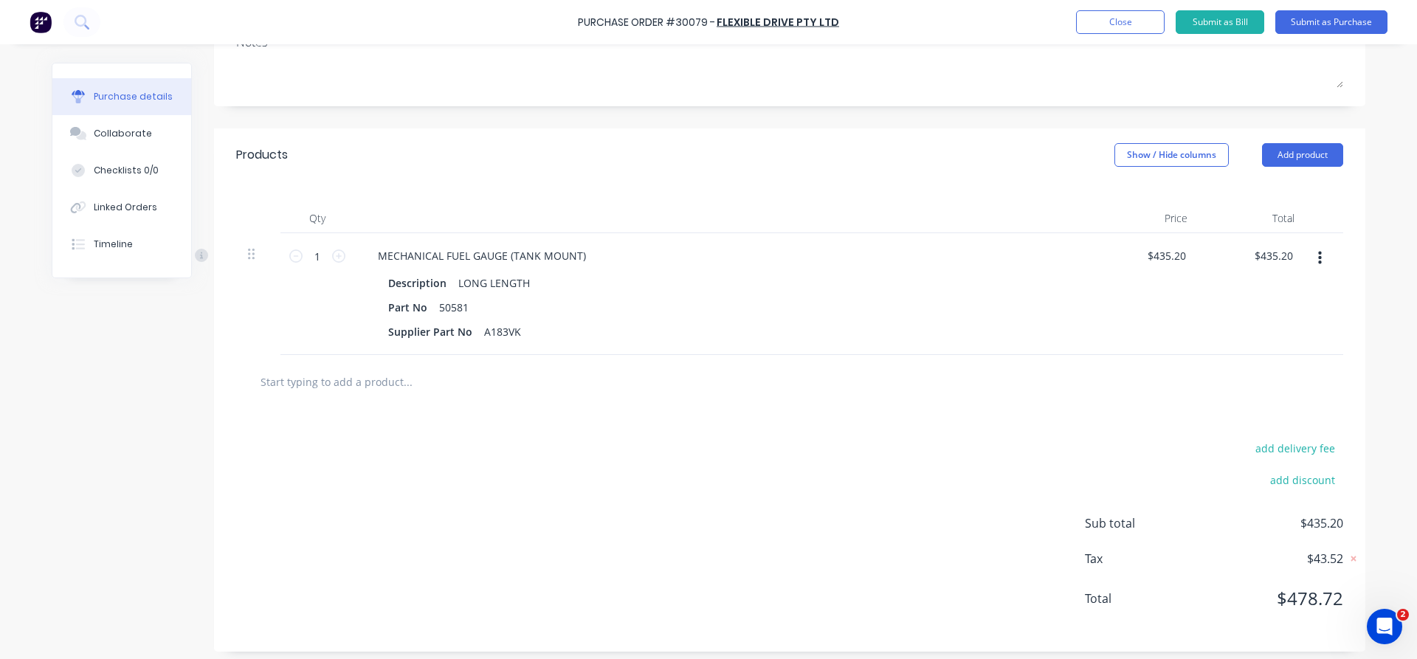
scroll to position [243, 0]
type textarea "52099"
click at [1355, 23] on button "Submit as Purchase" at bounding box center [1332, 22] width 112 height 24
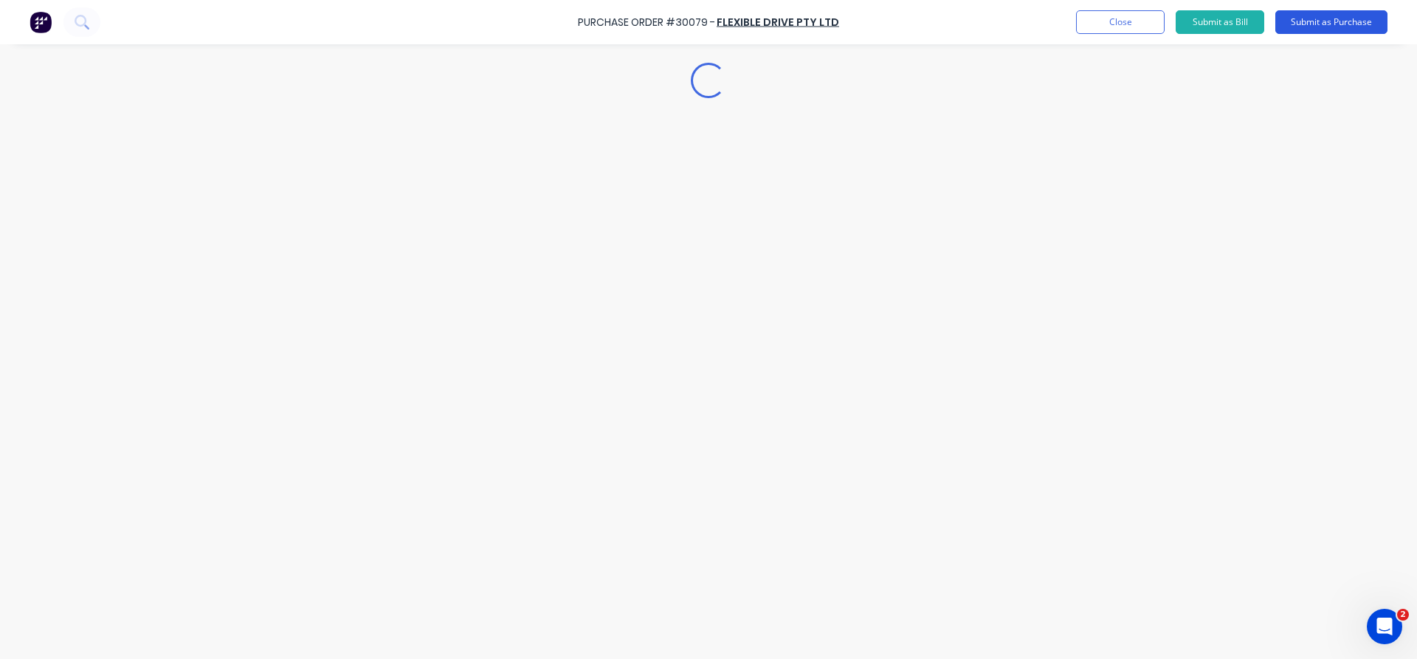
scroll to position [0, 0]
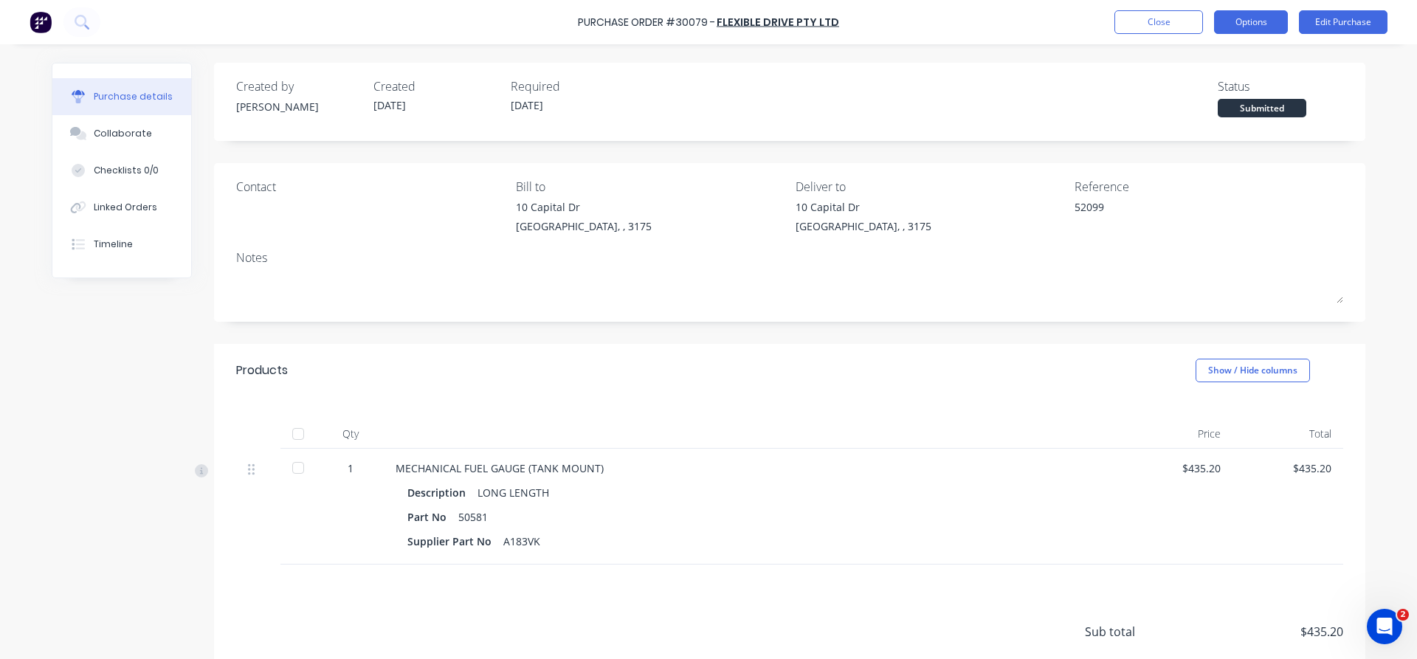
click at [1231, 22] on button "Options" at bounding box center [1251, 22] width 74 height 24
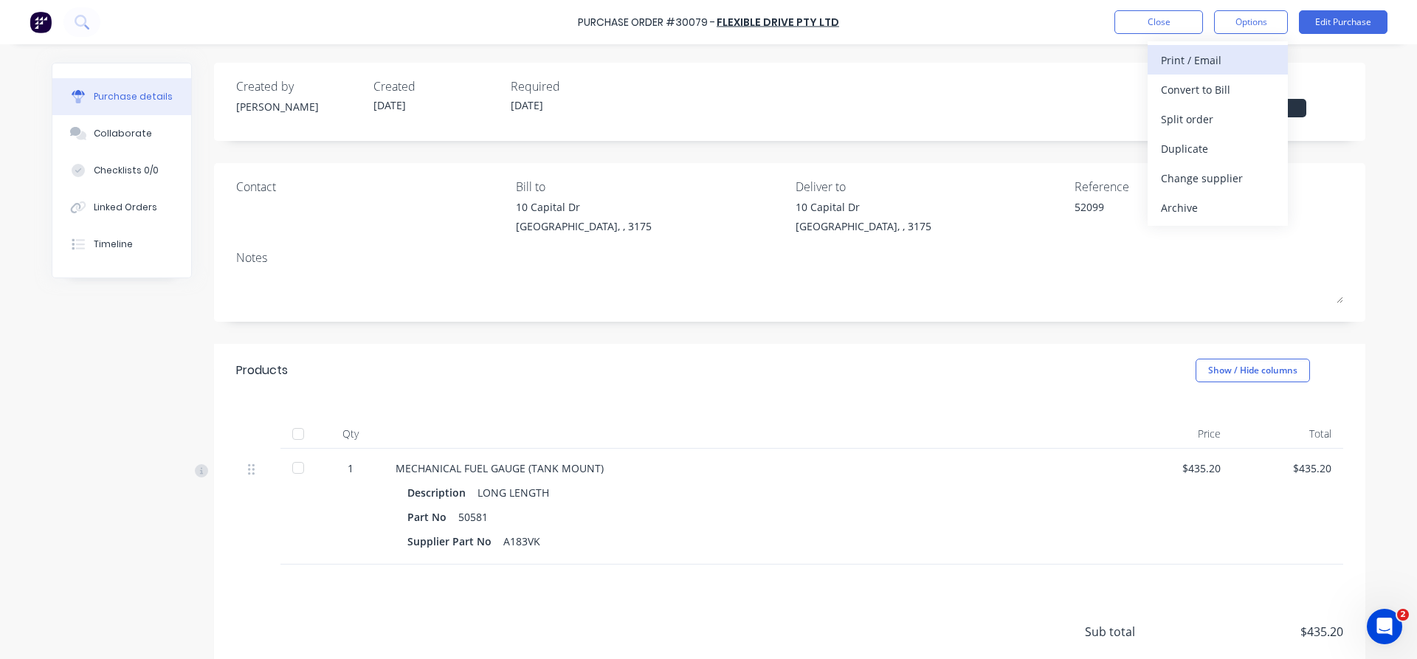
click at [1194, 62] on div "Print / Email" at bounding box center [1218, 59] width 114 height 21
click at [1183, 93] on div "With pricing" at bounding box center [1218, 89] width 114 height 21
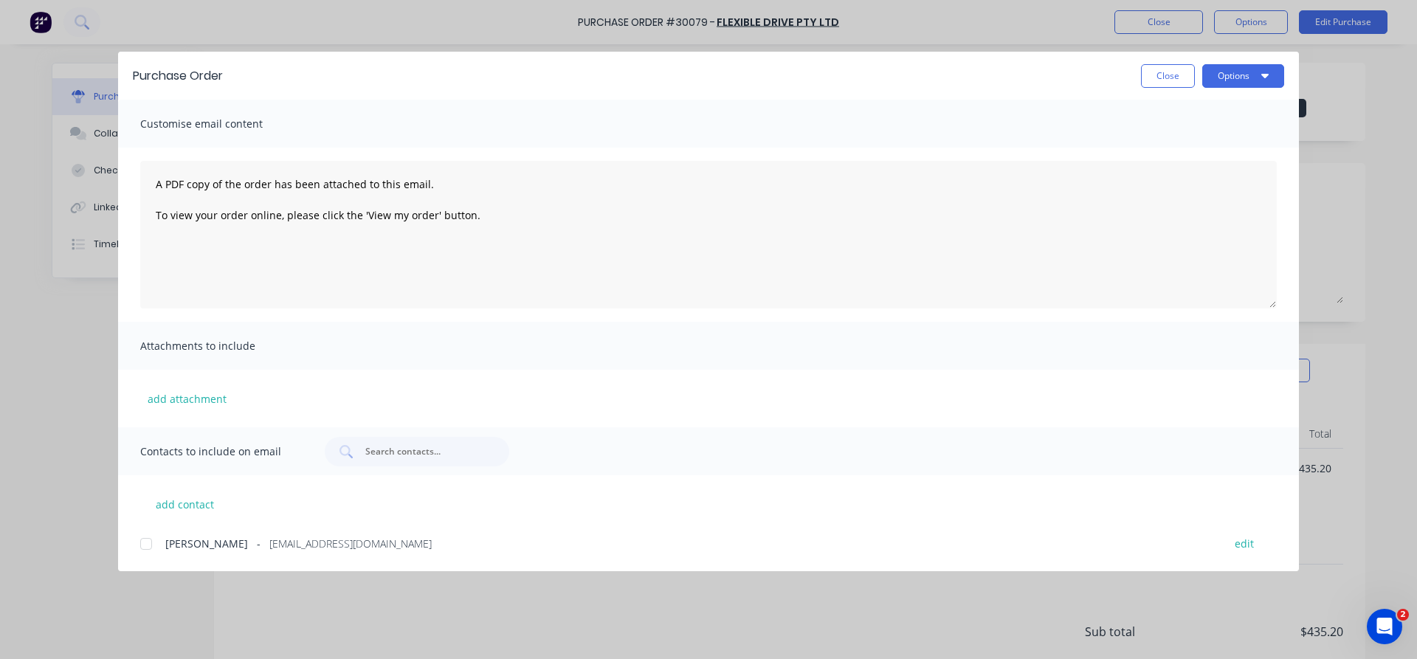
click at [143, 542] on div at bounding box center [146, 544] width 30 height 30
click at [1183, 76] on button "Close" at bounding box center [1168, 76] width 54 height 24
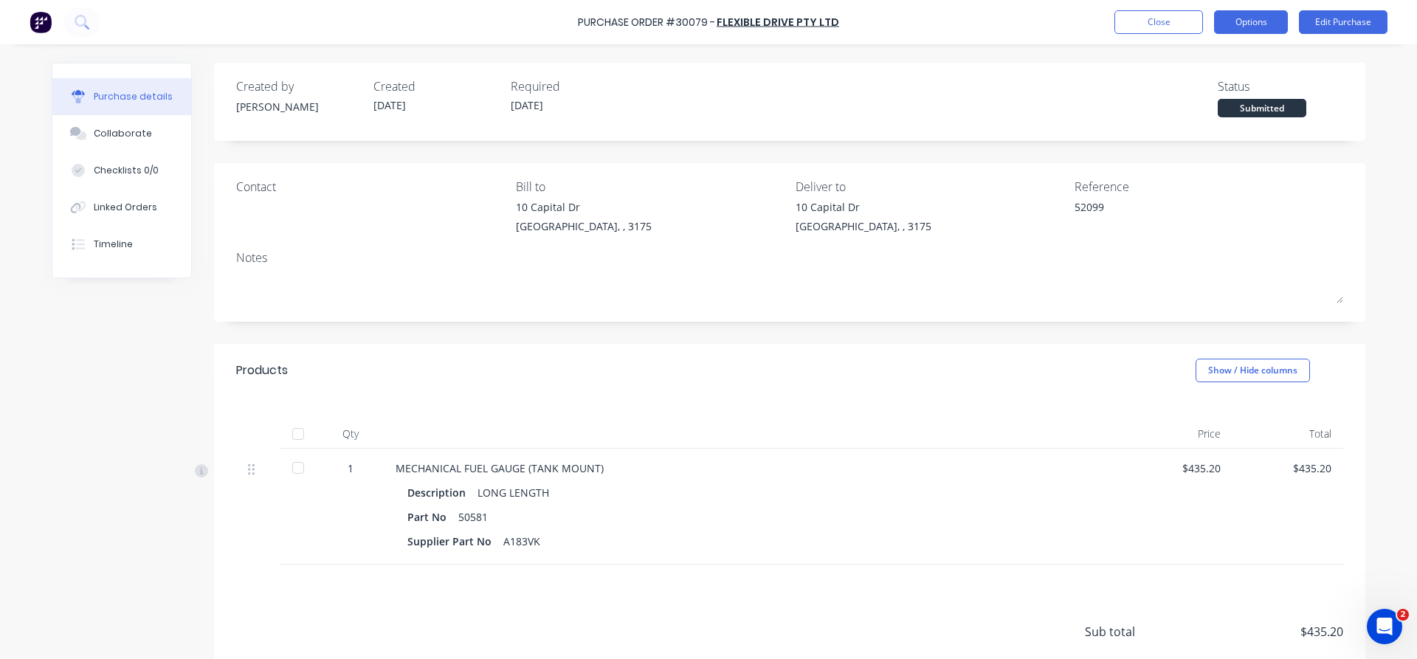
click at [1256, 18] on button "Options" at bounding box center [1251, 22] width 74 height 24
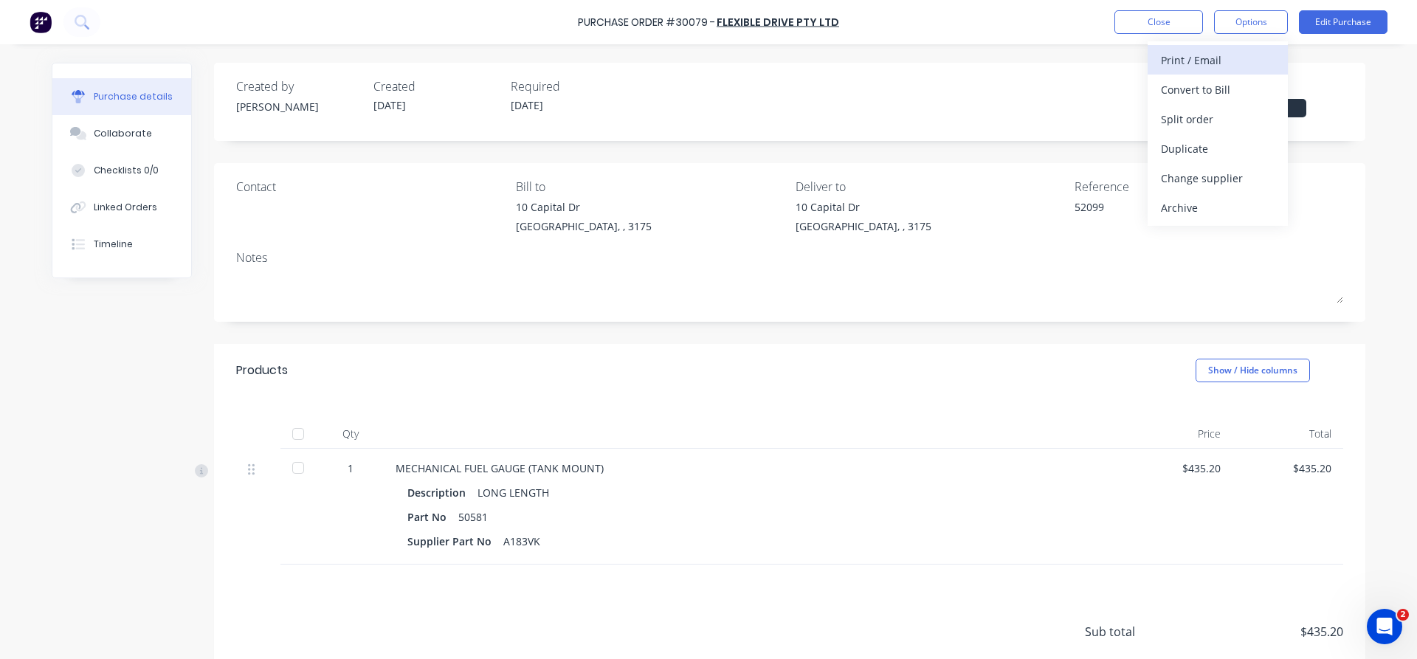
click at [1211, 61] on div "Print / Email" at bounding box center [1218, 59] width 114 height 21
click at [1200, 89] on div "With pricing" at bounding box center [1218, 89] width 114 height 21
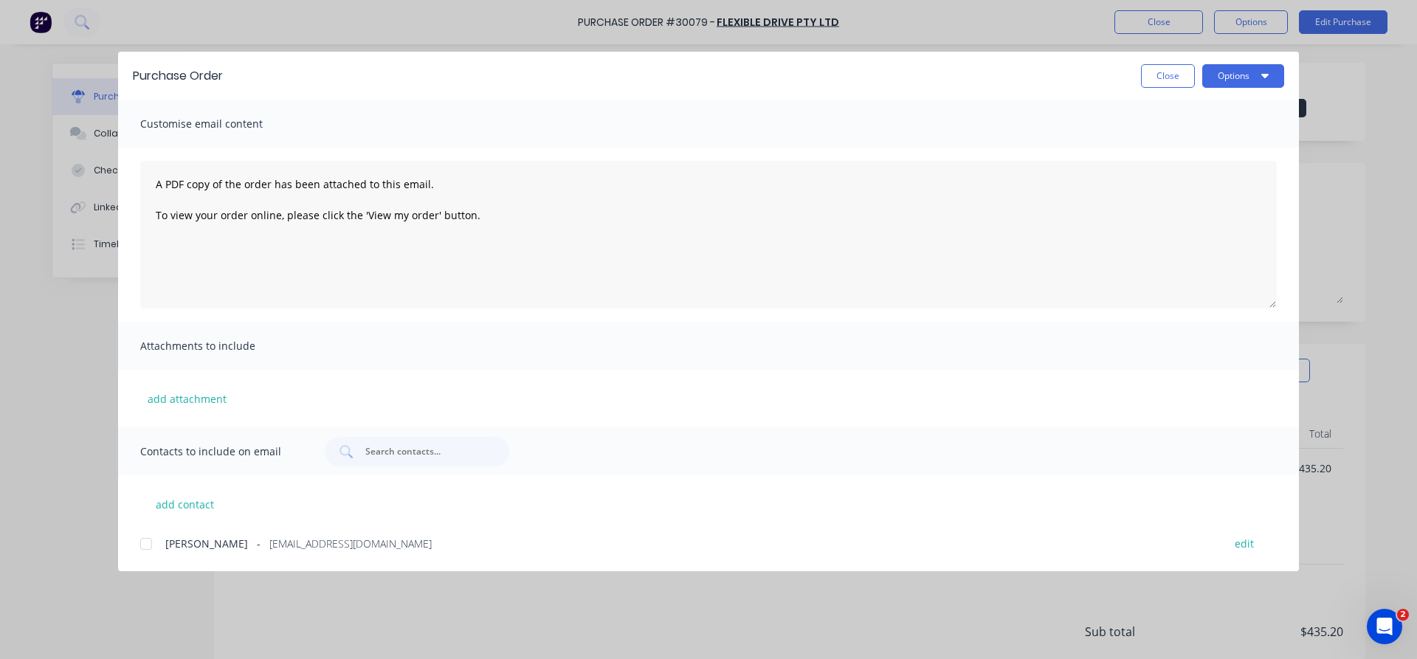
click at [144, 544] on div at bounding box center [146, 544] width 30 height 30
click at [1224, 79] on button "Options" at bounding box center [1244, 76] width 82 height 24
click at [1186, 178] on div "Email" at bounding box center [1215, 172] width 114 height 21
click at [1163, 76] on button "Close" at bounding box center [1168, 76] width 54 height 24
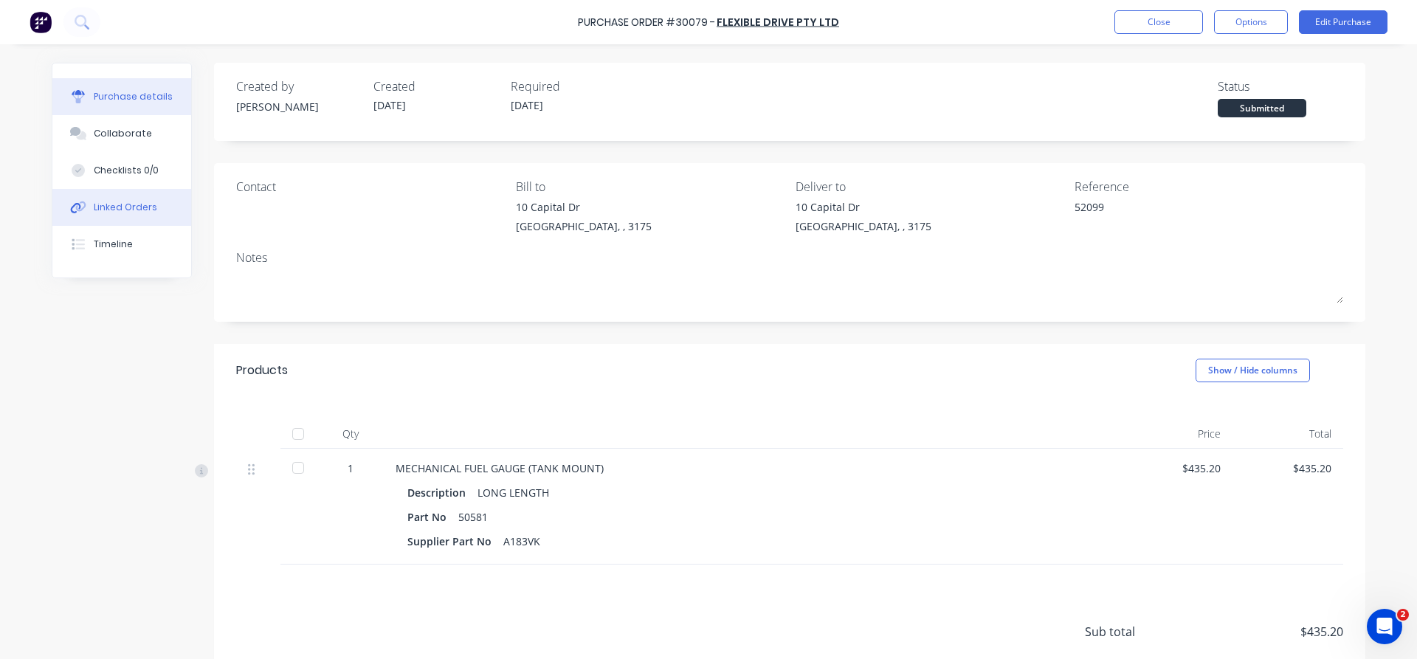
click at [128, 213] on div "Linked Orders" at bounding box center [125, 207] width 63 height 13
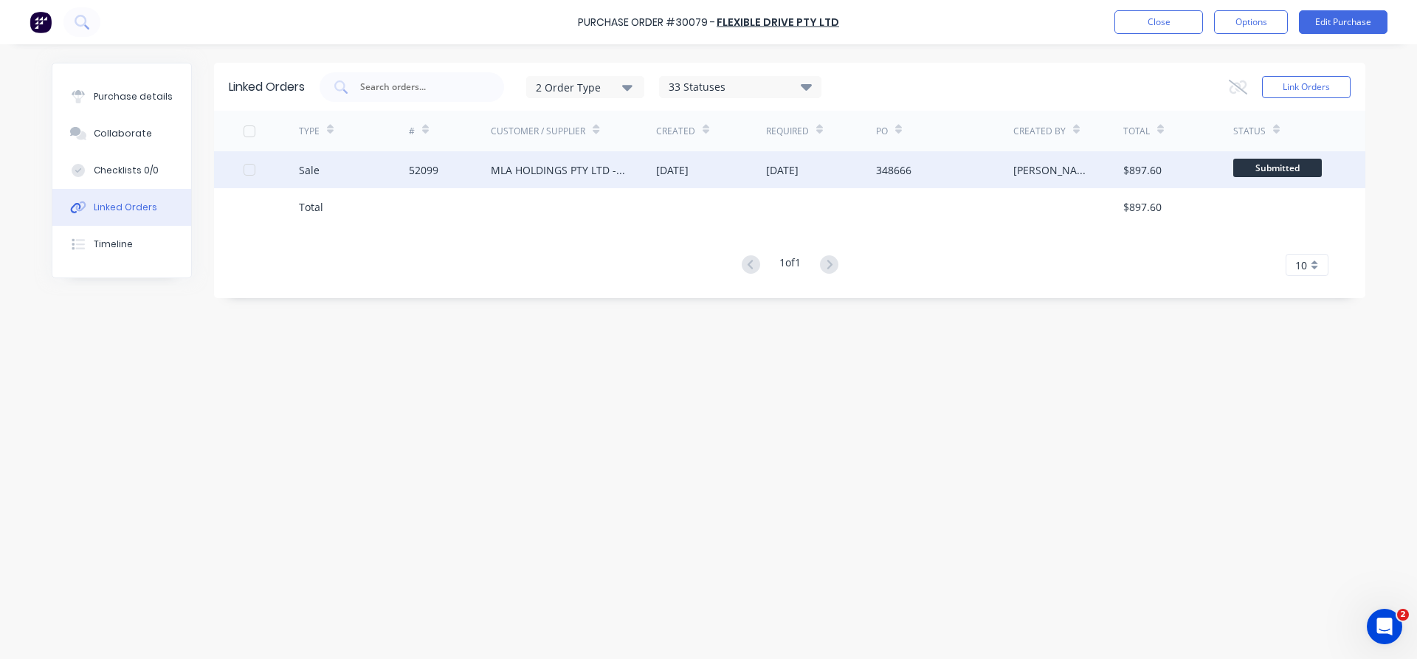
click at [519, 171] on div "MLA HOLDINGS PTY LTD - [GEOGRAPHIC_DATA]" at bounding box center [559, 170] width 136 height 16
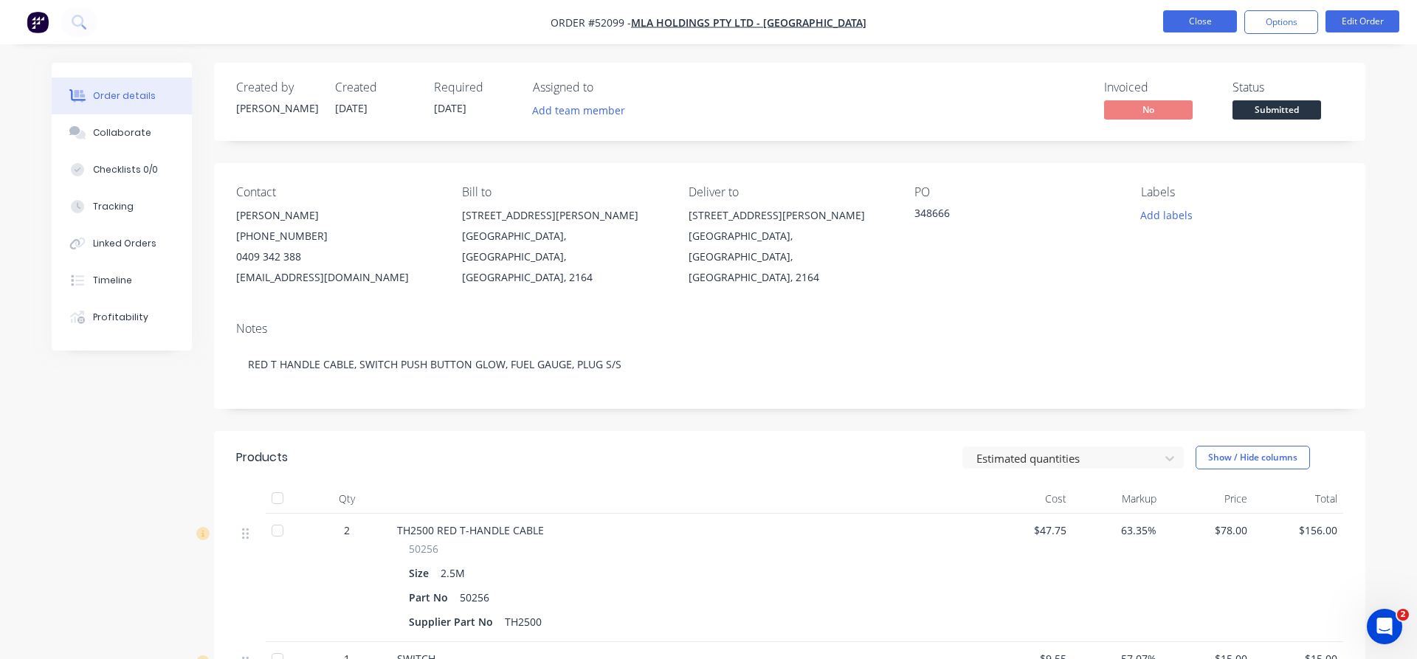
click at [1198, 24] on button "Close" at bounding box center [1200, 21] width 74 height 22
